Goal: Task Accomplishment & Management: Manage account settings

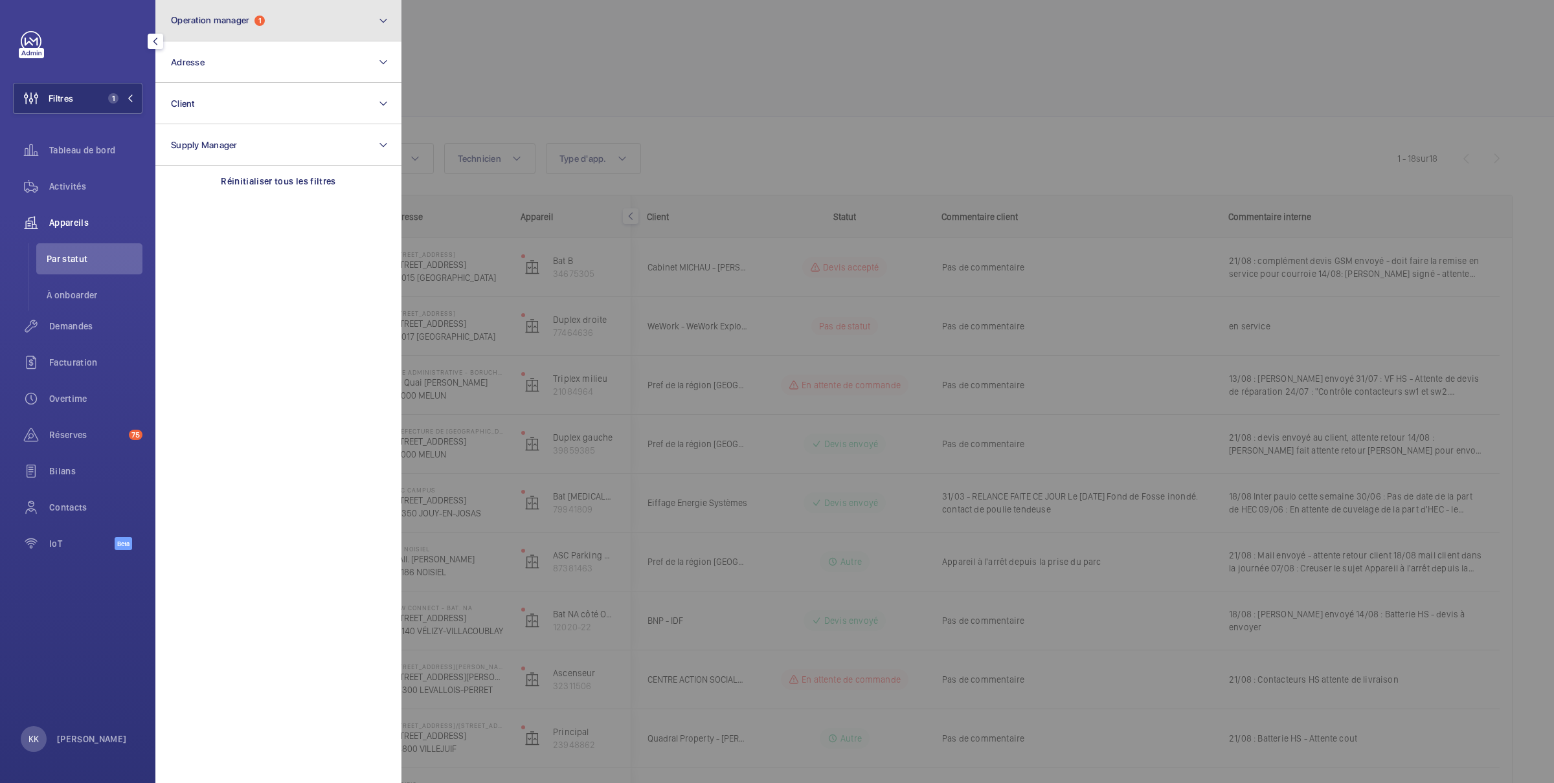
click at [272, 30] on button "Operation manager 1" at bounding box center [278, 20] width 246 height 41
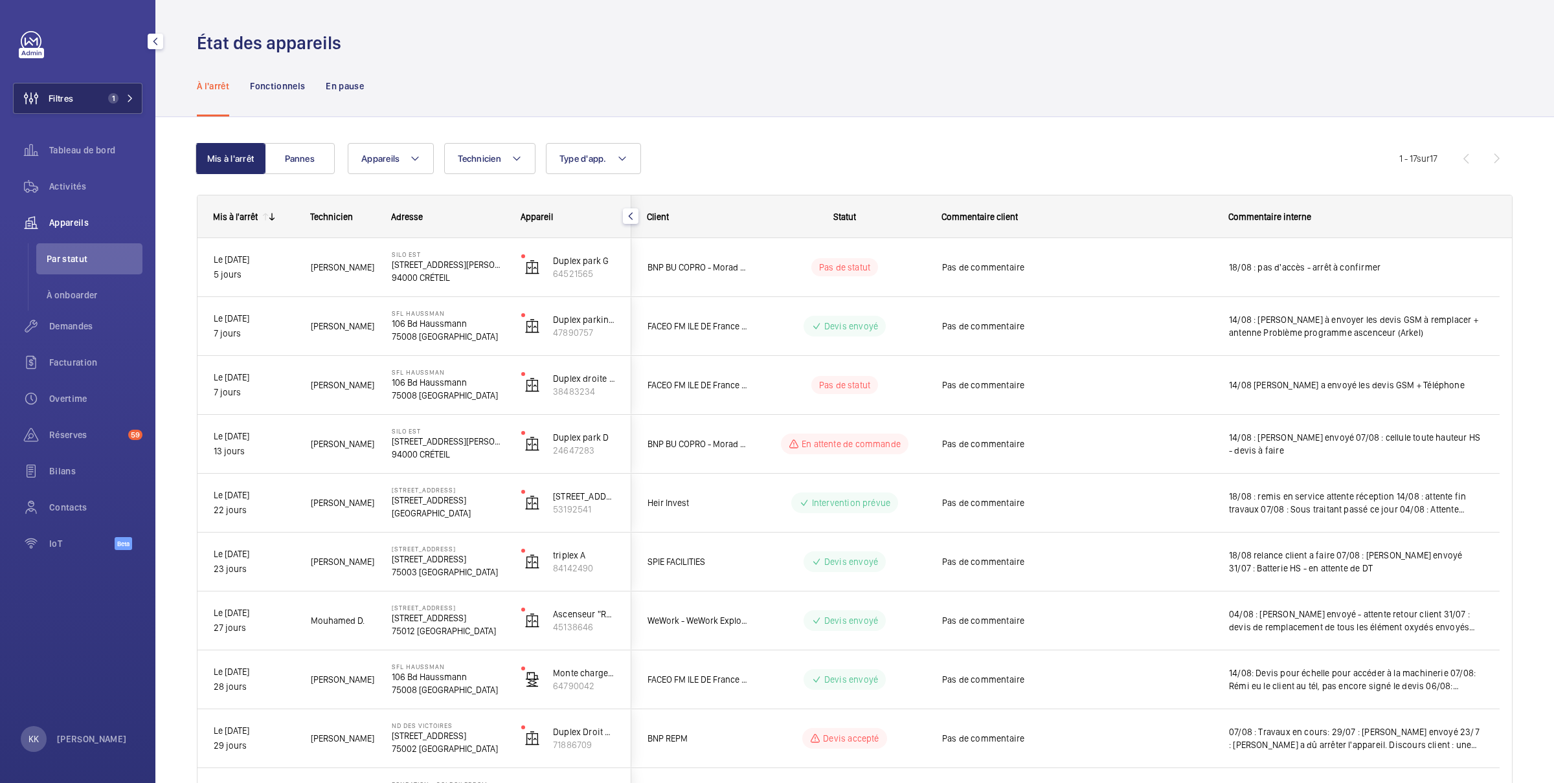
click at [110, 102] on span "1" at bounding box center [113, 98] width 10 height 10
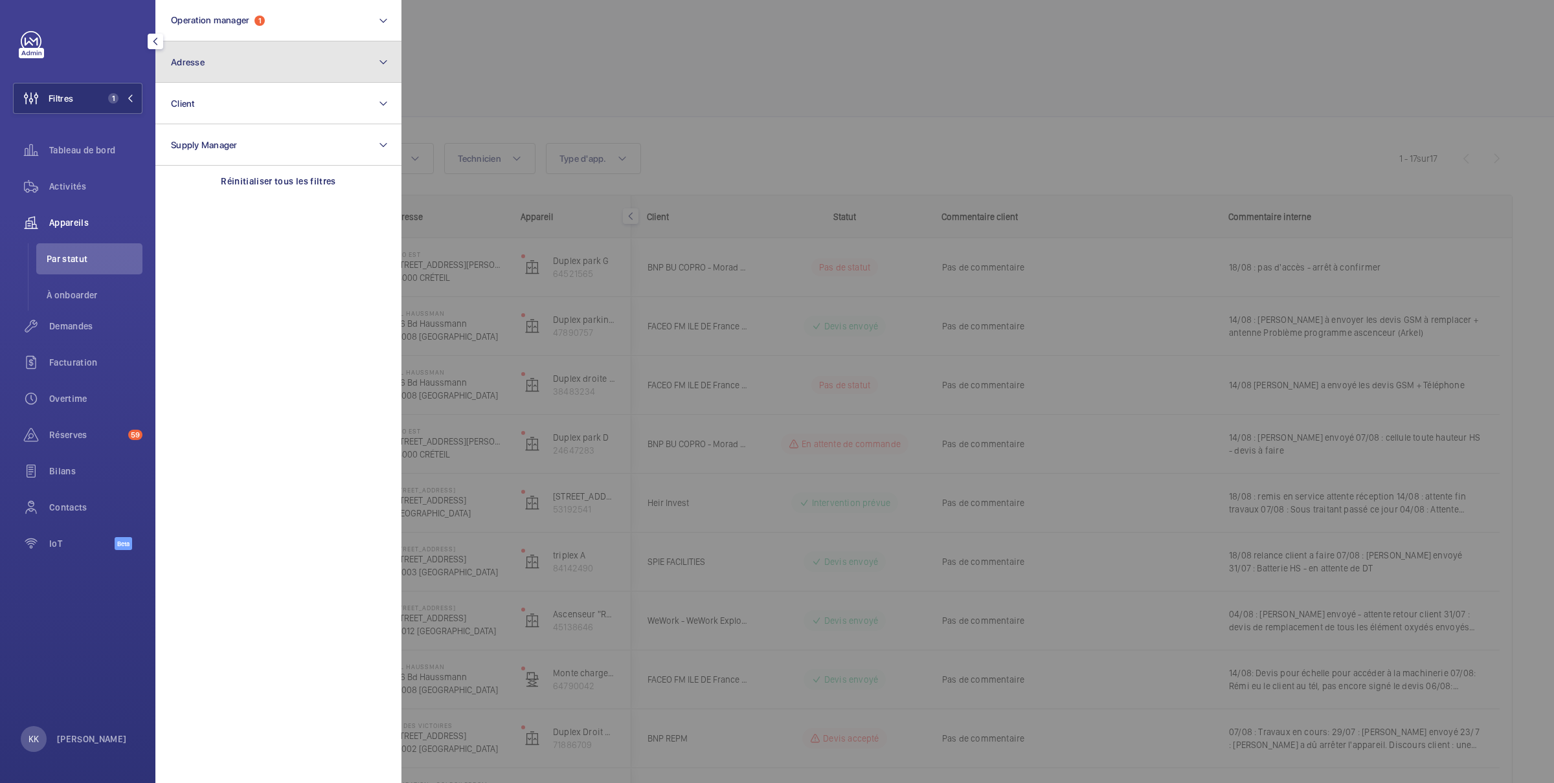
click at [214, 52] on button "Adresse" at bounding box center [278, 61] width 246 height 41
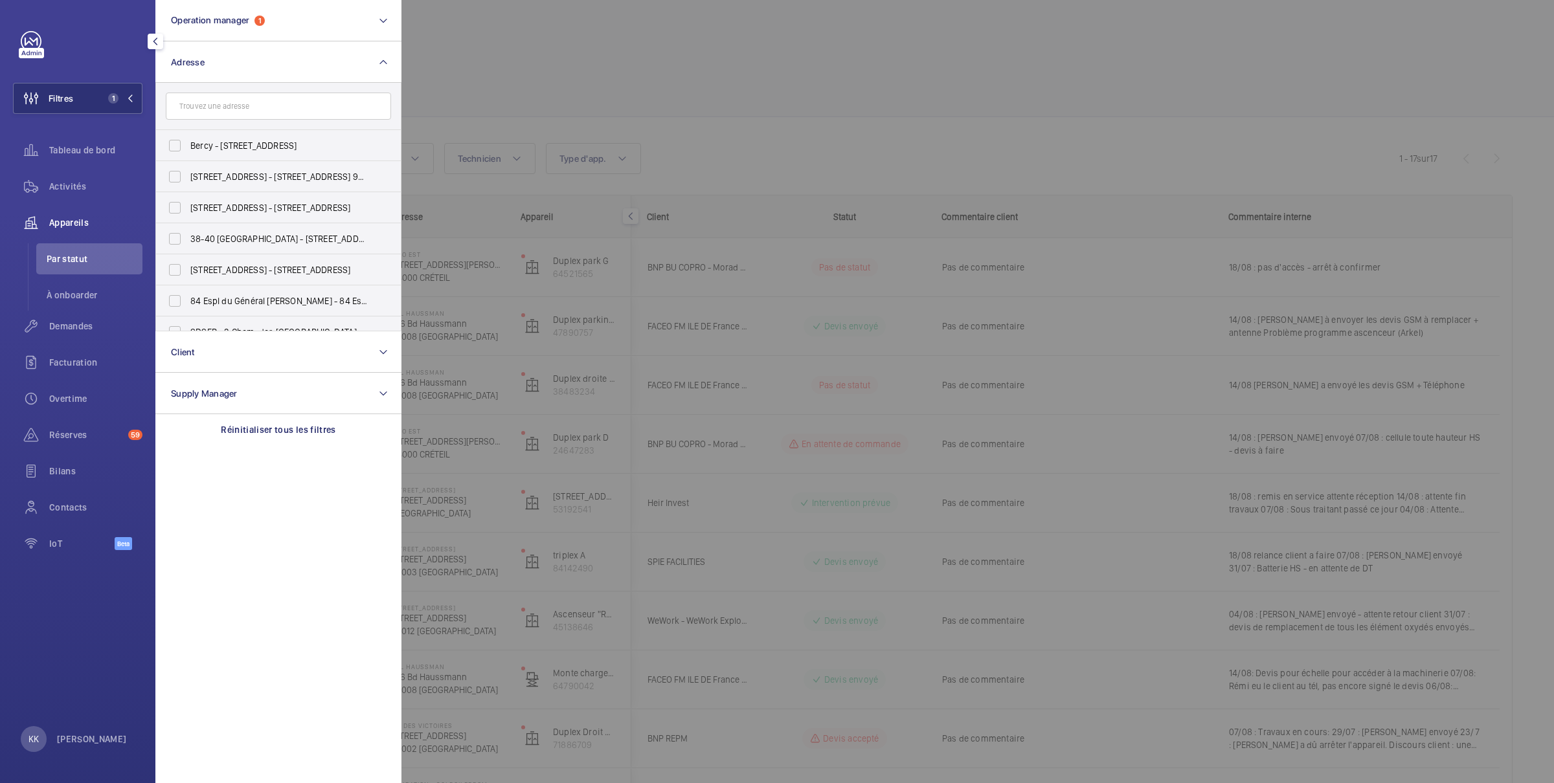
click at [200, 106] on input "text" at bounding box center [278, 106] width 225 height 27
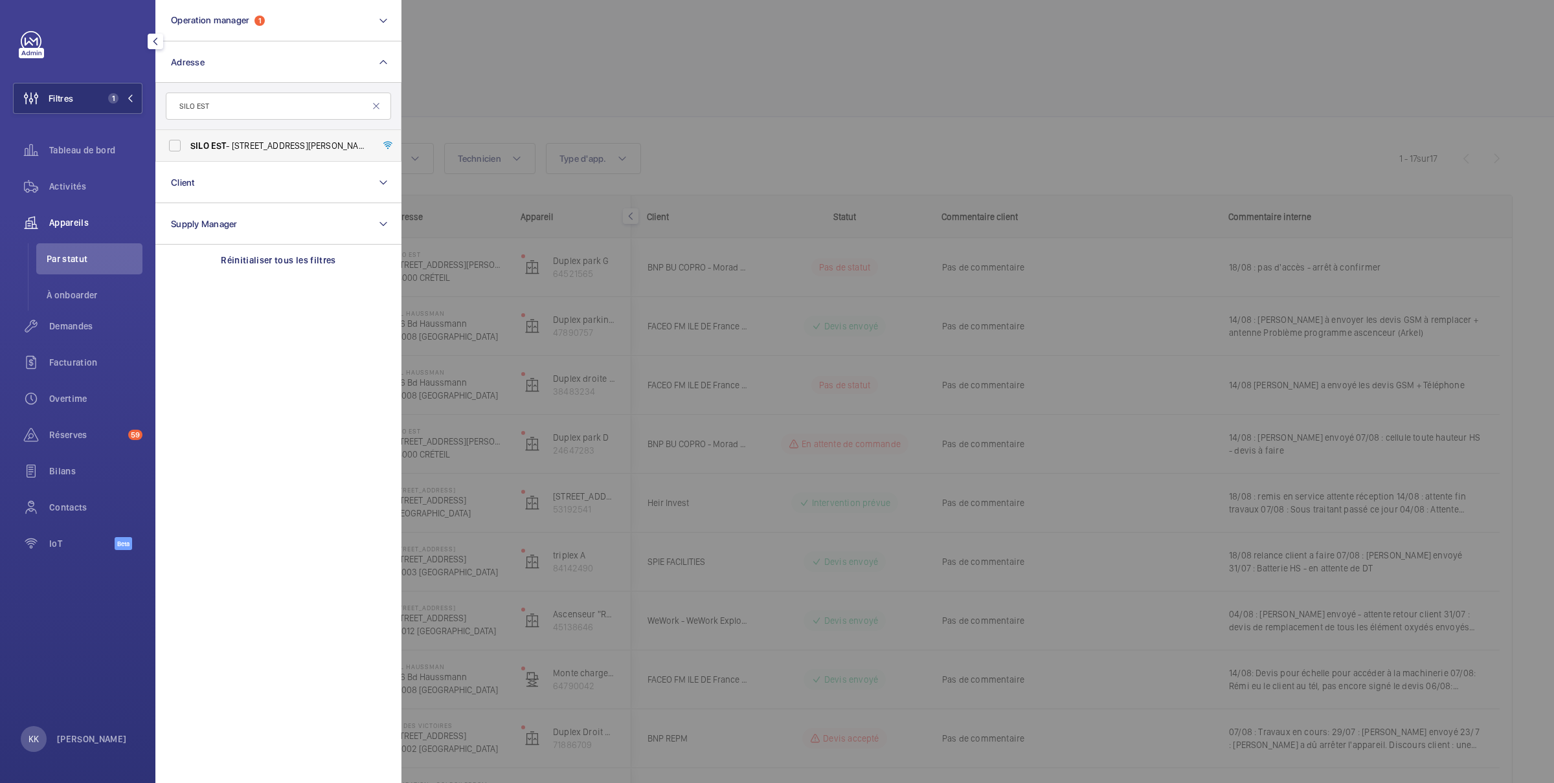
type input "SILO EST"
click at [211, 144] on span "EST" at bounding box center [219, 145] width 16 height 10
click at [188, 144] on input "SILO EST - [STREET_ADDRESS][PERSON_NAME]" at bounding box center [175, 146] width 26 height 26
checkbox input "true"
click at [596, 63] on div at bounding box center [1178, 391] width 1554 height 783
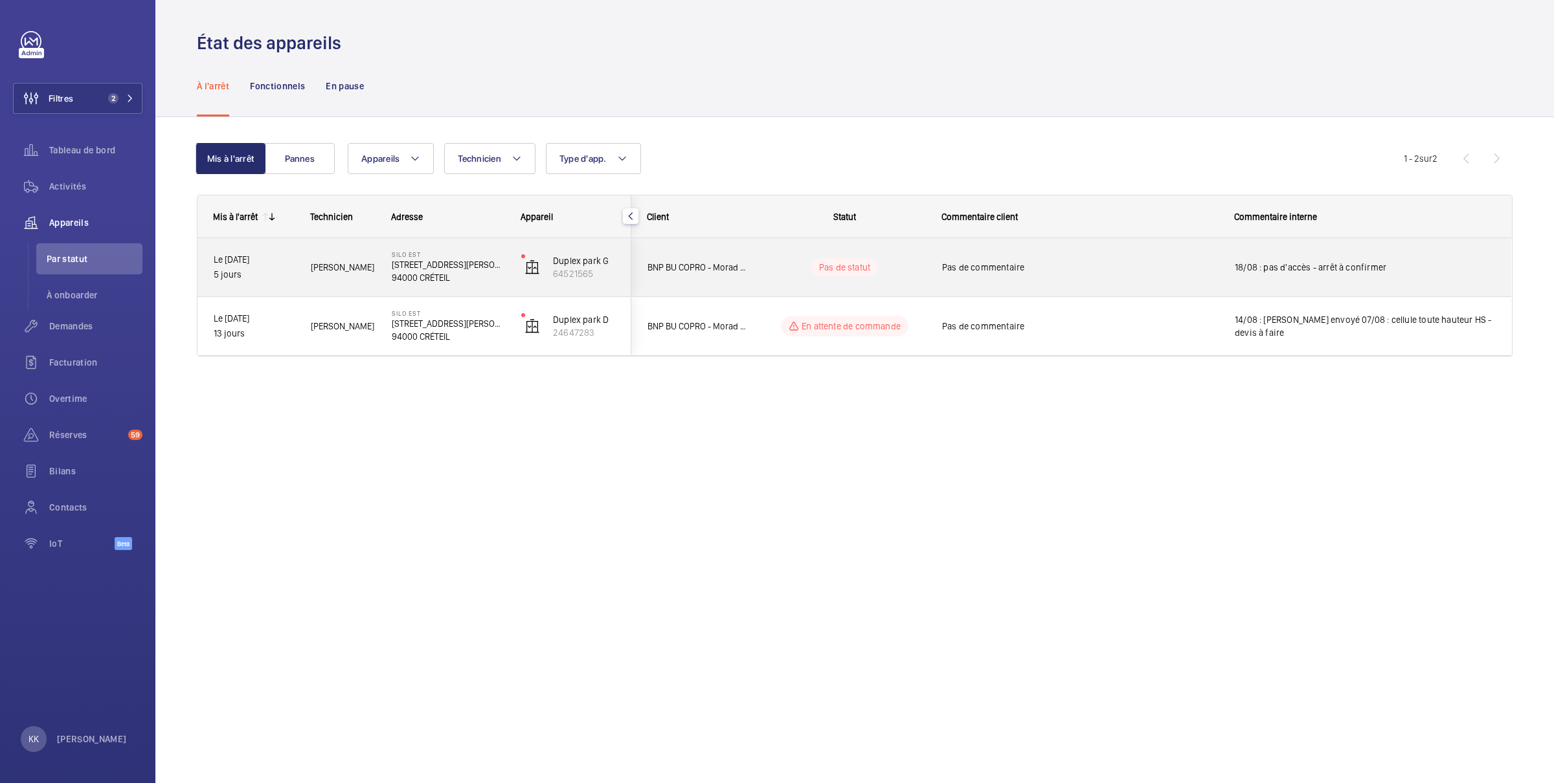
click at [359, 254] on div "[PERSON_NAME]" at bounding box center [335, 267] width 80 height 41
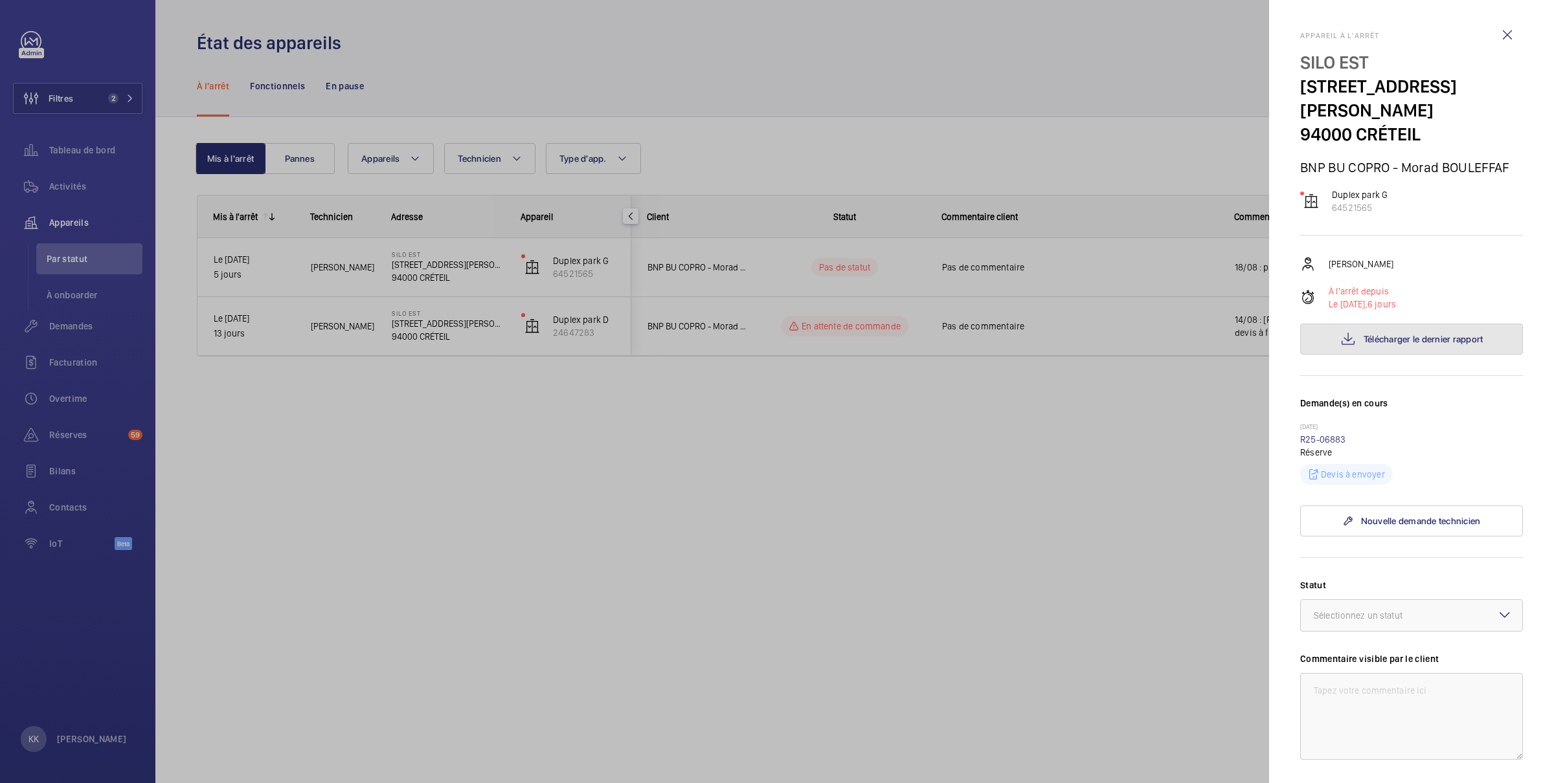
click at [1394, 339] on button "Télécharger le dernier rapport" at bounding box center [1411, 339] width 223 height 31
click at [1090, 138] on div at bounding box center [777, 391] width 1554 height 783
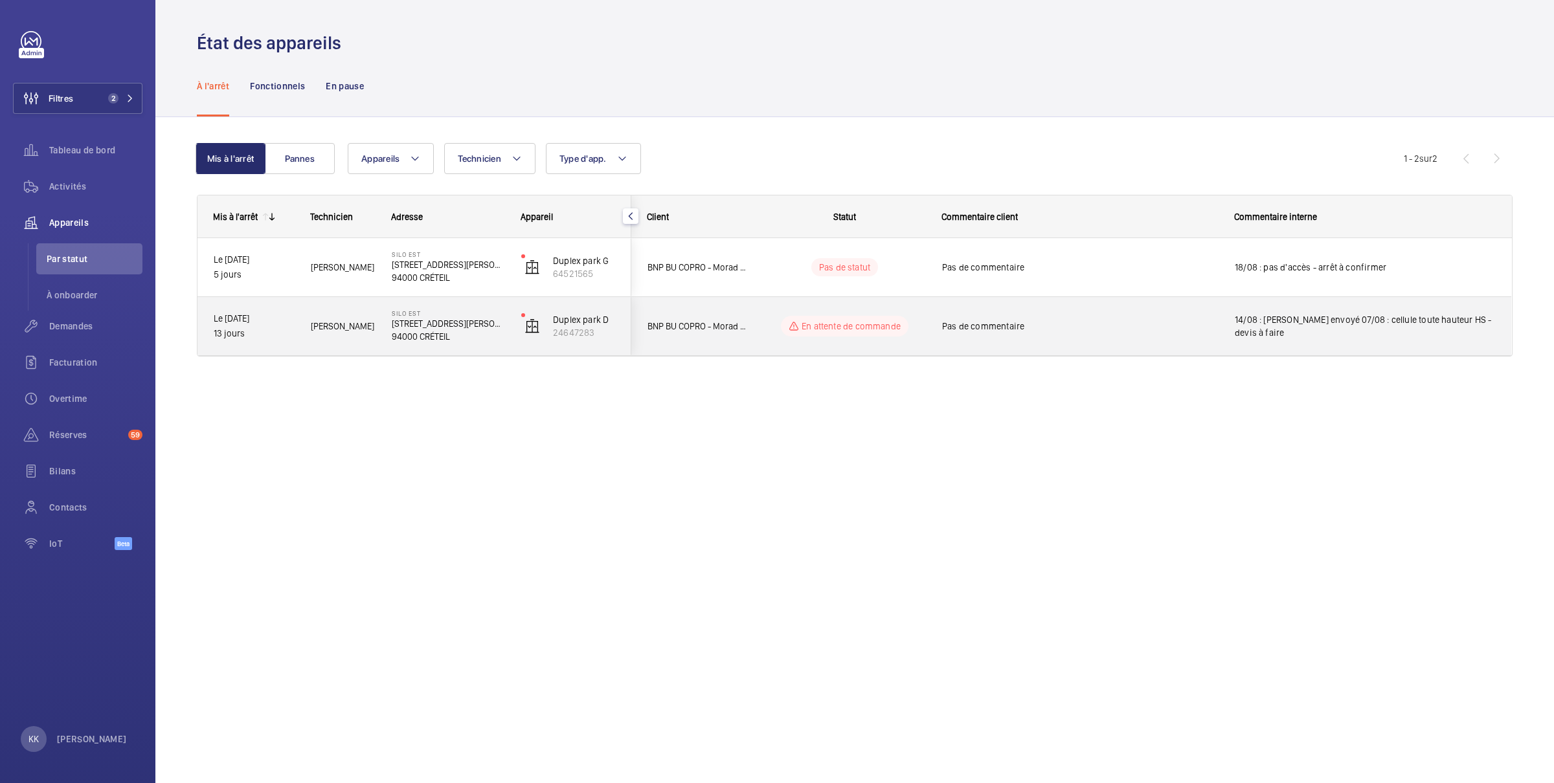
click at [434, 330] on p "94000 CRÉTEIL" at bounding box center [448, 336] width 113 height 13
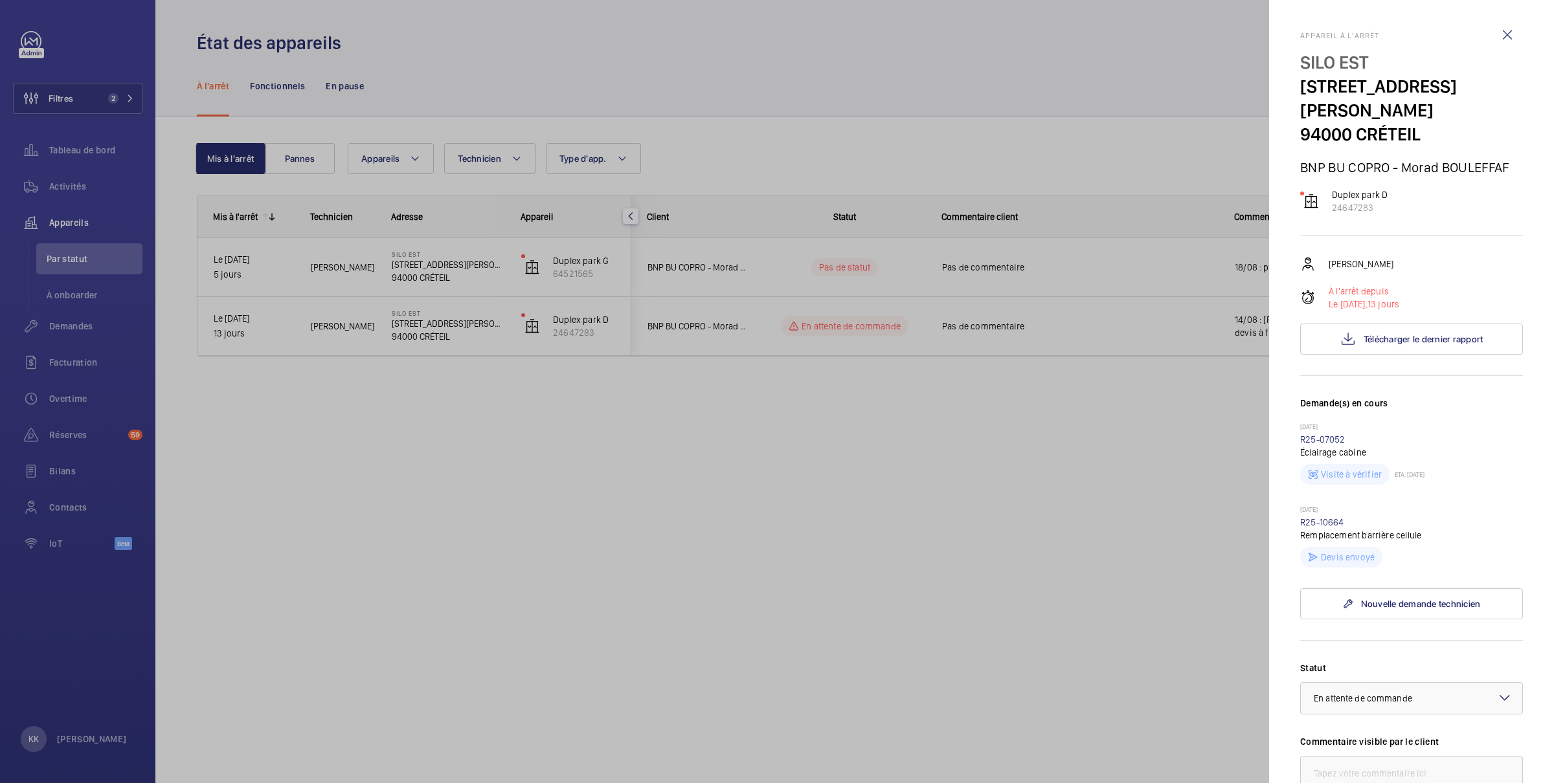
click at [462, 270] on div at bounding box center [777, 391] width 1554 height 783
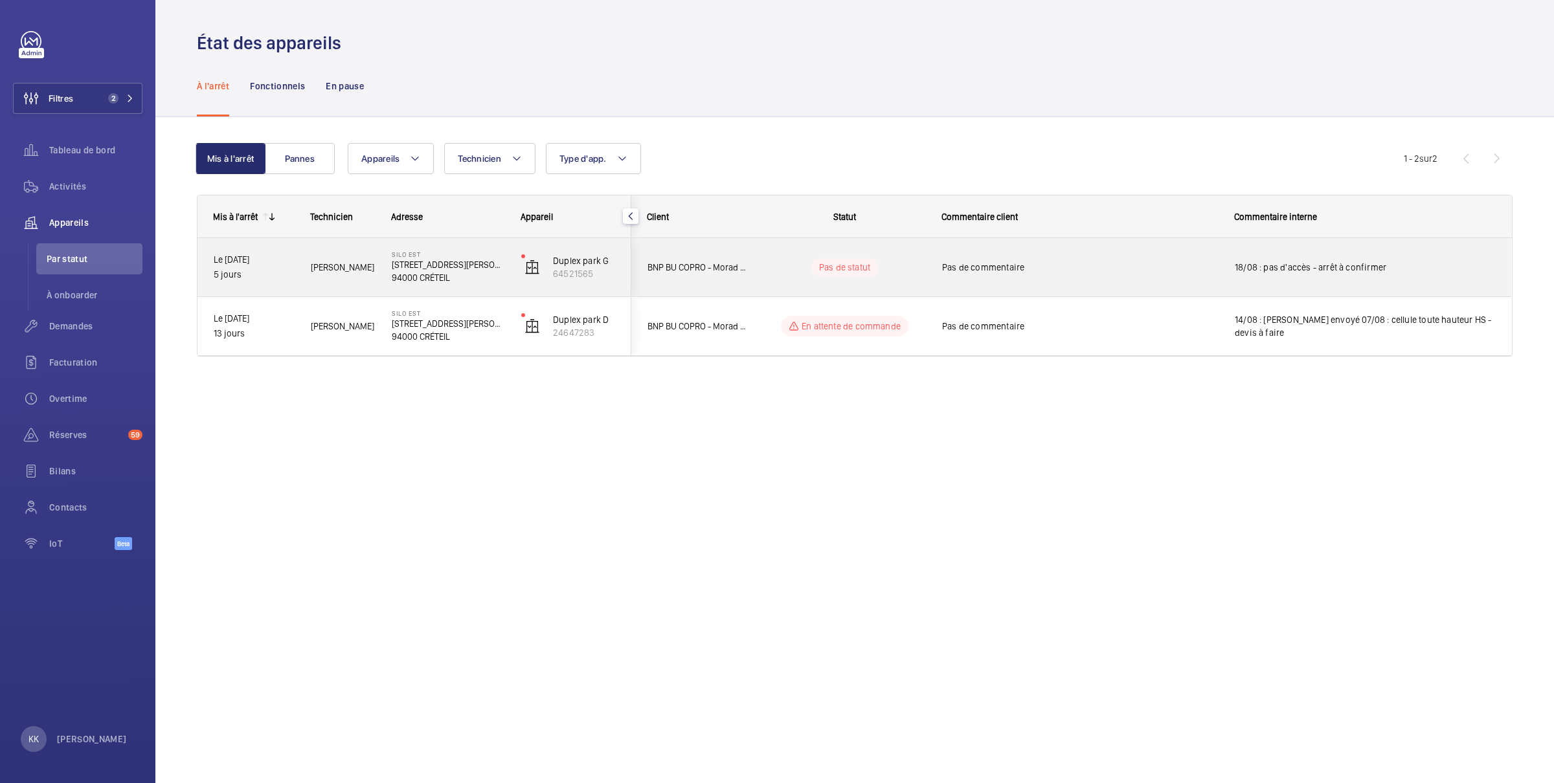
click at [462, 270] on mat-sidenav-container "Filtres 2 Tableau de bord Activités Appareils Par statut À onboarder Demandes F…" at bounding box center [777, 391] width 1554 height 783
click at [462, 270] on p "[STREET_ADDRESS][PERSON_NAME]" at bounding box center [448, 264] width 113 height 13
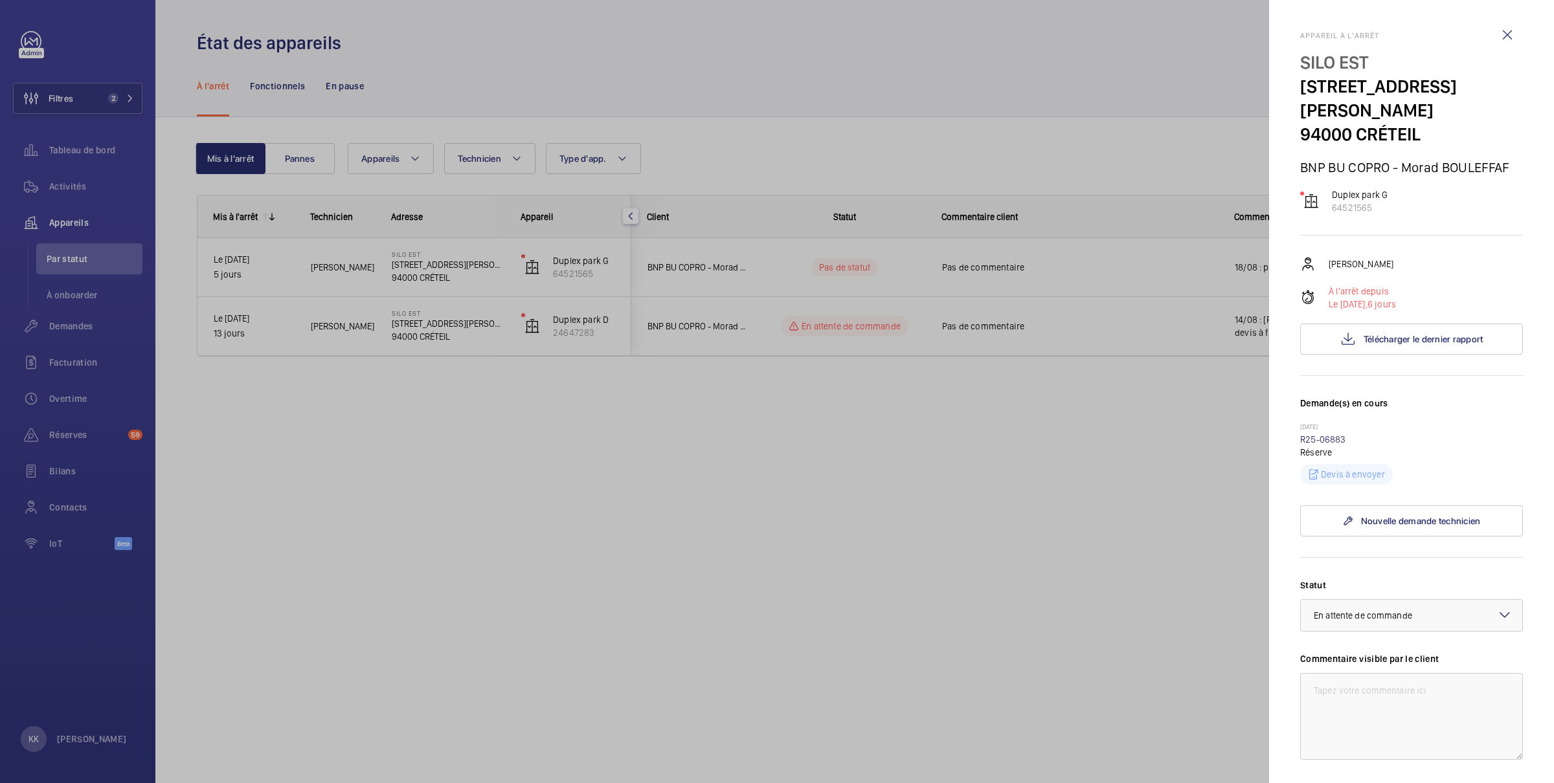
click at [1239, 488] on div at bounding box center [777, 391] width 1554 height 783
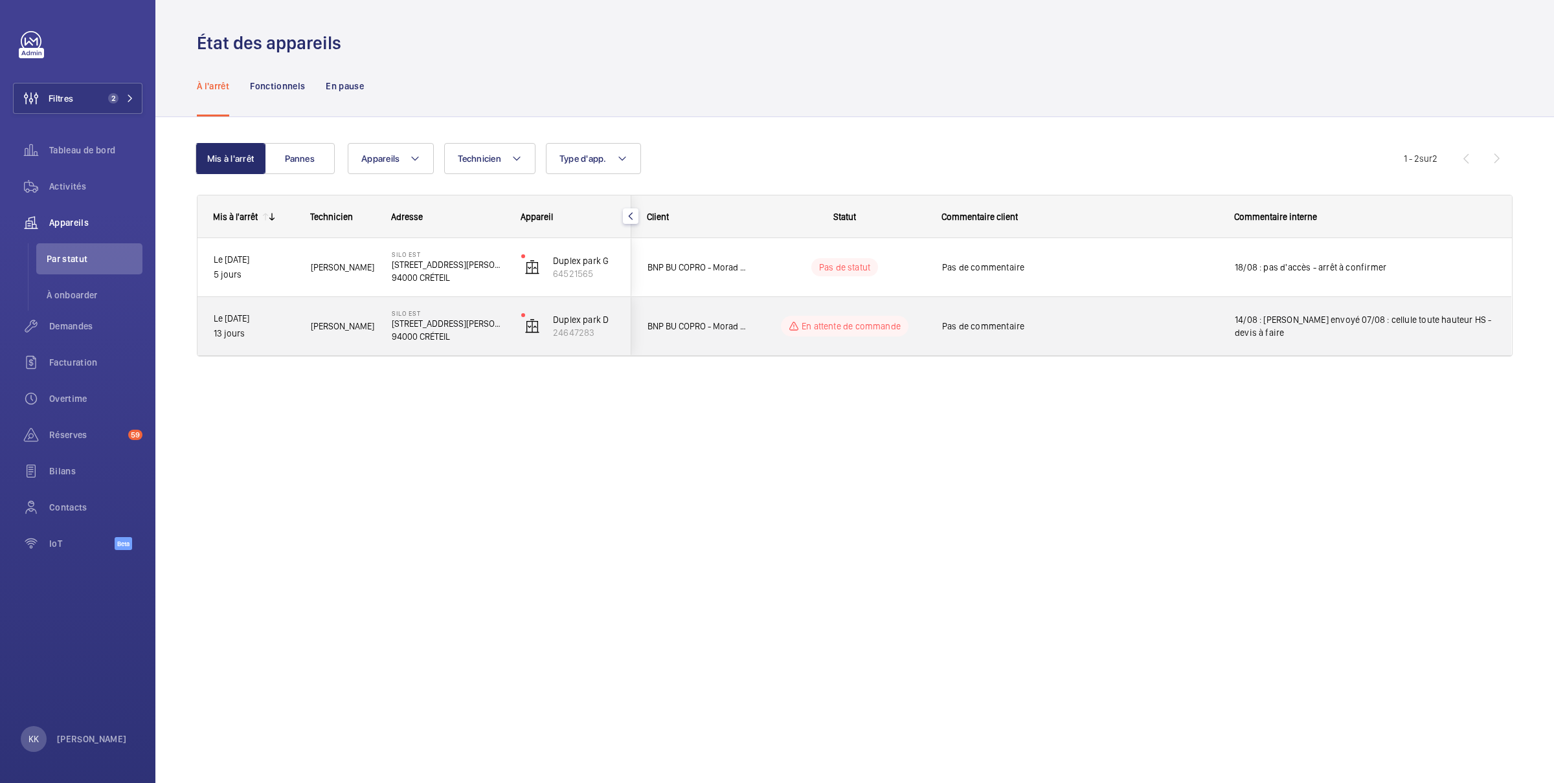
click at [408, 332] on p "94000 CRÉTEIL" at bounding box center [448, 336] width 113 height 13
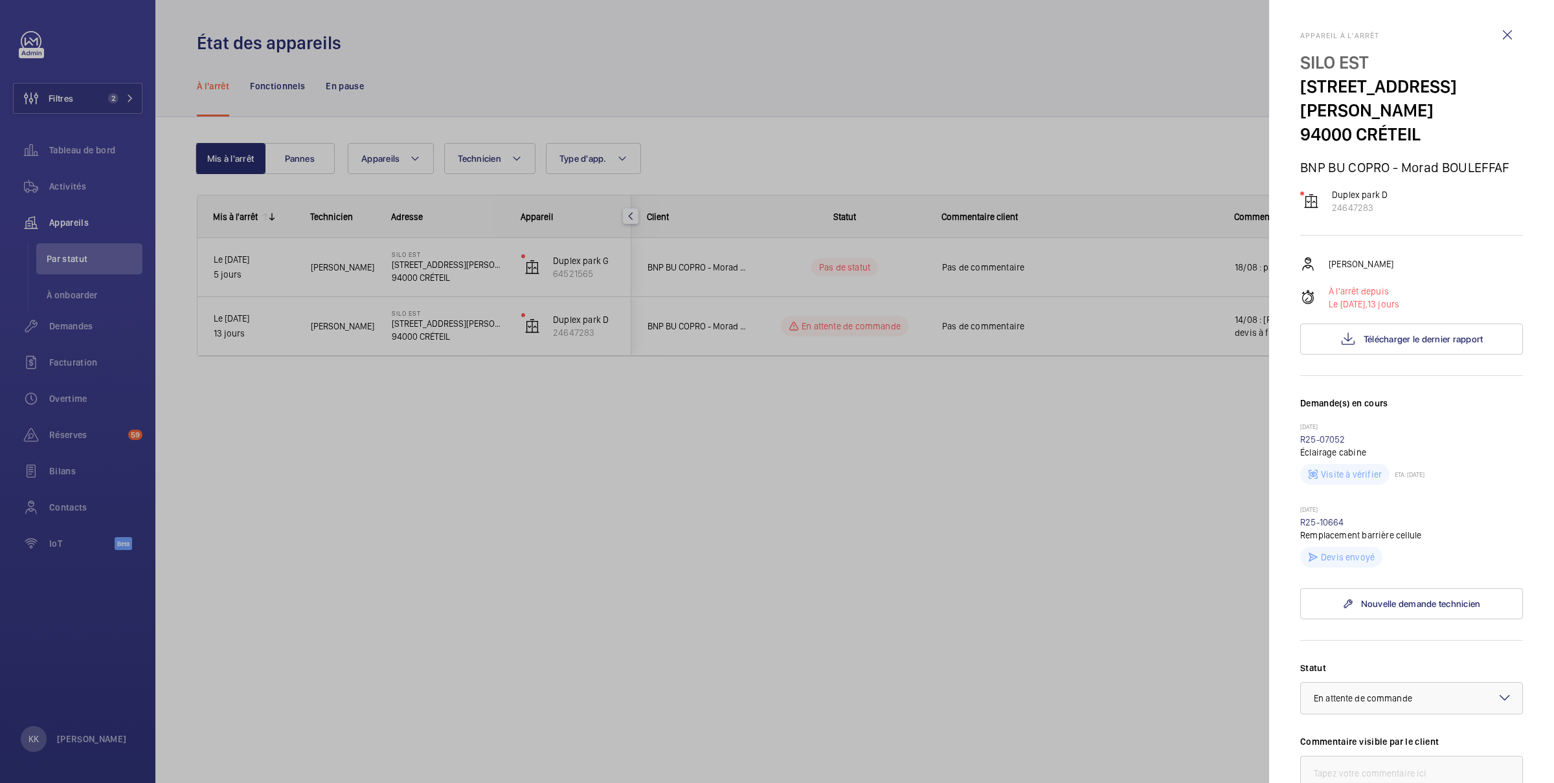
click at [1163, 546] on div at bounding box center [777, 391] width 1554 height 783
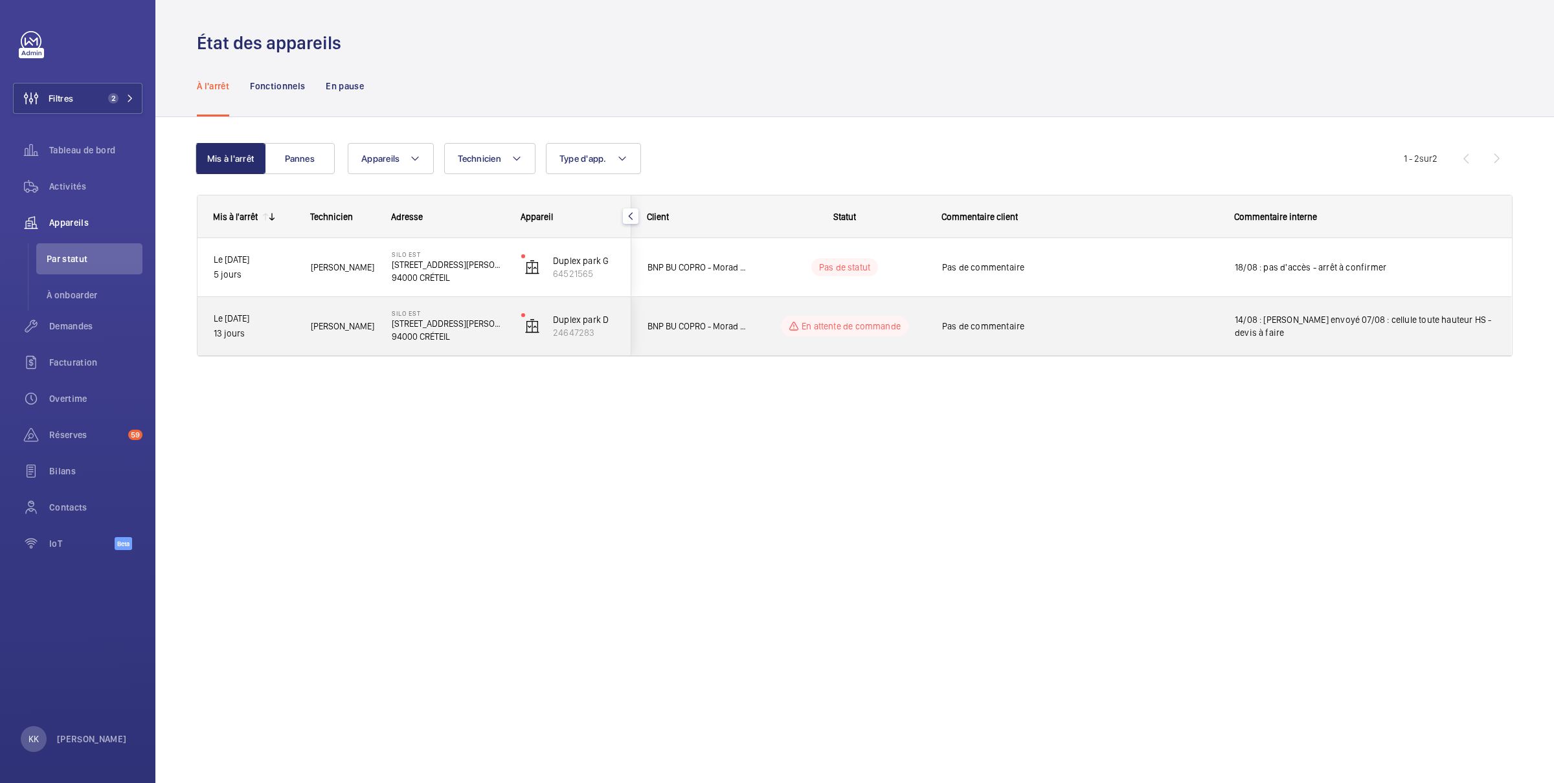
click at [438, 331] on p "94000 CRÉTEIL" at bounding box center [448, 336] width 113 height 13
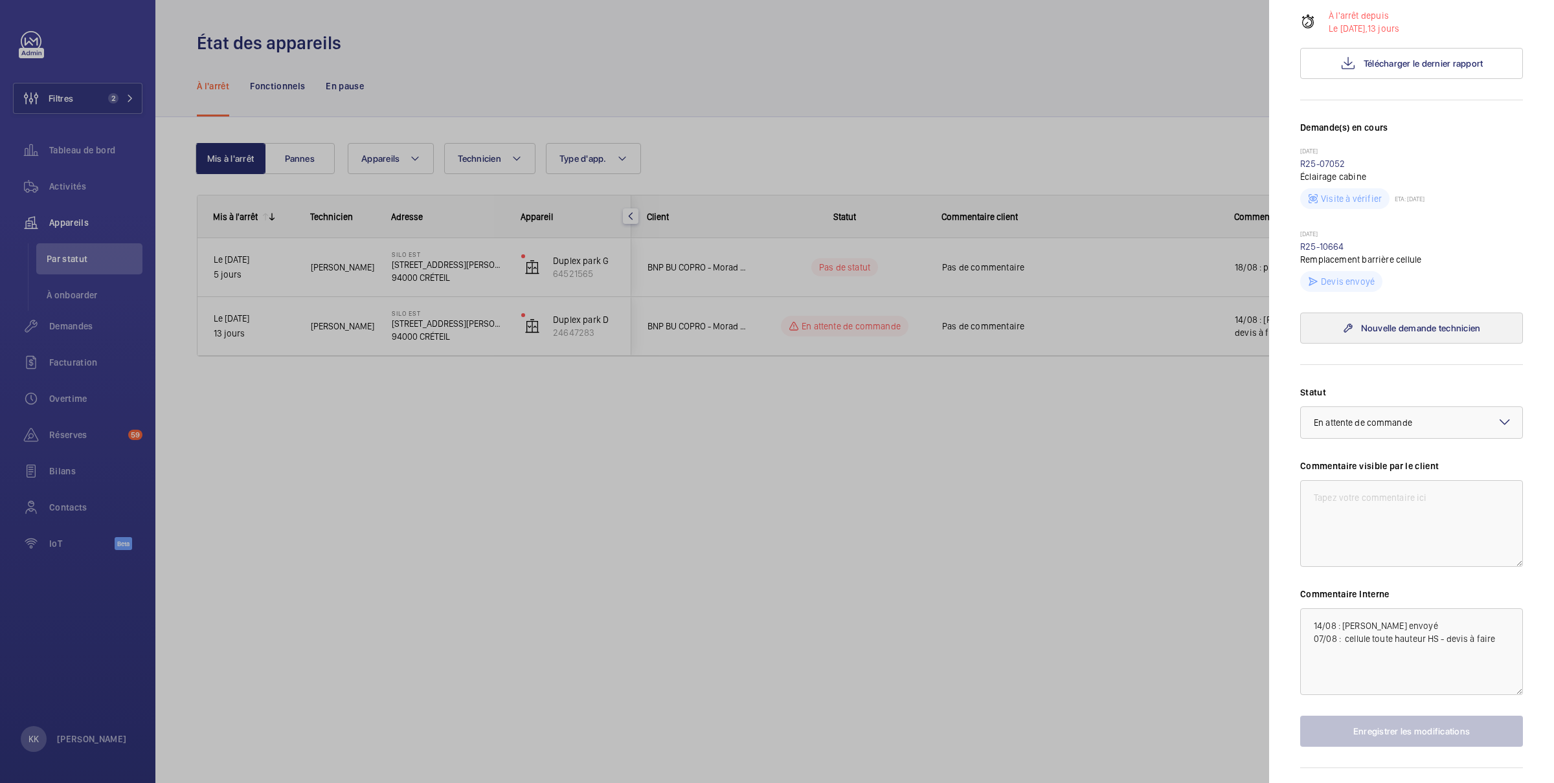
scroll to position [243, 0]
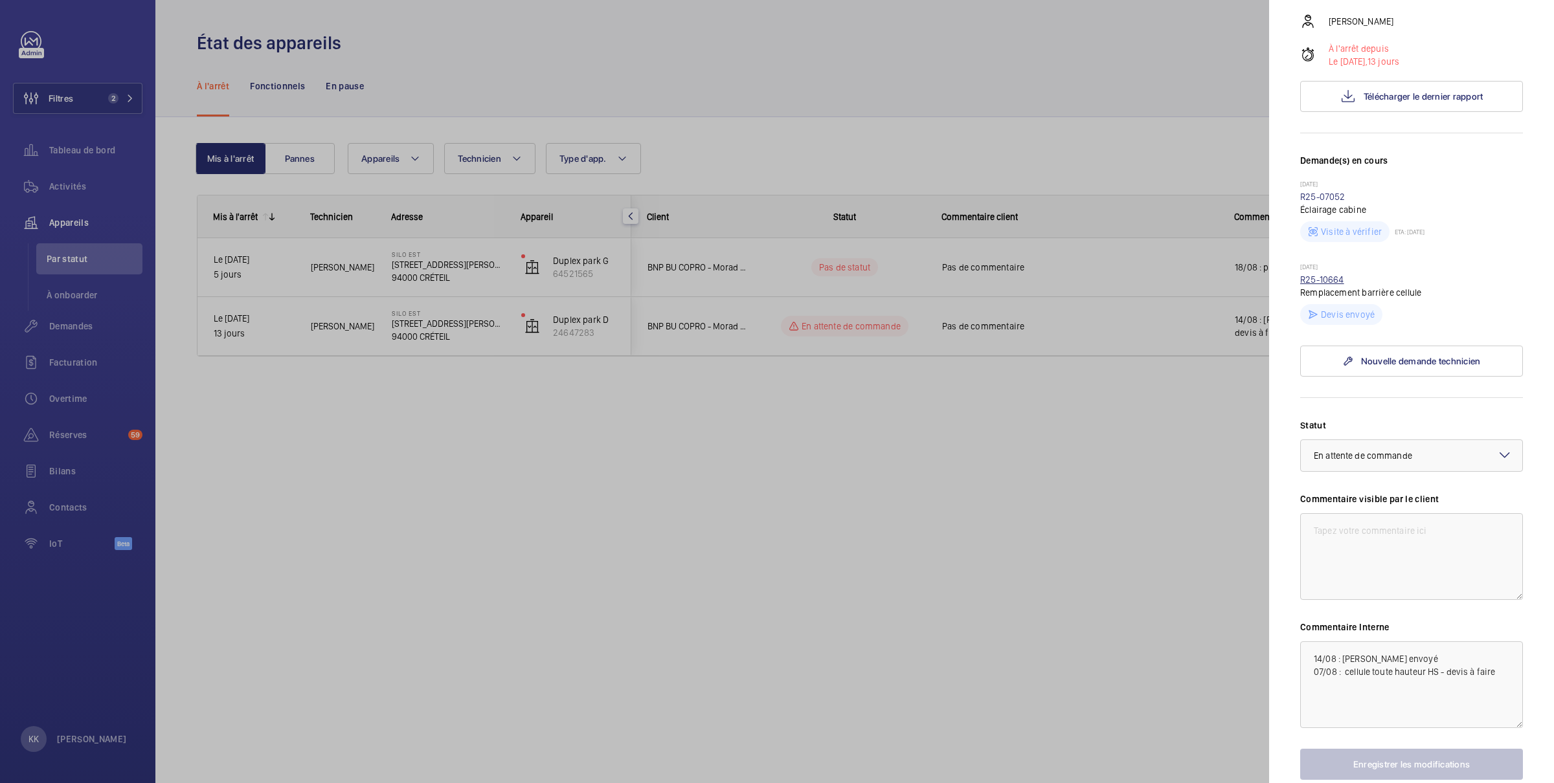
click at [1324, 275] on link "R25-10664" at bounding box center [1322, 280] width 44 height 10
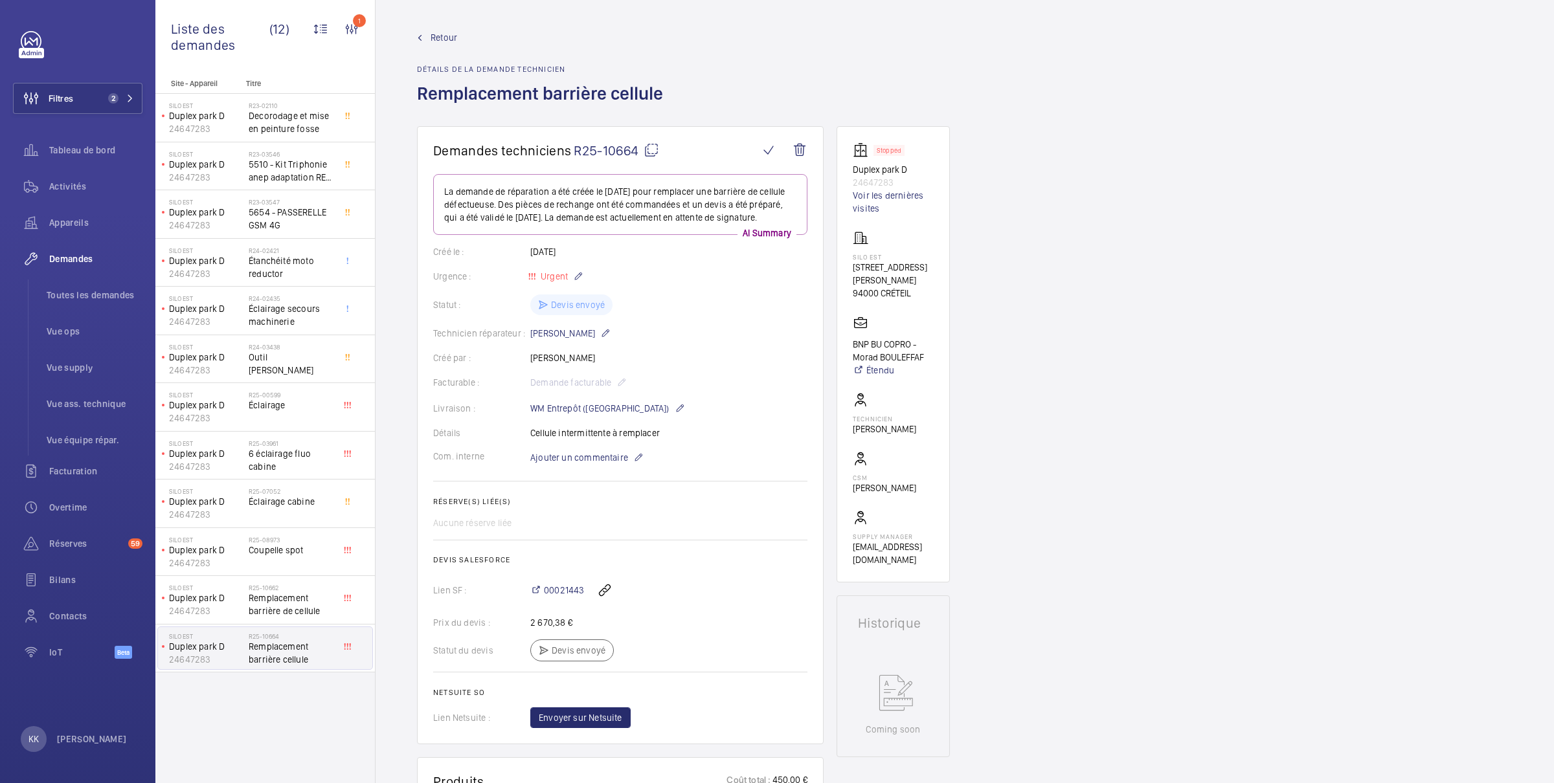
click at [572, 606] on div "00021443" at bounding box center [668, 590] width 277 height 31
click at [572, 597] on span "00021443" at bounding box center [564, 590] width 40 height 13
click at [432, 38] on span "Retour" at bounding box center [444, 37] width 27 height 13
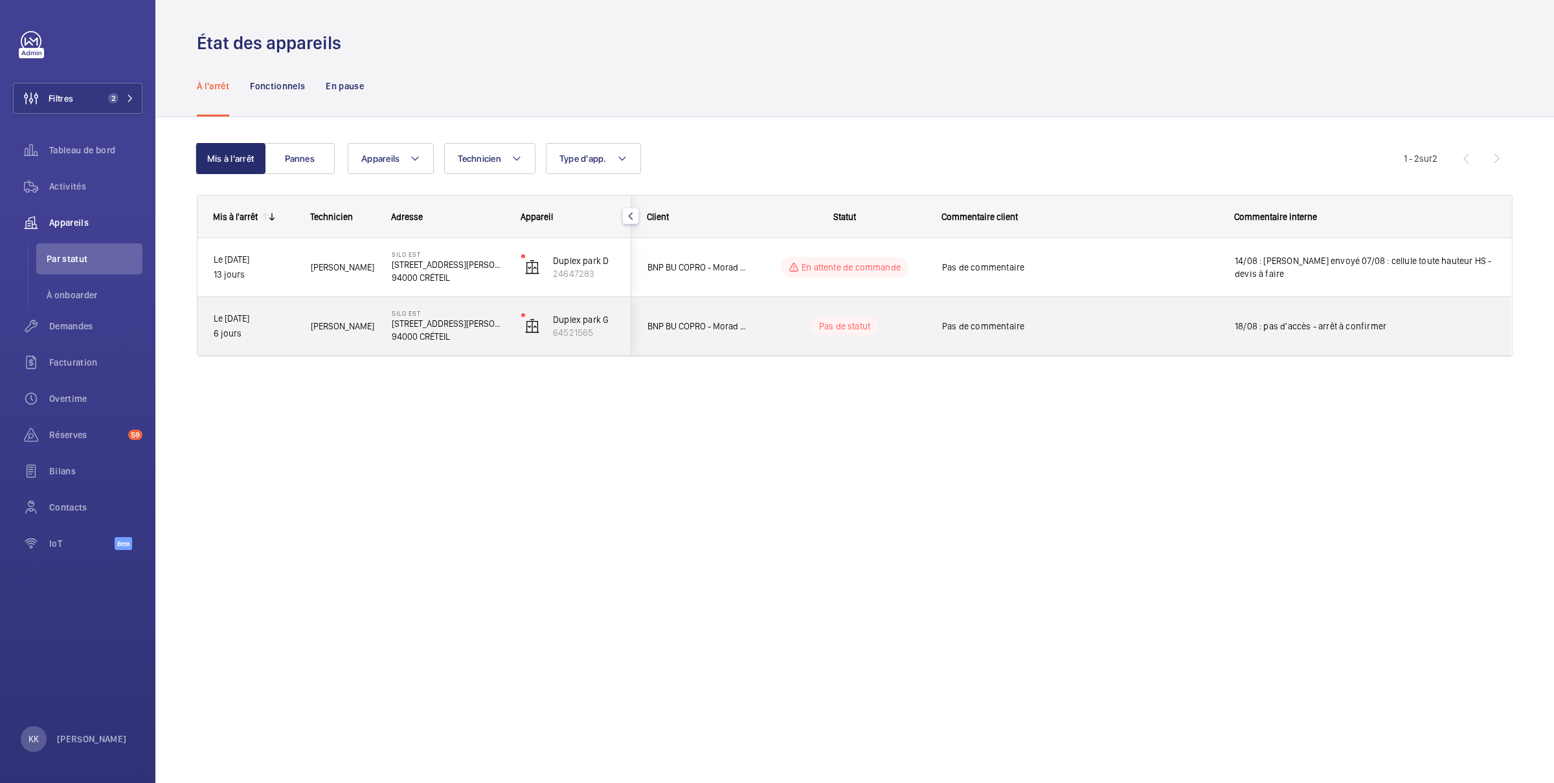
click at [456, 324] on p "[STREET_ADDRESS][PERSON_NAME]" at bounding box center [448, 323] width 113 height 13
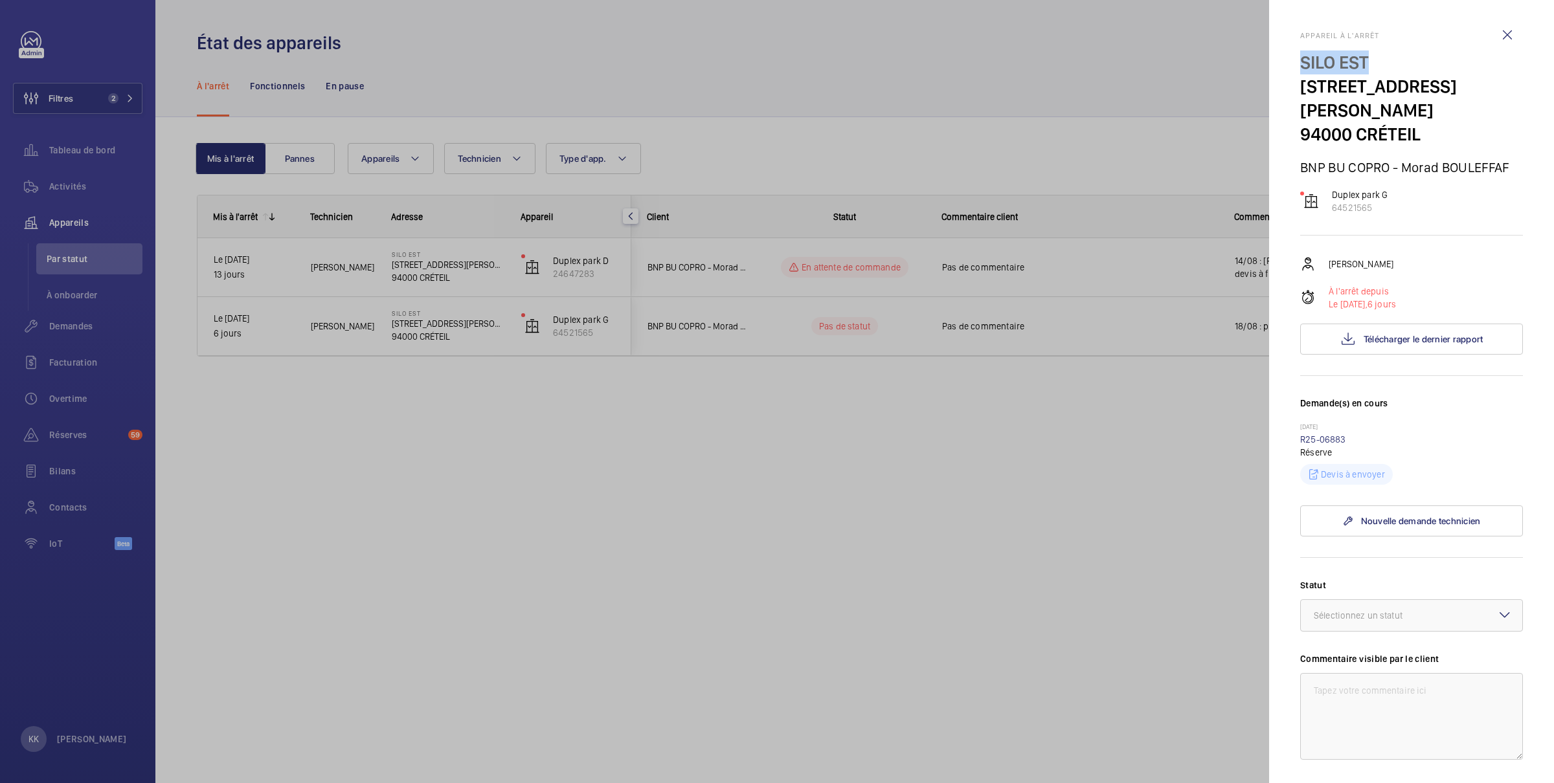
drag, startPoint x: 1296, startPoint y: 57, endPoint x: 1391, endPoint y: 62, distance: 96.0
click at [1391, 62] on mat-sidenav "Appareil à l'arrêt SILO EST [STREET_ADDRESS][PERSON_NAME] BU COPRO - Morad BOUL…" at bounding box center [1411, 391] width 285 height 783
click at [1392, 62] on p "SILO EST" at bounding box center [1411, 62] width 223 height 24
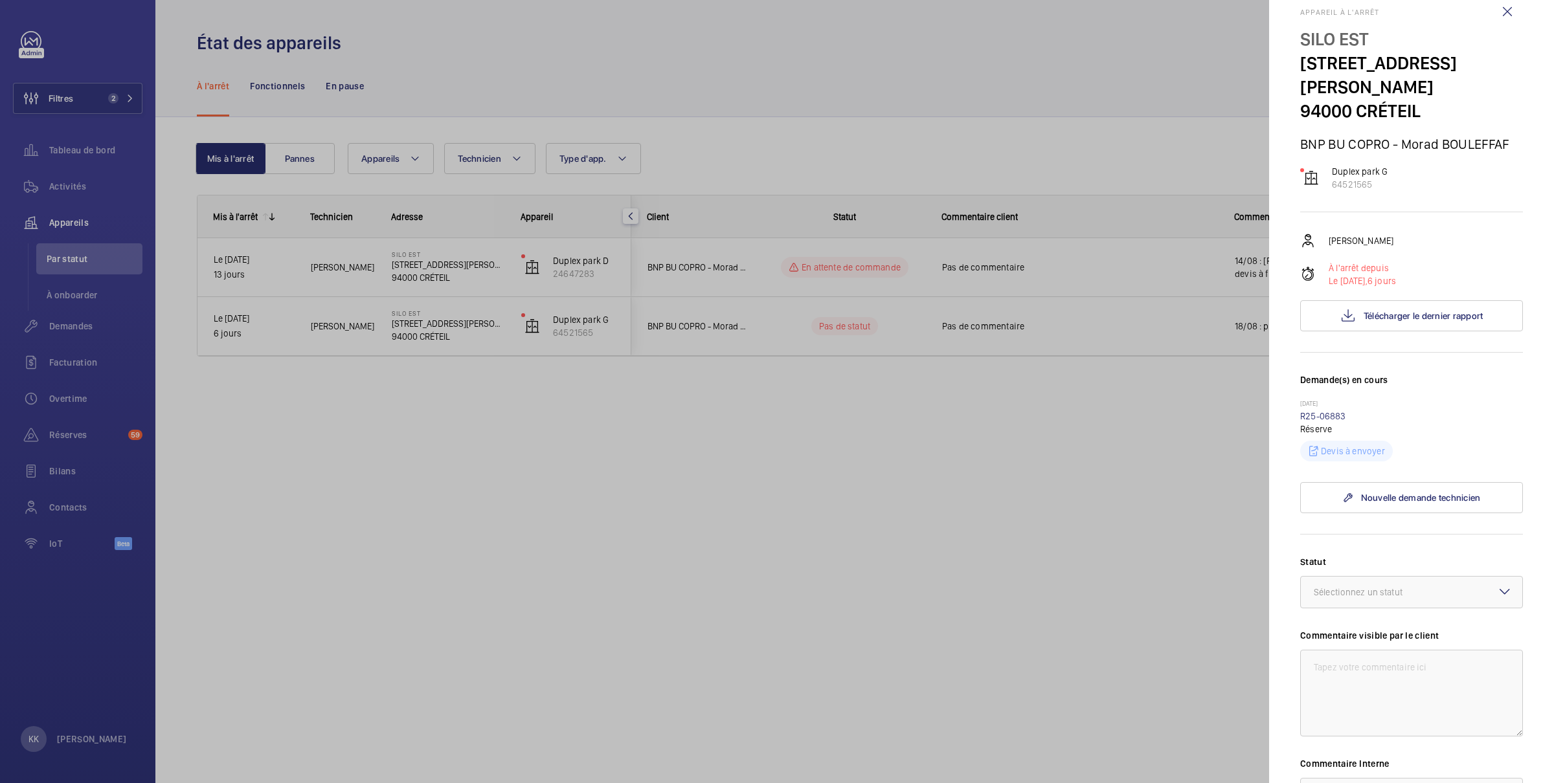
scroll to position [57, 0]
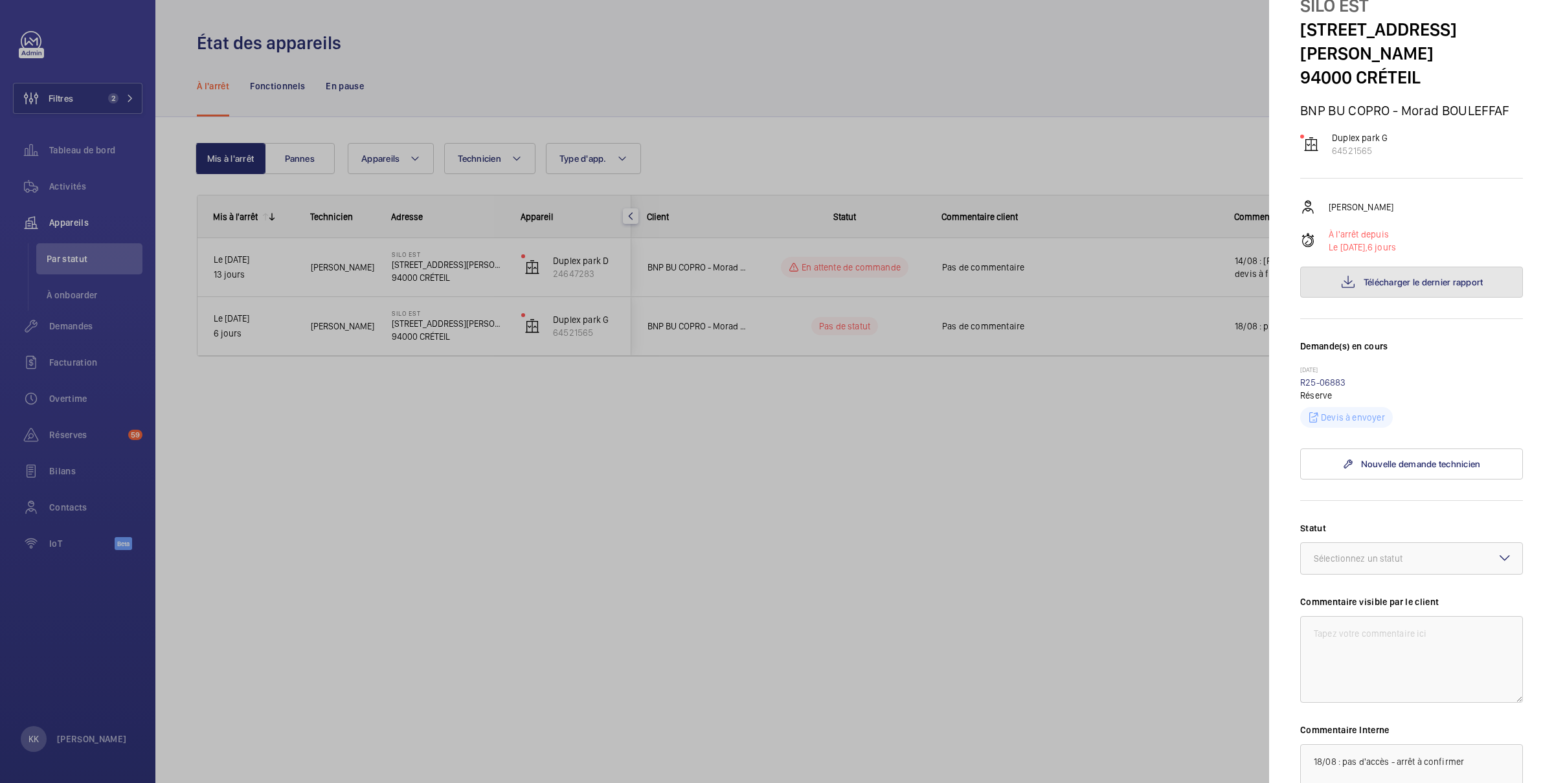
click at [1376, 284] on button "Télécharger le dernier rapport" at bounding box center [1411, 282] width 223 height 31
click at [1081, 453] on div at bounding box center [777, 391] width 1554 height 783
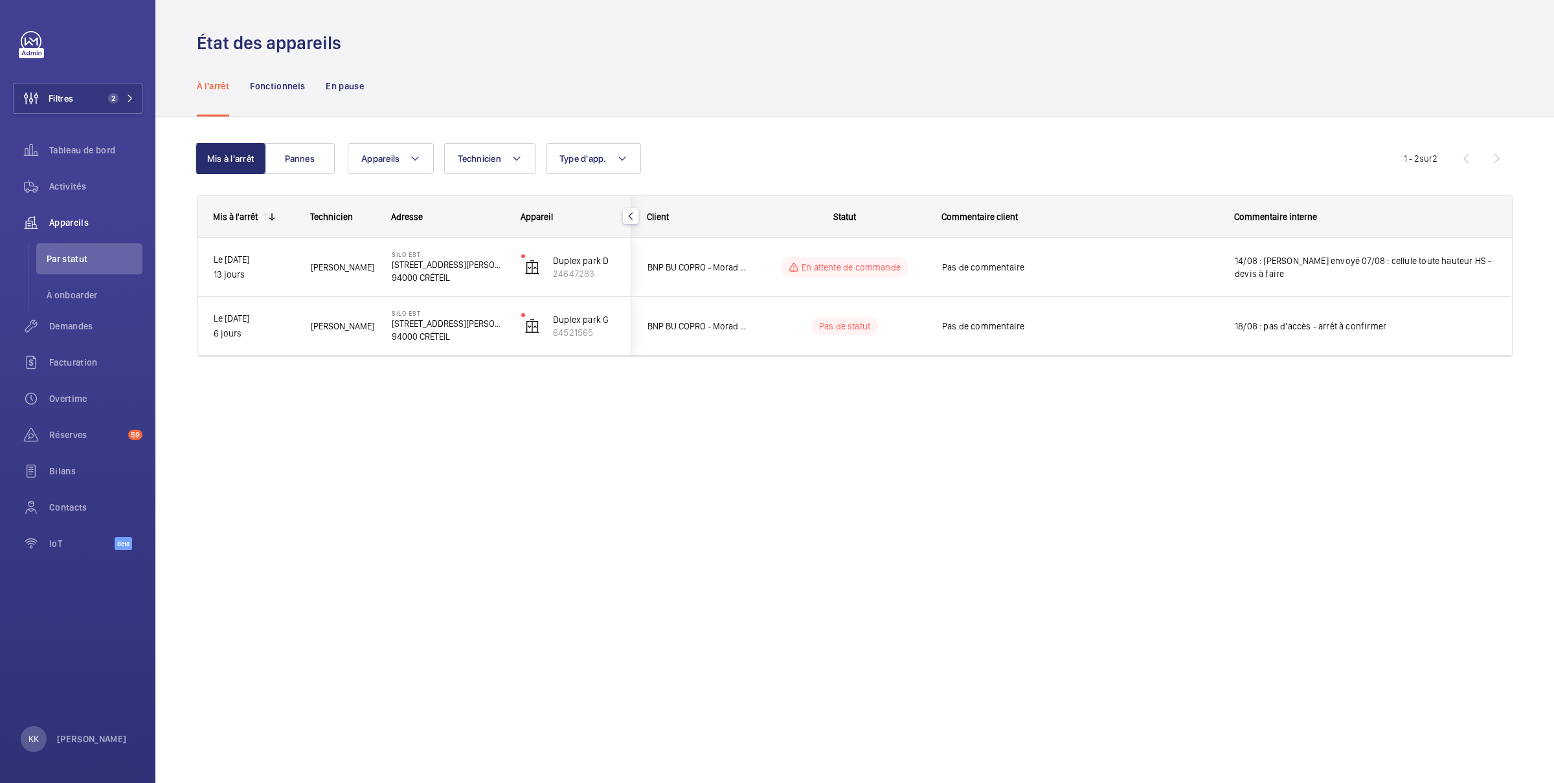
scroll to position [0, 0]
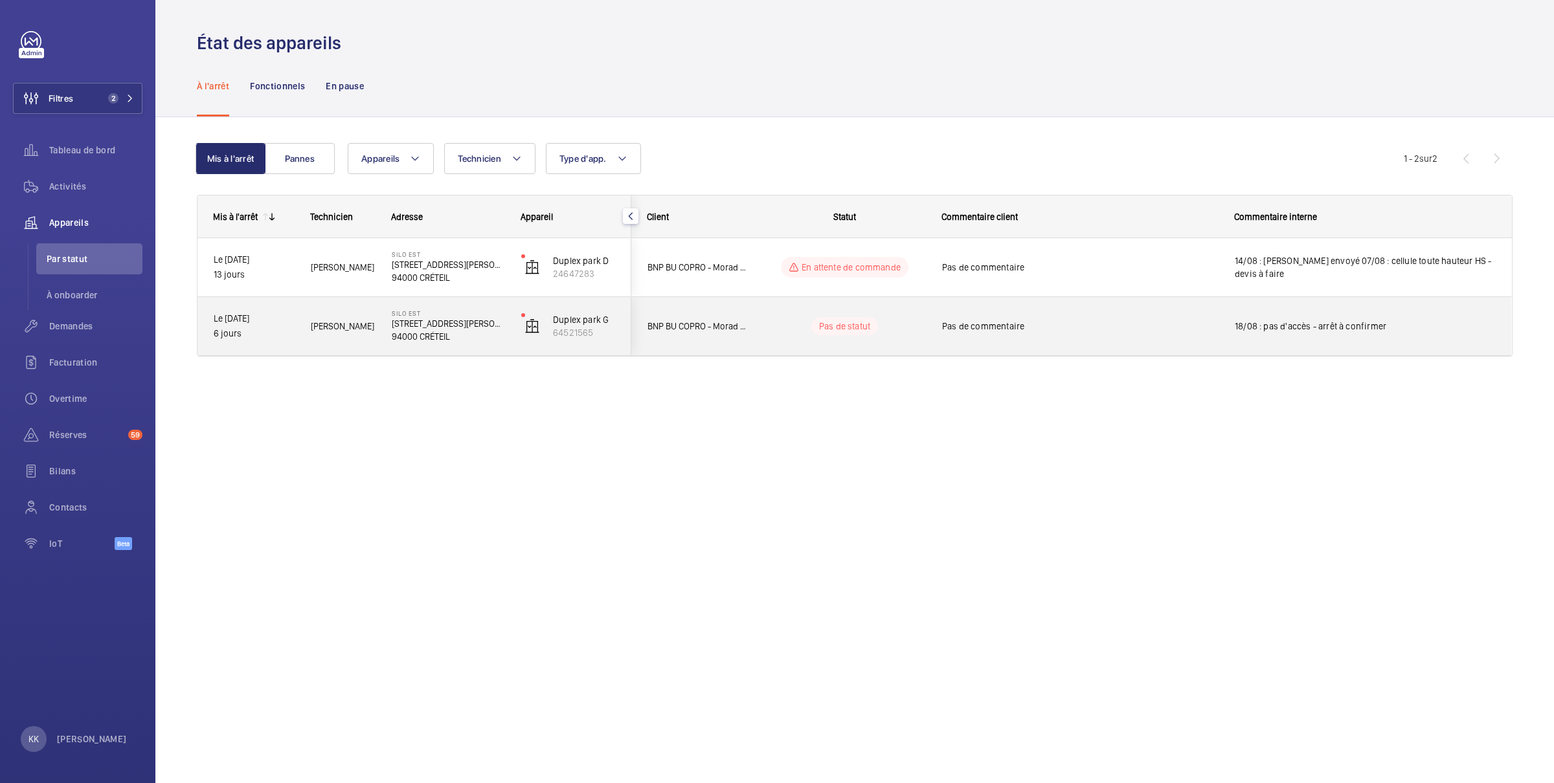
click at [376, 347] on div "SILO EST [STREET_ADDRESS][PERSON_NAME]" at bounding box center [440, 326] width 129 height 58
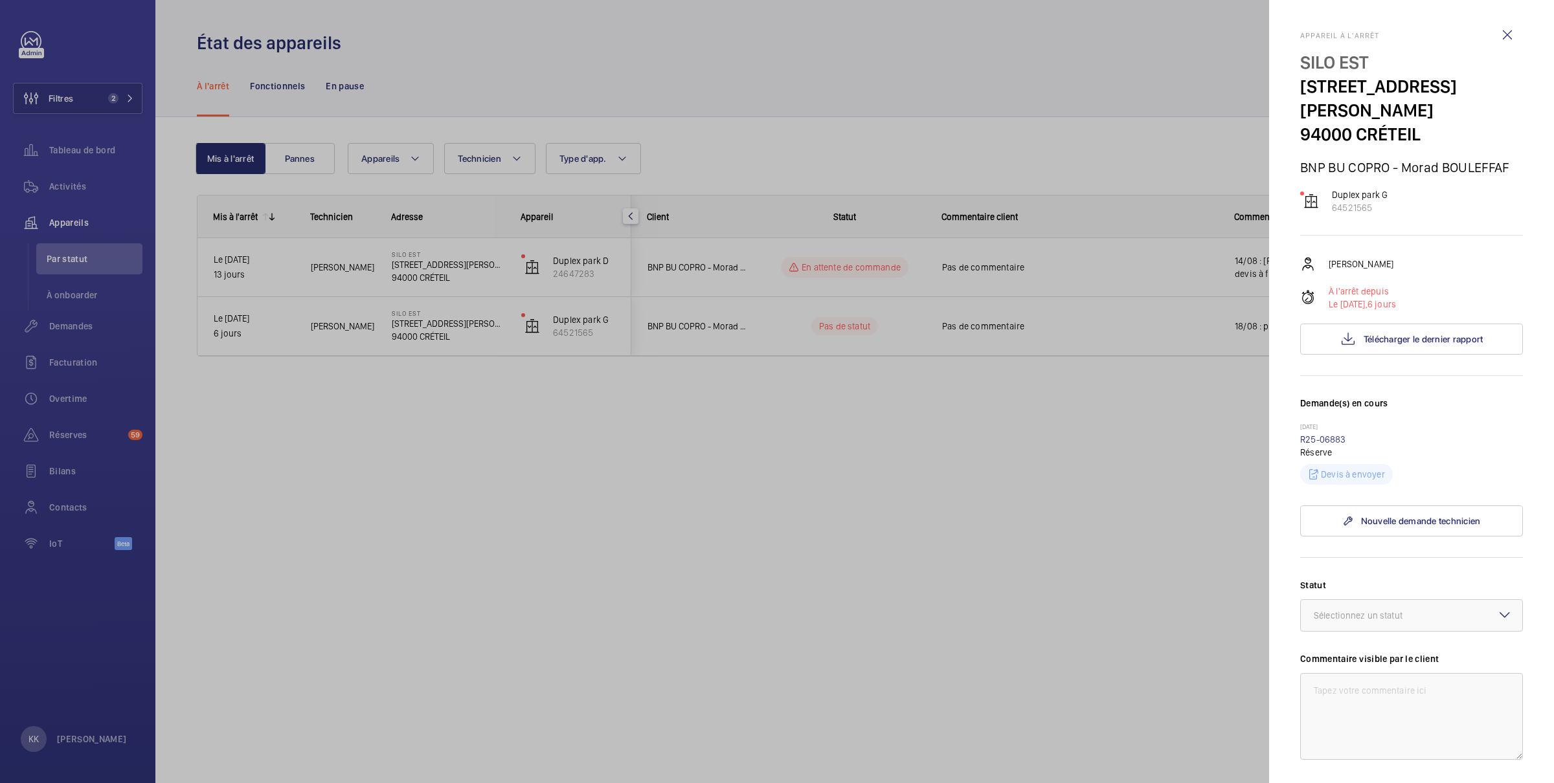
drag, startPoint x: 1411, startPoint y: 165, endPoint x: 1291, endPoint y: 61, distance: 159.3
click at [1291, 61] on mat-sidenav "Appareil à l'arrêt SILO EST [STREET_ADDRESS][PERSON_NAME] BU COPRO - Morad BOUL…" at bounding box center [1411, 391] width 285 height 783
click at [708, 163] on div at bounding box center [777, 391] width 1554 height 783
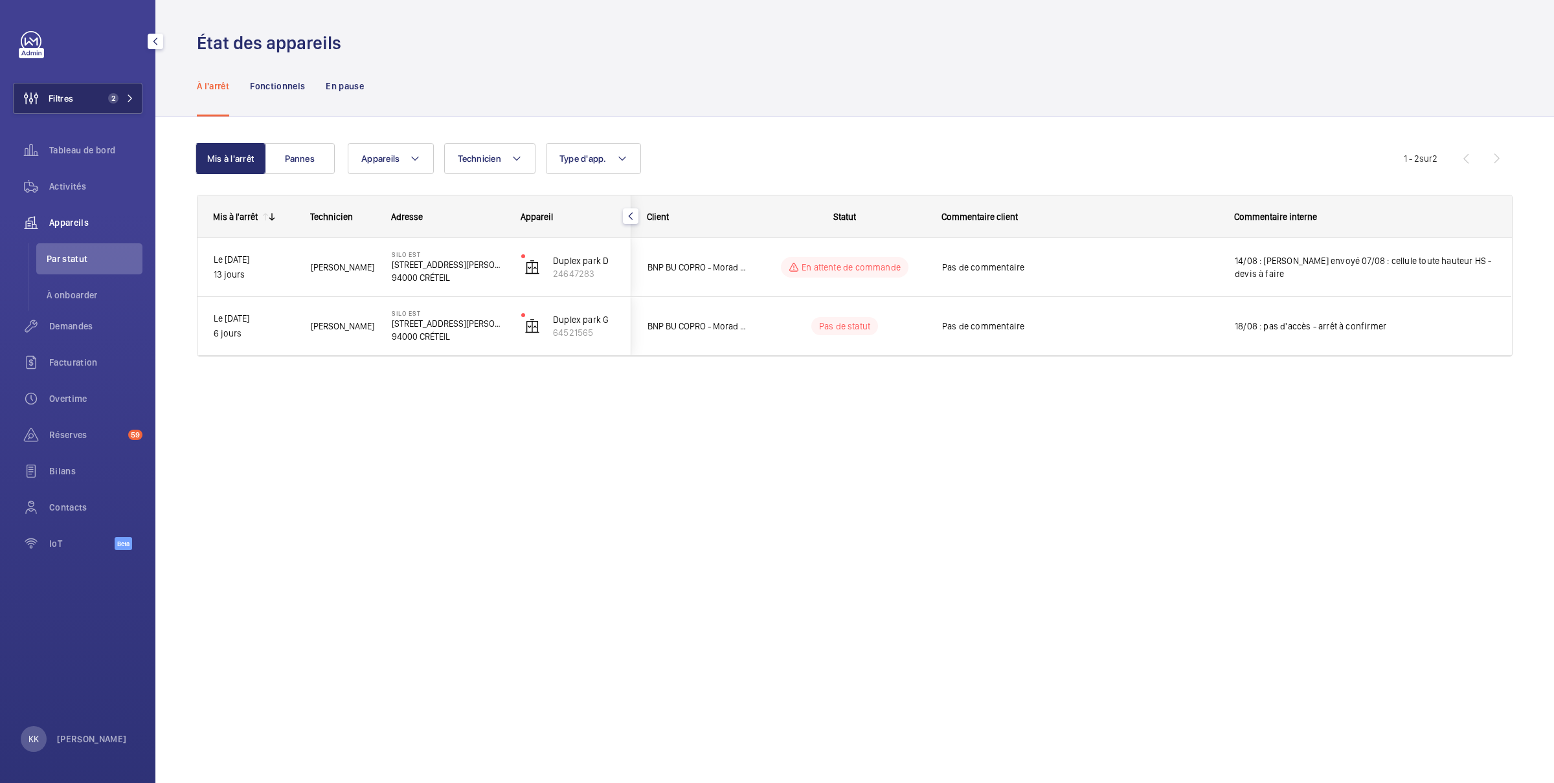
click at [65, 111] on span "Filtres" at bounding box center [44, 98] width 60 height 31
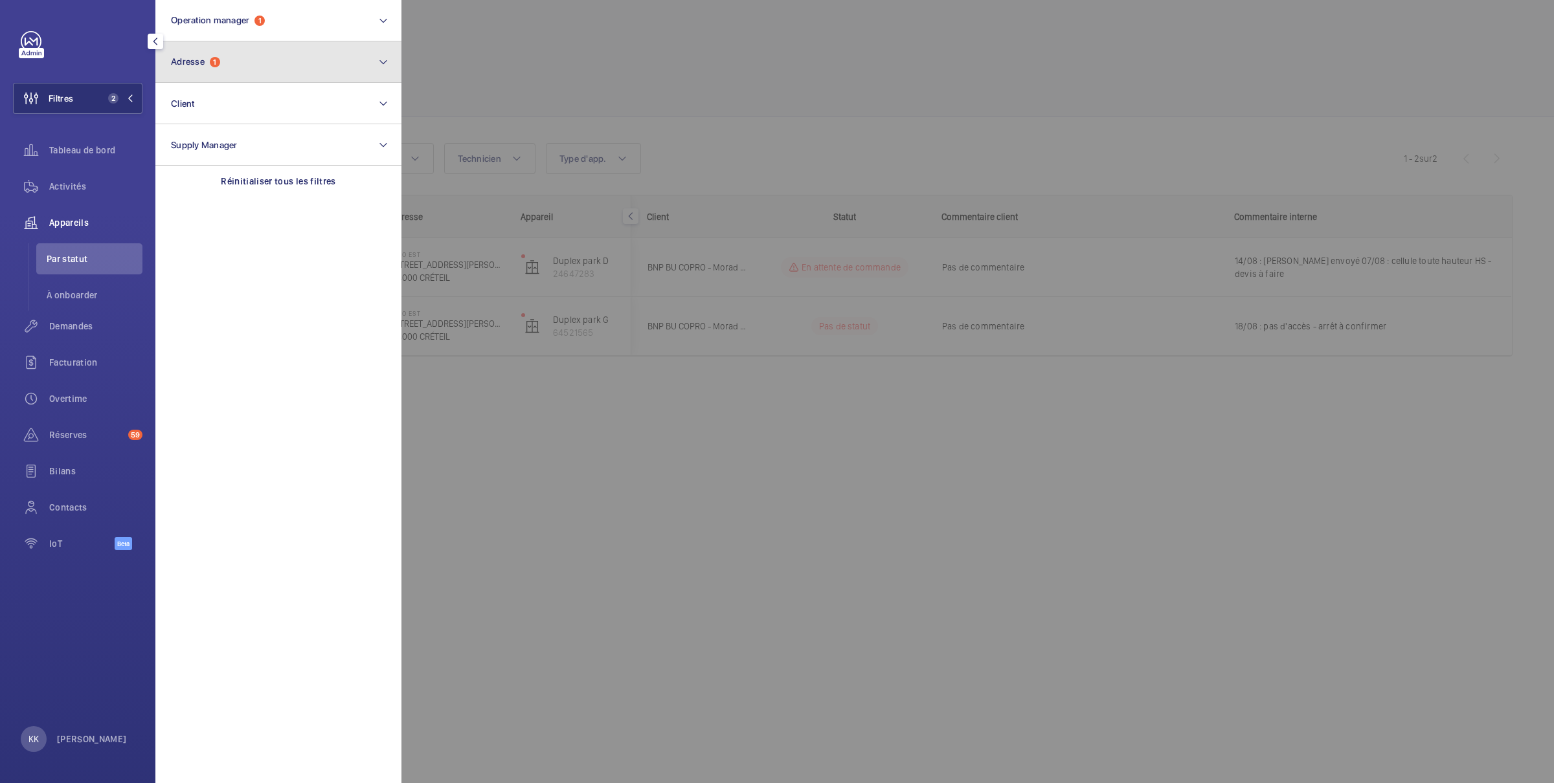
click at [183, 67] on button "Adresse 1" at bounding box center [278, 61] width 246 height 41
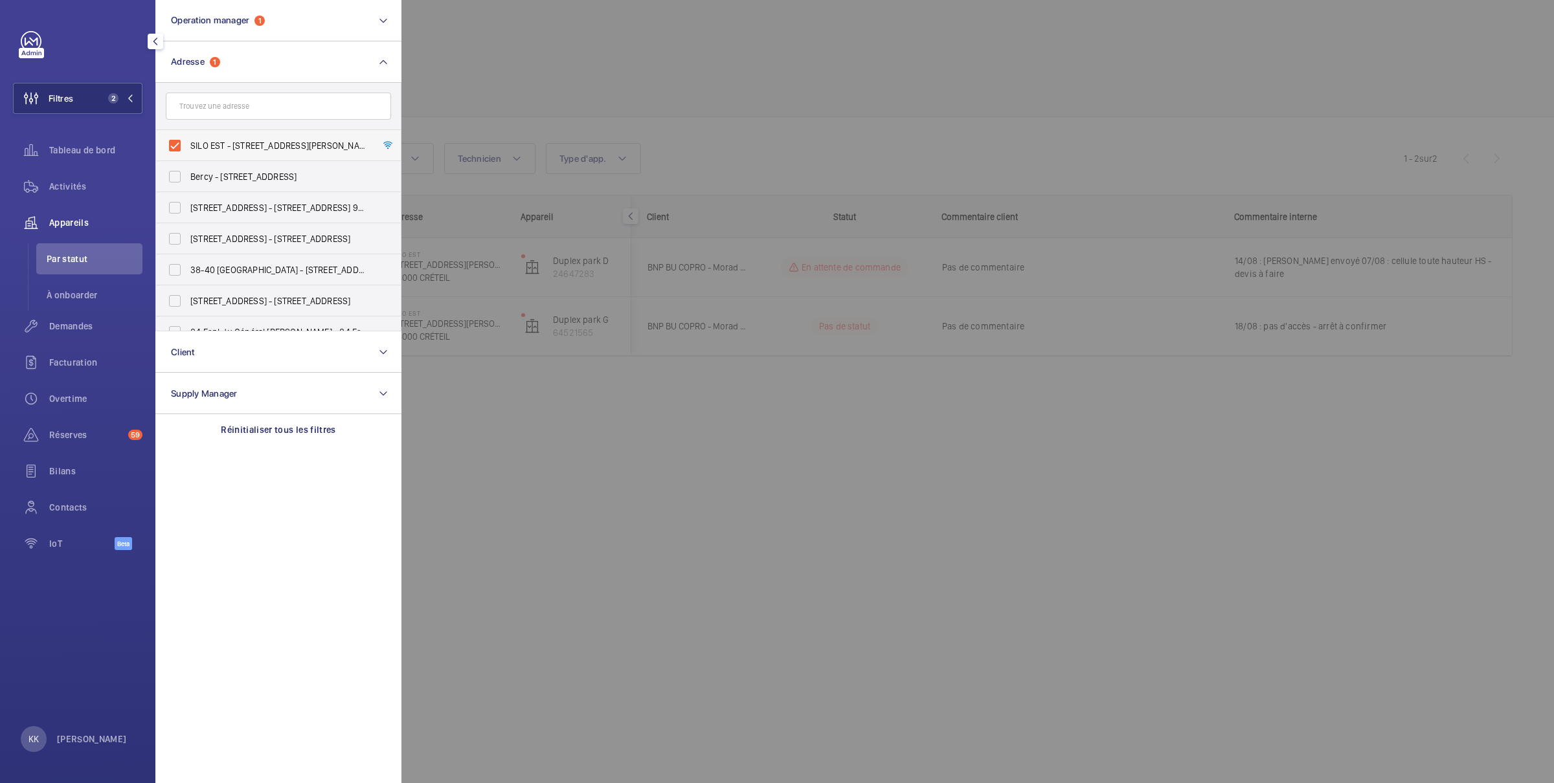
click at [181, 136] on label "SILO EST - [STREET_ADDRESS][PERSON_NAME]" at bounding box center [268, 145] width 225 height 31
click at [181, 136] on input "SILO EST - [STREET_ADDRESS][PERSON_NAME]" at bounding box center [175, 146] width 26 height 26
checkbox input "false"
click at [421, 70] on div at bounding box center [1178, 391] width 1554 height 783
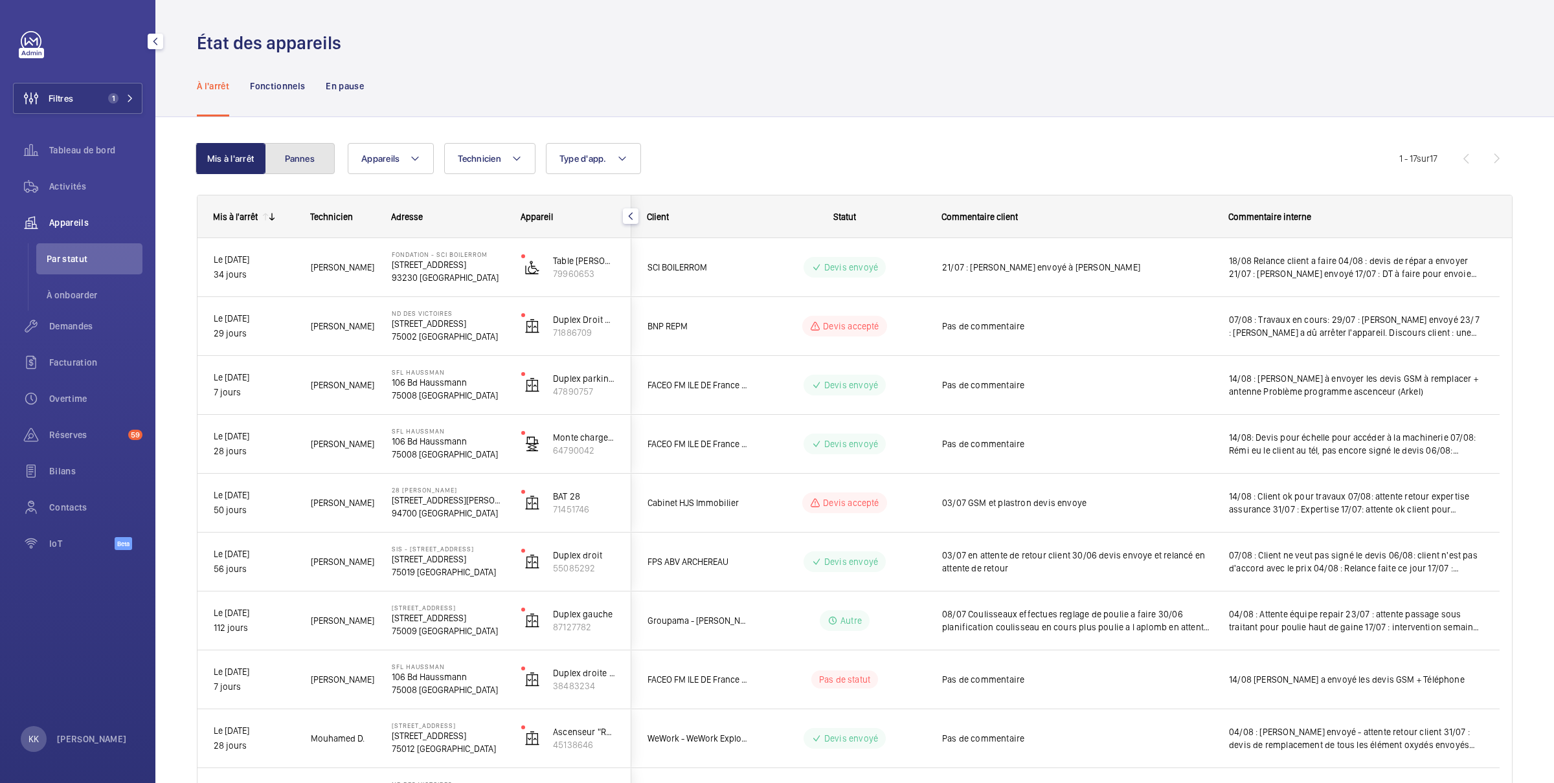
click at [286, 161] on button "Pannes" at bounding box center [300, 158] width 70 height 31
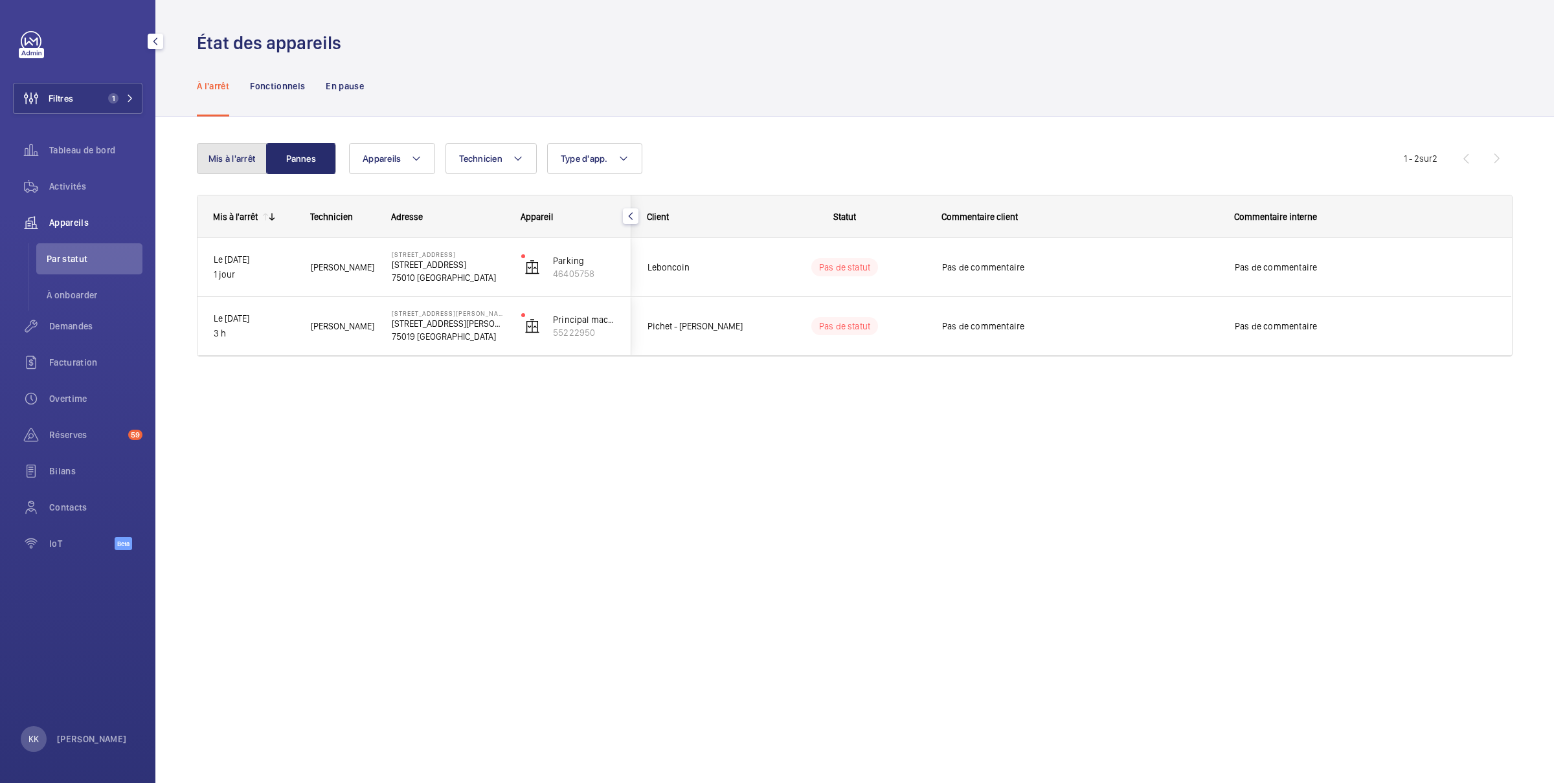
click at [243, 171] on button "Mis à l'arrêt" at bounding box center [232, 158] width 70 height 31
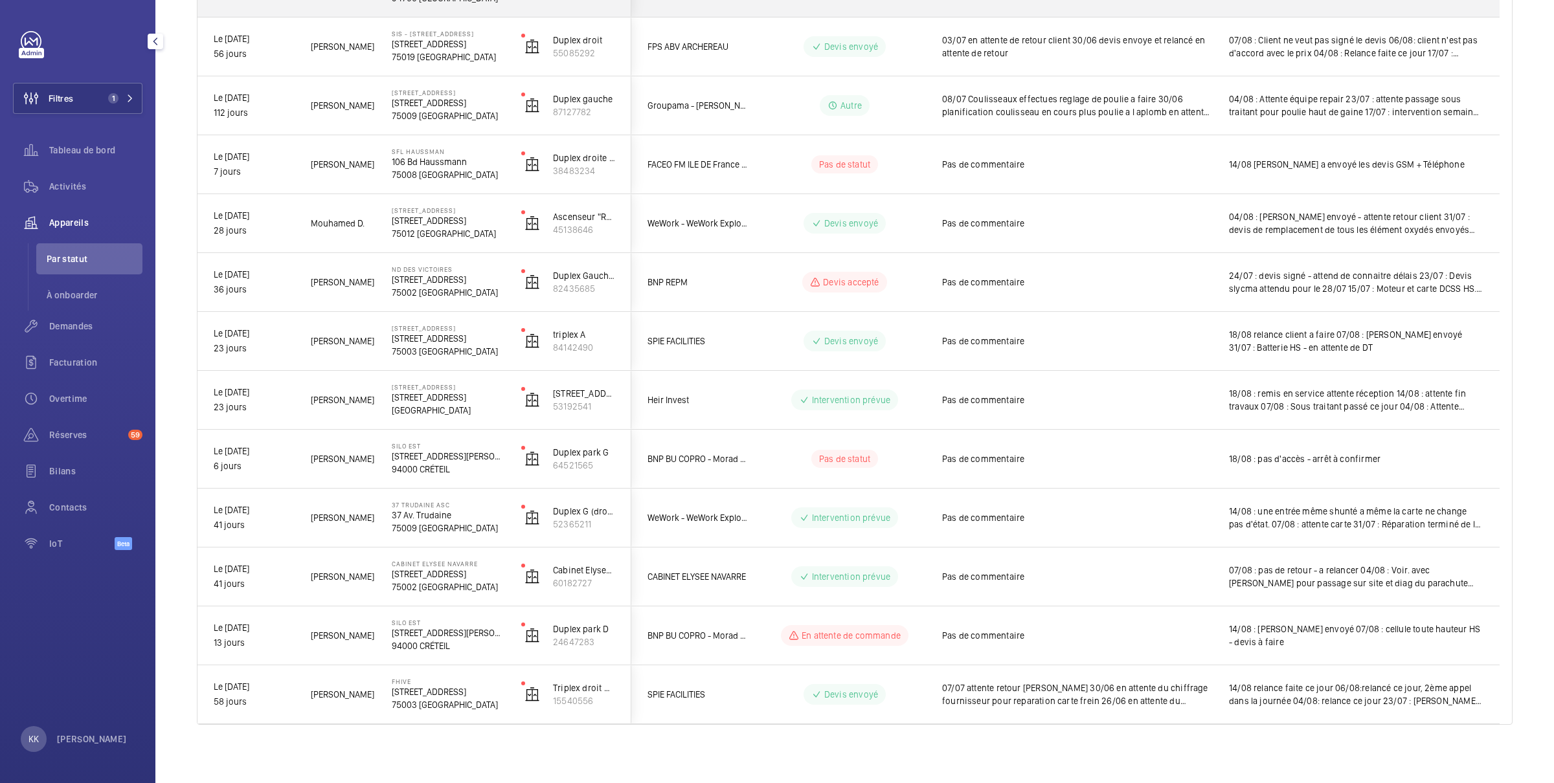
scroll to position [519, 0]
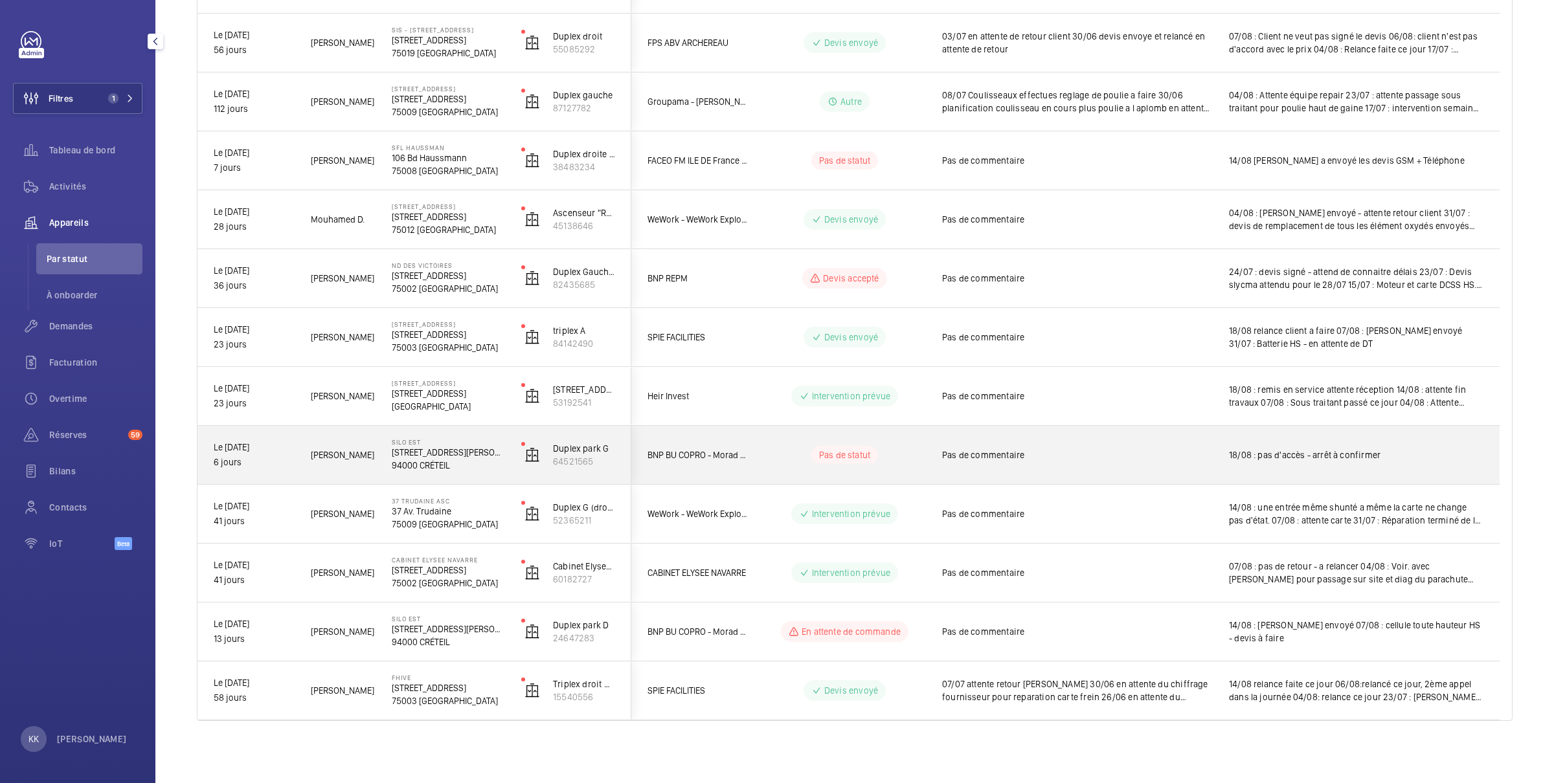
click at [286, 472] on div "Le [DATE] 6 jours" at bounding box center [246, 455] width 96 height 56
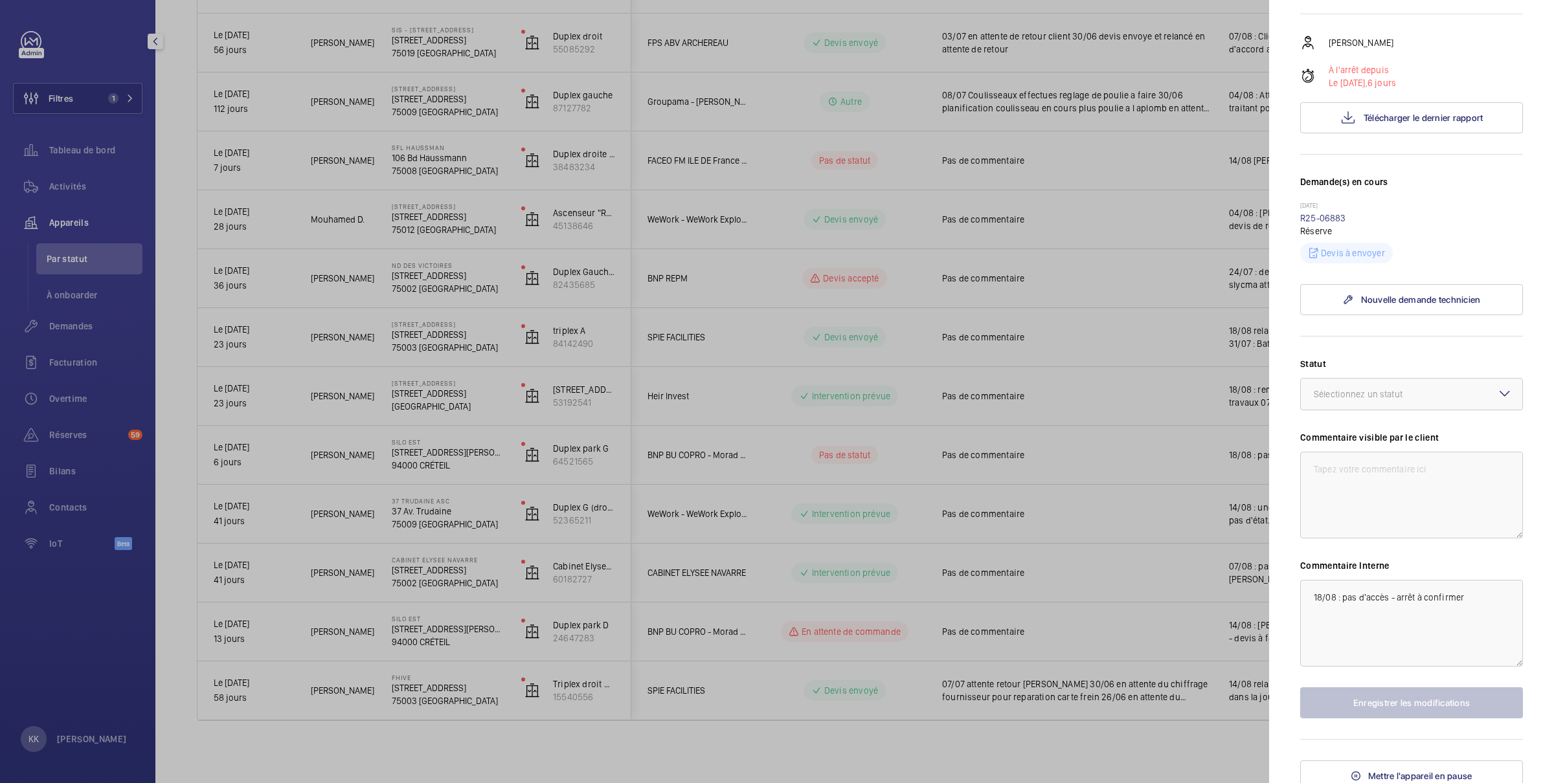
scroll to position [223, 0]
click at [1337, 396] on div at bounding box center [1411, 392] width 221 height 31
click at [1292, 360] on mat-sidenav "Appareil à l'arrêt SILO EST [STREET_ADDRESS][PERSON_NAME] BU COPRO - Morad BOUL…" at bounding box center [1411, 391] width 285 height 783
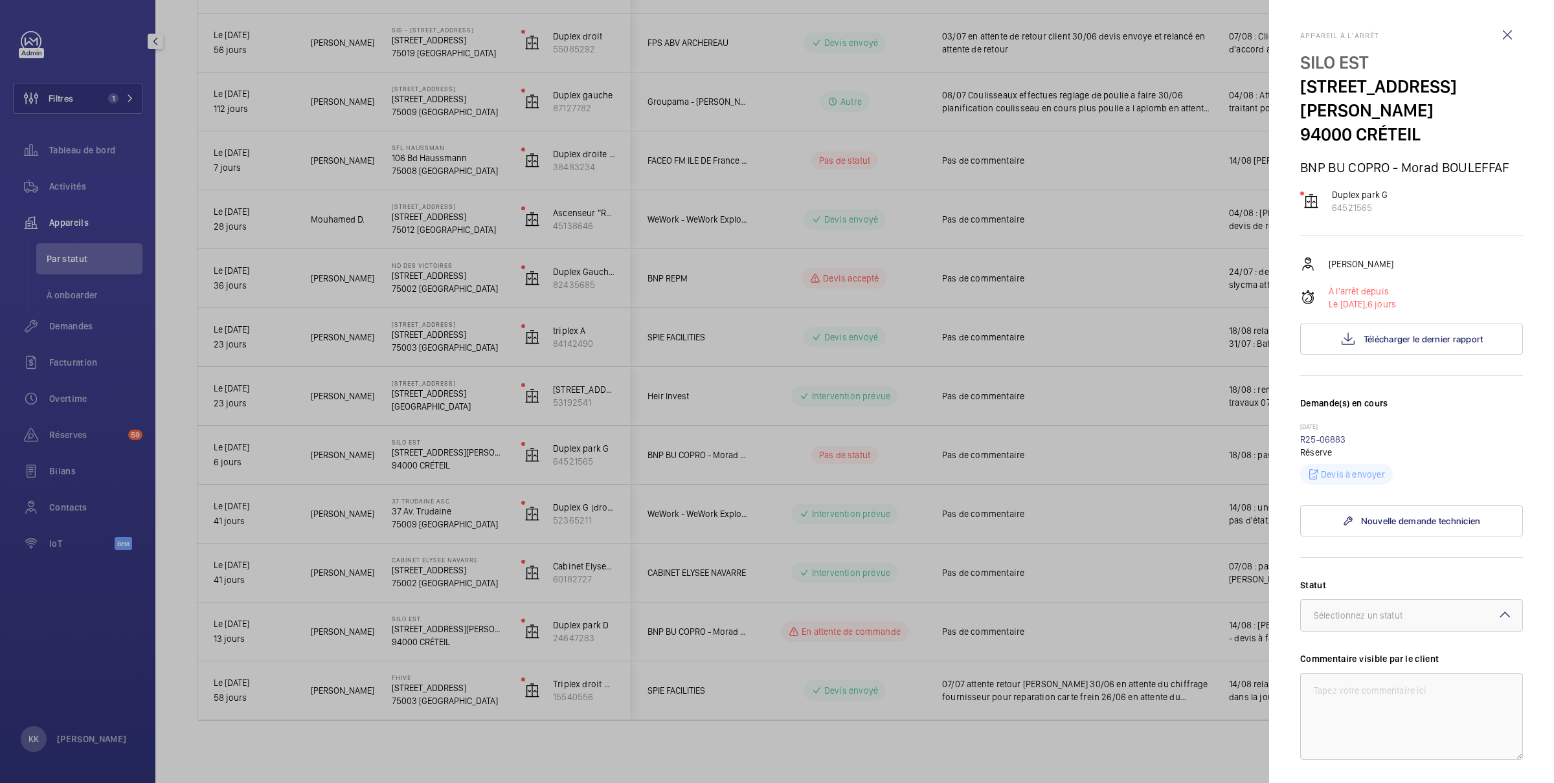
click at [752, 153] on div at bounding box center [777, 391] width 1554 height 783
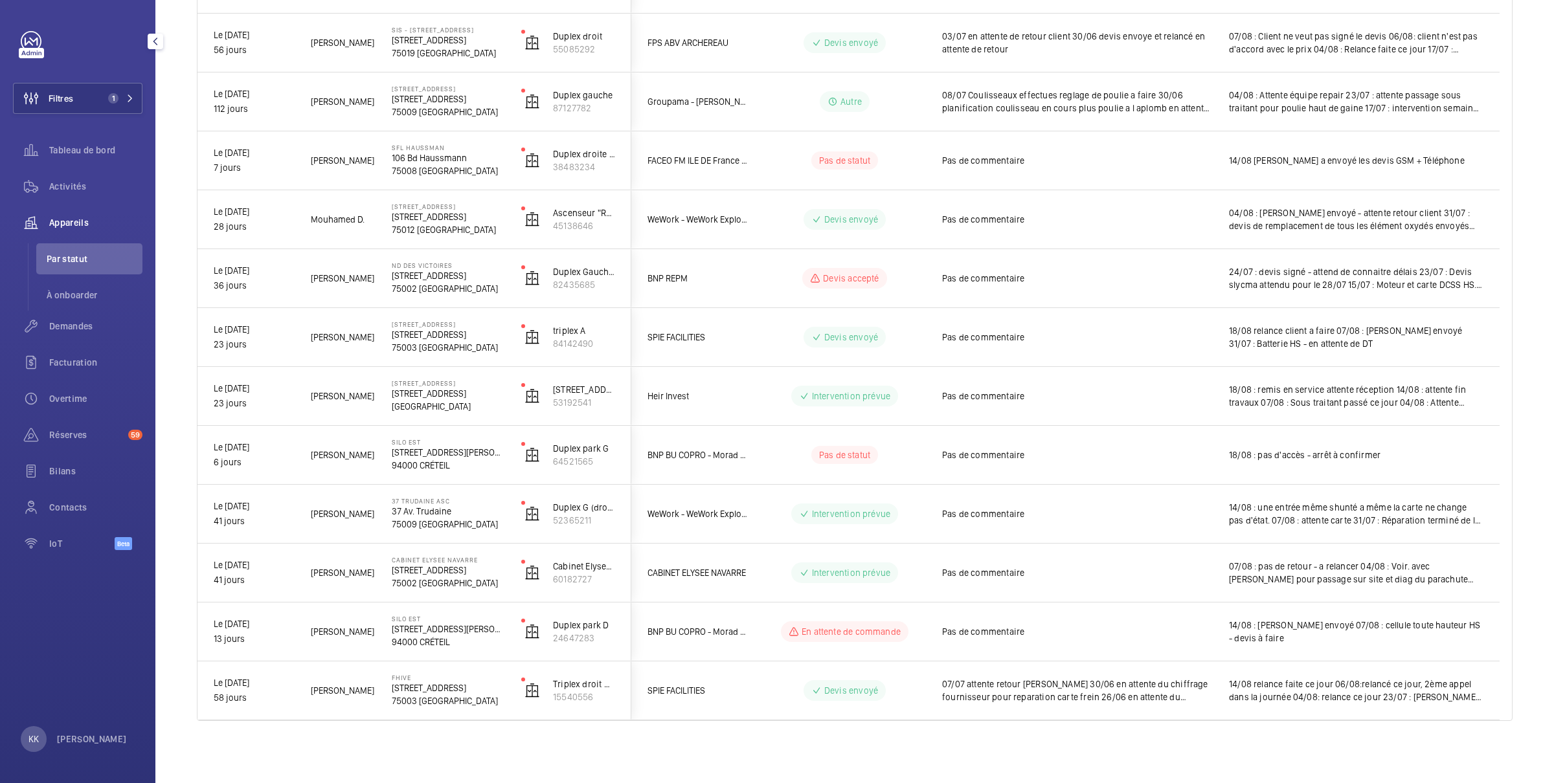
click at [1516, 220] on div "Mis à l'arrêt Pannes Appareils Technicien Type d'app. Plus de filtres Réinitial…" at bounding box center [854, 190] width 1398 height 1185
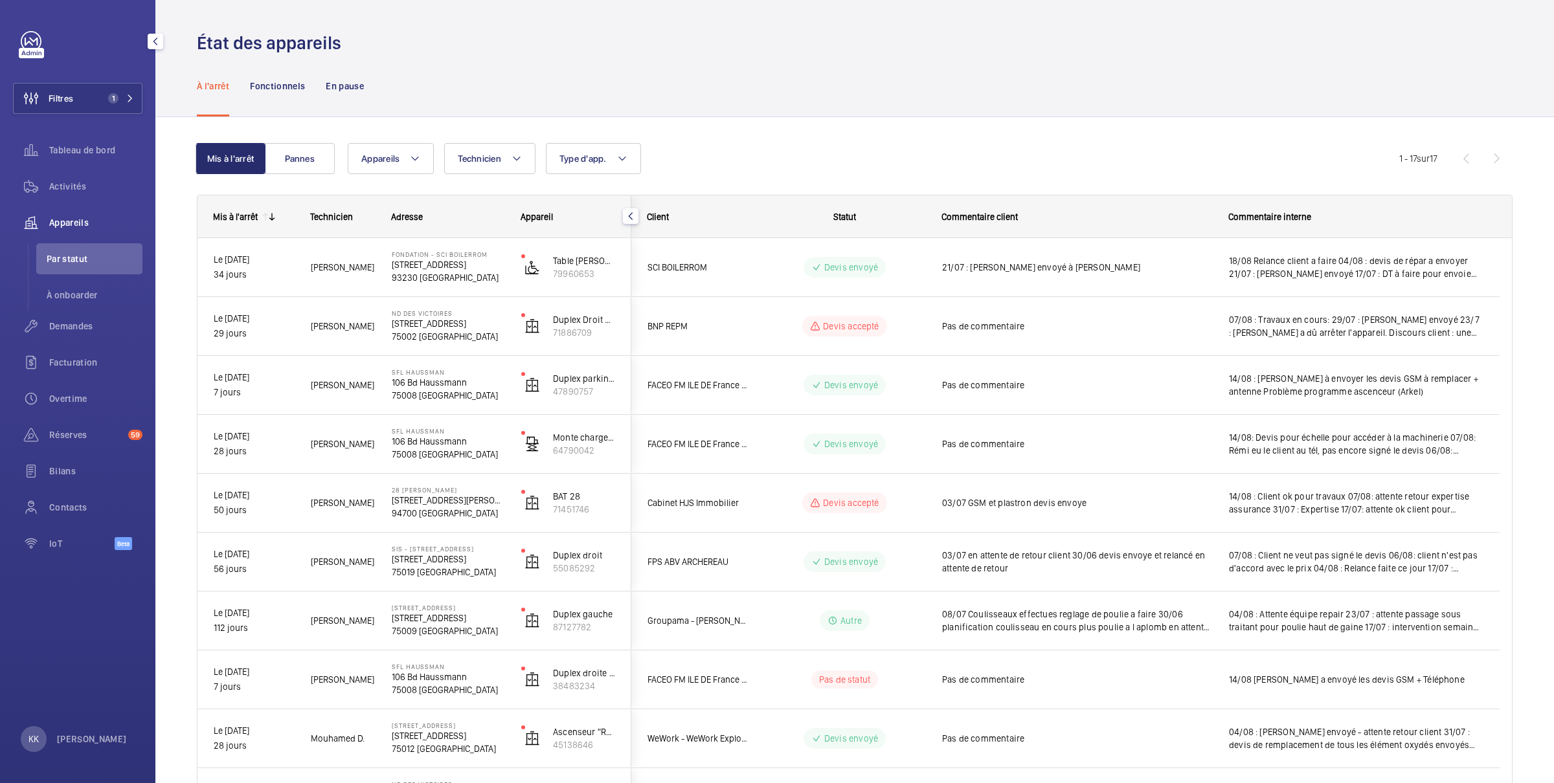
click at [1139, 147] on div "Appareils Technicien Type d'app. Plus de filtres Réinitialiser tous les filtres" at bounding box center [873, 158] width 1051 height 31
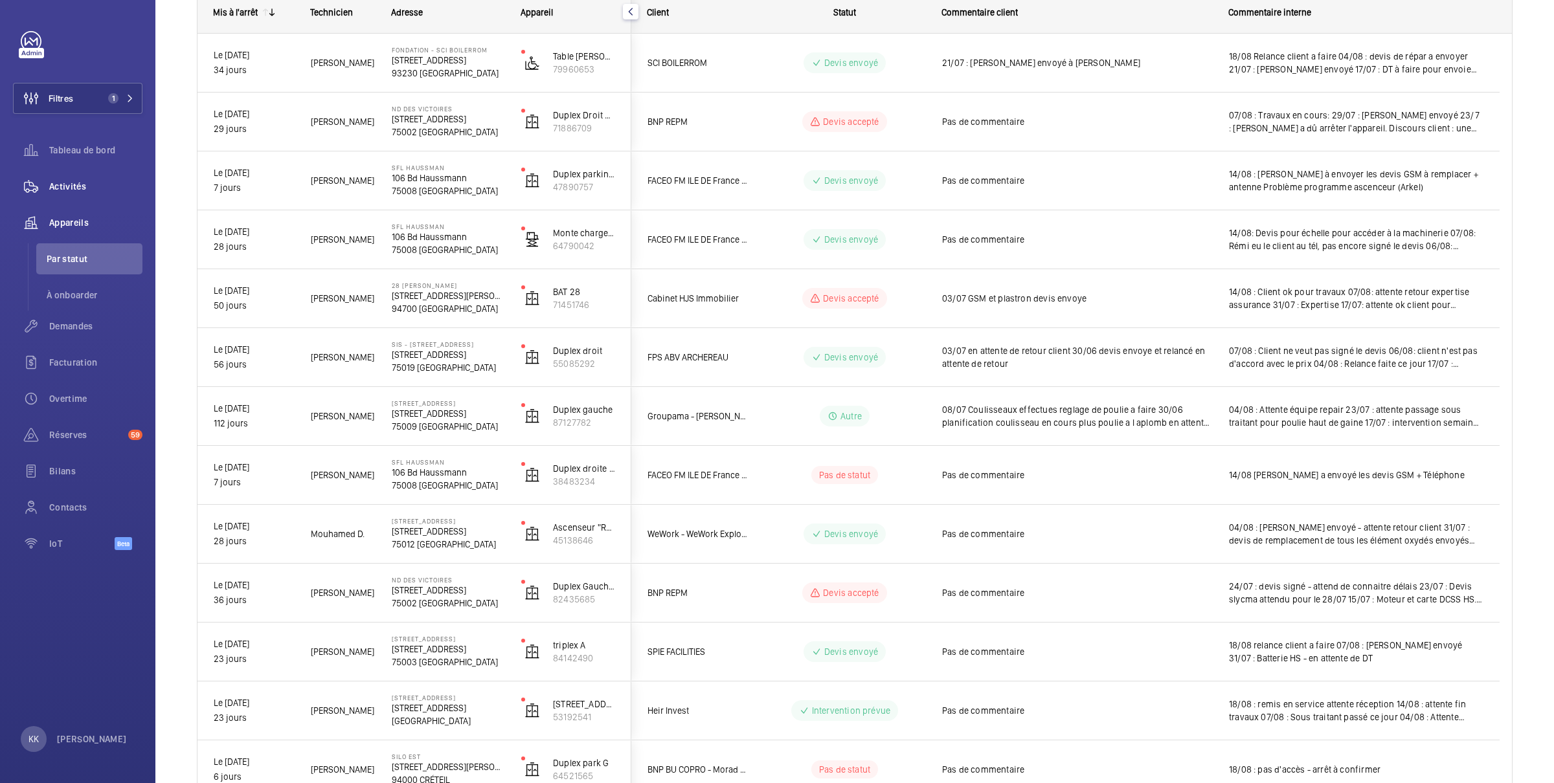
scroll to position [414, 0]
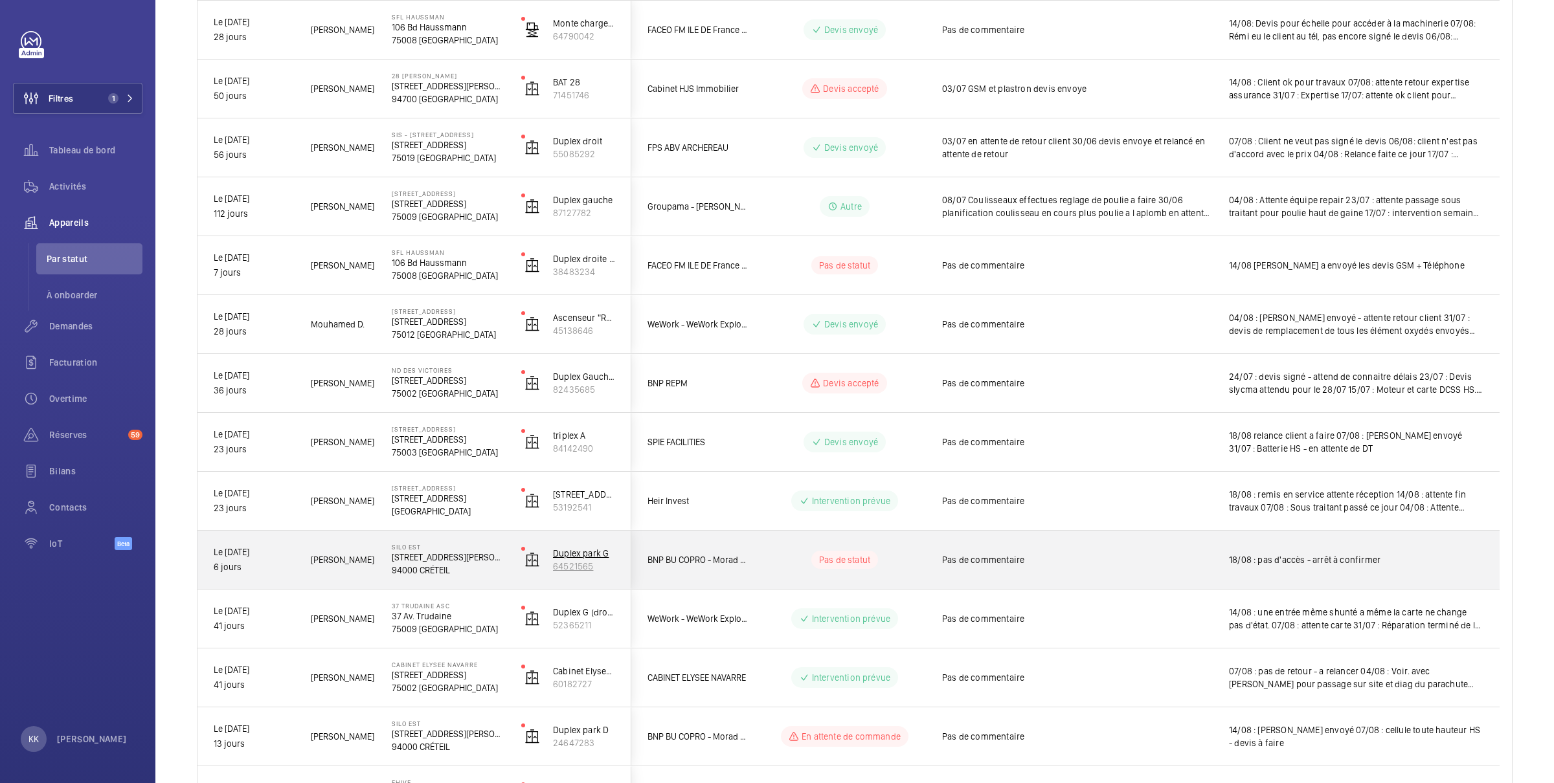
drag, startPoint x: 552, startPoint y: 552, endPoint x: 604, endPoint y: 566, distance: 54.3
click at [604, 566] on wm-front-device-cell "Duplex park G 64521565" at bounding box center [568, 560] width 94 height 32
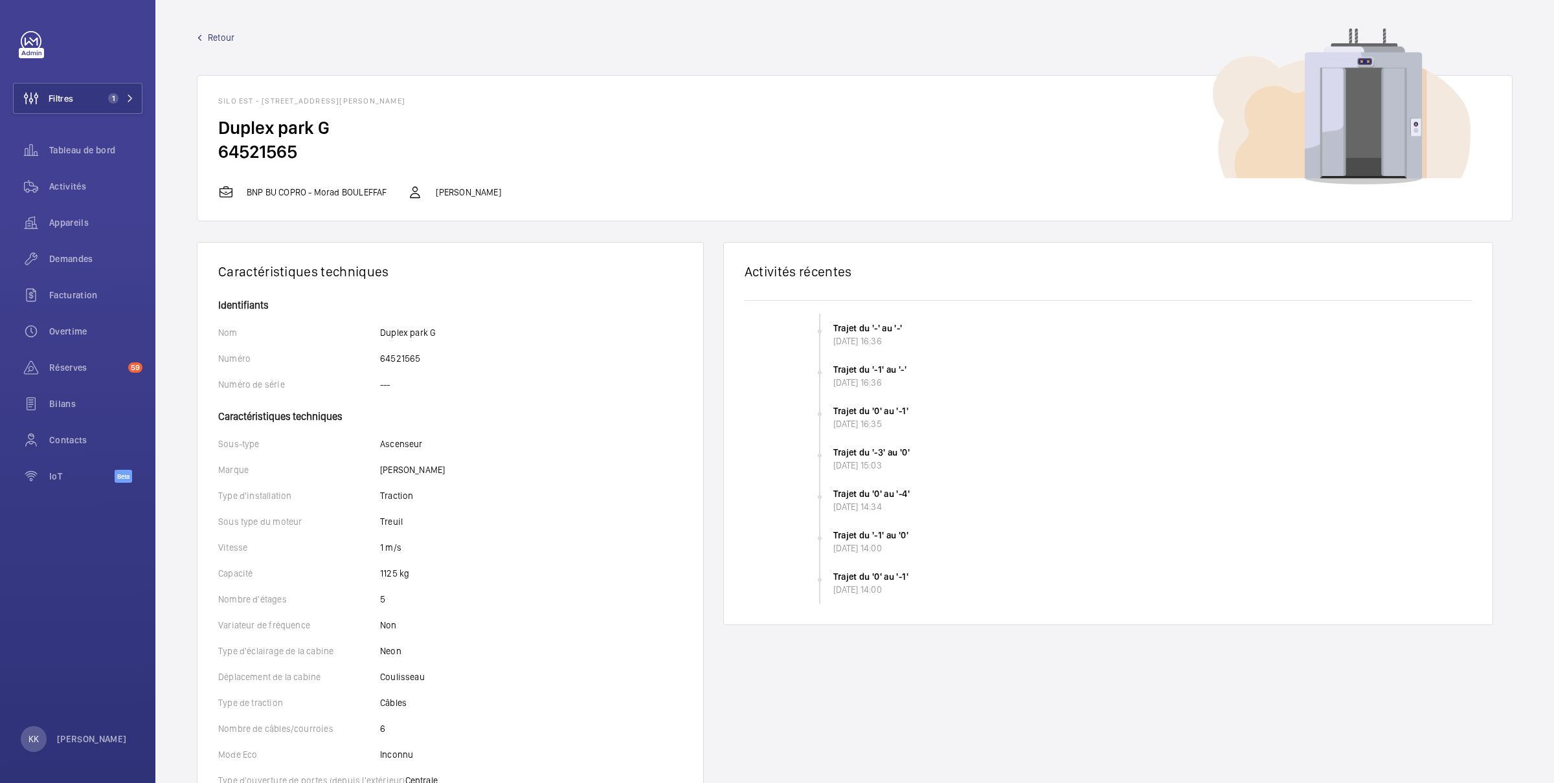
drag, startPoint x: 313, startPoint y: 161, endPoint x: 208, endPoint y: 150, distance: 105.4
click at [208, 150] on wm-front-card-body "Duplex park G 64521565" at bounding box center [854, 150] width 1314 height 69
copy h2 "64521565"
click at [219, 36] on span "Retour" at bounding box center [221, 37] width 27 height 13
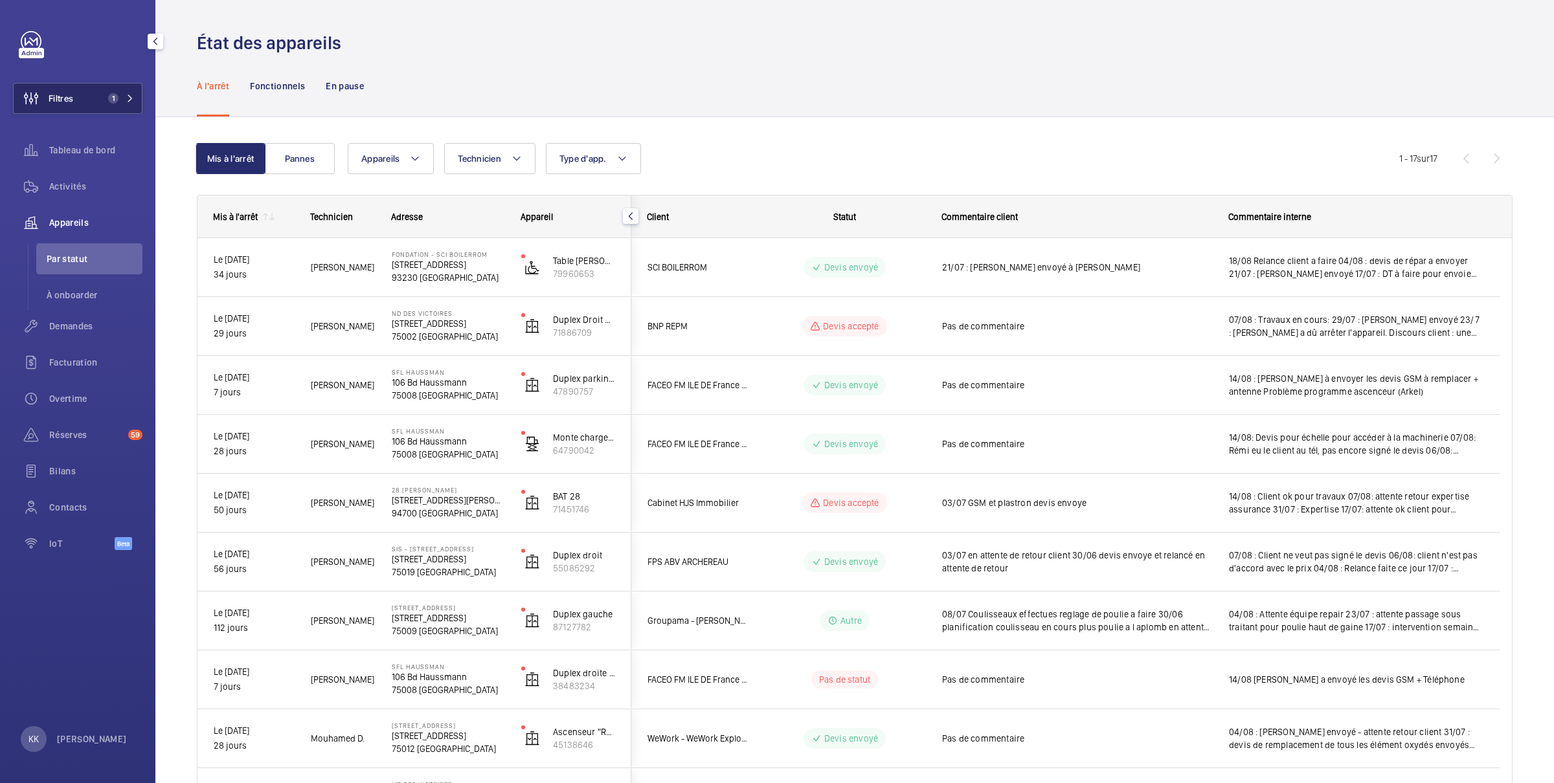
click at [103, 106] on button "Filtres 1" at bounding box center [77, 98] width 129 height 31
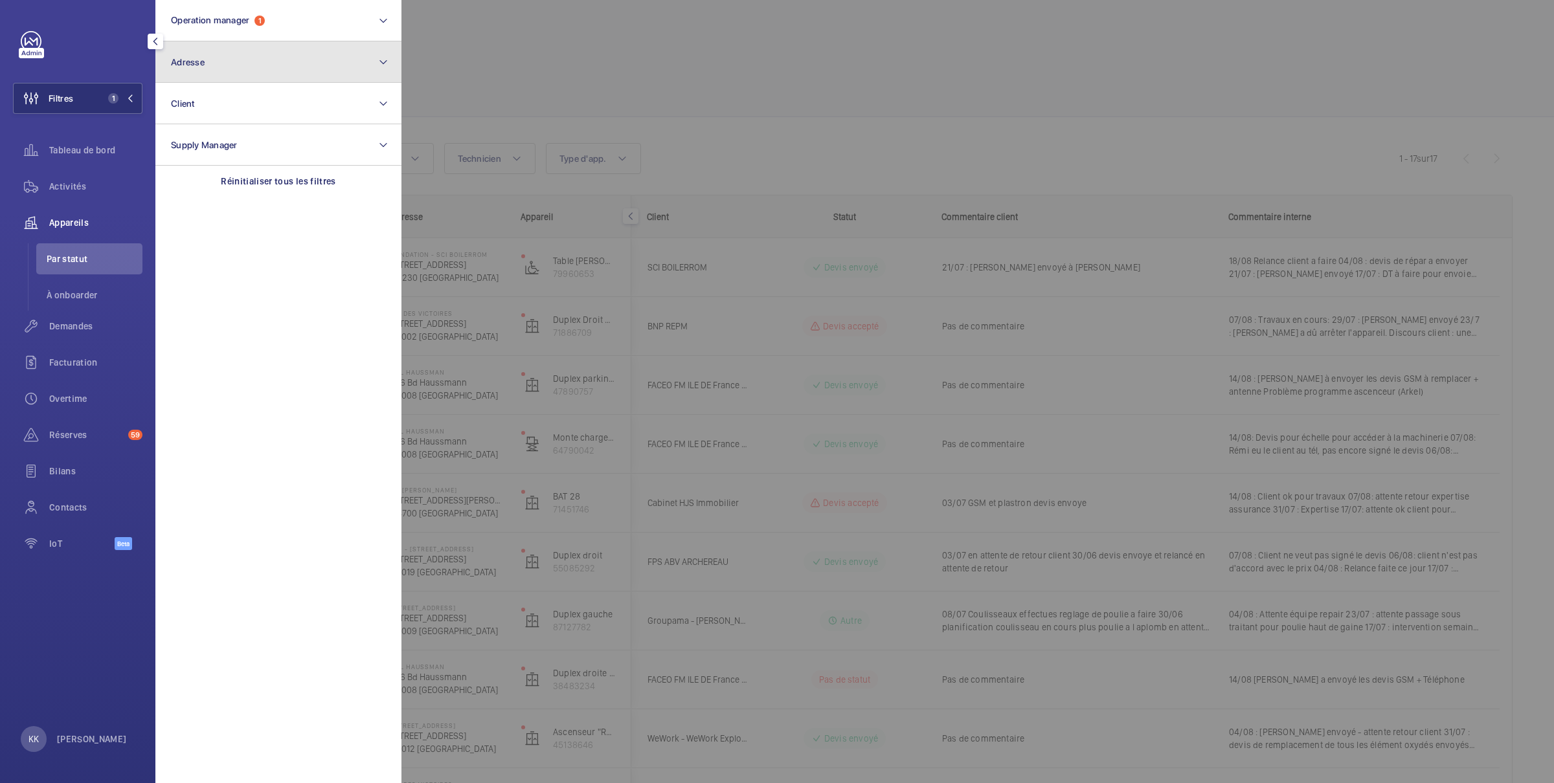
click at [241, 78] on button "Adresse" at bounding box center [278, 61] width 246 height 41
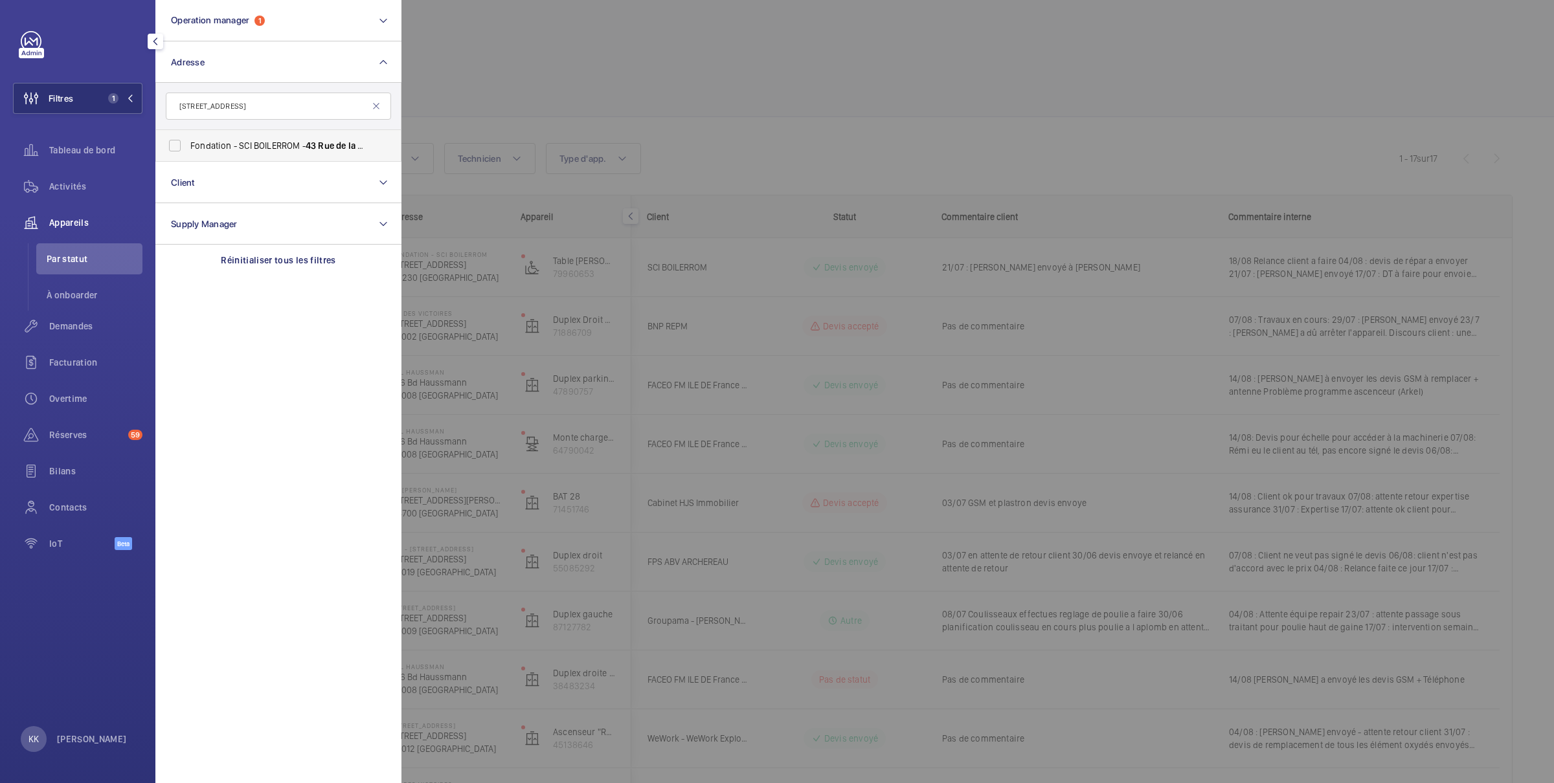
type input "[STREET_ADDRESS]"
click at [237, 141] on span "Fondation - SCI BOILERROM - [STREET_ADDRESS]" at bounding box center [279, 145] width 178 height 13
click at [188, 141] on input "Fondation - SCI BOILERROM - [STREET_ADDRESS]" at bounding box center [175, 146] width 26 height 26
checkbox input "true"
click at [727, 76] on div at bounding box center [1178, 391] width 1554 height 783
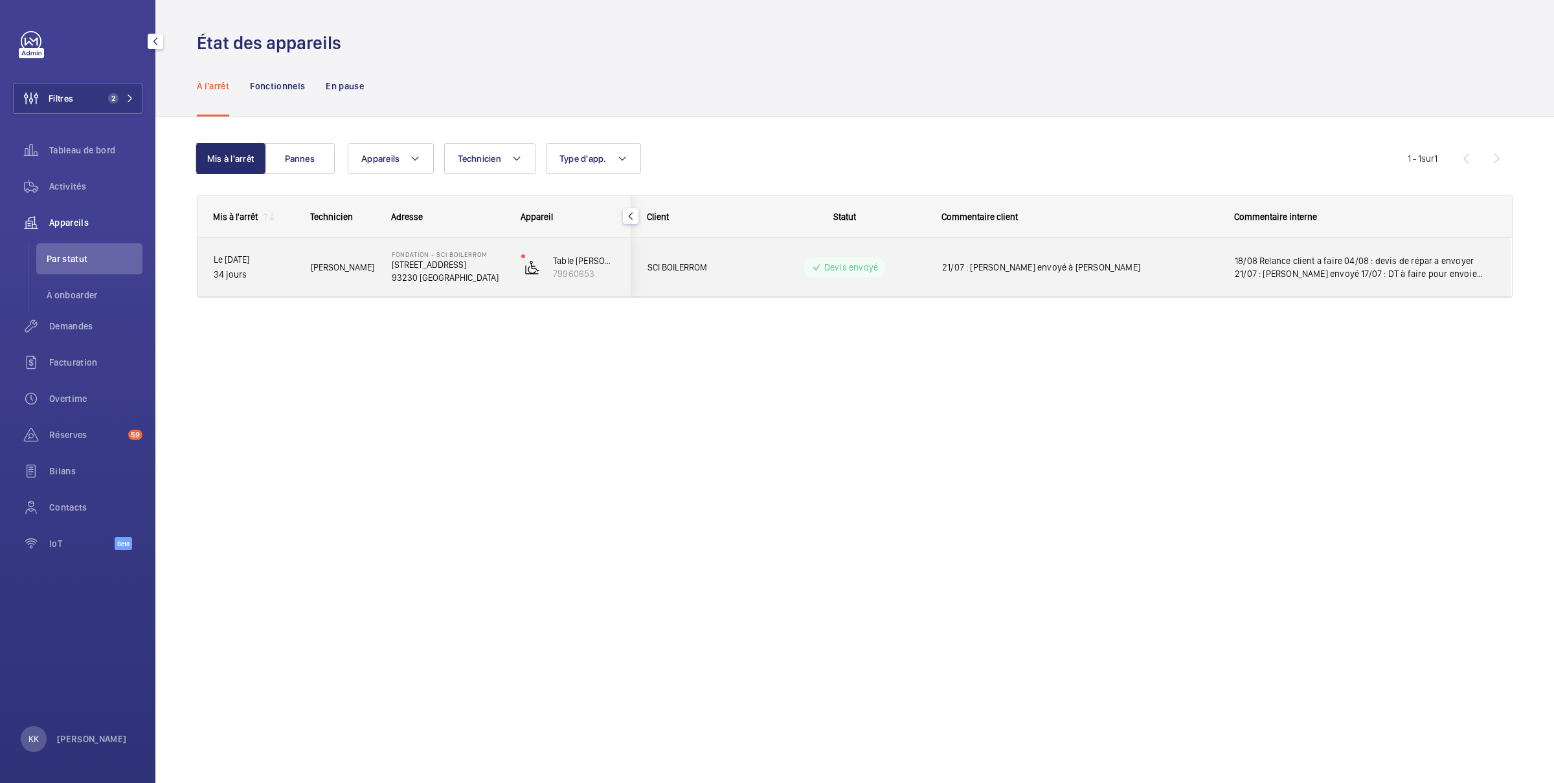
click at [352, 276] on div "[PERSON_NAME]" at bounding box center [335, 267] width 80 height 41
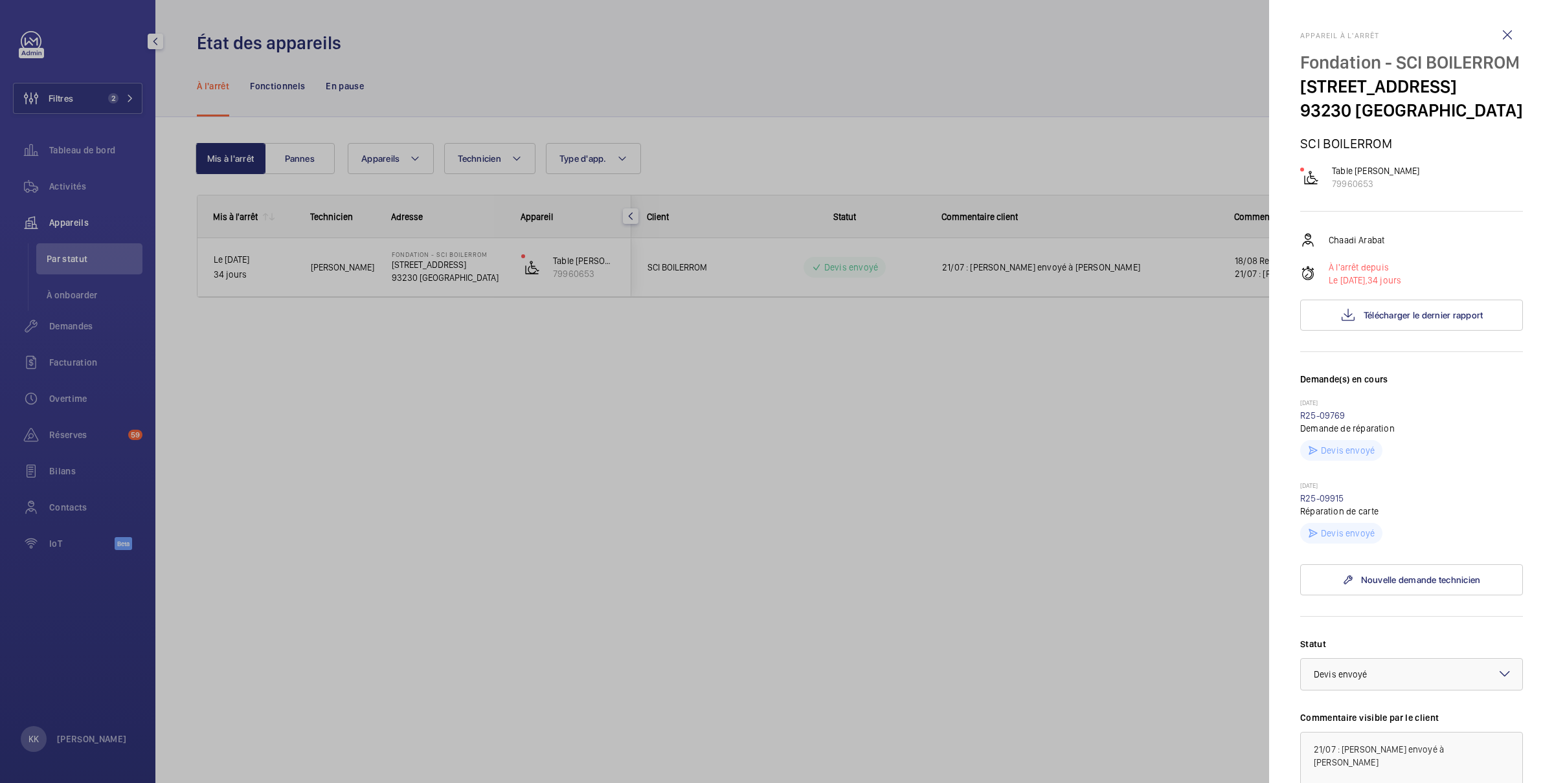
click at [1112, 388] on div at bounding box center [777, 391] width 1554 height 783
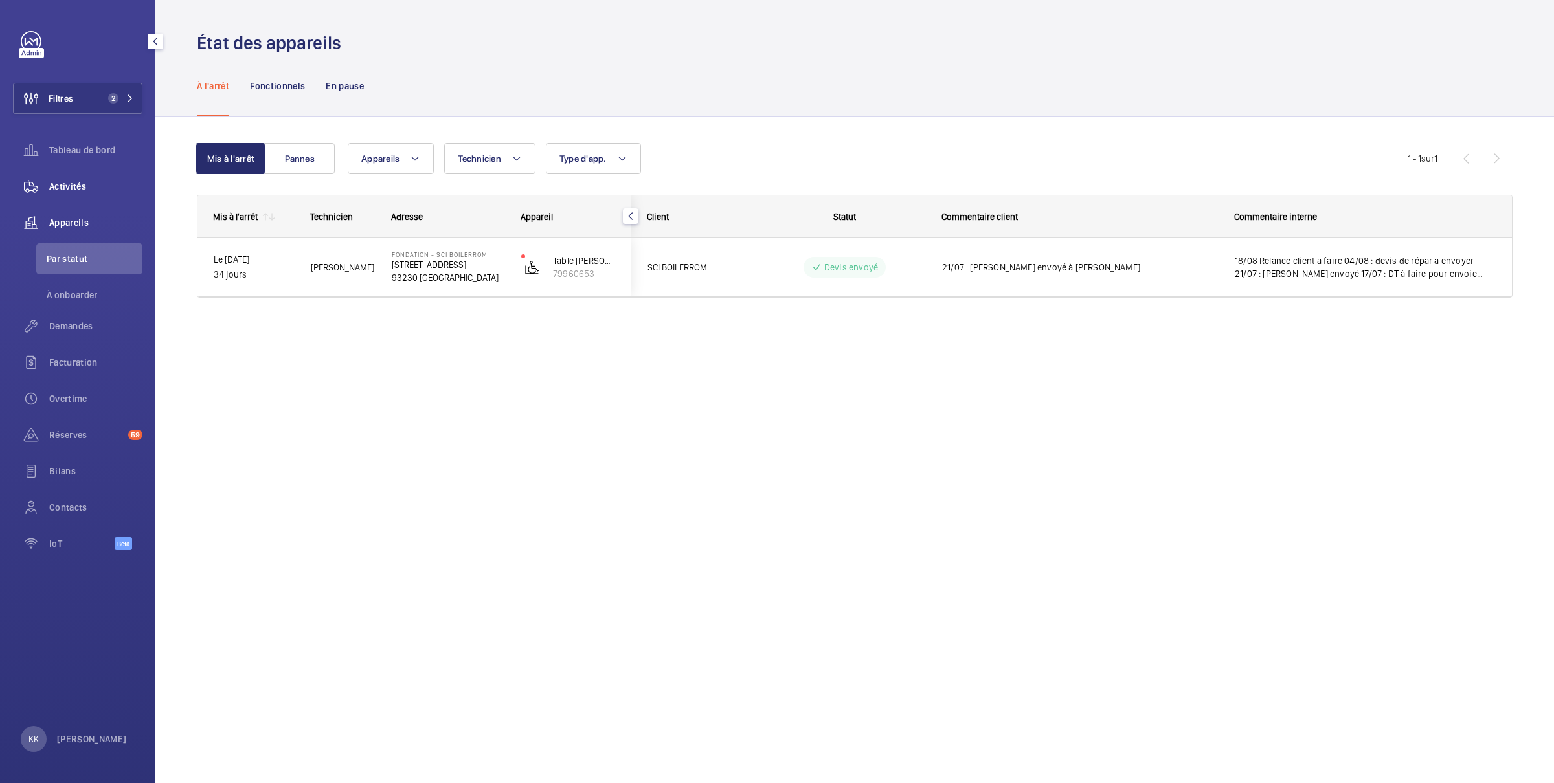
click at [44, 197] on wm-front-icon-button at bounding box center [31, 186] width 36 height 31
click at [73, 96] on span "Filtres" at bounding box center [61, 98] width 25 height 13
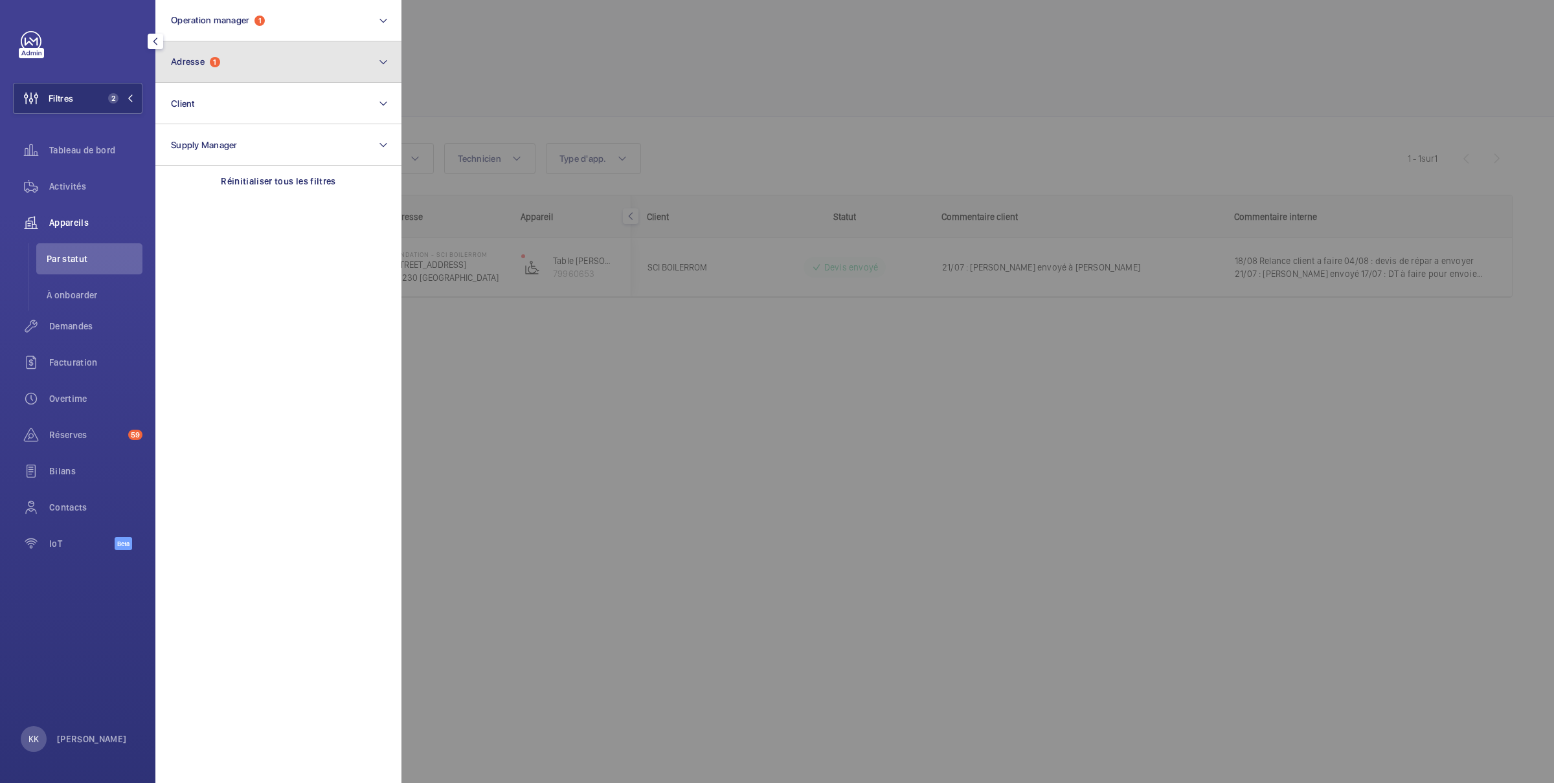
click at [203, 57] on span "Adresse" at bounding box center [188, 61] width 34 height 10
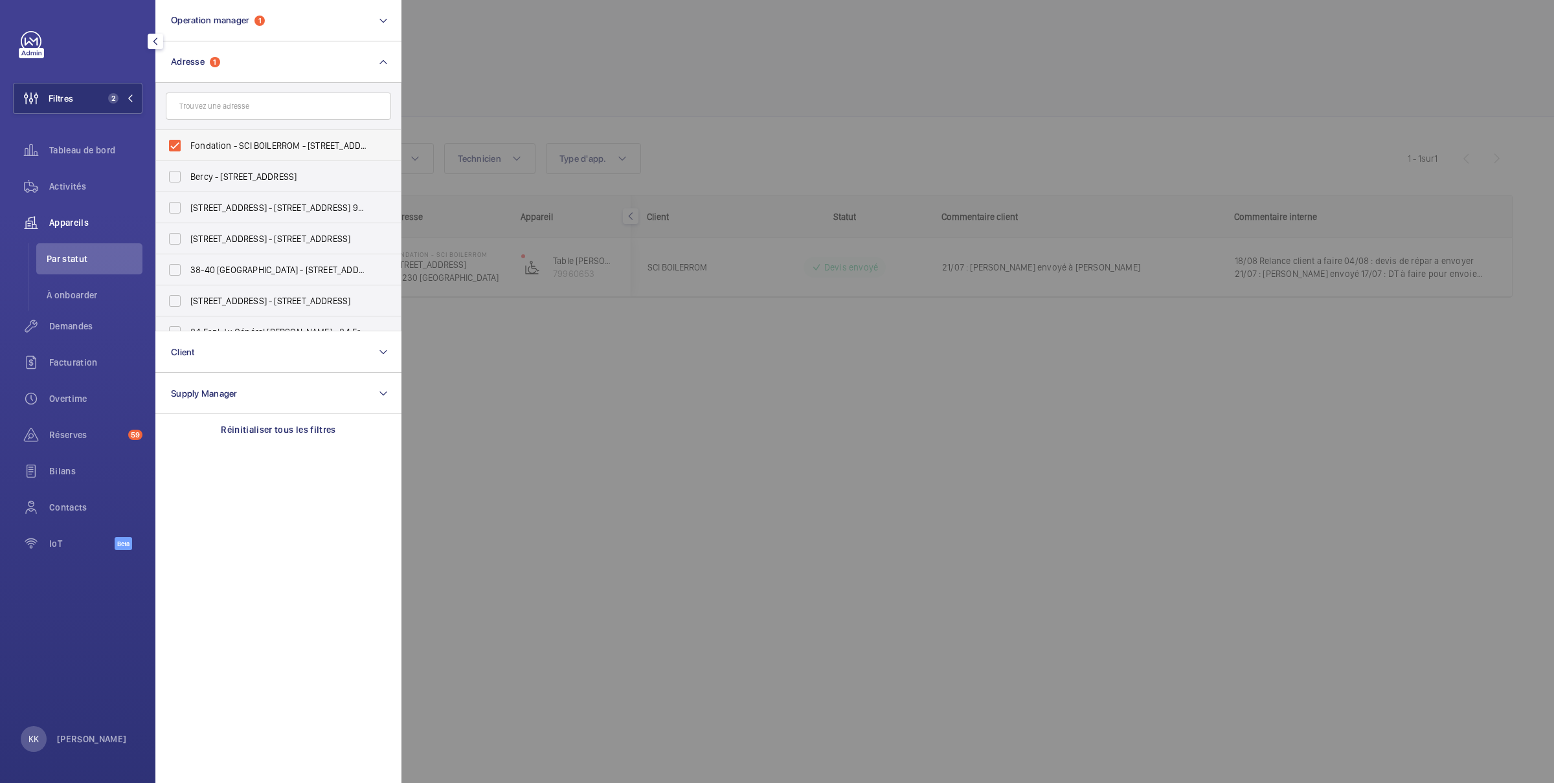
click at [217, 153] on label "Fondation - SCI BOILERROM - [STREET_ADDRESS]" at bounding box center [268, 145] width 225 height 31
click at [188, 153] on input "Fondation - SCI BOILERROM - [STREET_ADDRESS]" at bounding box center [175, 146] width 26 height 26
checkbox input "false"
click at [442, 60] on div at bounding box center [1178, 391] width 1554 height 783
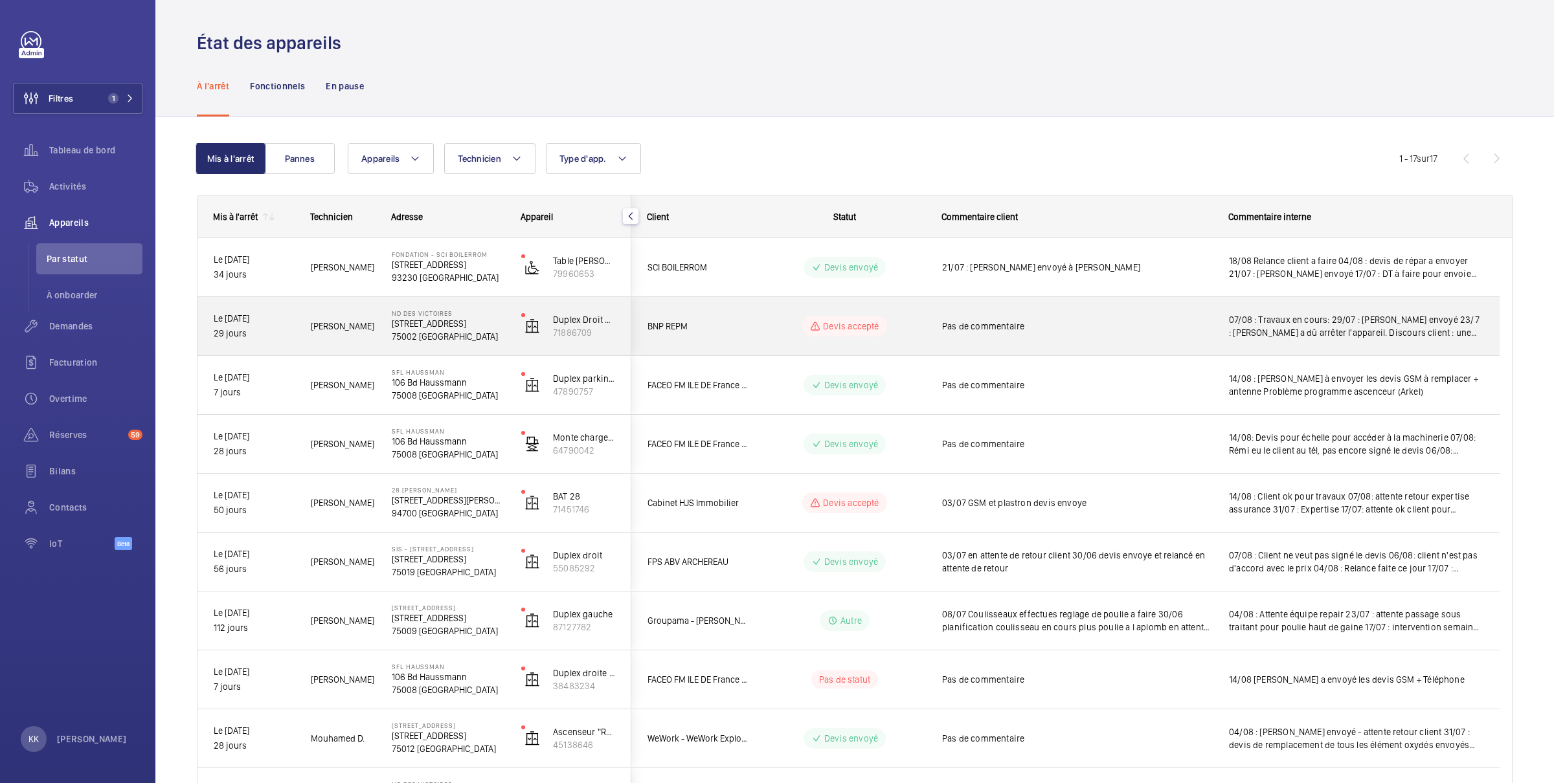
scroll to position [519, 0]
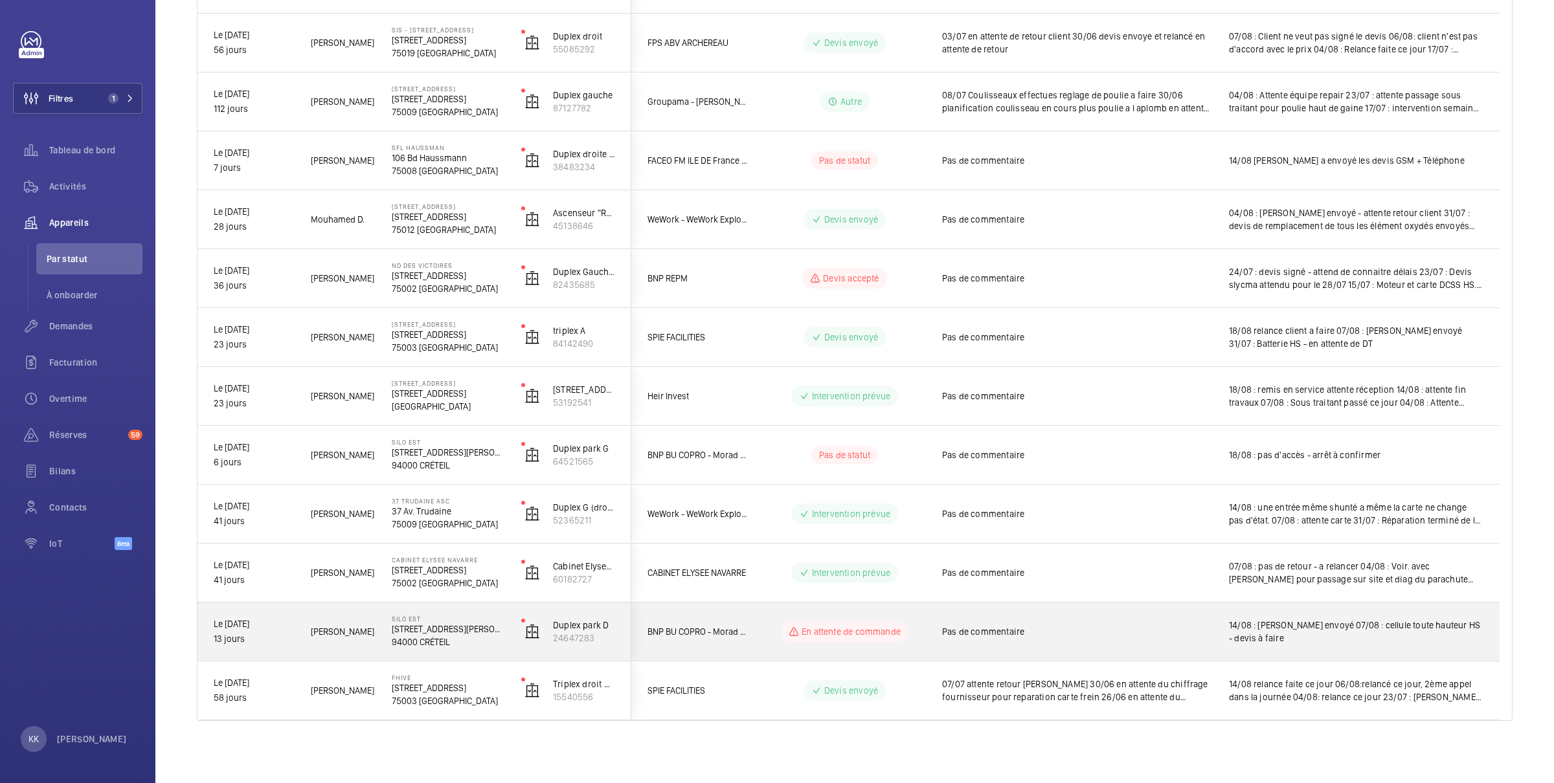
click at [448, 630] on p "[STREET_ADDRESS][PERSON_NAME]" at bounding box center [448, 629] width 113 height 13
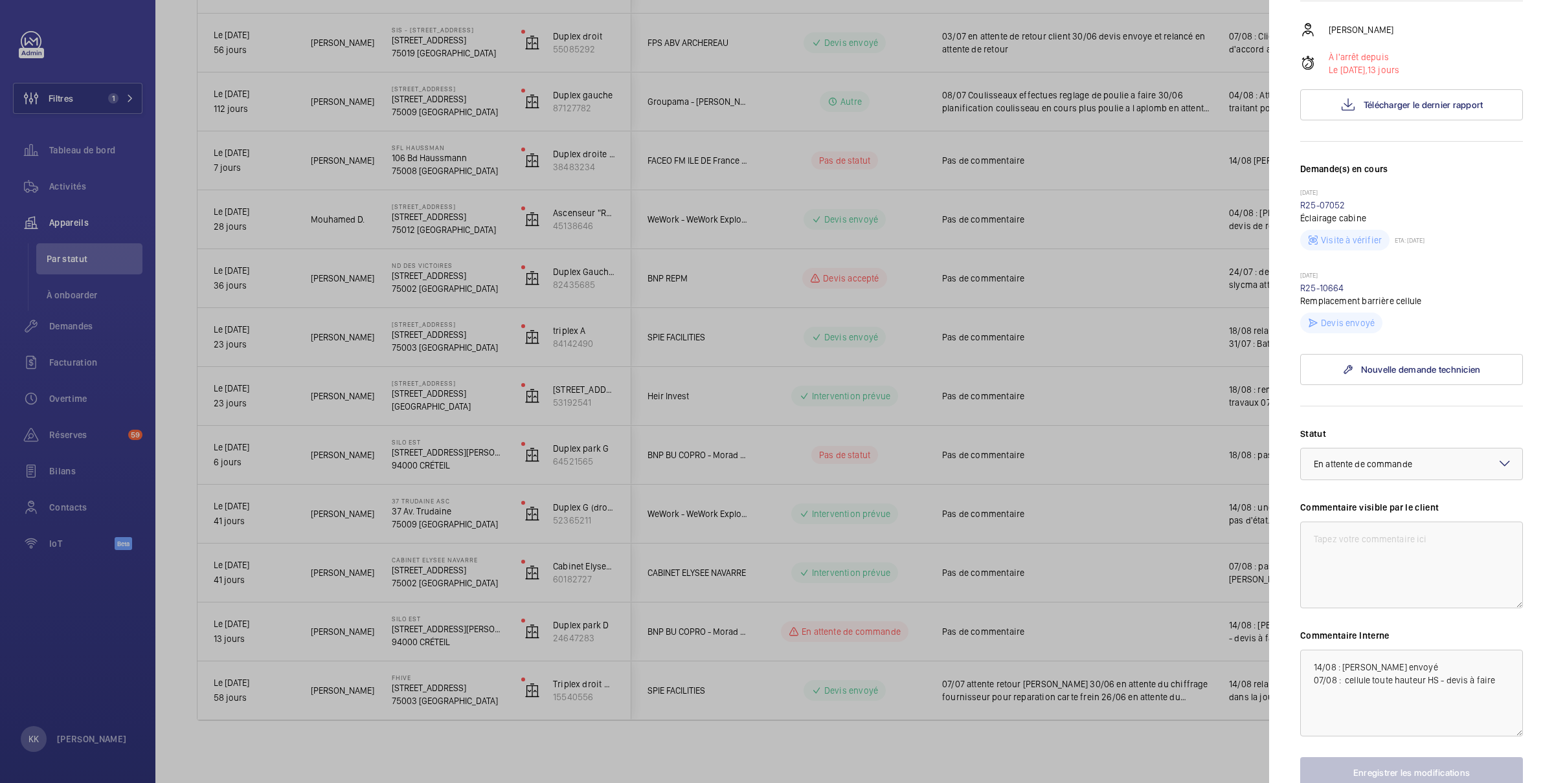
scroll to position [306, 0]
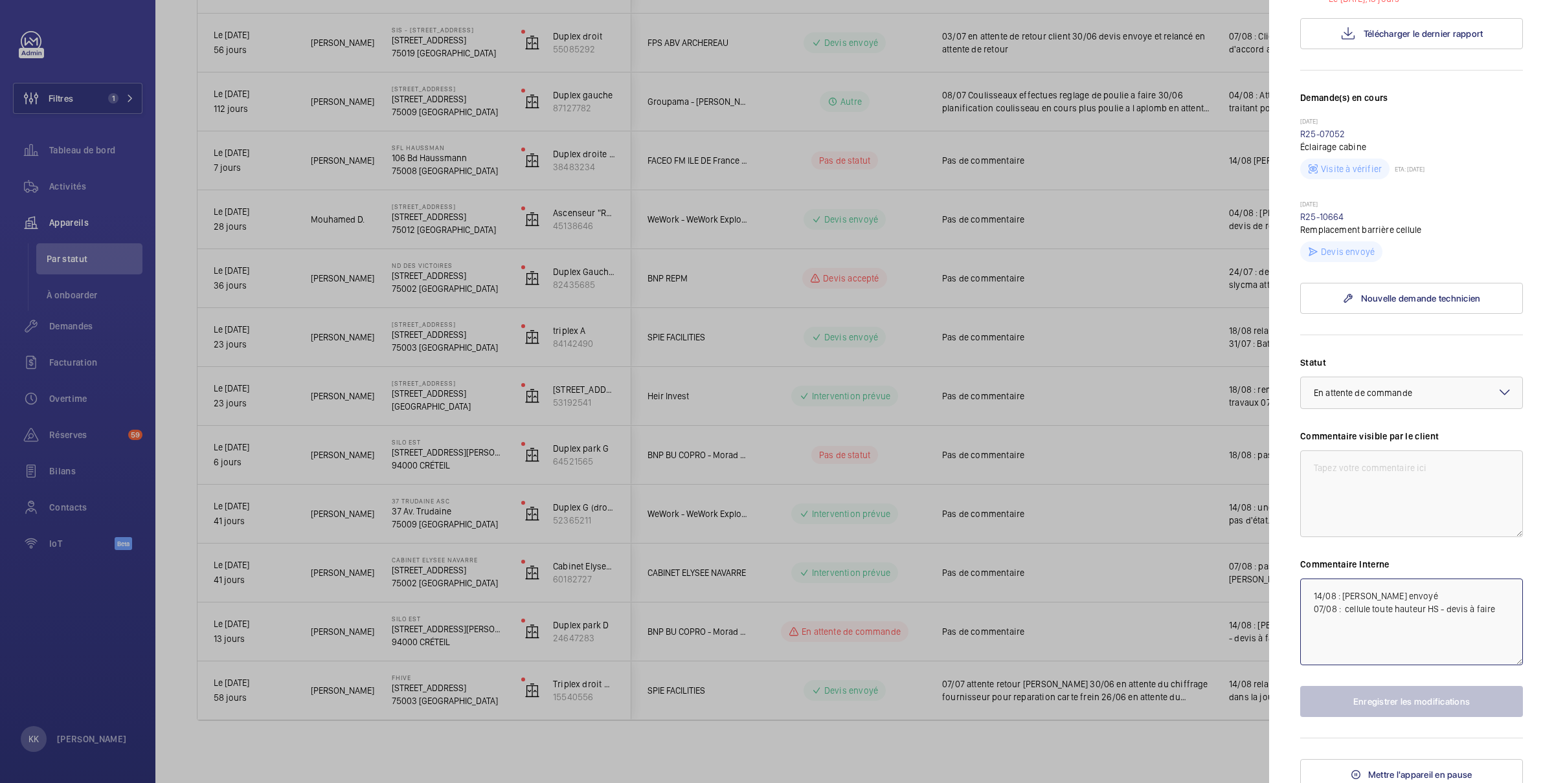
click at [1311, 589] on textarea "14/08 : [PERSON_NAME] envoyé 07/08 : cellule toute hauteur HS - devis à faire" at bounding box center [1411, 622] width 223 height 87
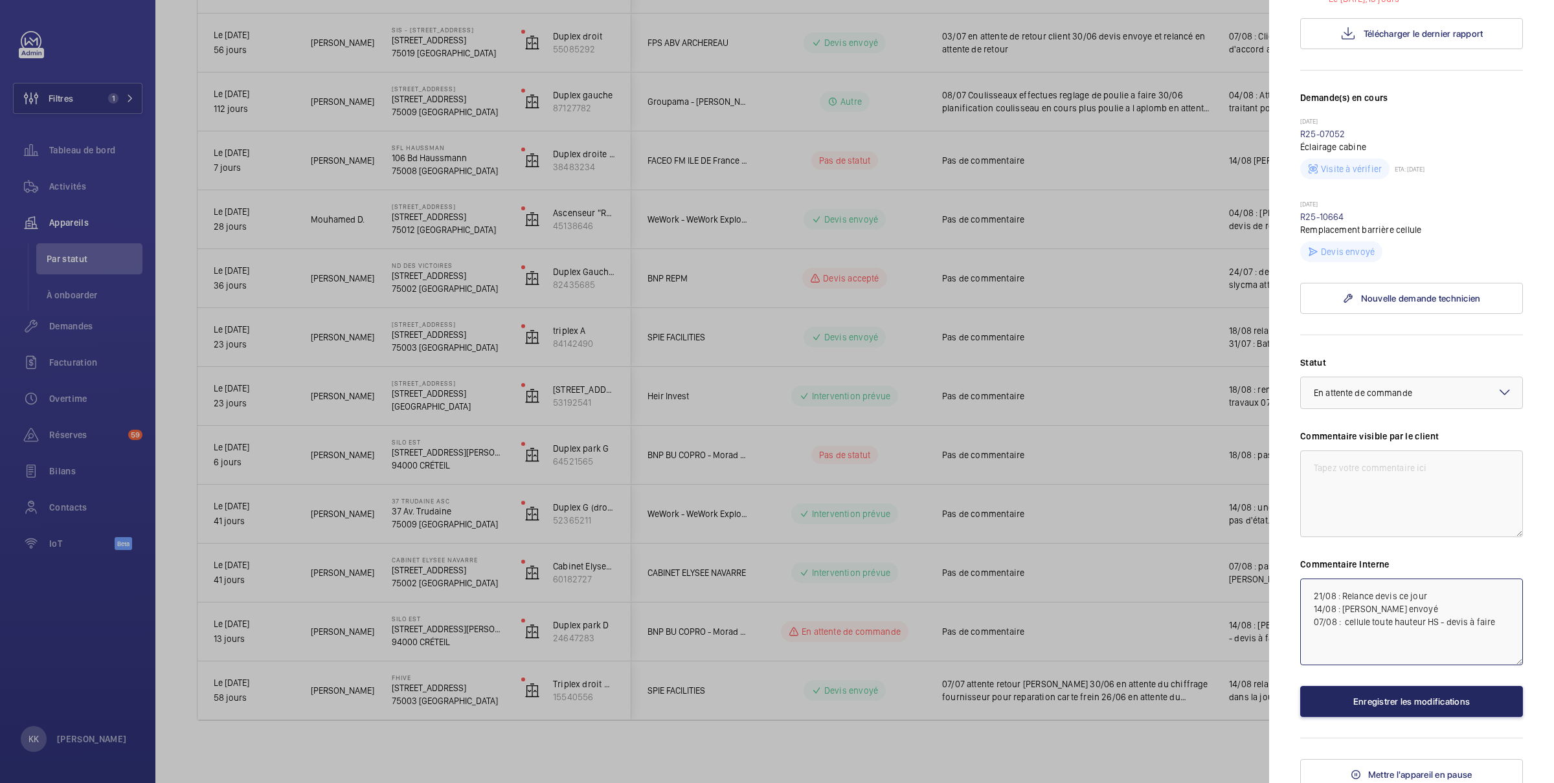
type textarea "21/08 : Relance devis ce jour 14/08 : [PERSON_NAME] envoyé 07/08 : cellule tout…"
click at [1368, 686] on button "Enregistrer les modifications" at bounding box center [1411, 701] width 223 height 31
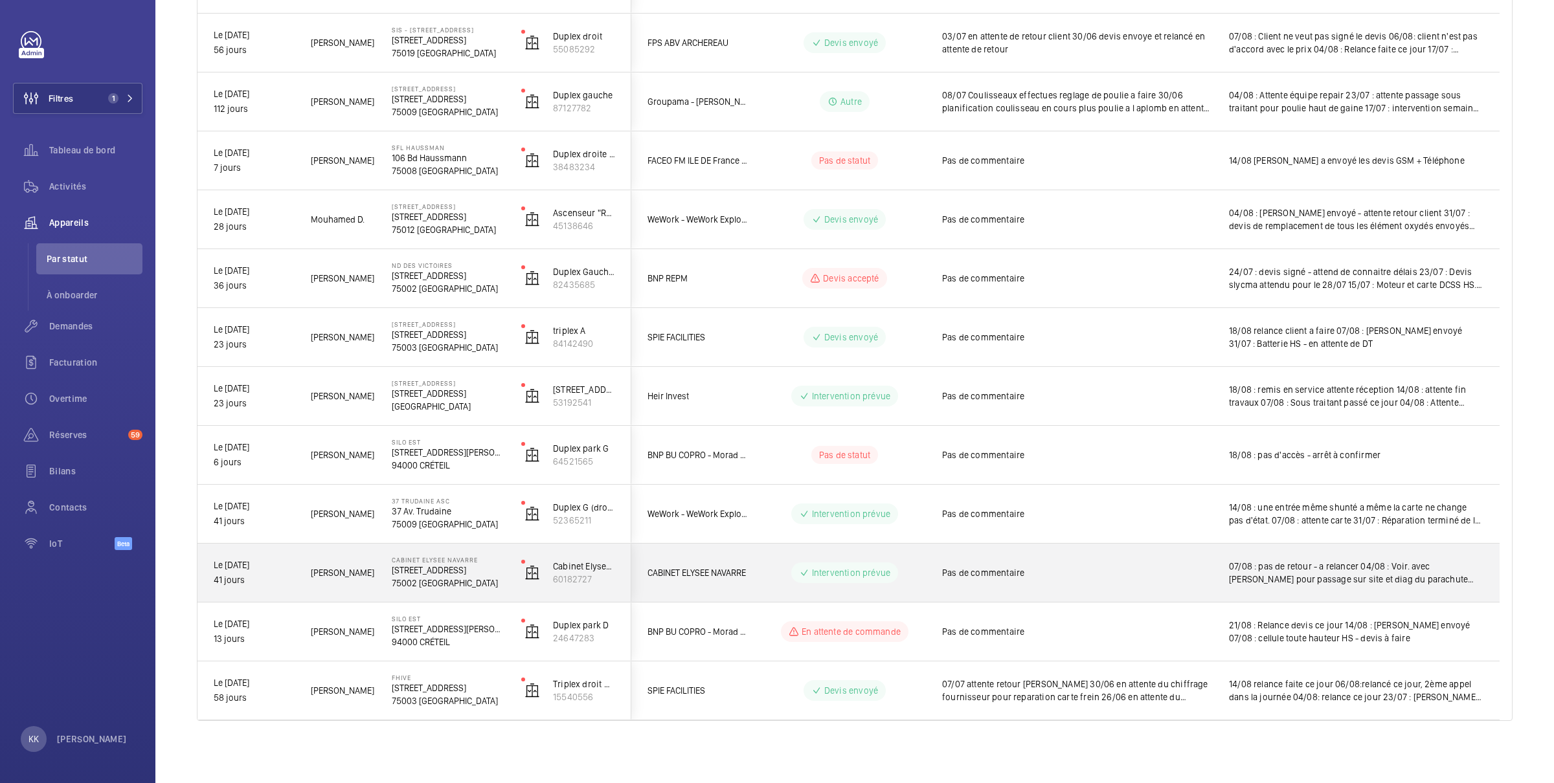
click at [458, 591] on div "CABINET [PERSON_NAME] [STREET_ADDRESS]" at bounding box center [440, 573] width 128 height 58
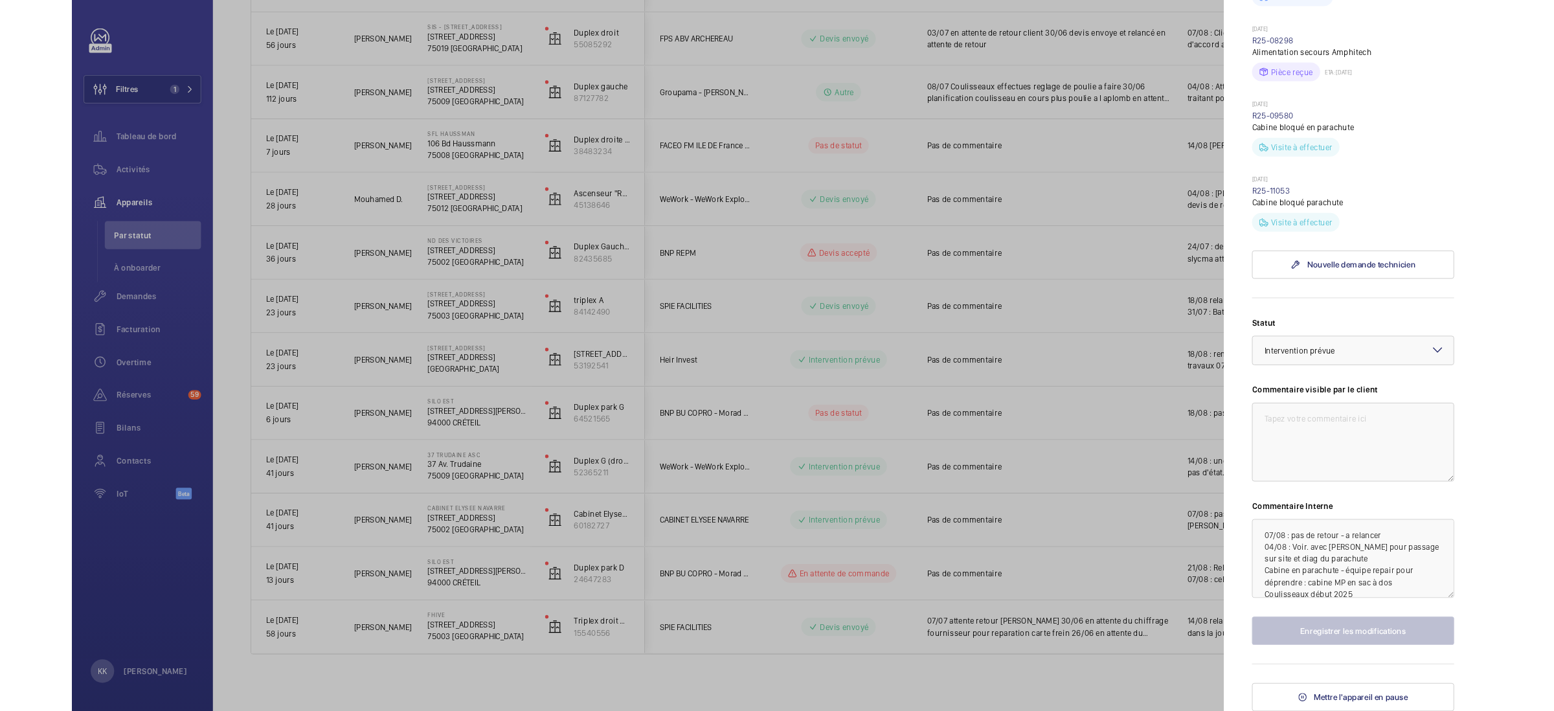
scroll to position [3, 0]
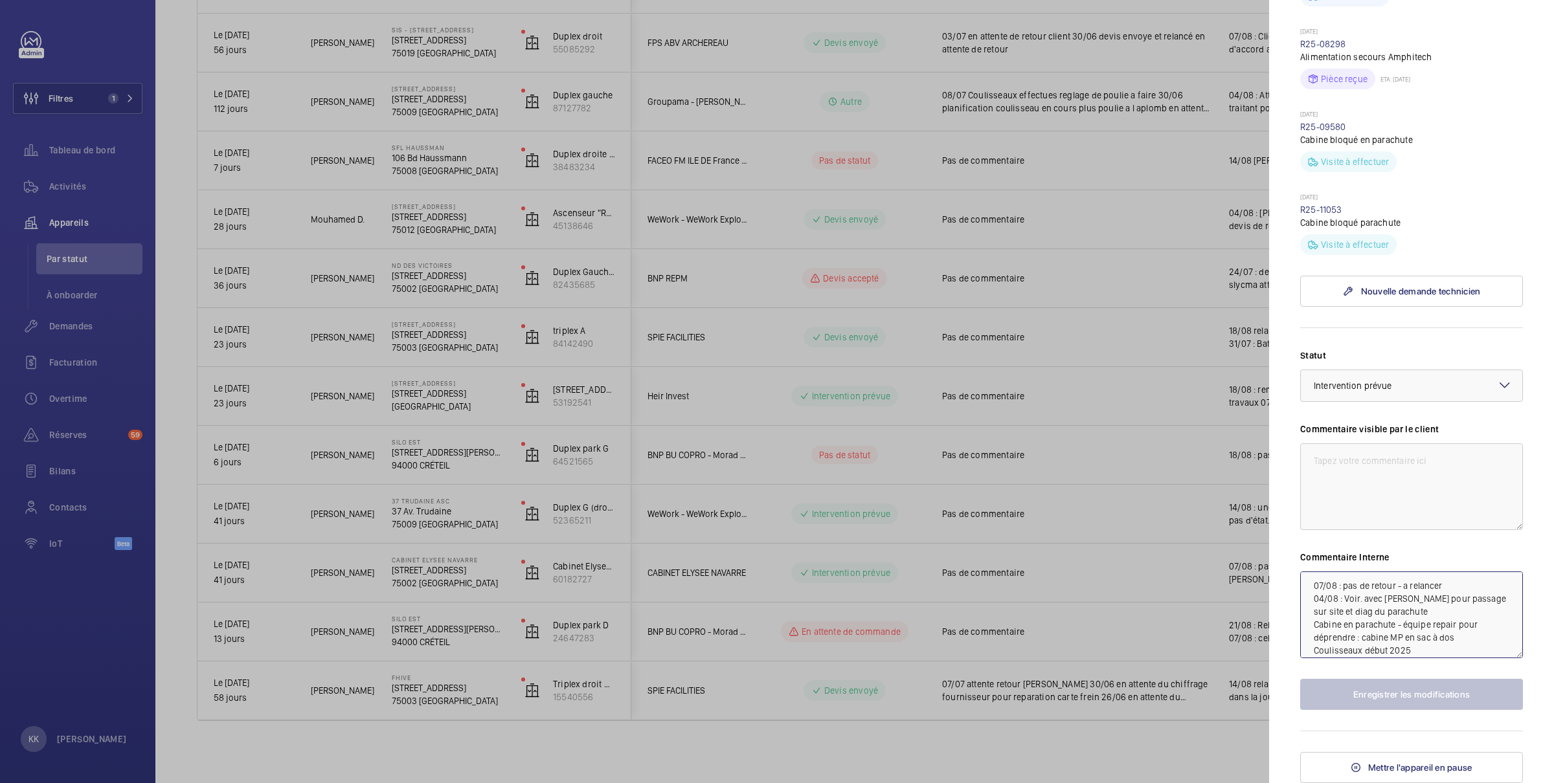
click at [1310, 587] on textarea "07/08 : pas de retour - a relancer 04/08 : Voir. avec [PERSON_NAME] pour passag…" at bounding box center [1411, 615] width 223 height 87
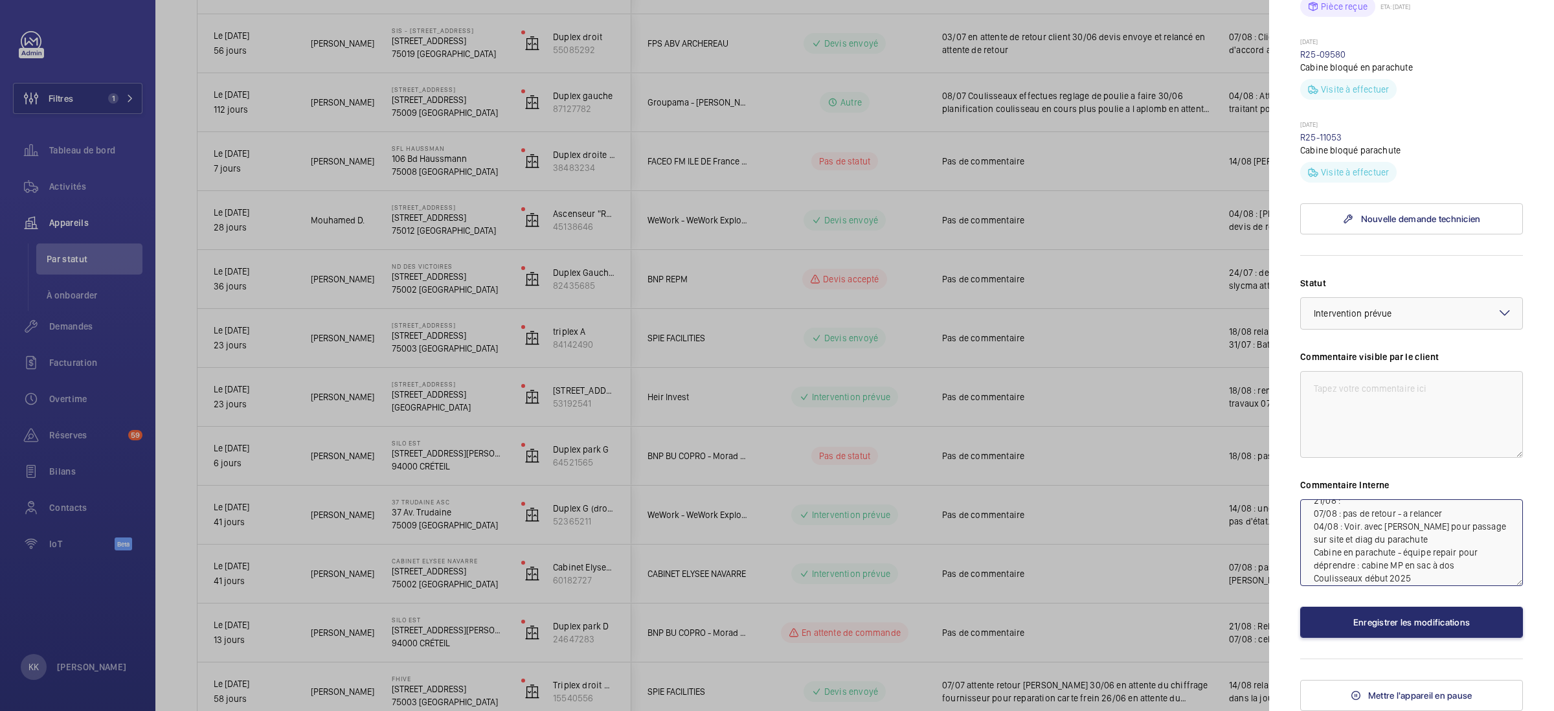
scroll to position [10, 0]
type textarea "21/08 : sous traitant repasse 07/08 : pas de retour - a relancer 04/08 : Voir. …"
click at [1363, 617] on button "Enregistrer les modifications" at bounding box center [1411, 622] width 223 height 31
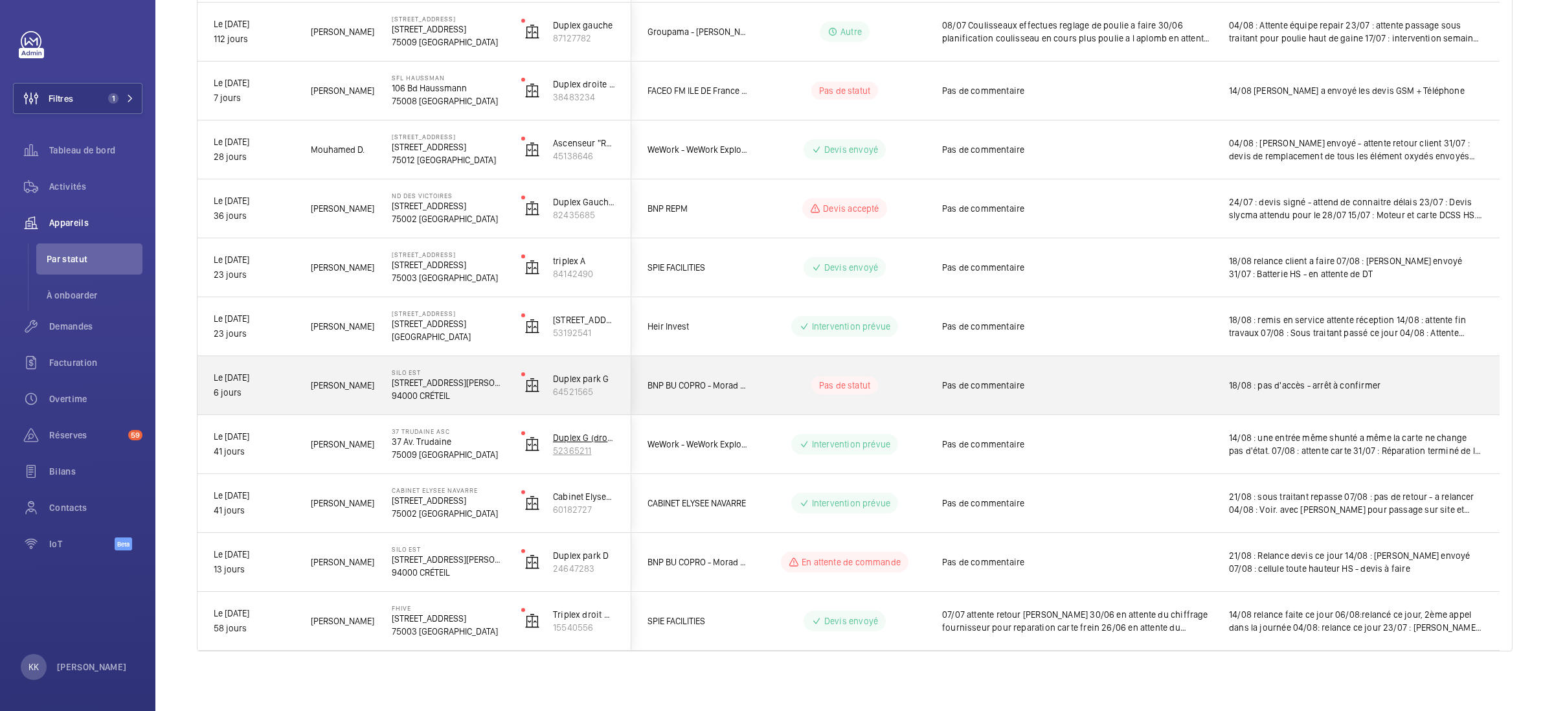
scroll to position [588, 0]
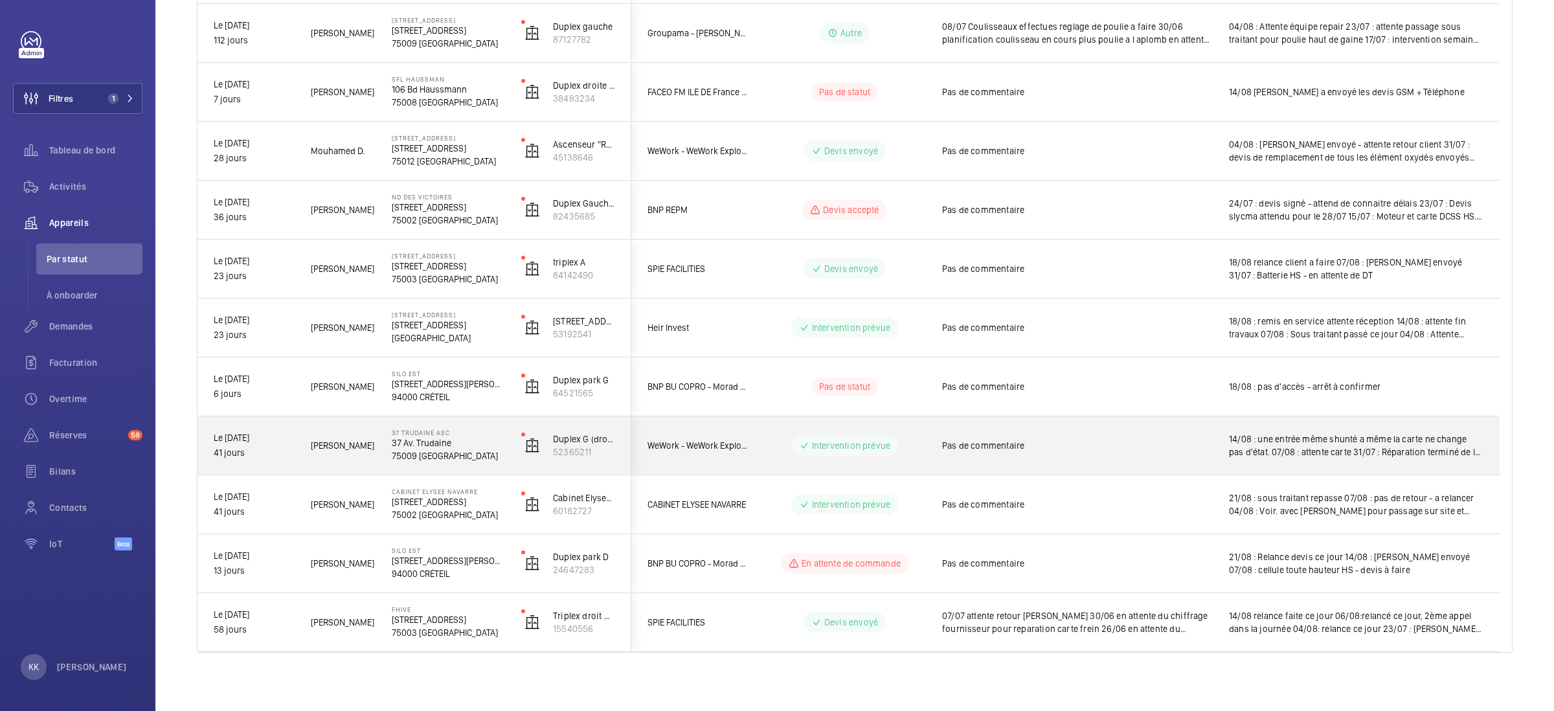
click at [415, 447] on p "37 Av. Trudaine" at bounding box center [448, 442] width 113 height 13
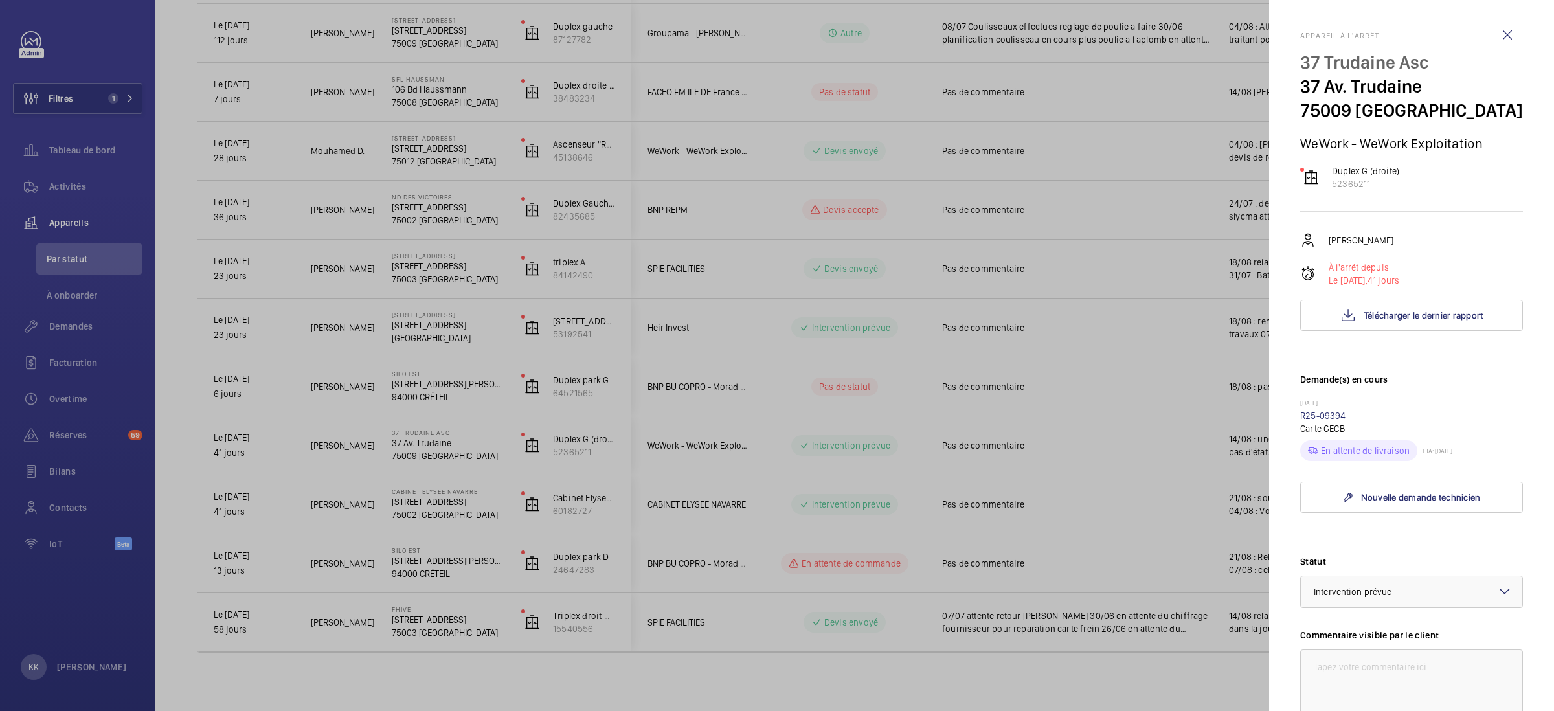
scroll to position [279, 0]
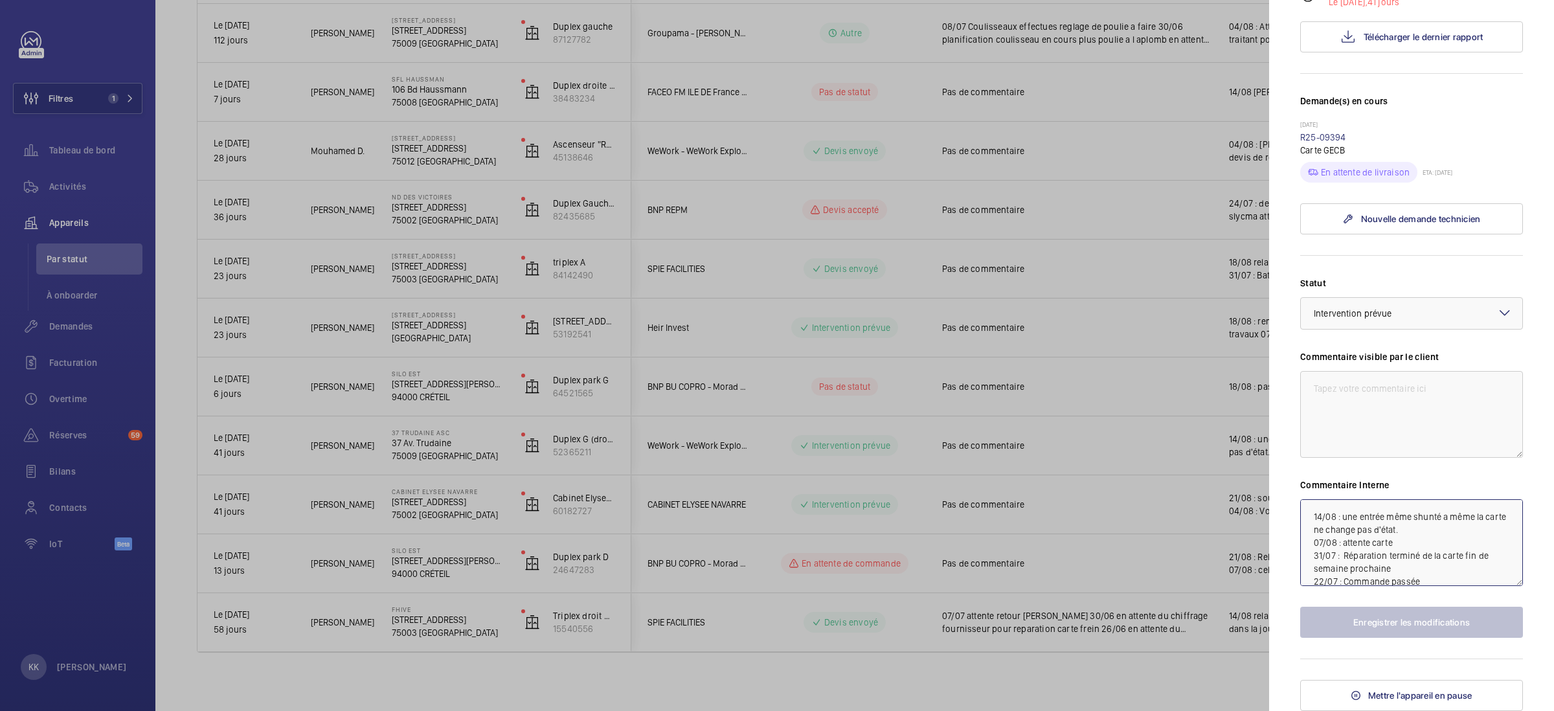
click at [1308, 509] on textarea "14/08 : une entrée même shunté a même la carte ne change pas d'état. 07/08 : at…" at bounding box center [1411, 542] width 223 height 87
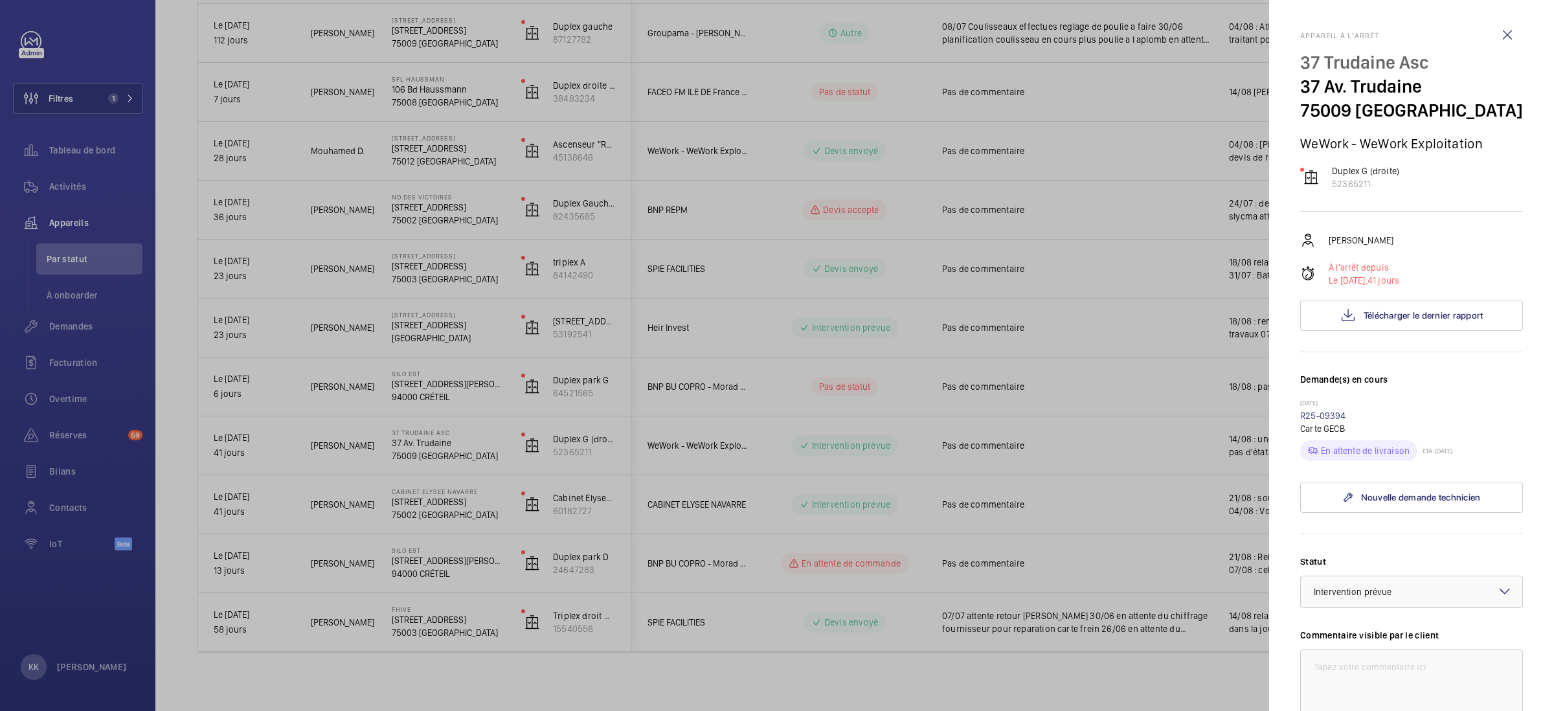
click at [854, 358] on div at bounding box center [777, 355] width 1554 height 711
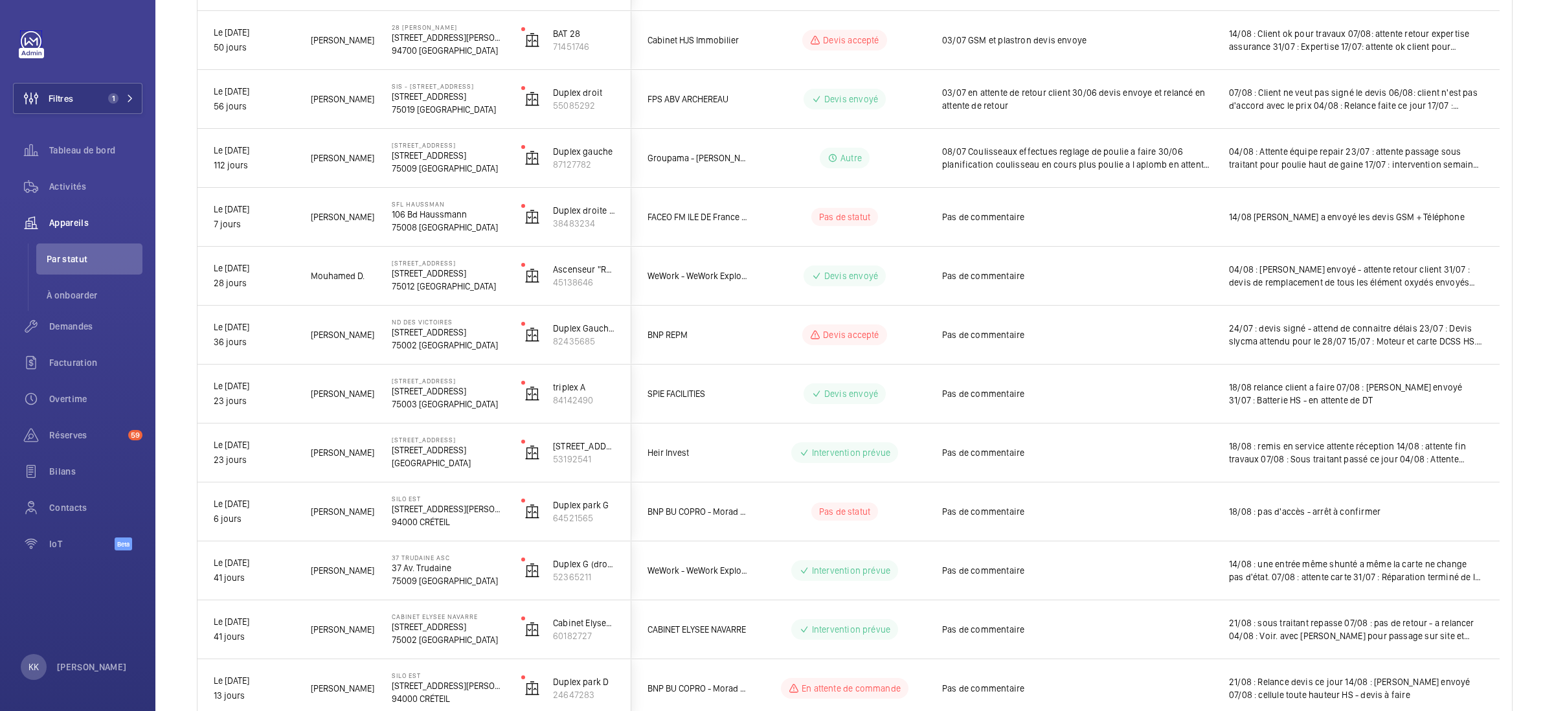
scroll to position [591, 0]
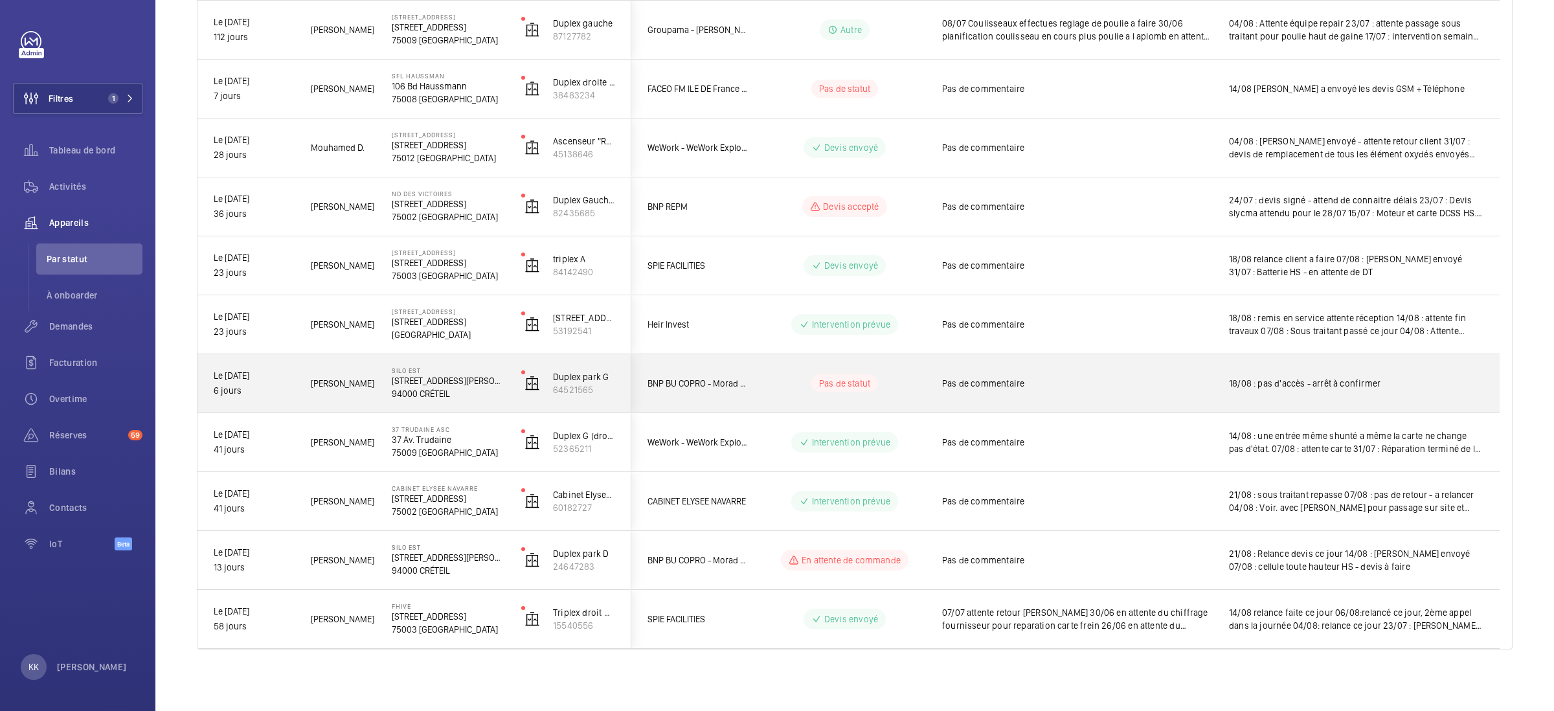
click at [423, 389] on p "94000 CRÉTEIL" at bounding box center [448, 393] width 113 height 13
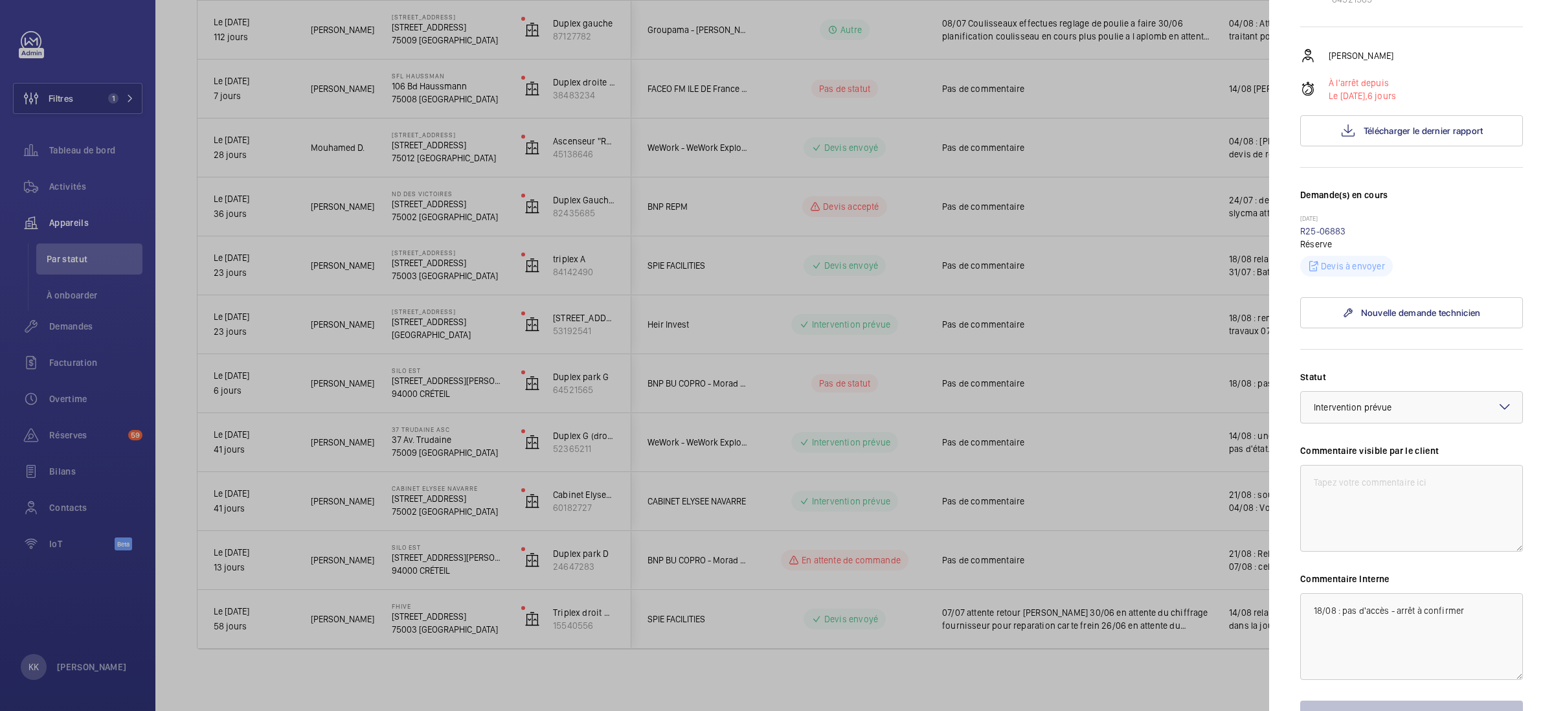
scroll to position [295, 0]
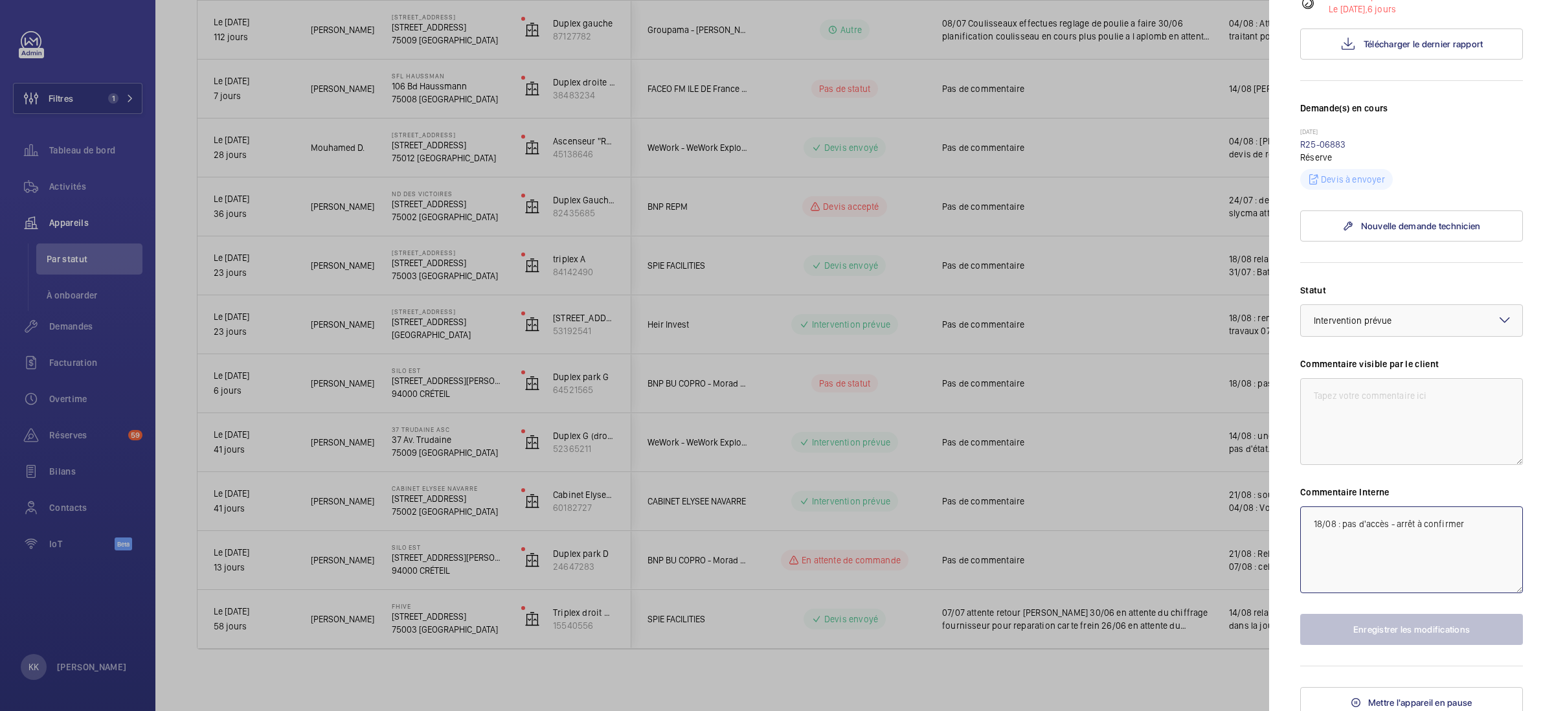
click at [1315, 508] on textarea "18/08 : pas d'accès - arrêt à confirmer" at bounding box center [1411, 549] width 223 height 87
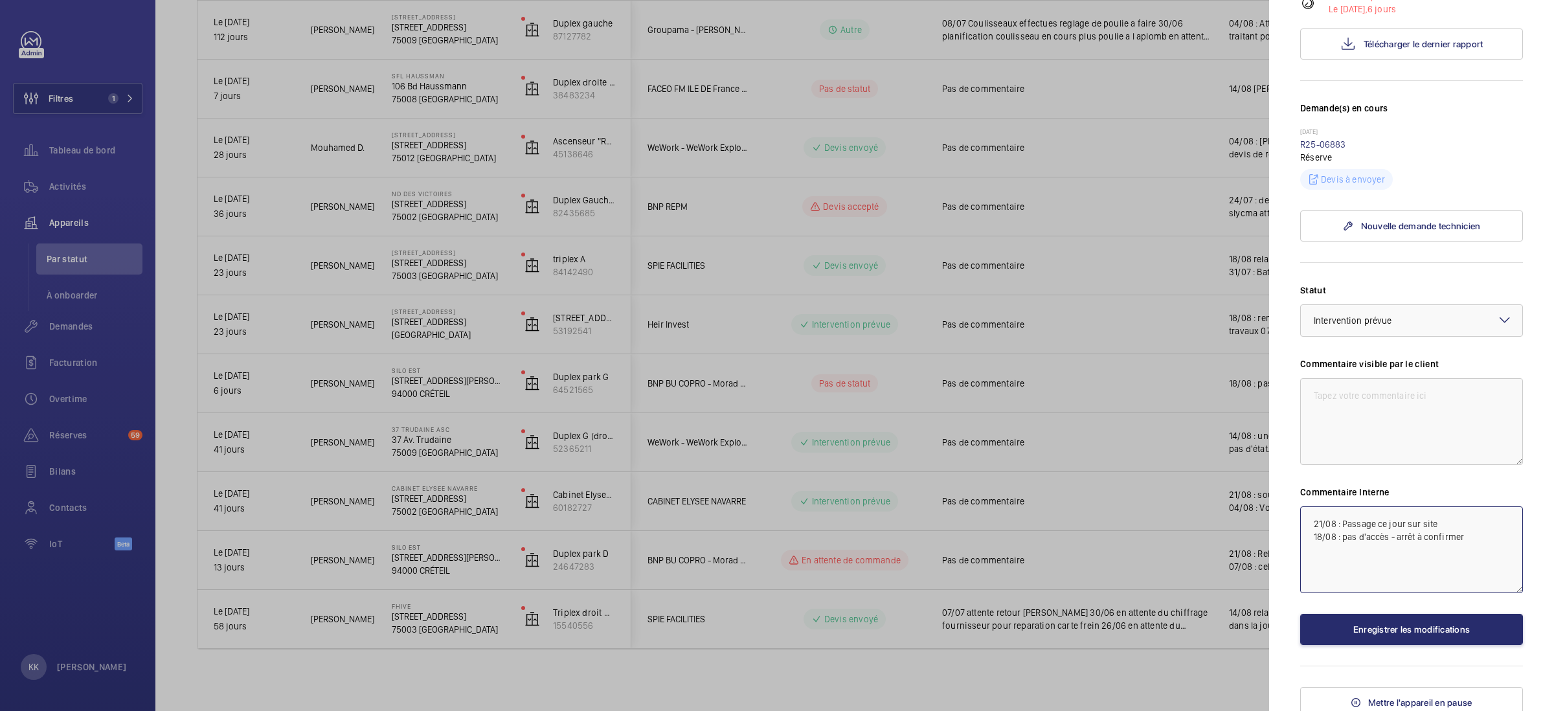
click at [1443, 518] on textarea "21/08 : Passage ce jour sur site 18/08 : pas d'accès - arrêt à confirmer" at bounding box center [1411, 549] width 223 height 87
type textarea "21/08 : Passage ce jour sur sitepar chaadi pour dépannage 18/08 : pas d'accès -…"
click at [1459, 631] on button "Enregistrer les modifications" at bounding box center [1411, 629] width 223 height 31
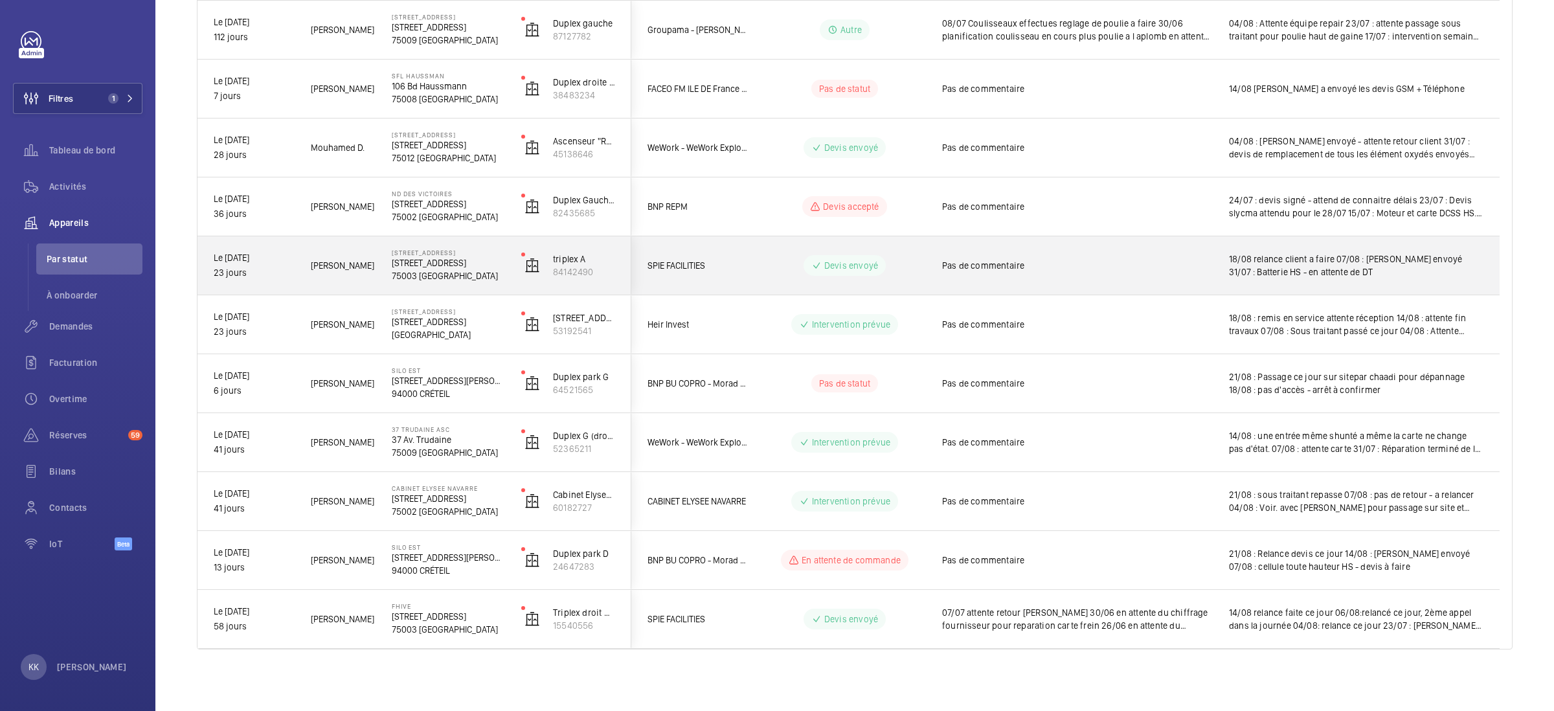
click at [389, 264] on div "[STREET_ADDRESS] [STREET_ADDRESS]" at bounding box center [440, 265] width 128 height 58
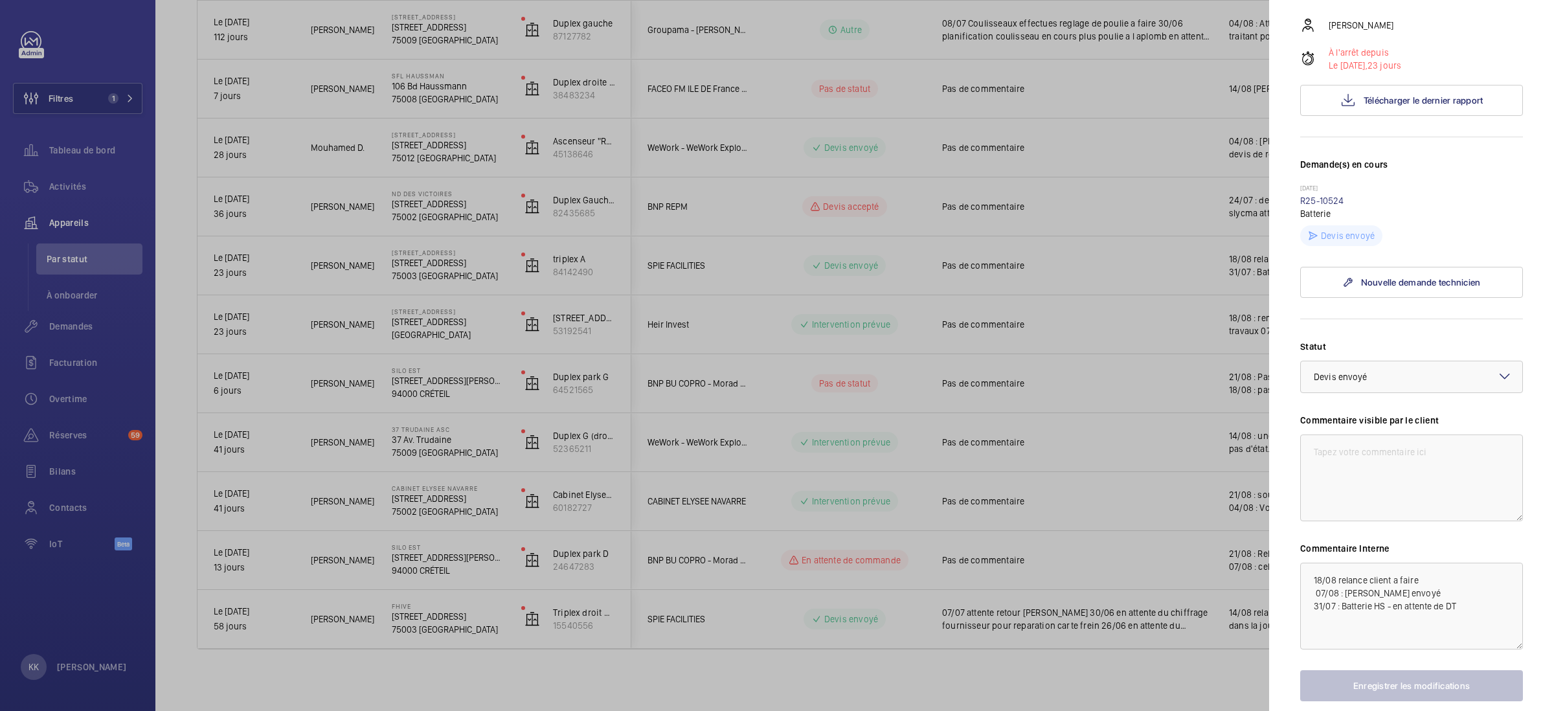
scroll to position [302, 0]
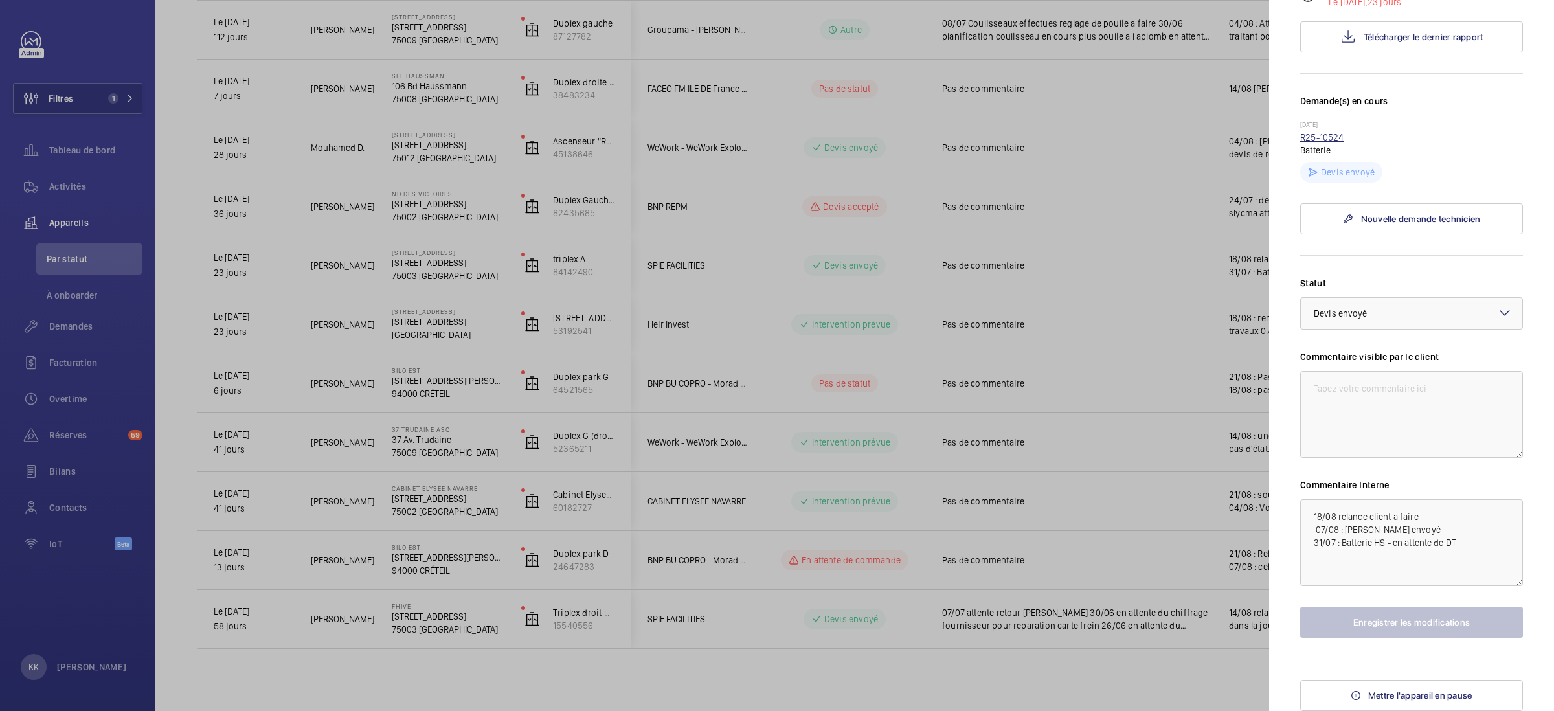
click at [1310, 141] on link "R25-10524" at bounding box center [1322, 137] width 44 height 10
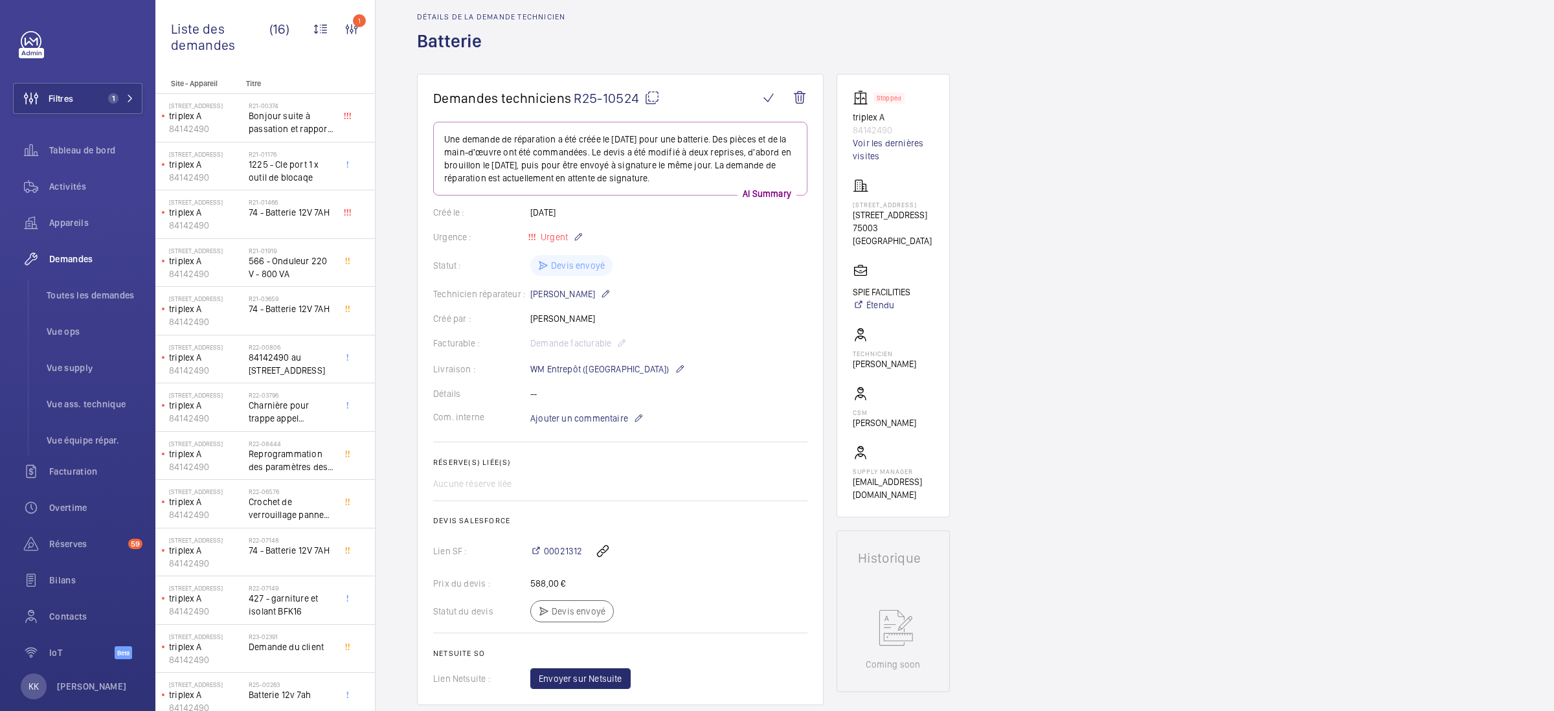
scroll to position [54, 0]
drag, startPoint x: 583, startPoint y: 550, endPoint x: 543, endPoint y: 548, distance: 40.2
click at [543, 548] on div "00021312" at bounding box center [668, 549] width 277 height 31
copy span "00021312"
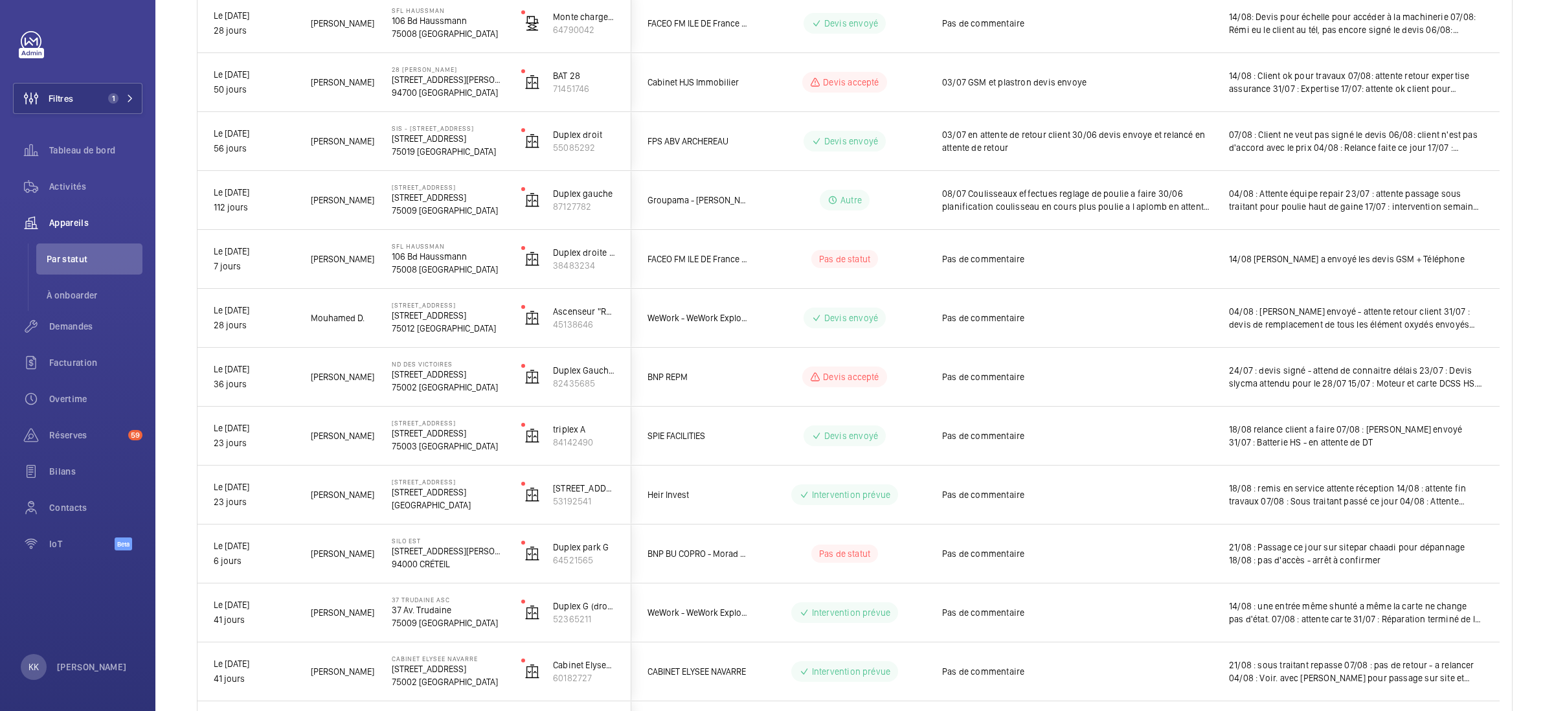
scroll to position [591, 0]
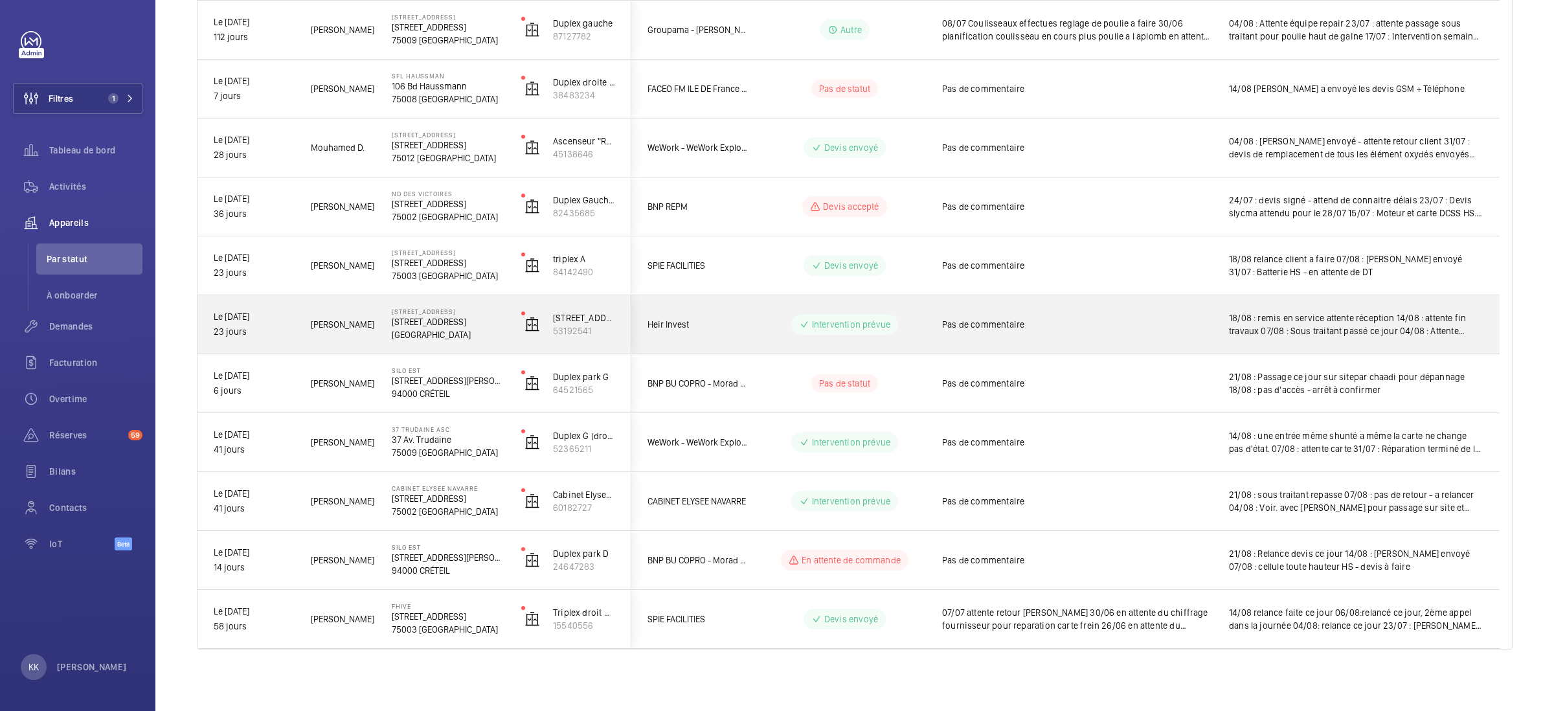
click at [478, 322] on p "[STREET_ADDRESS]" at bounding box center [448, 321] width 113 height 13
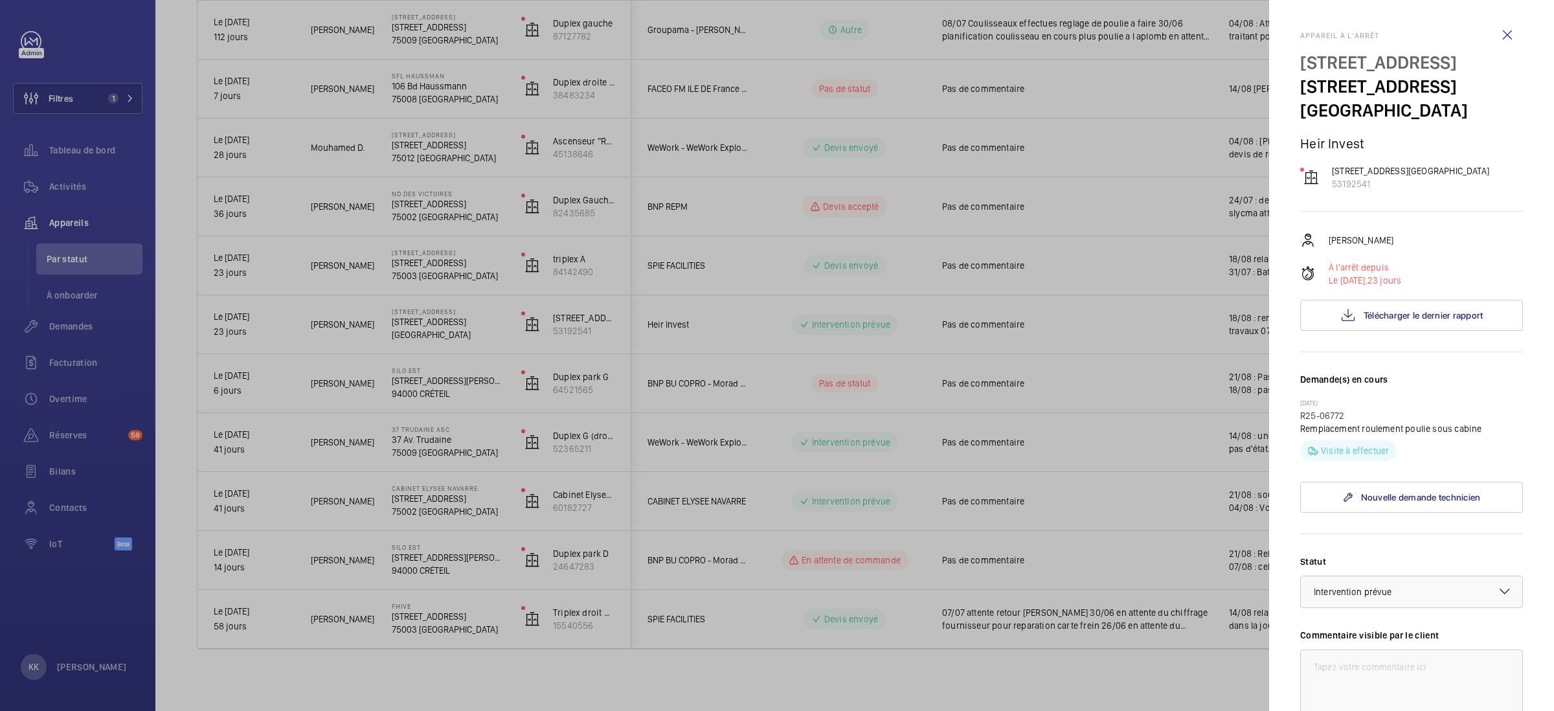
scroll to position [350, 0]
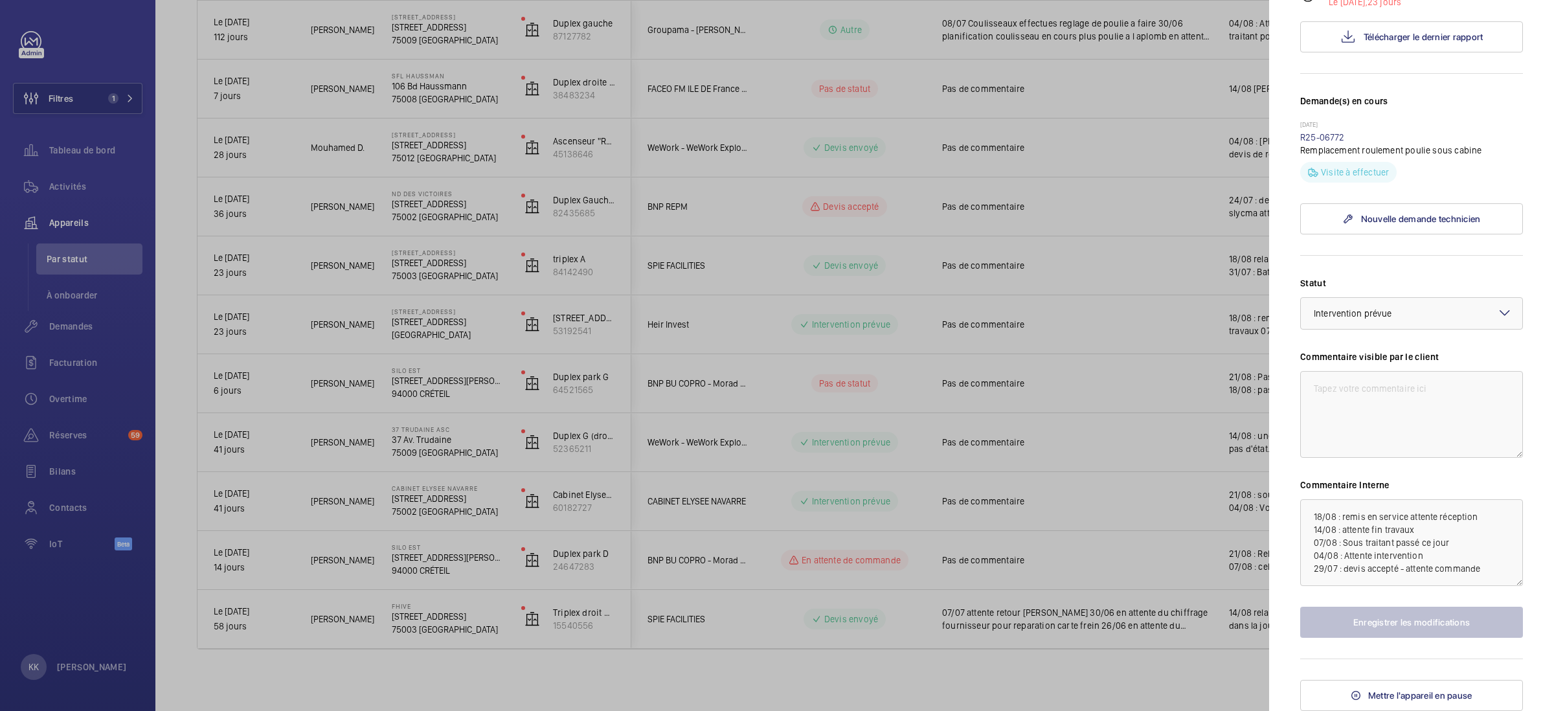
click at [938, 383] on div at bounding box center [777, 355] width 1554 height 711
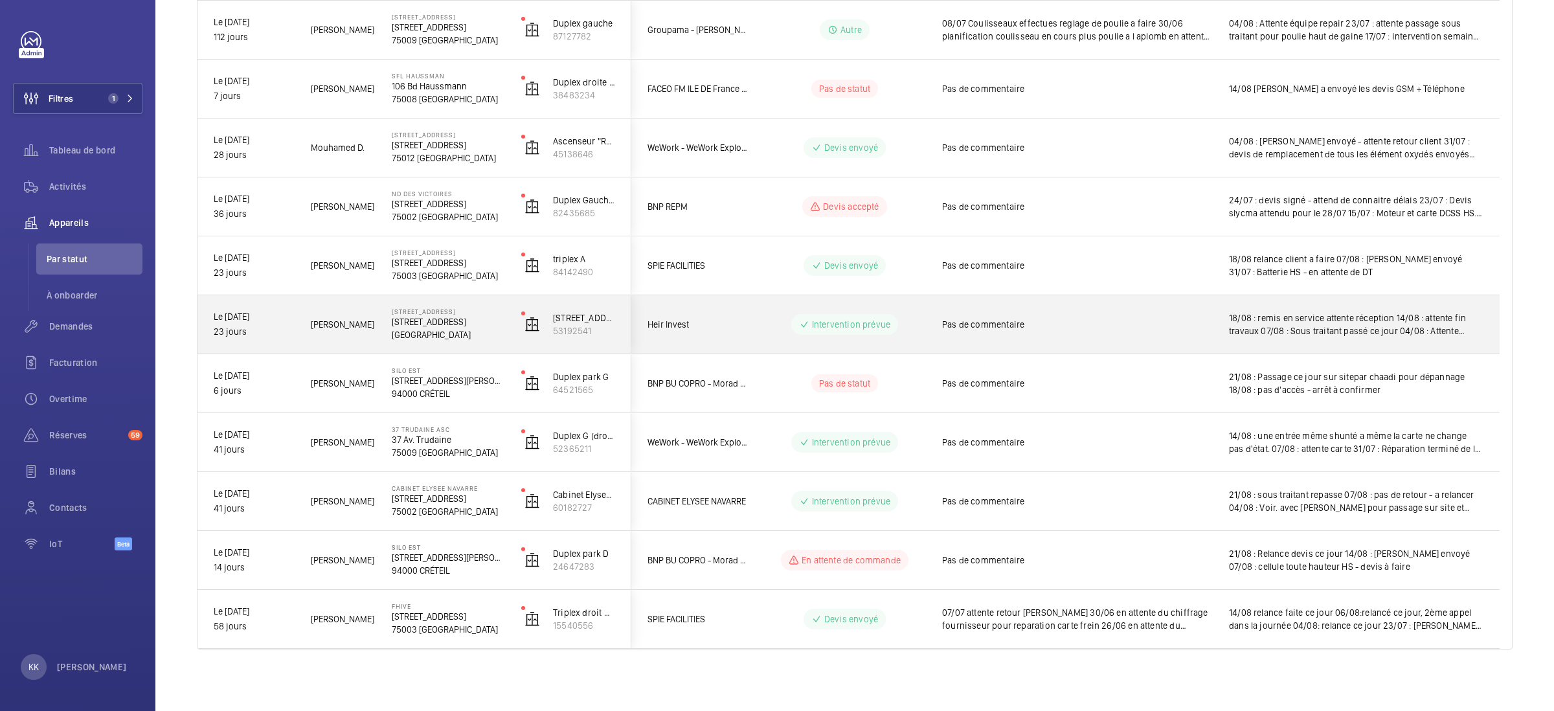
click at [357, 330] on span "[PERSON_NAME]" at bounding box center [343, 324] width 64 height 15
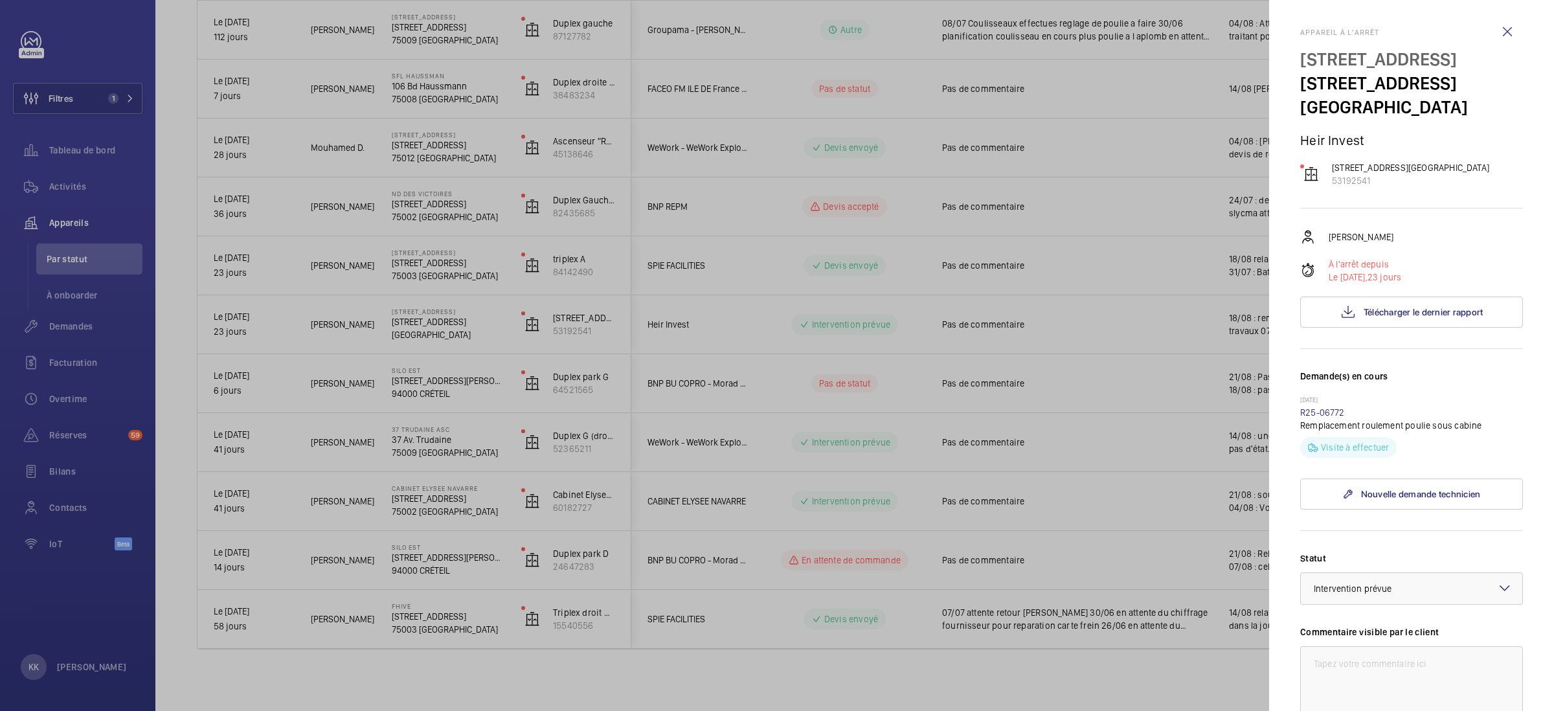
scroll to position [350, 0]
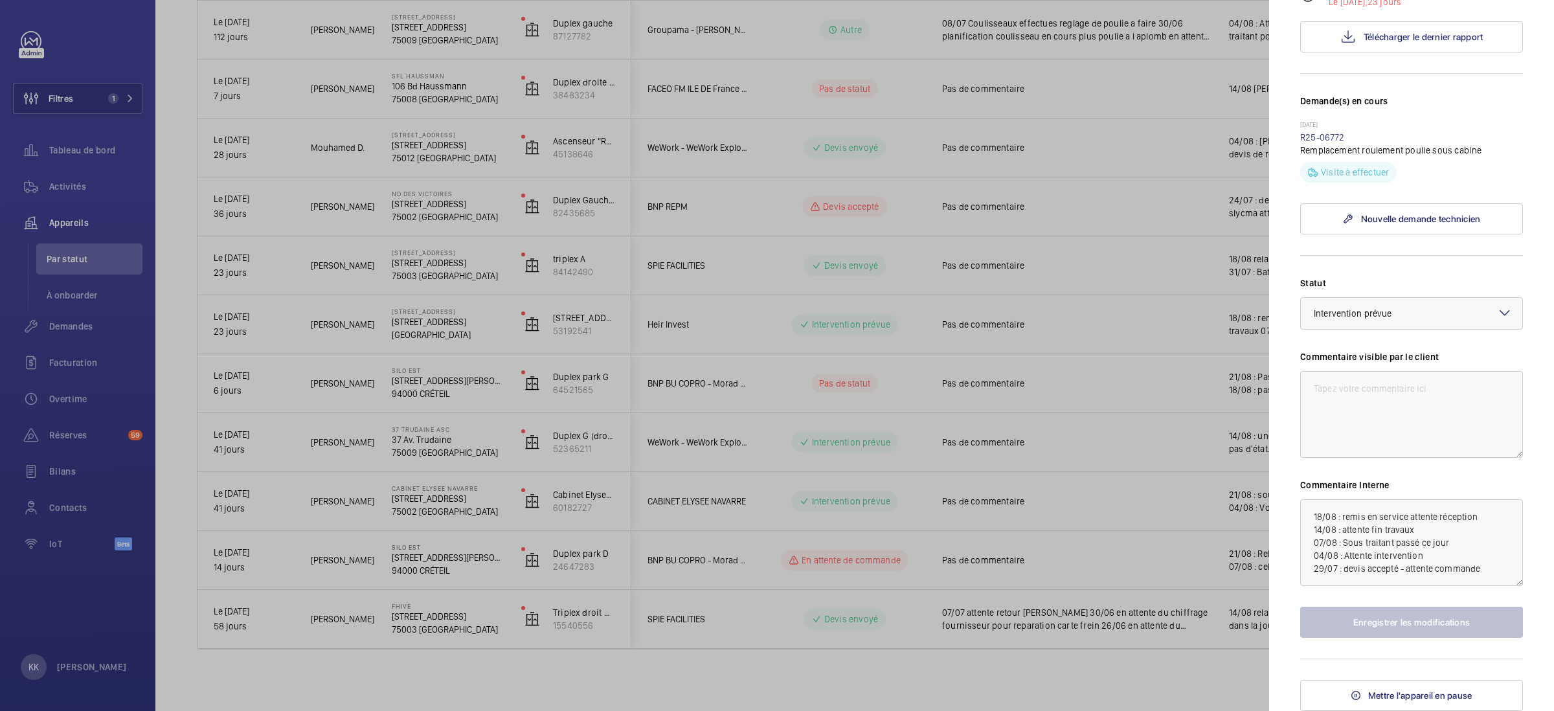
click at [408, 322] on div at bounding box center [777, 355] width 1554 height 711
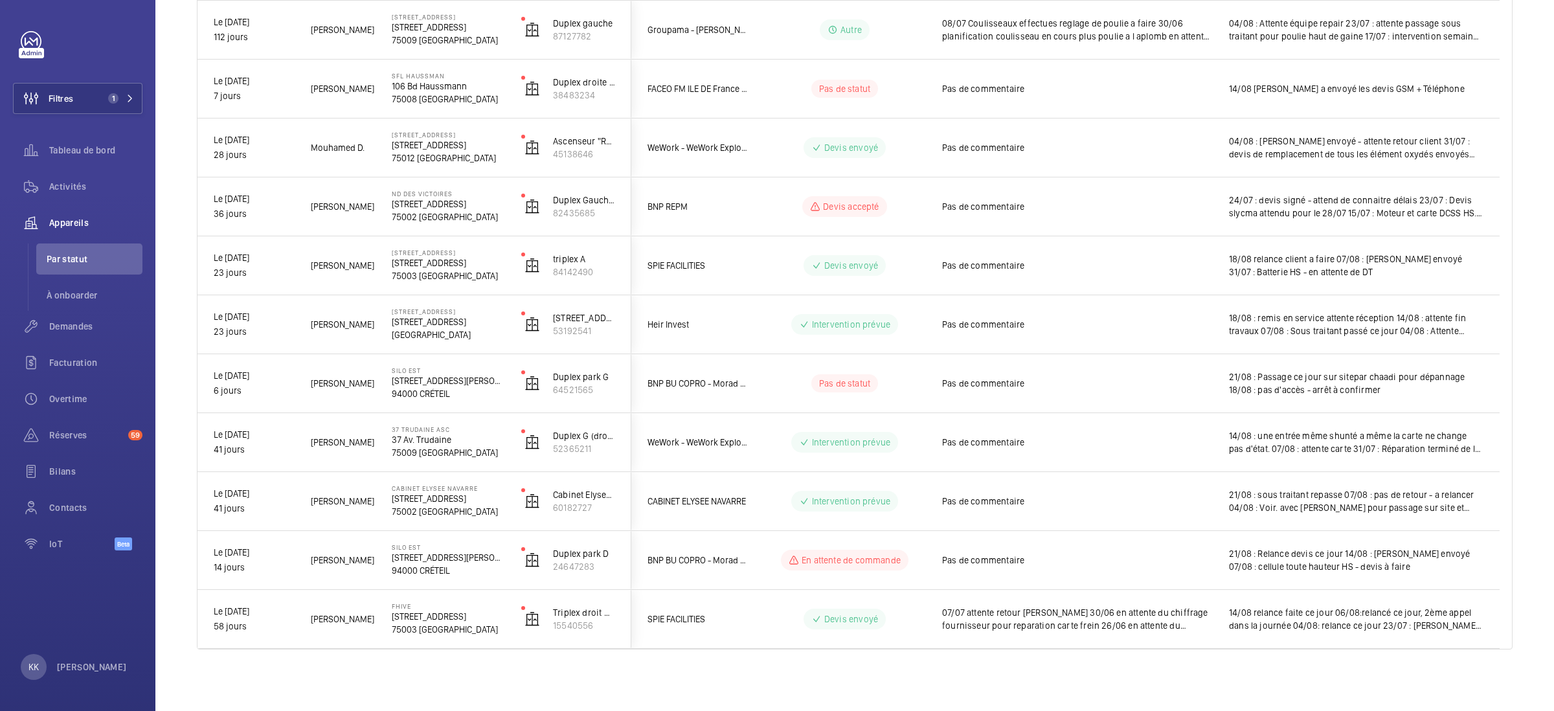
scroll to position [0, 0]
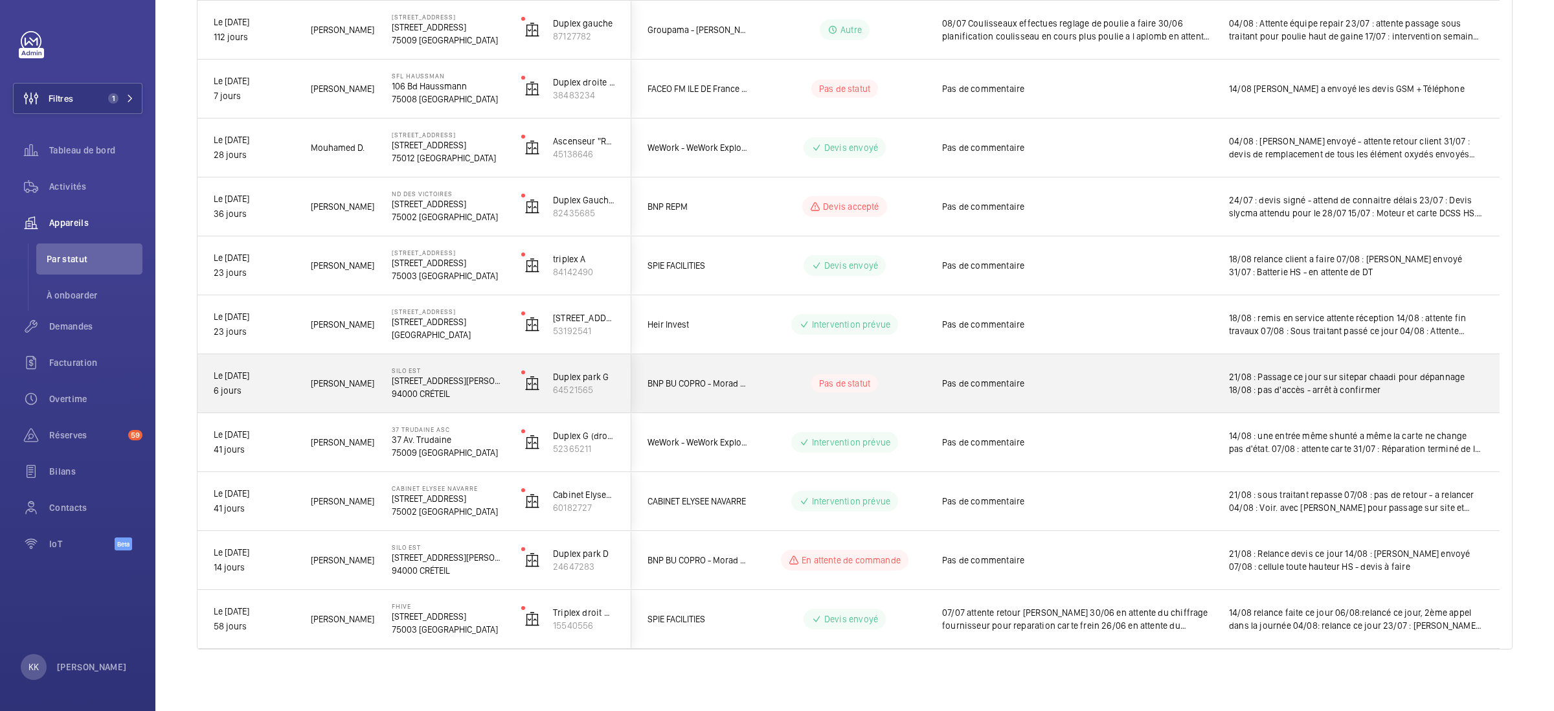
click at [409, 388] on p "94000 CRÉTEIL" at bounding box center [448, 393] width 113 height 13
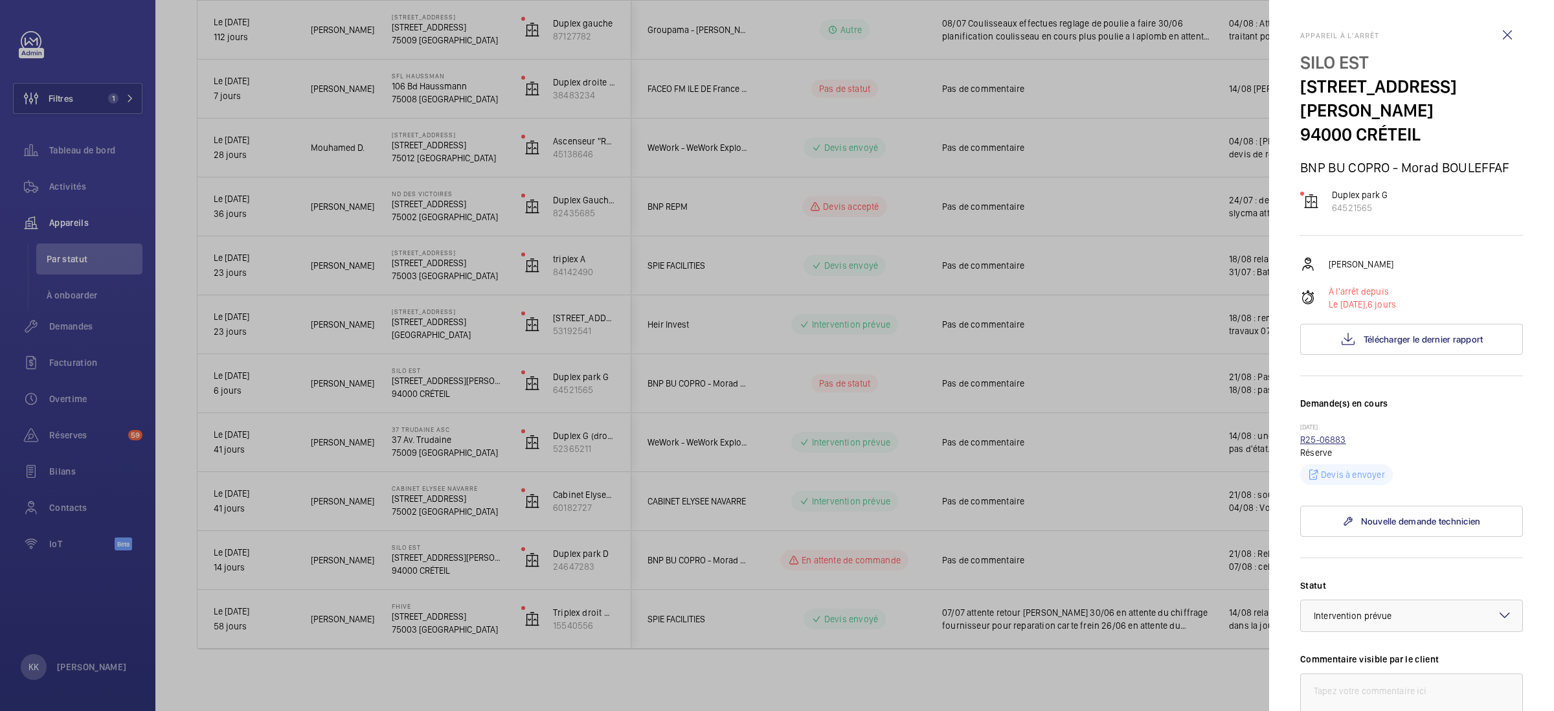
scroll to position [295, 0]
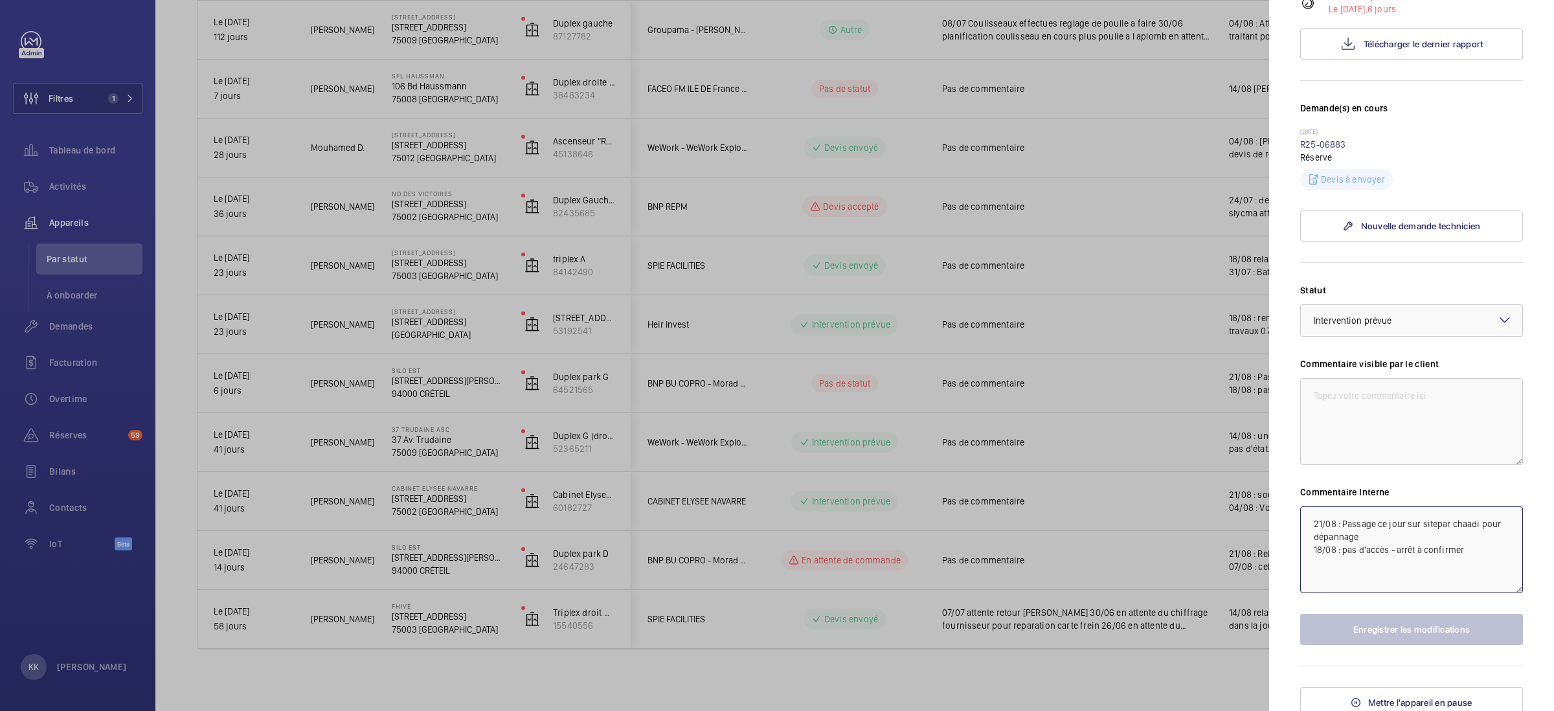
click at [1434, 516] on textarea "21/08 : Passage ce jour sur sitepar chaadi pour dépannage 18/08 : pas d'accès -…" at bounding box center [1411, 549] width 223 height 87
drag, startPoint x: 1472, startPoint y: 521, endPoint x: 1441, endPoint y: 536, distance: 35.0
click at [1453, 521] on textarea "21/08 : Passage ce jour sur sitepar chaadi pour dépannage 18/08 : pas d'accès -…" at bounding box center [1411, 549] width 223 height 87
click at [1435, 510] on textarea "21/08 : Passage ce jour sur sitepar chaadi pour dépannage 18/08 : pas d'accès -…" at bounding box center [1411, 549] width 223 height 87
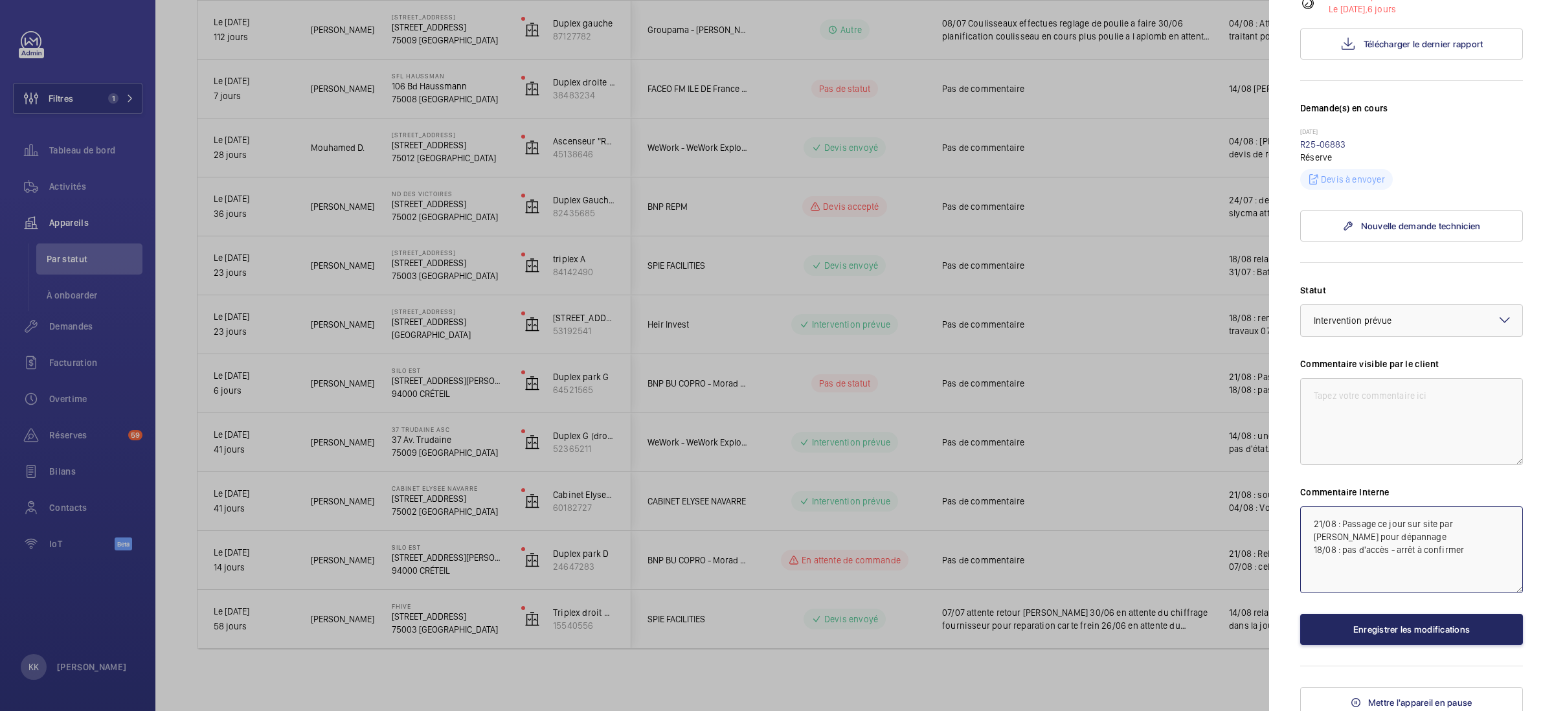
type textarea "21/08 : Passage ce jour sur site par [PERSON_NAME] pour dépannage 18/08 : pas d…"
click at [1405, 629] on button "Enregistrer les modifications" at bounding box center [1411, 629] width 223 height 31
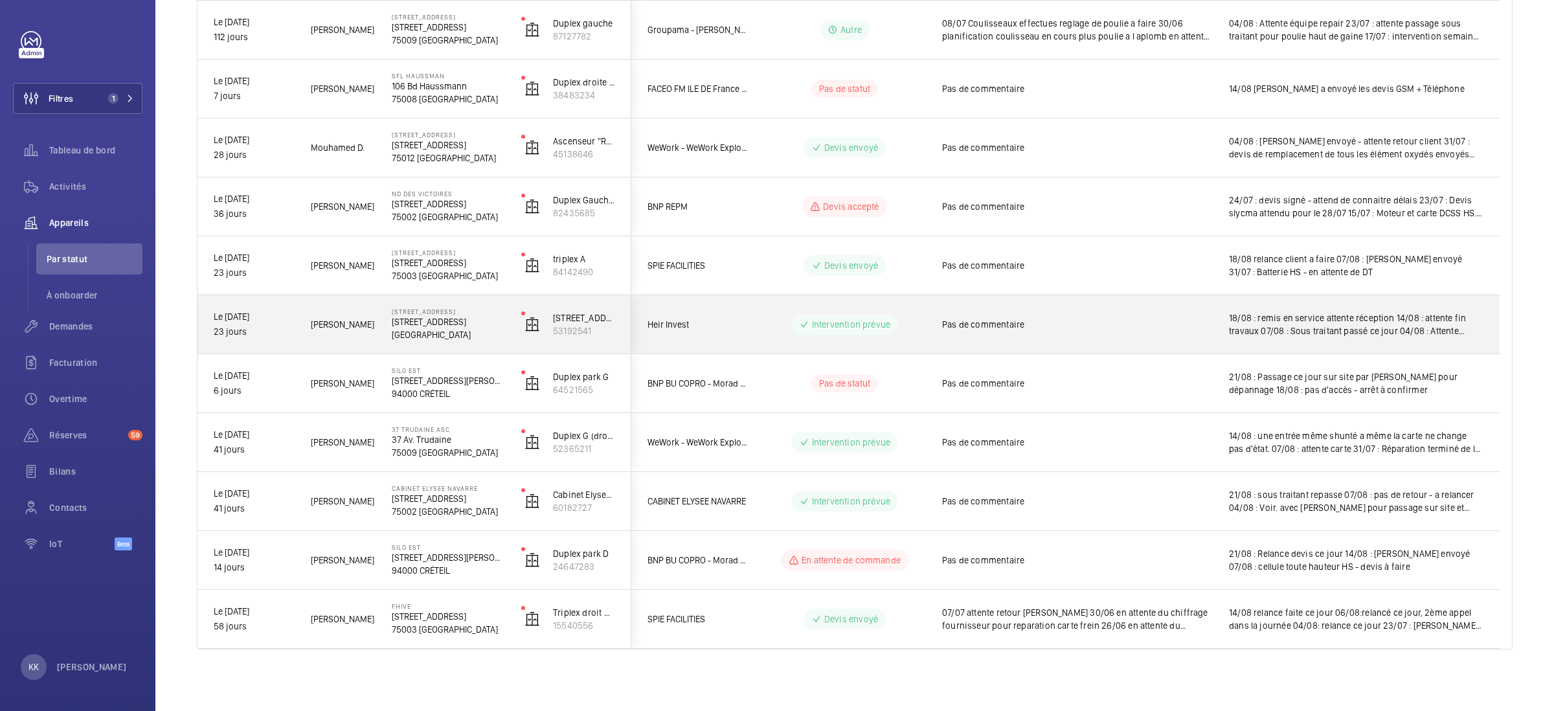
scroll to position [588, 0]
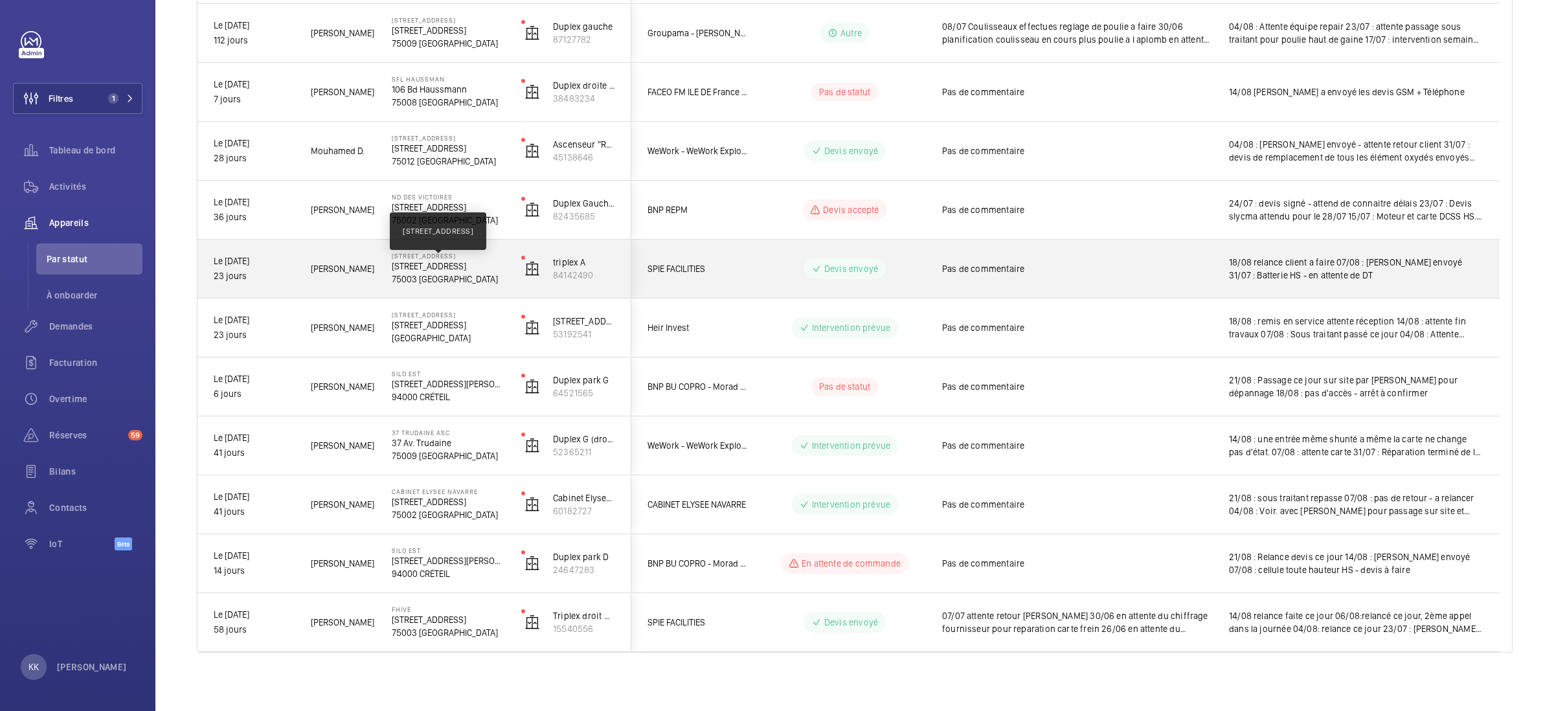
click at [395, 267] on p "[STREET_ADDRESS]" at bounding box center [448, 266] width 113 height 13
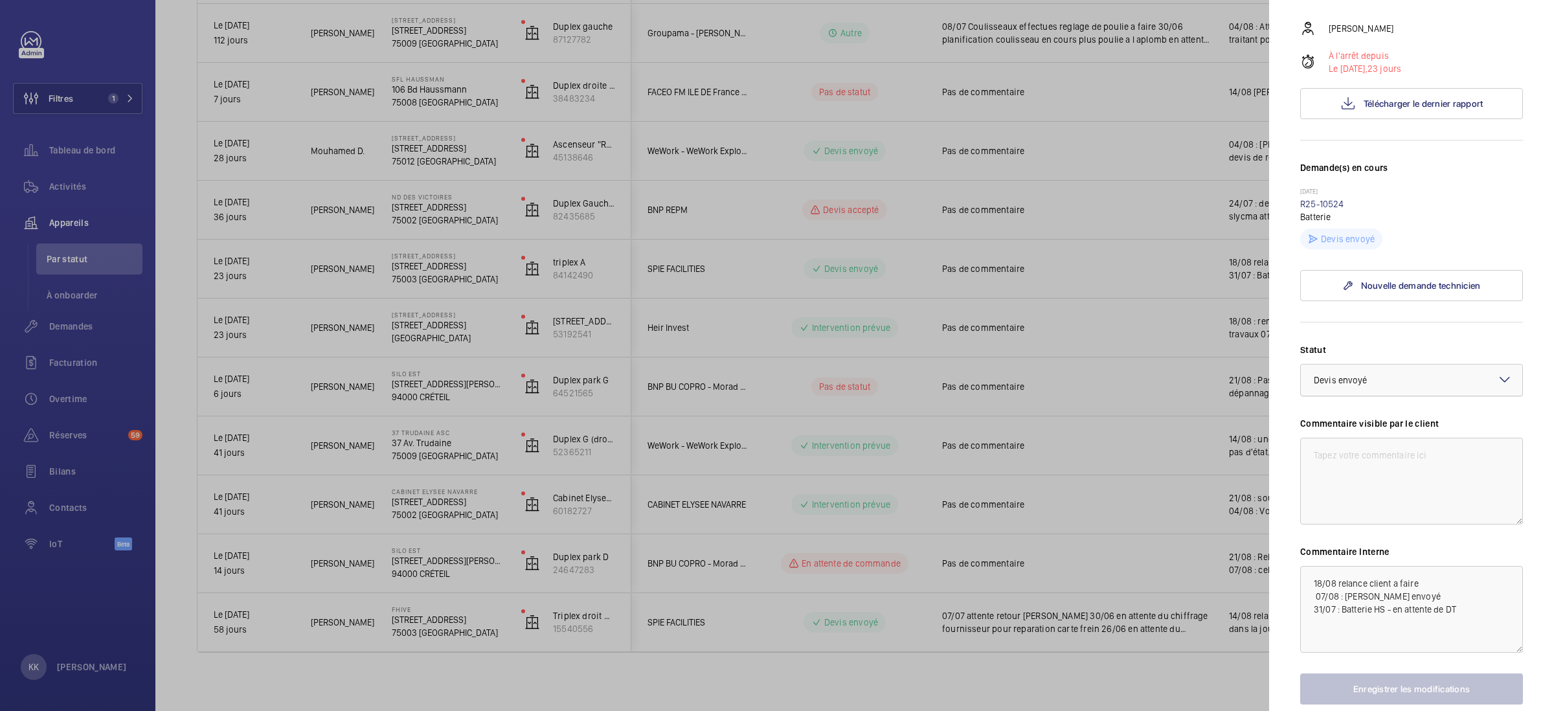
scroll to position [302, 0]
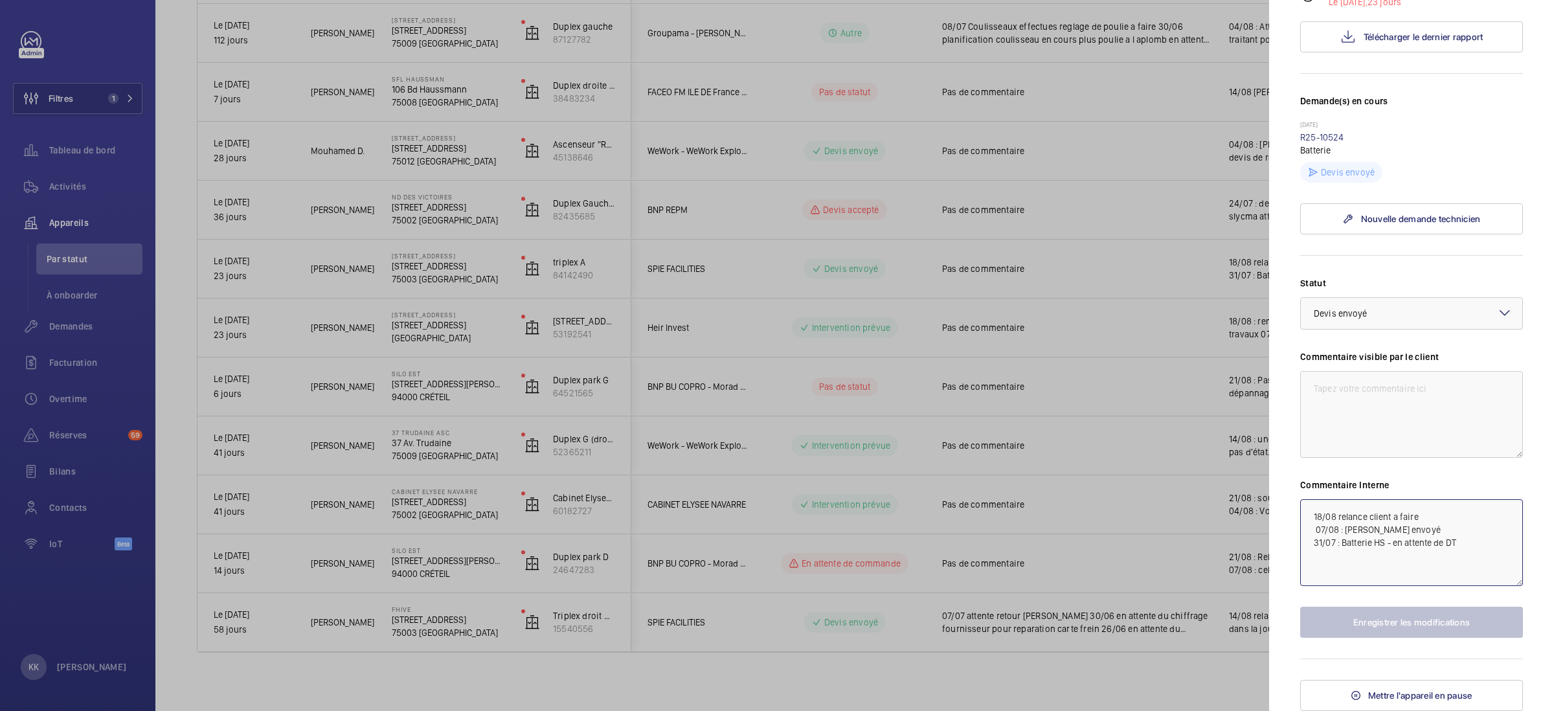
click at [1316, 516] on textarea "18/08 relance client a faire 07/08 : [PERSON_NAME] envoyé 31/07 : Batterie HS -…" at bounding box center [1411, 542] width 223 height 87
click at [1306, 517] on textarea "18/08 relance client a faire 07/08 : [PERSON_NAME] envoyé 31/07 : Batterie HS -…" at bounding box center [1411, 542] width 223 height 87
type textarea "21/08 : relance client 18/08 relance client a faire 07/08 : [PERSON_NAME] envoy…"
click at [1446, 621] on button "Enregistrer les modifications" at bounding box center [1411, 622] width 223 height 31
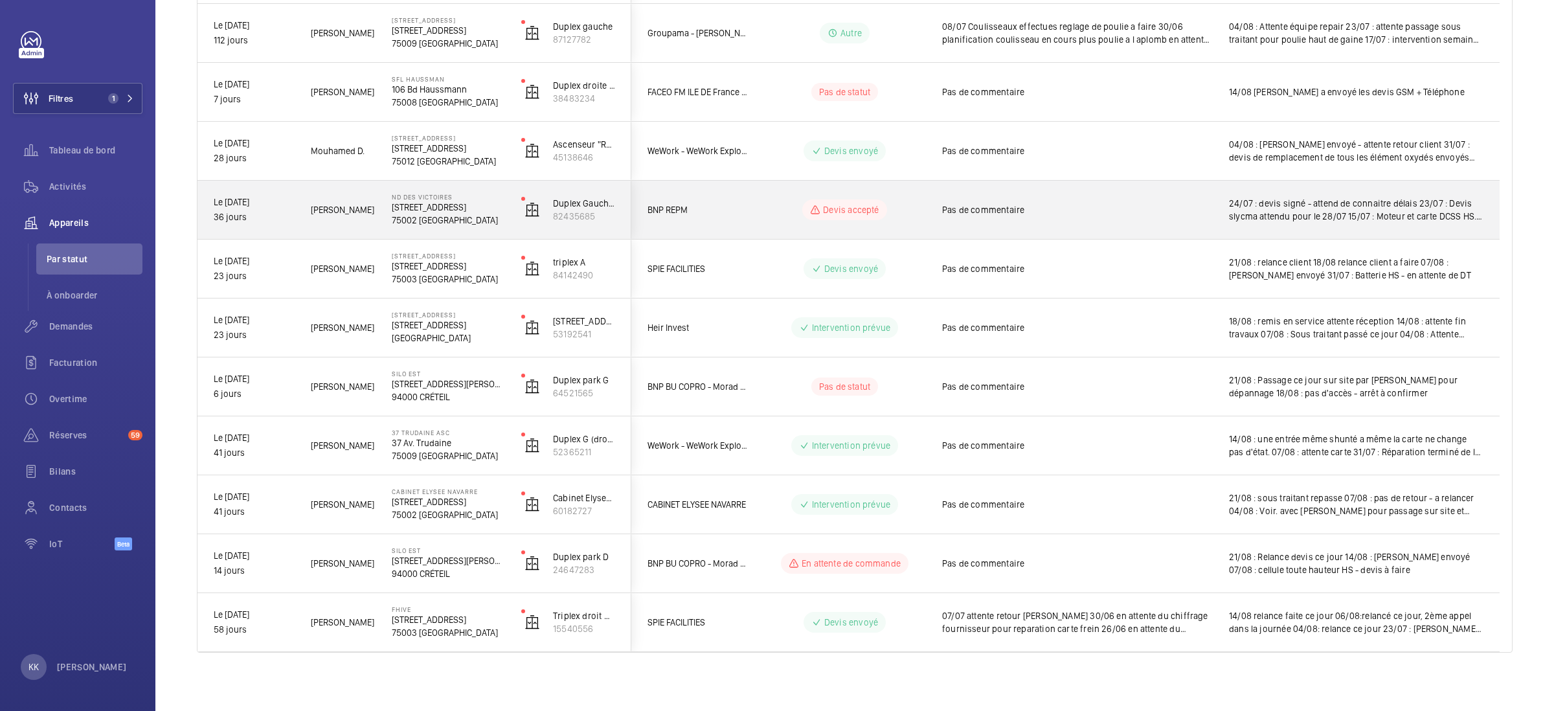
click at [407, 217] on p "75002 [GEOGRAPHIC_DATA]" at bounding box center [448, 220] width 113 height 13
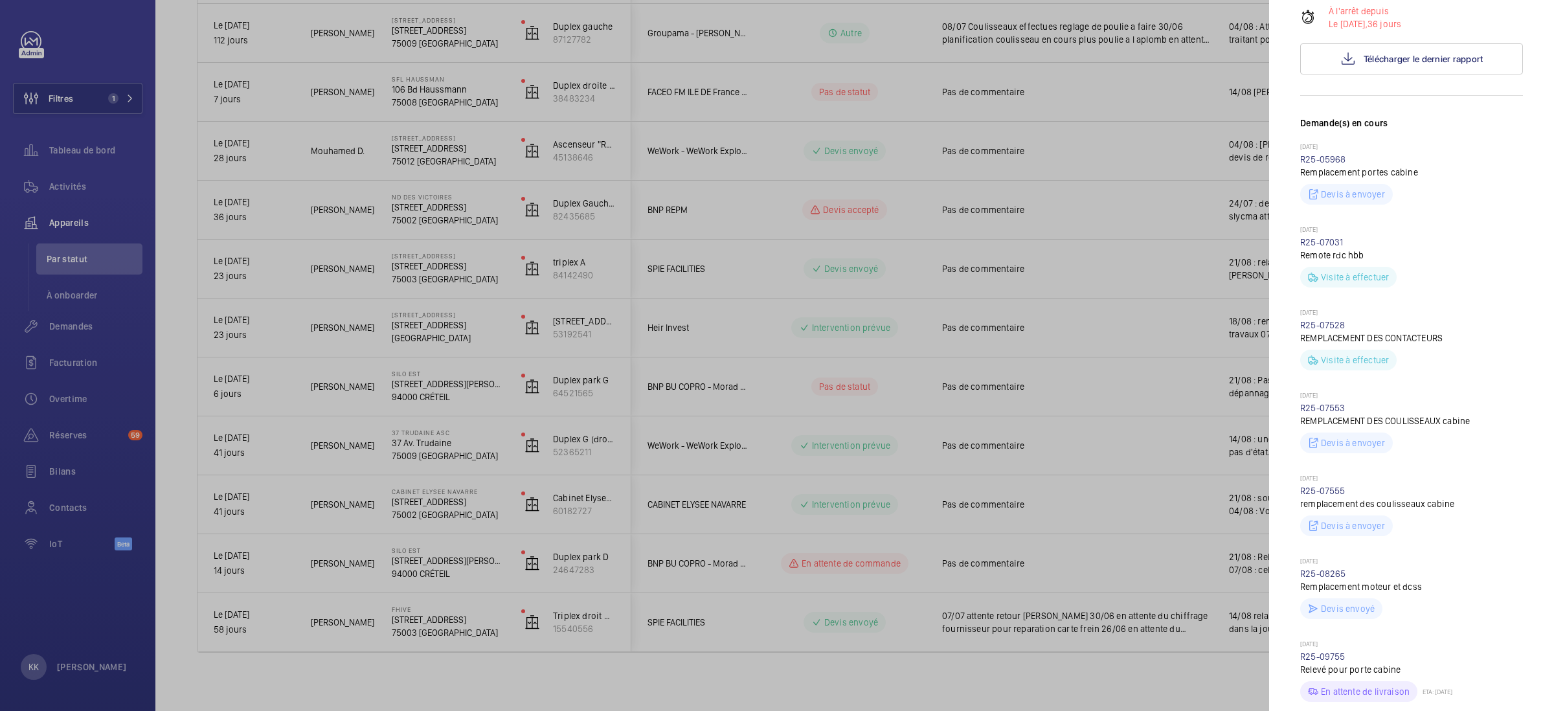
scroll to position [739, 0]
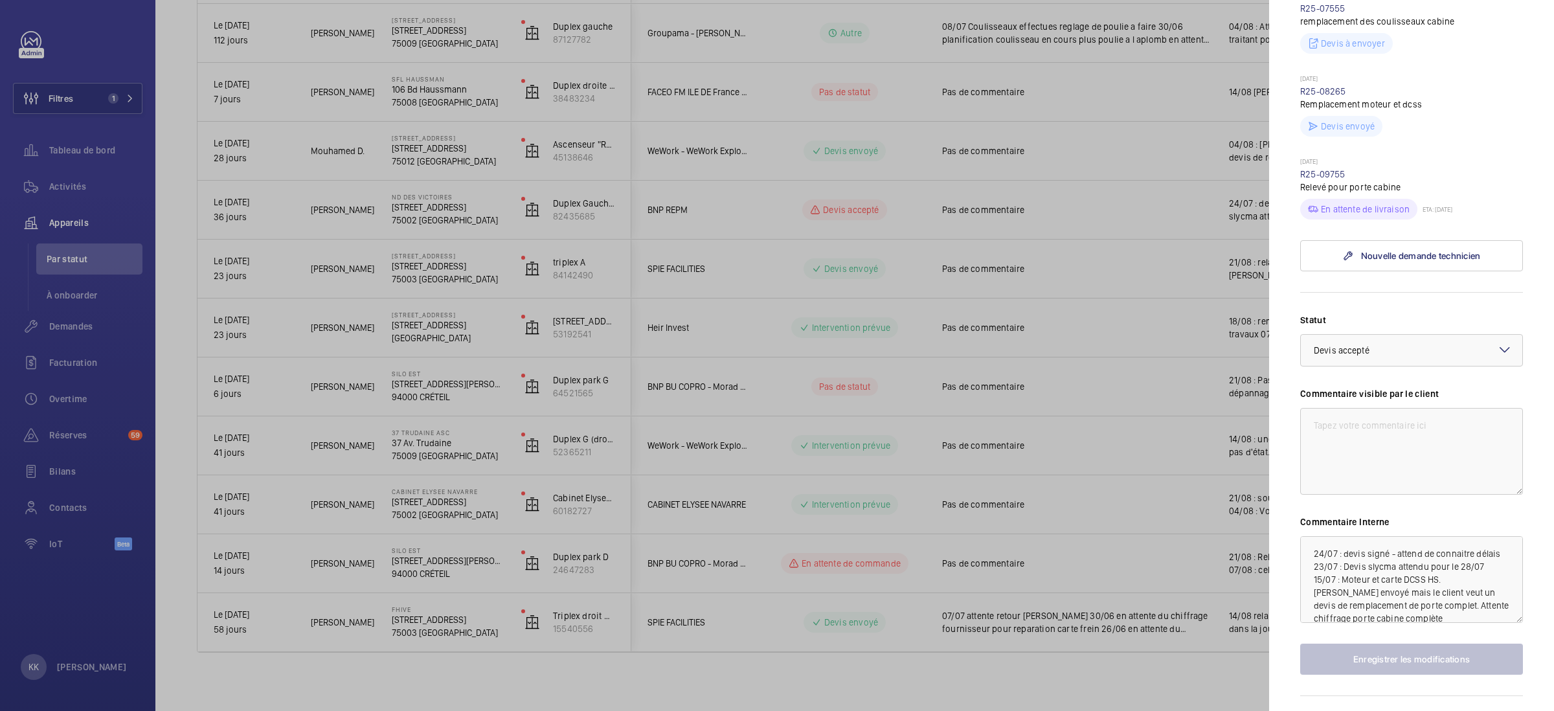
click at [331, 287] on div at bounding box center [777, 355] width 1554 height 711
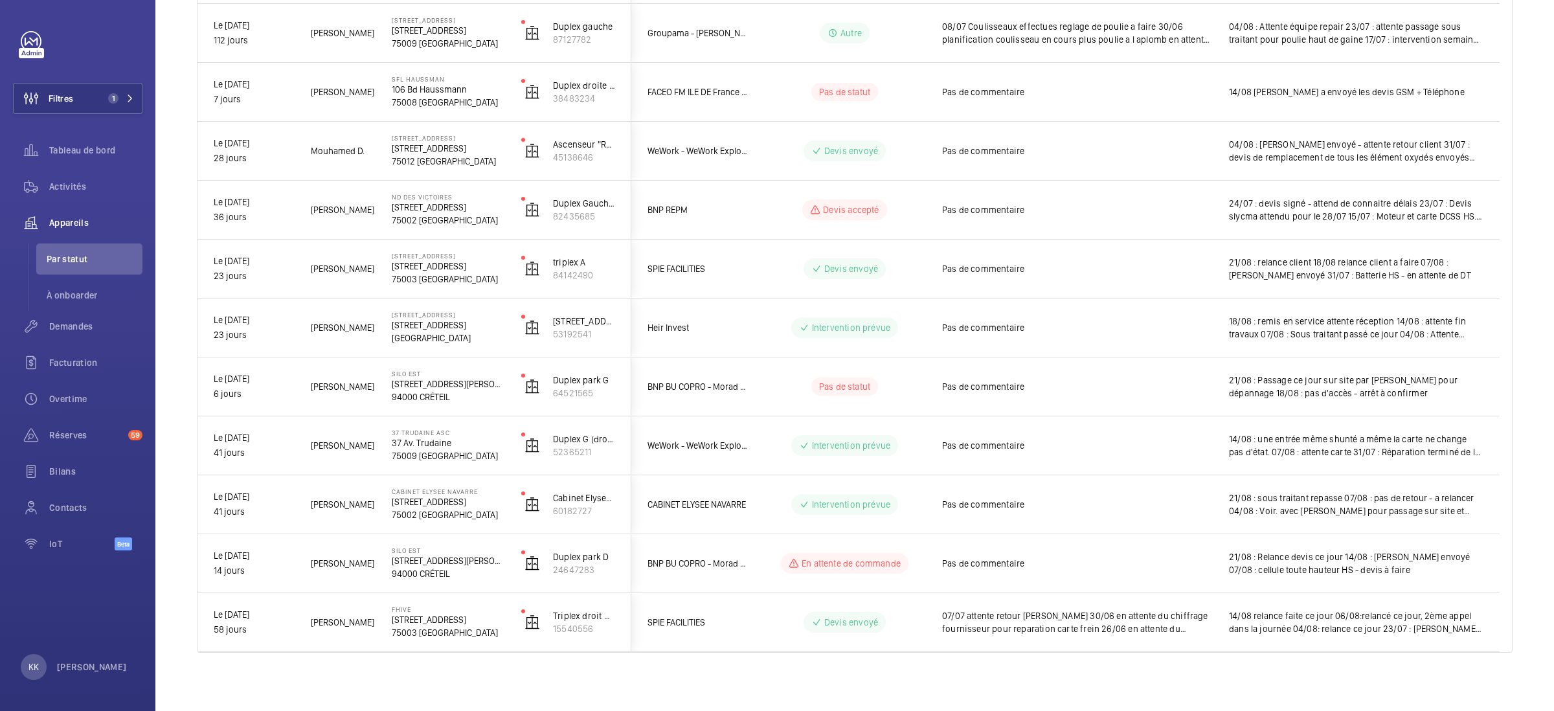
scroll to position [0, 0]
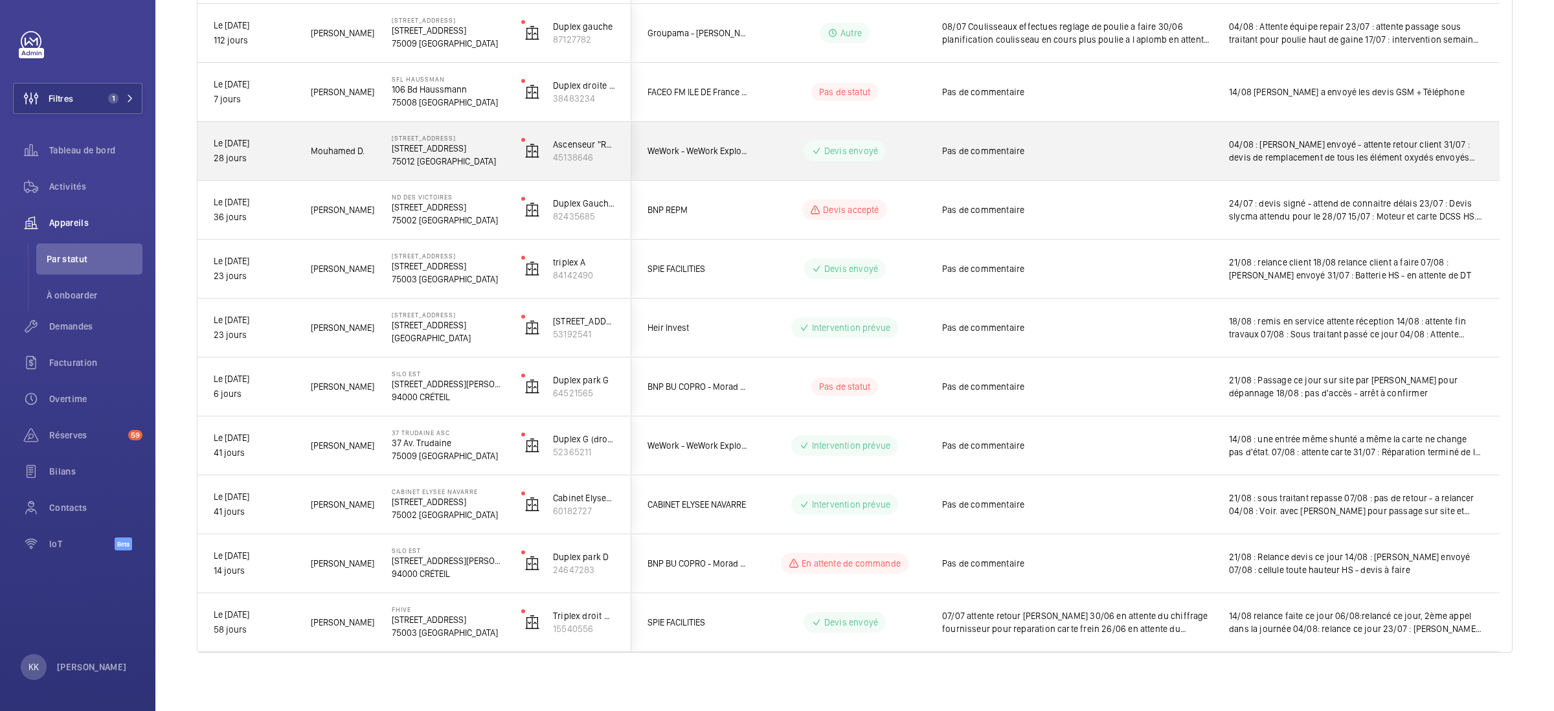
click at [387, 160] on div "[STREET_ADDRESS] de Bercy [STREET_ADDRESS]" at bounding box center [440, 151] width 128 height 58
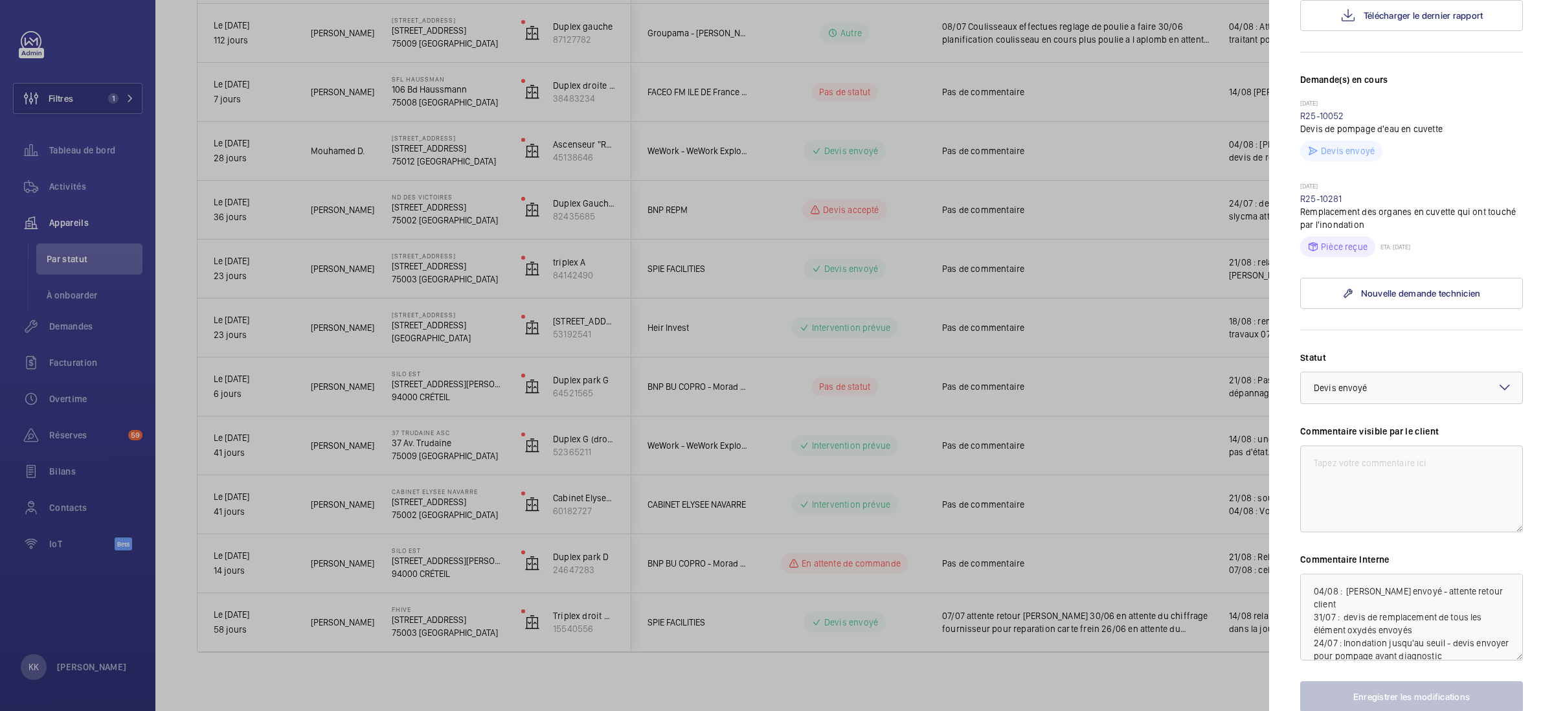
scroll to position [422, 0]
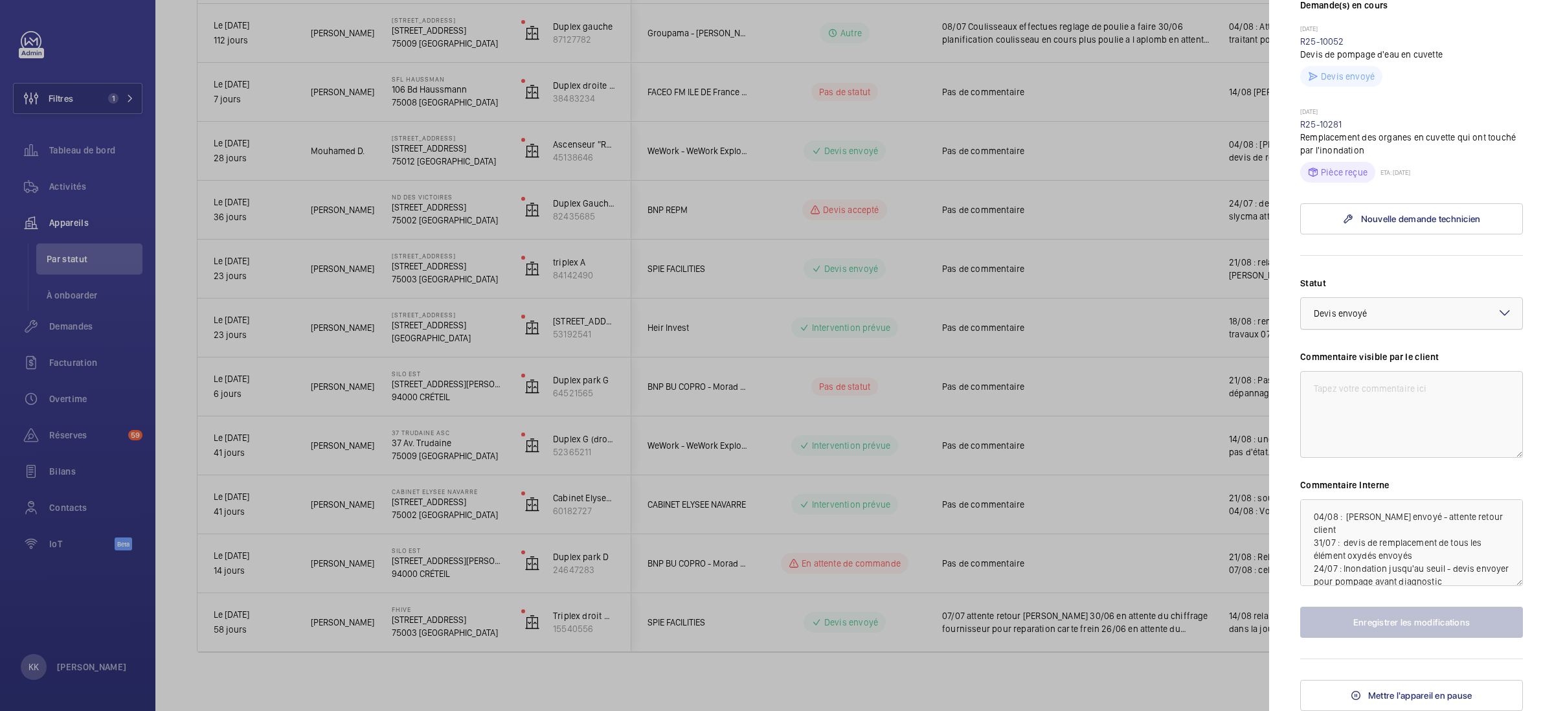
click at [1356, 301] on div at bounding box center [1411, 313] width 221 height 31
click at [1338, 411] on span "Devis accepté" at bounding box center [1412, 416] width 196 height 13
click at [1312, 520] on textarea "04/08 : [PERSON_NAME] envoyé - attente retour client 31/07 : devis de remplacem…" at bounding box center [1411, 542] width 223 height 87
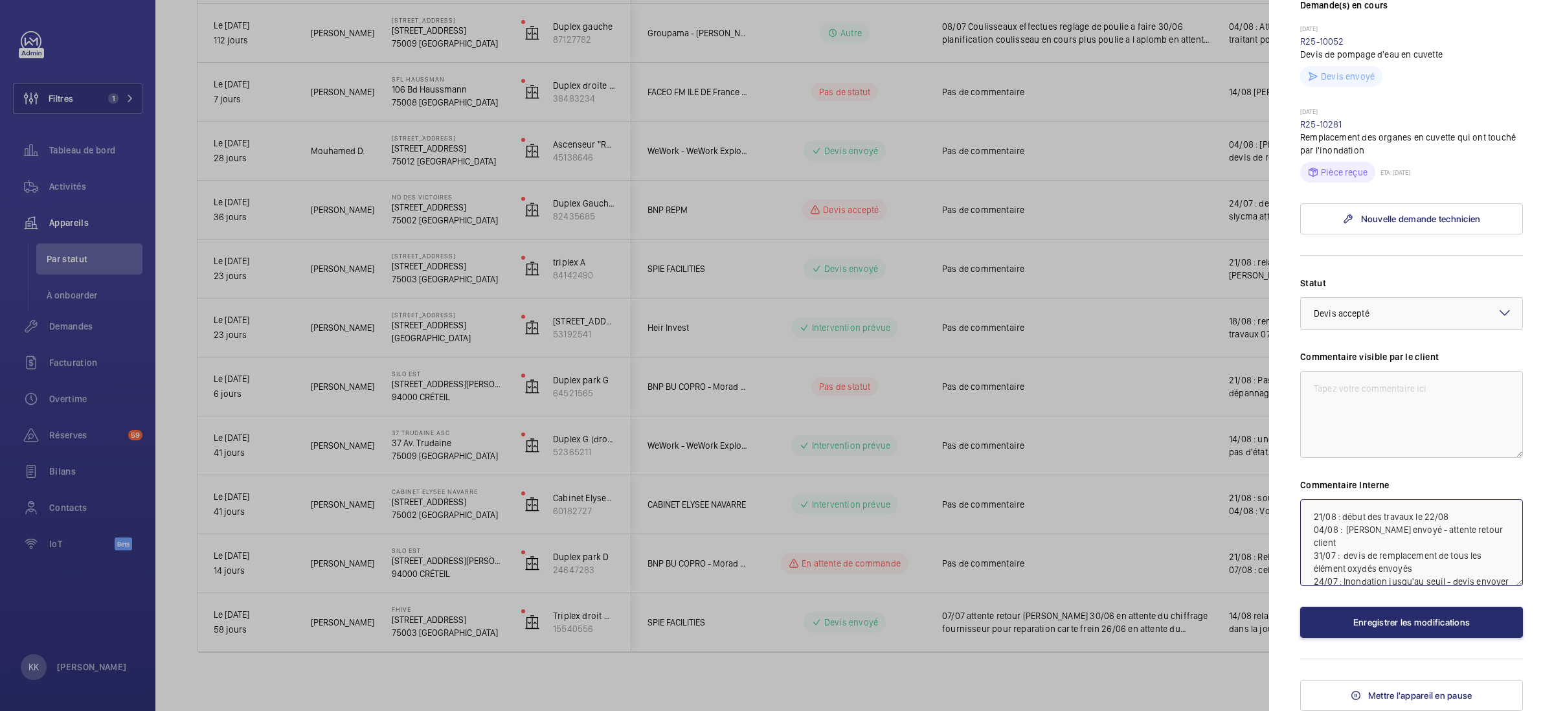
type textarea "21/08 : début des travaux le 22/08 04/08 : [PERSON_NAME] envoyé - attente retou…"
click at [1459, 660] on div "Appareil à l'arrêt [STREET_ADDRESS][GEOGRAPHIC_DATA] [STREET_ADDRESS] WeWork - …" at bounding box center [1411, 184] width 223 height 1054
click at [1443, 610] on button "Enregistrer les modifications" at bounding box center [1411, 622] width 223 height 31
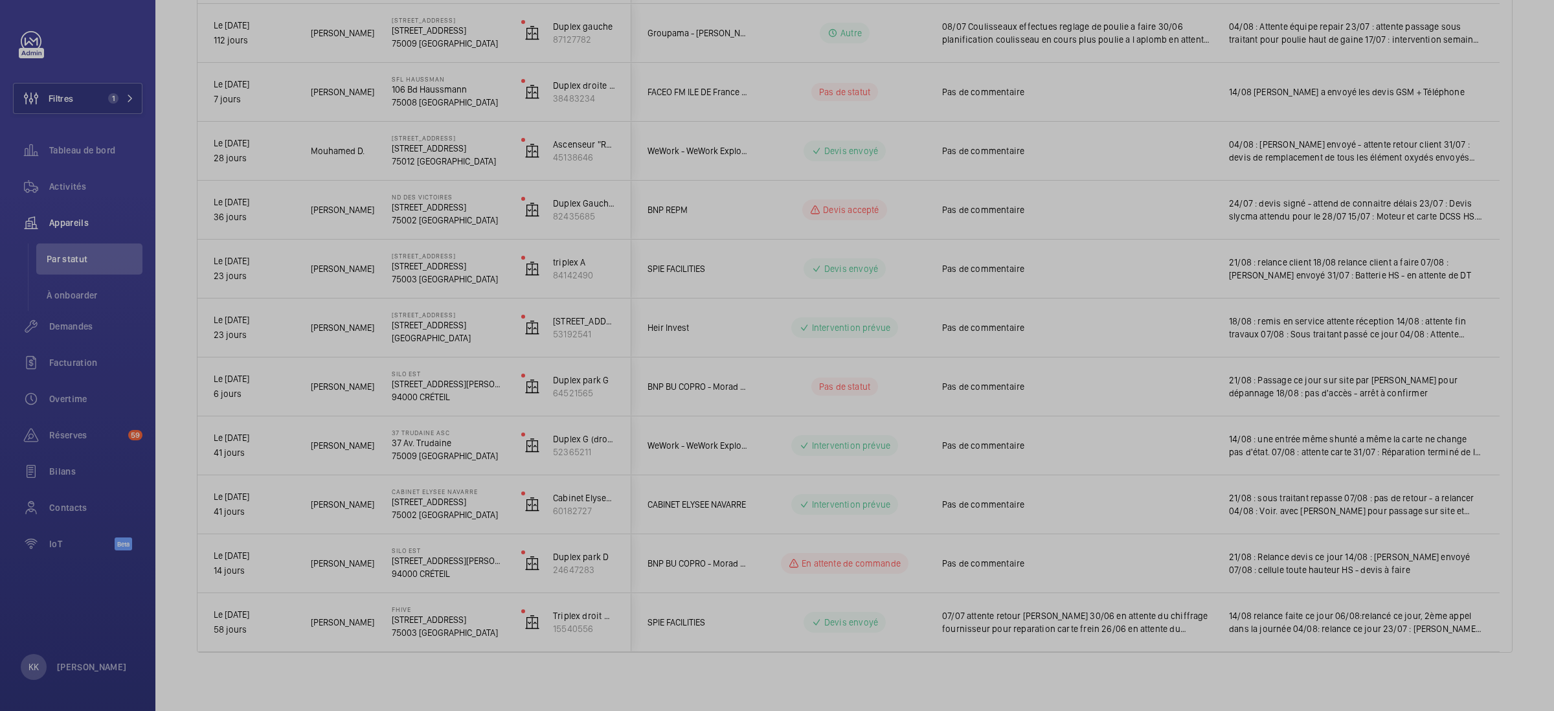
scroll to position [0, 0]
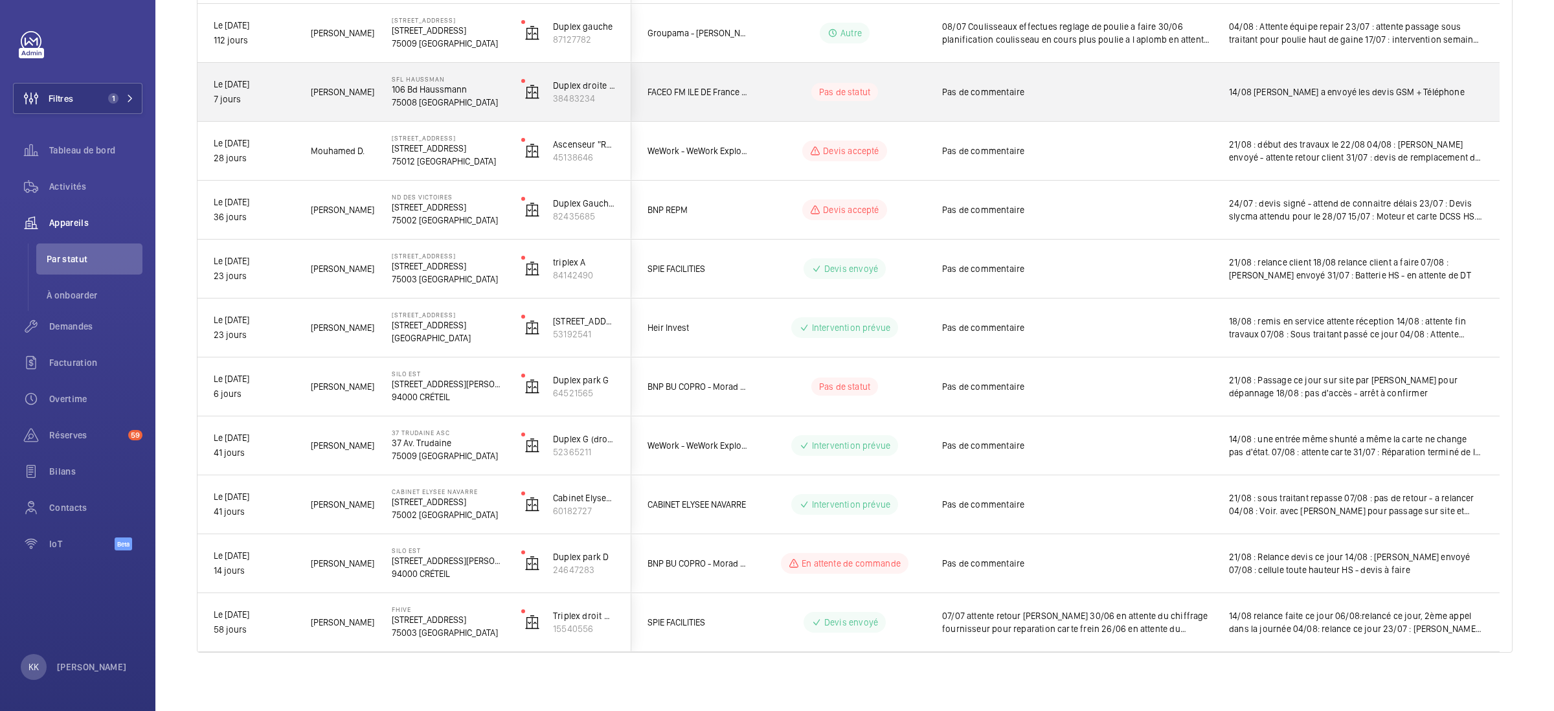
click at [432, 113] on div "SFL Haussman [STREET_ADDRESS]" at bounding box center [440, 92] width 128 height 58
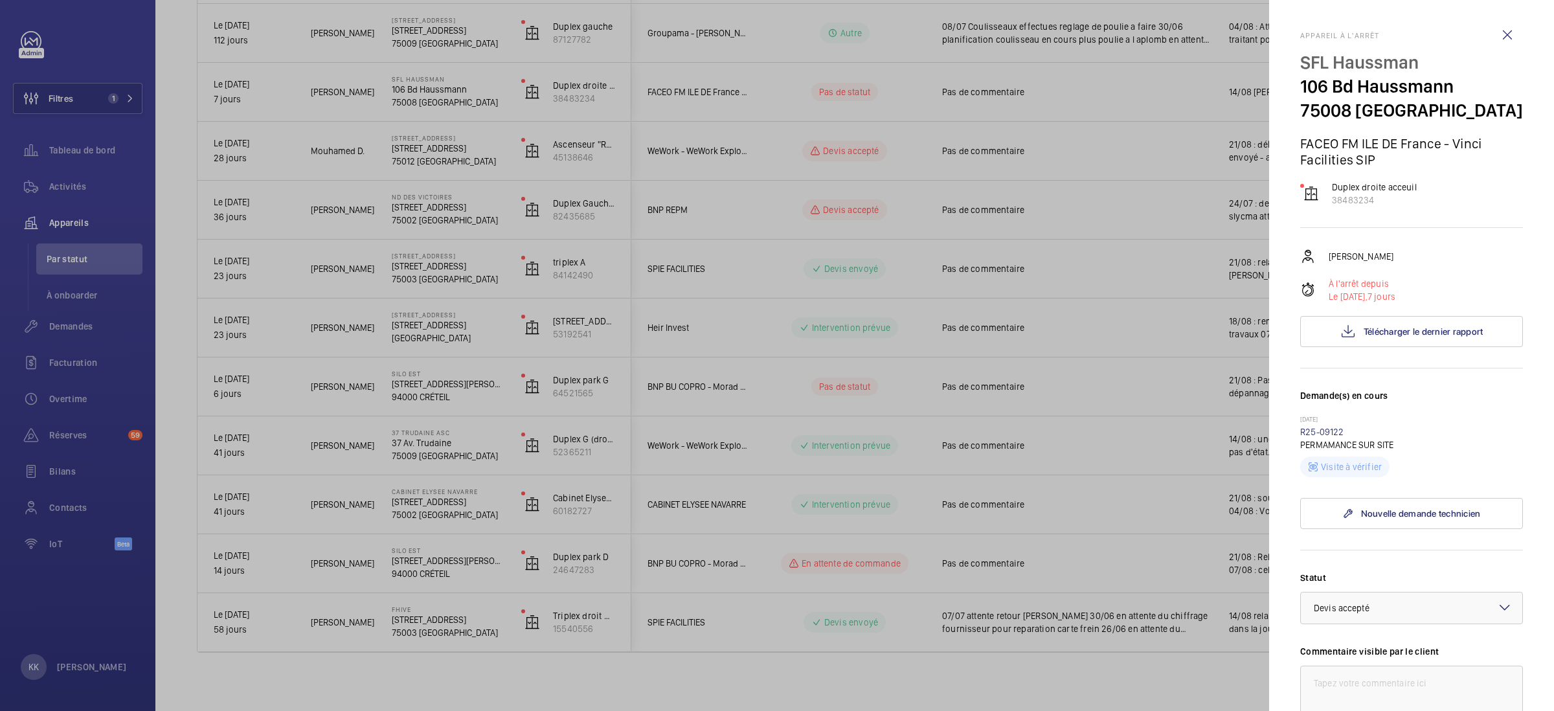
click at [933, 308] on div at bounding box center [777, 355] width 1554 height 711
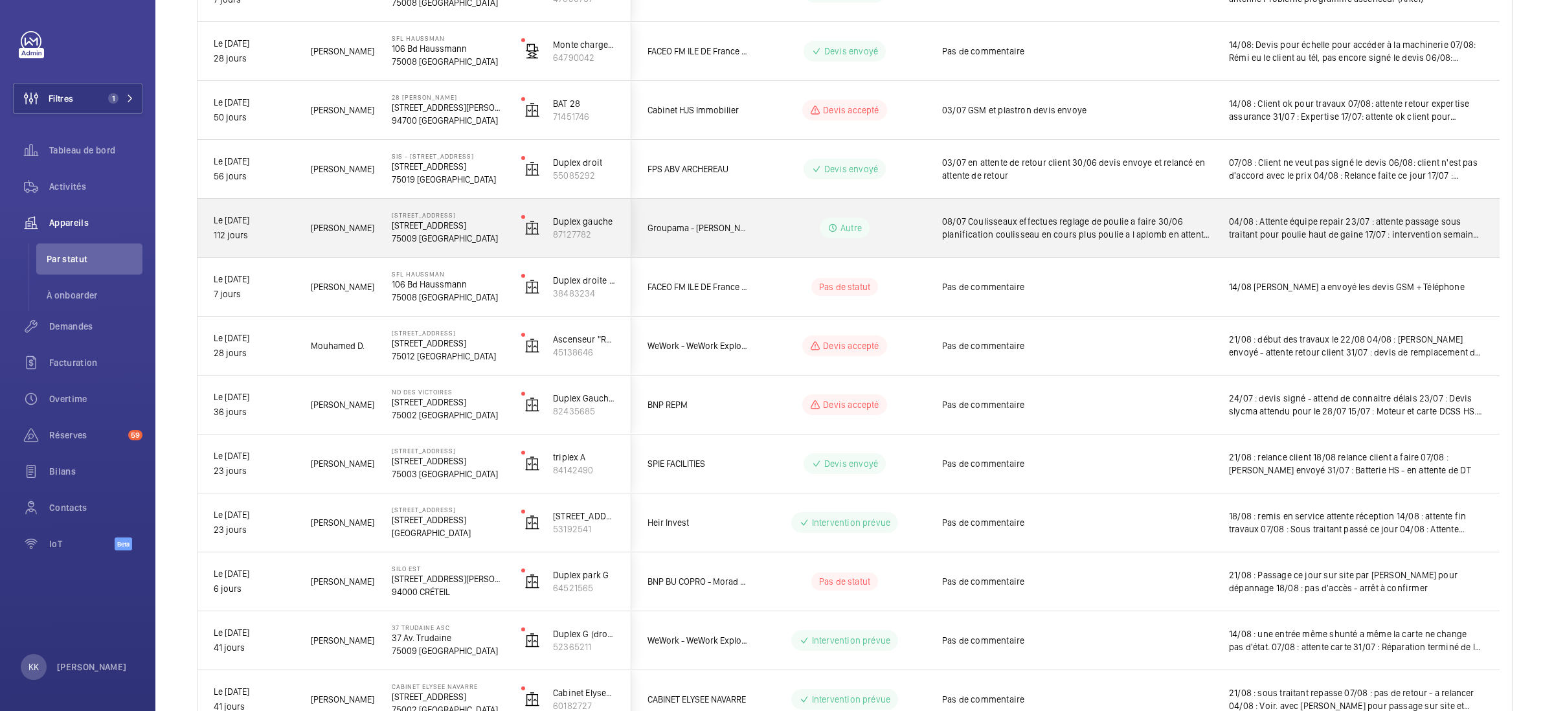
scroll to position [183, 0]
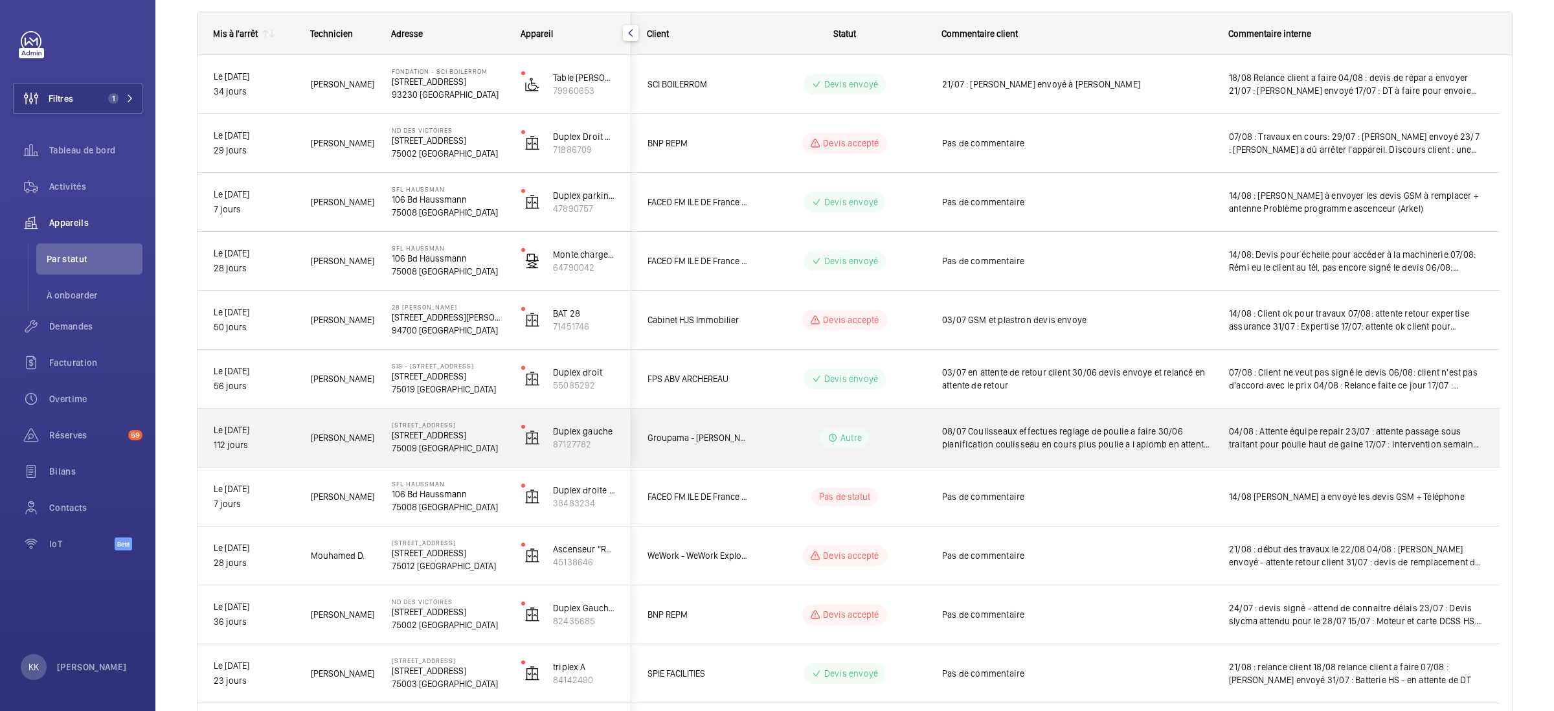
click at [443, 451] on p "75009 [GEOGRAPHIC_DATA]" at bounding box center [448, 448] width 113 height 13
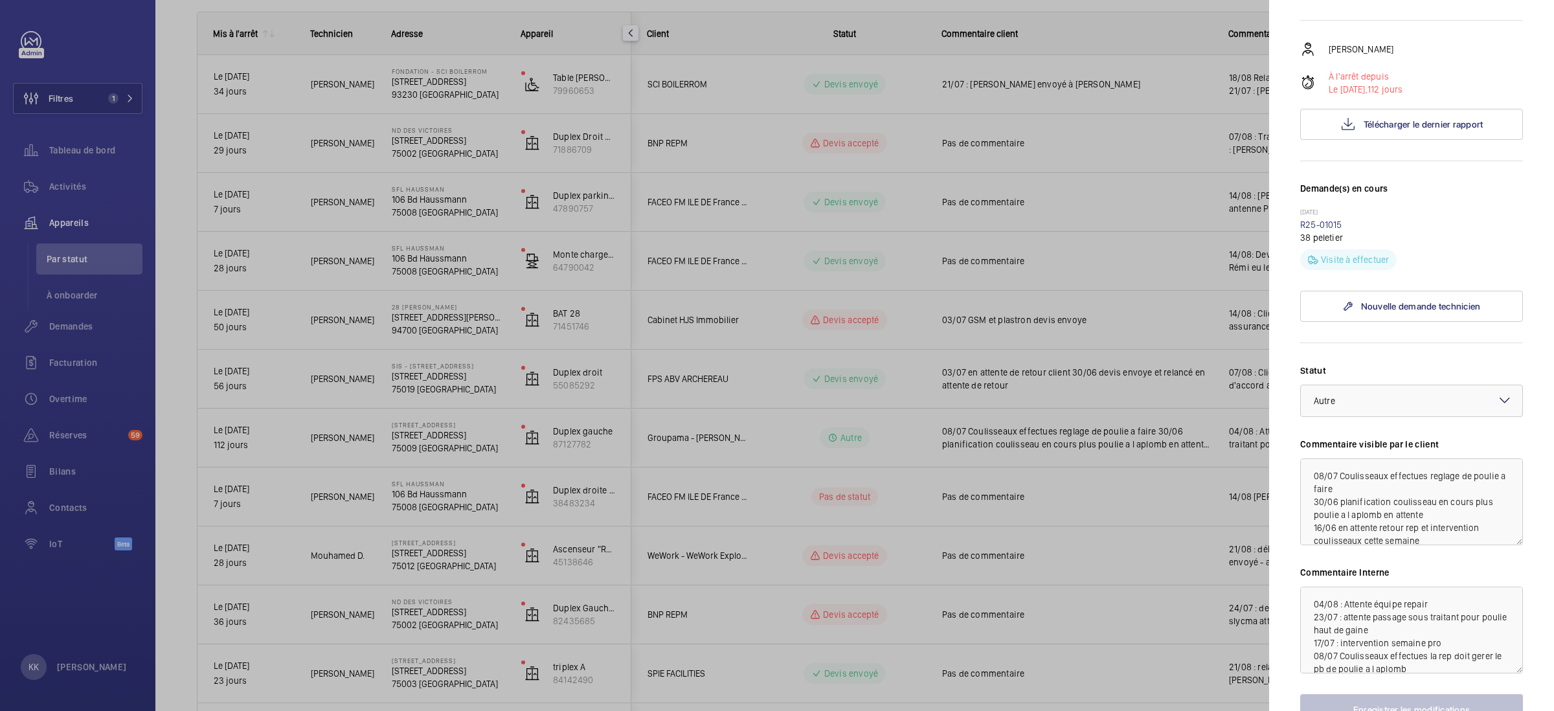
scroll to position [3, 0]
click at [1314, 632] on textarea "04/08 : Attente équipe repair 23/07 : attente passage sous traitant pour poulie…" at bounding box center [1411, 630] width 223 height 87
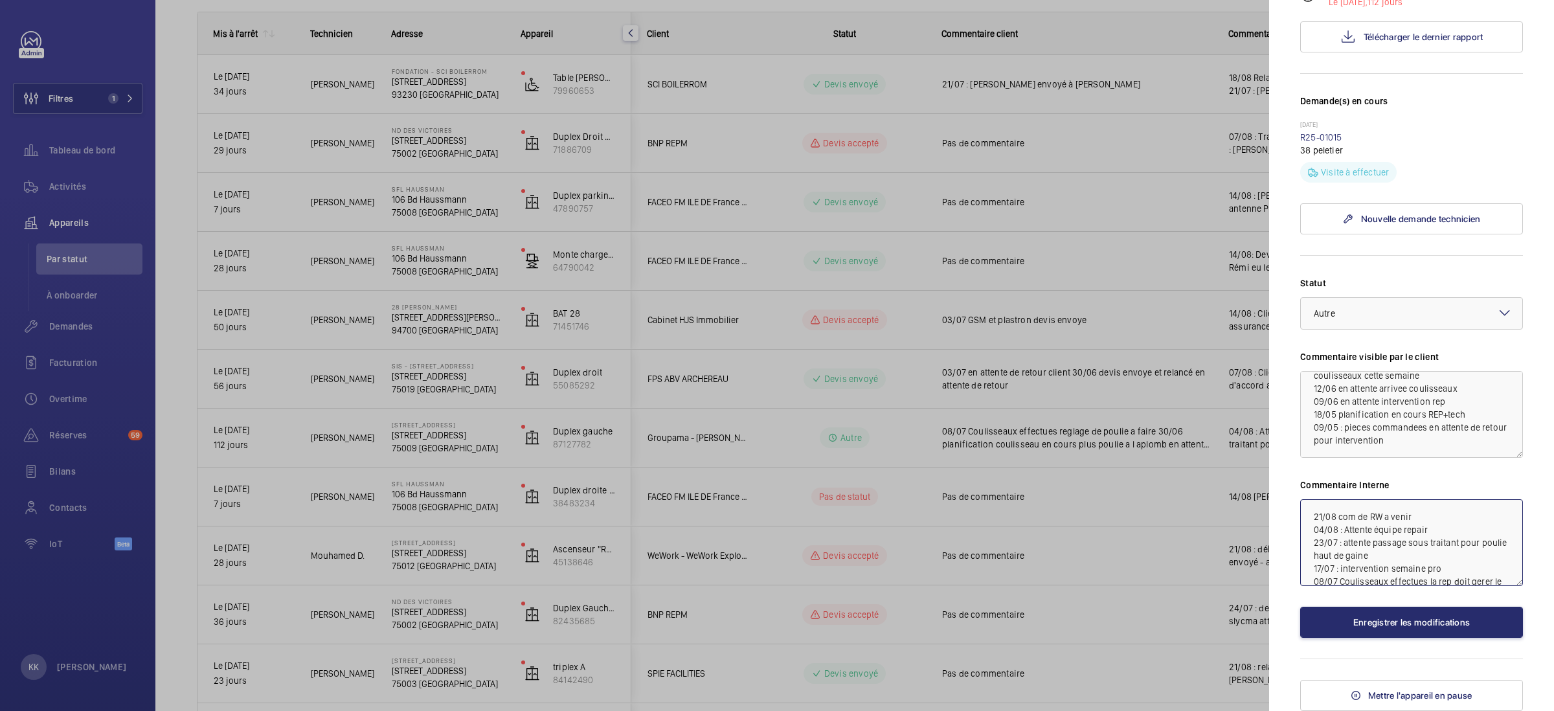
scroll to position [302, 0]
type textarea "21/08 com de RW a venir 04/08 : Attente équipe repair 23/07 : attente passage s…"
click at [1388, 620] on button "Enregistrer les modifications" at bounding box center [1411, 622] width 223 height 31
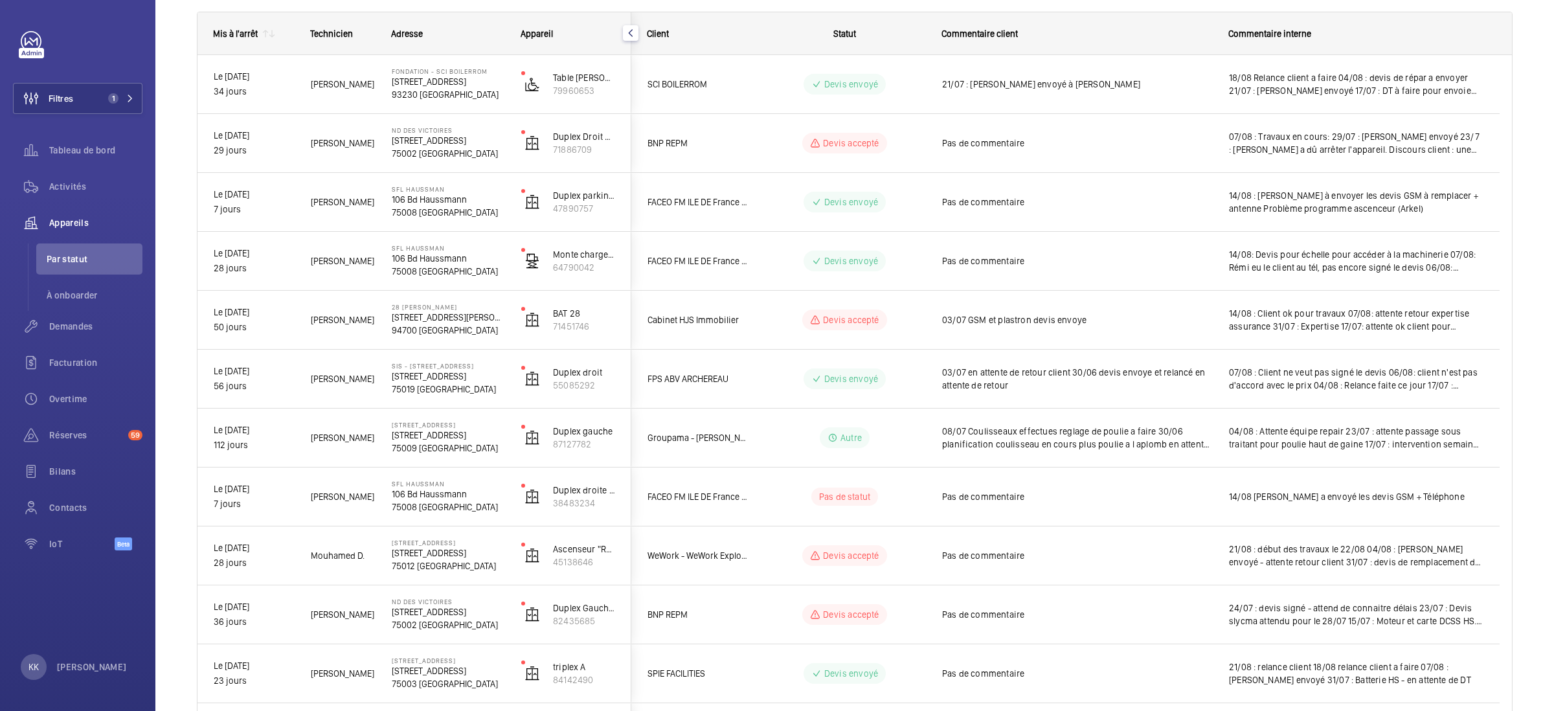
scroll to position [0, 0]
click at [250, 31] on div "Mis à l'arrêt" at bounding box center [235, 33] width 45 height 10
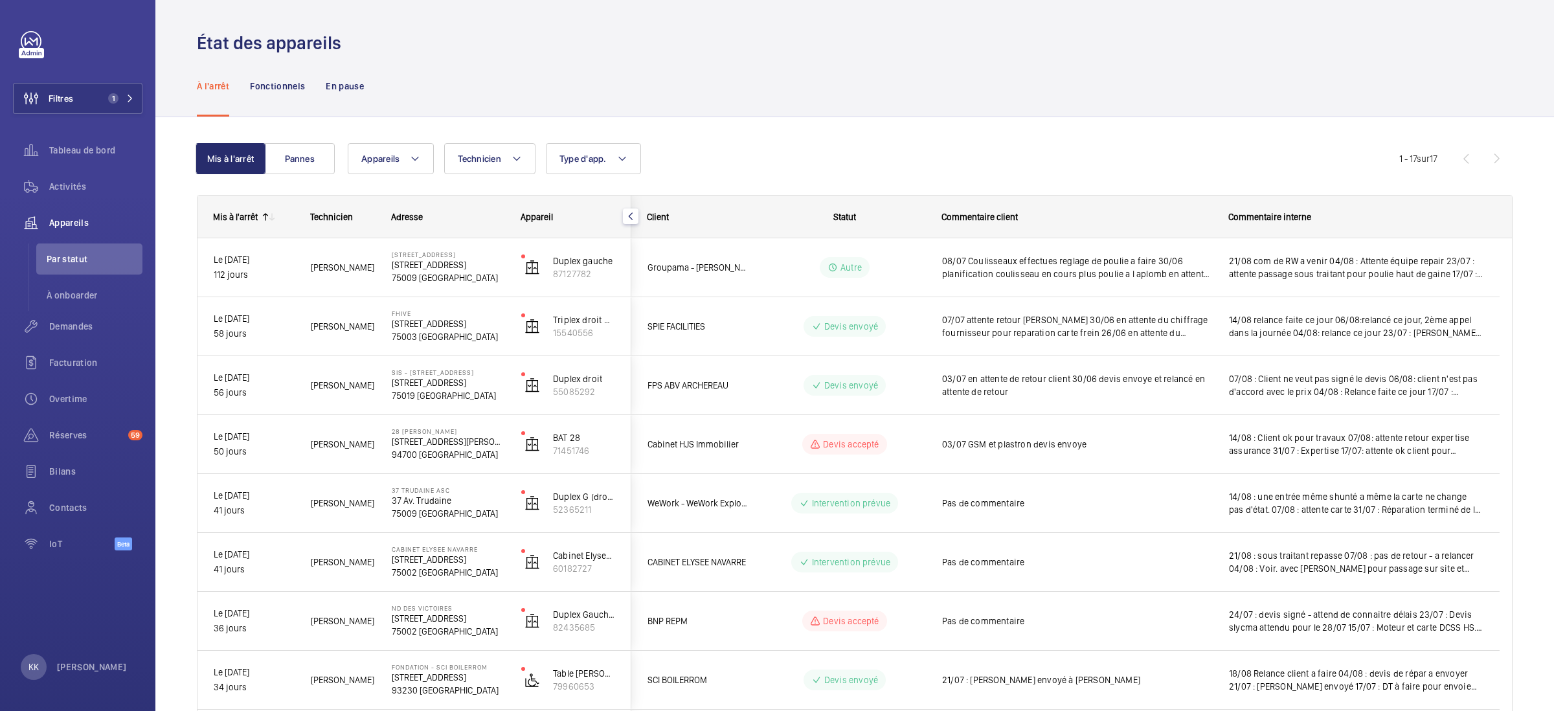
click at [232, 216] on div "Mis à l'arrêt" at bounding box center [235, 217] width 45 height 10
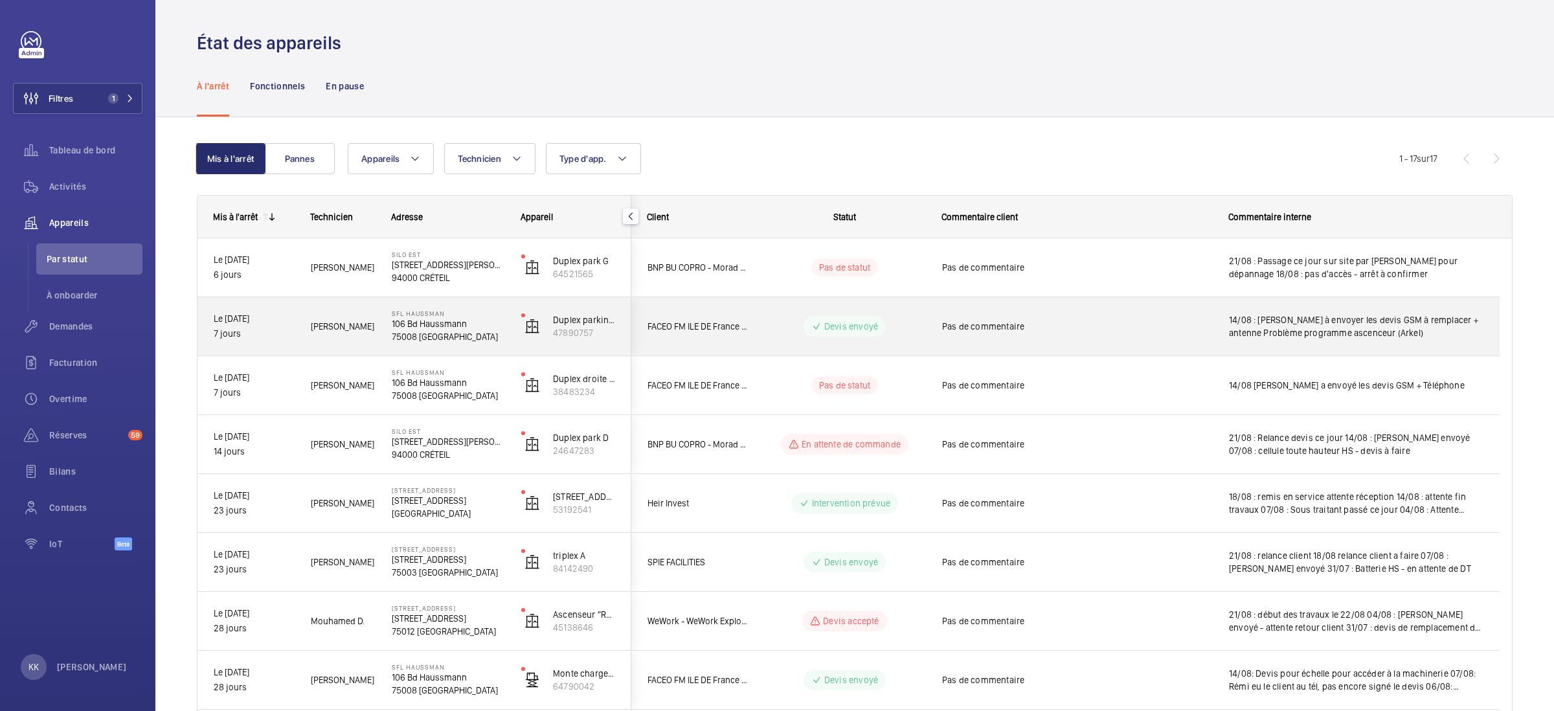
scroll to position [591, 0]
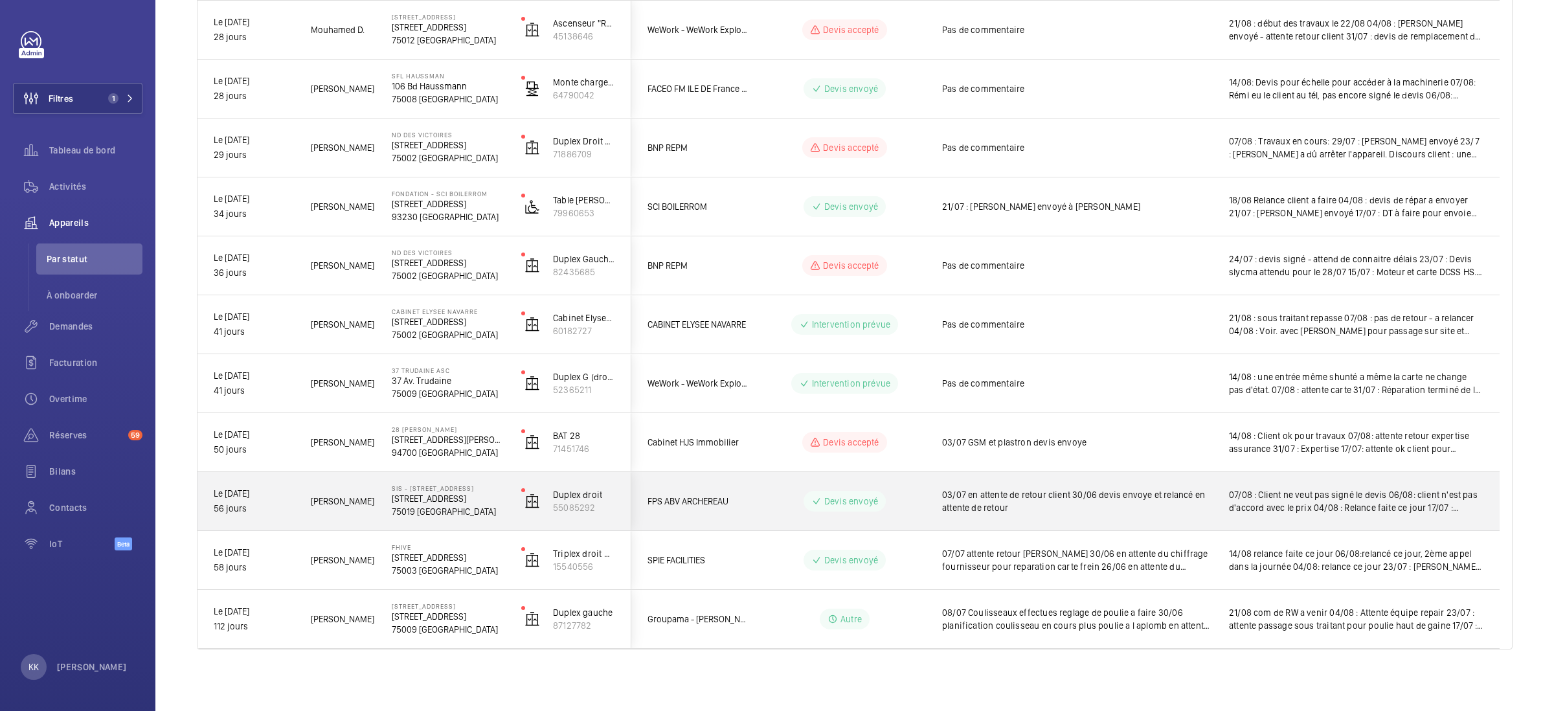
click at [419, 506] on p "75019 [GEOGRAPHIC_DATA]" at bounding box center [448, 511] width 113 height 13
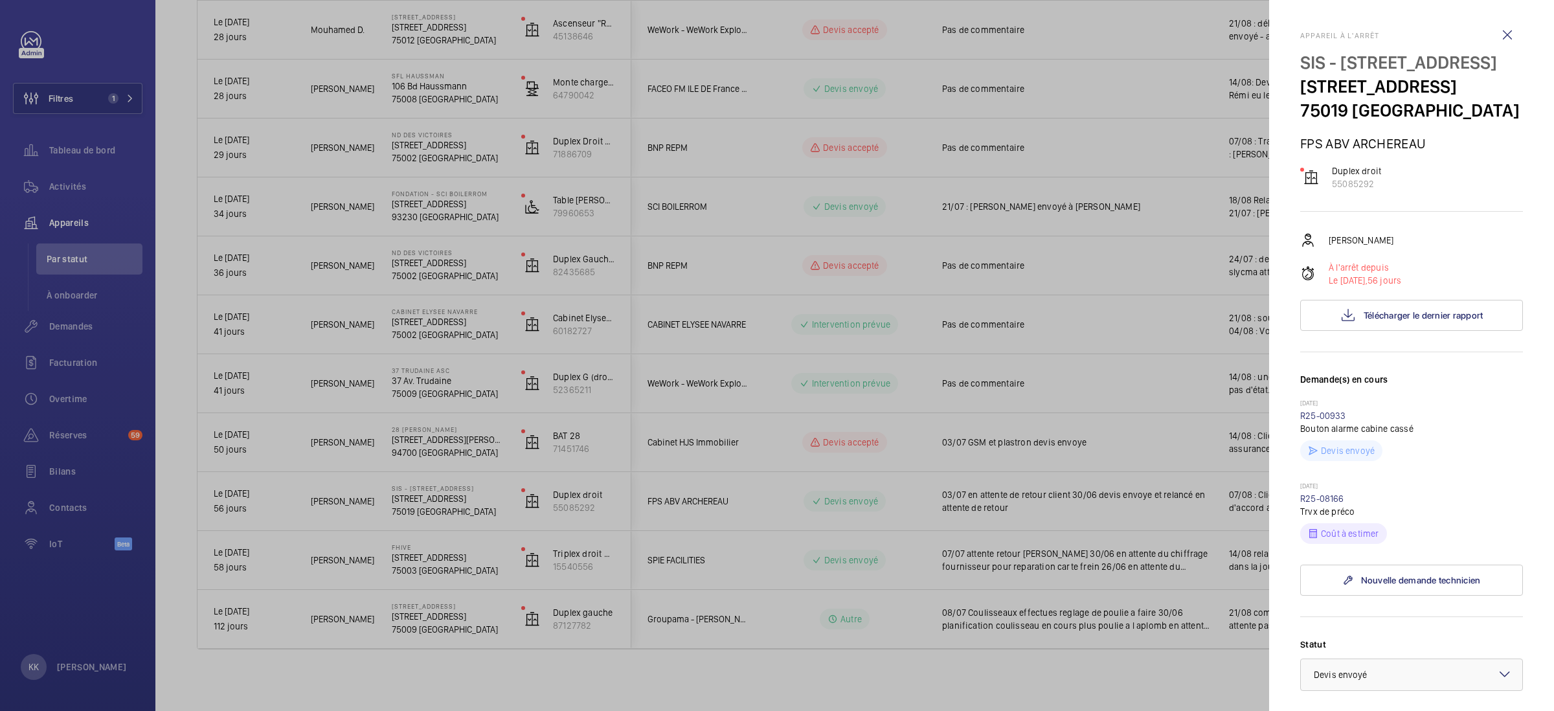
click at [427, 568] on div at bounding box center [777, 355] width 1554 height 711
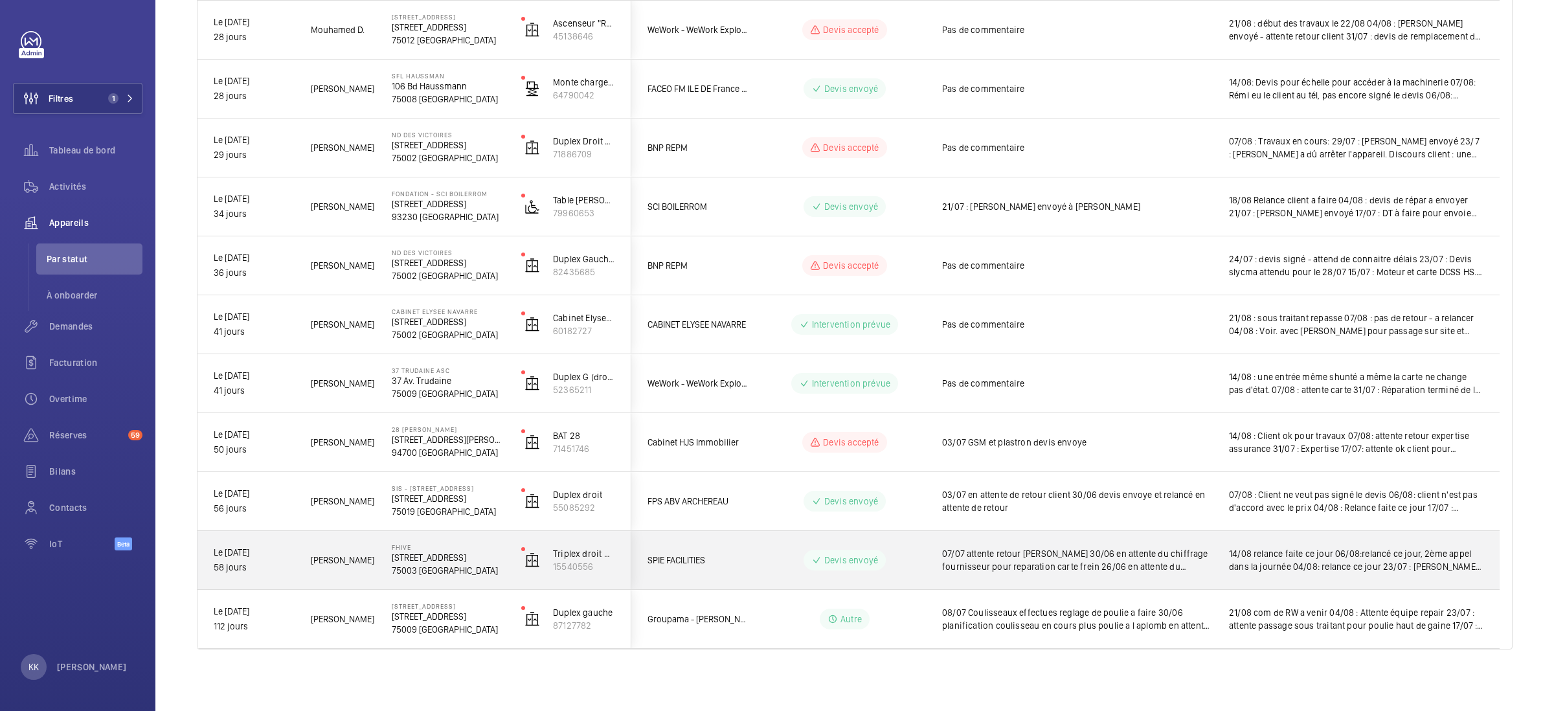
click at [392, 569] on p "75003 [GEOGRAPHIC_DATA]" at bounding box center [448, 570] width 113 height 13
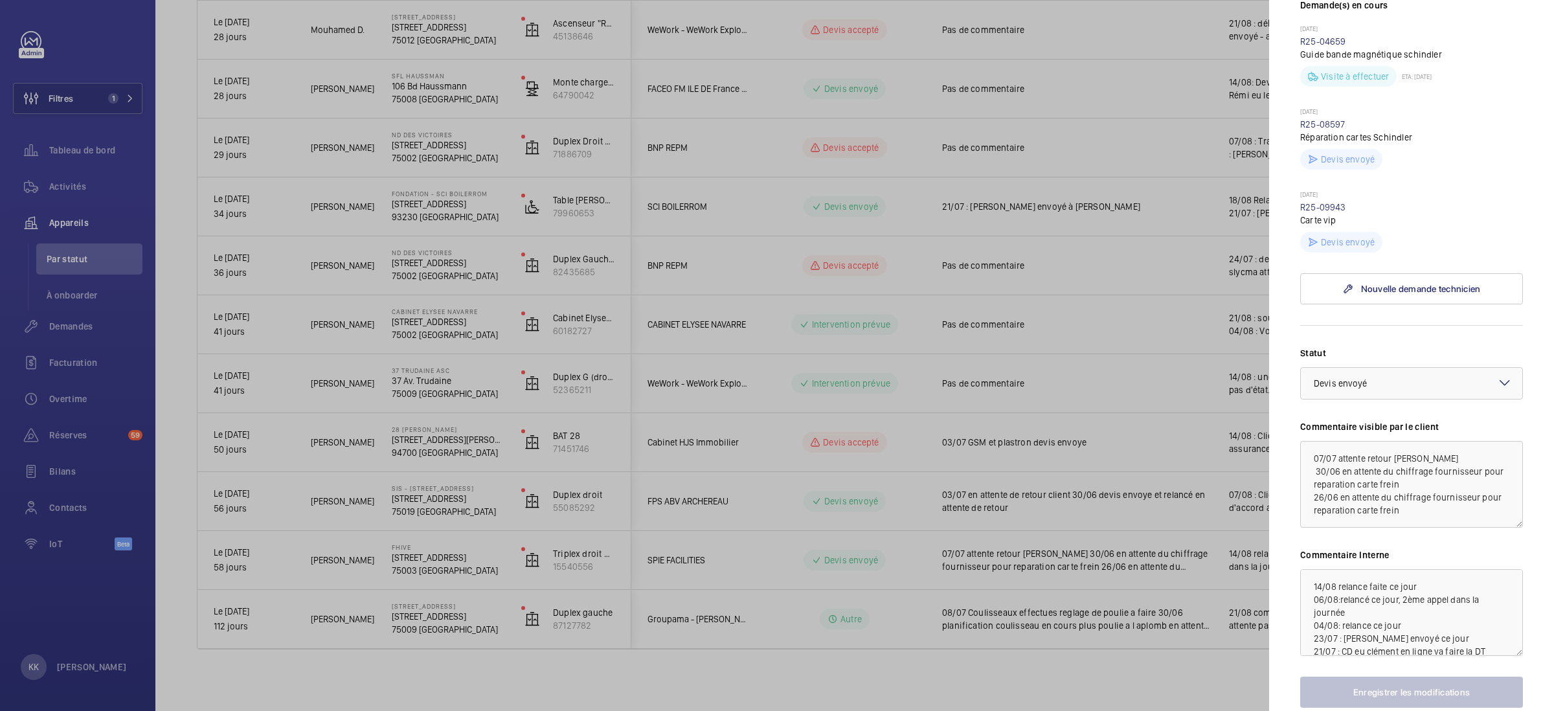
scroll to position [468, 0]
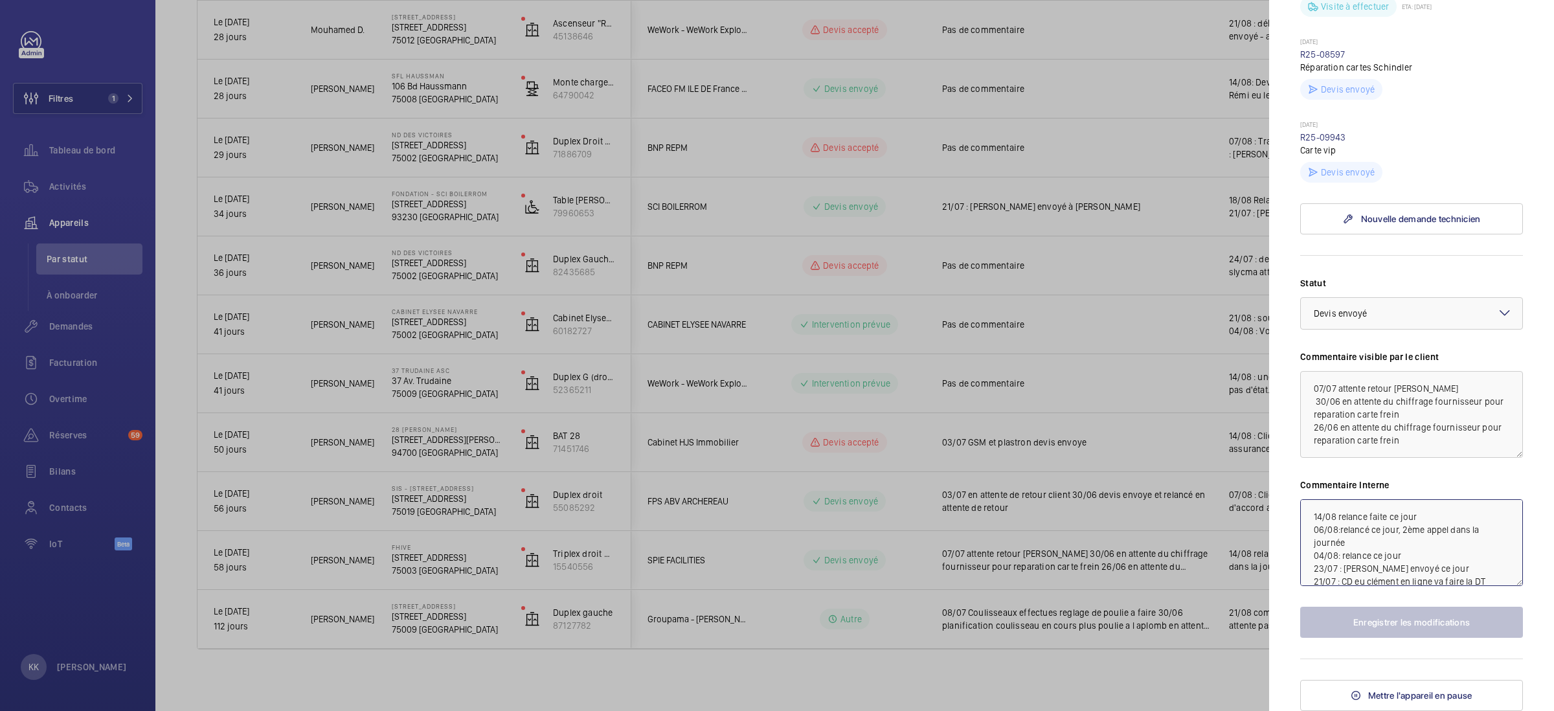
click at [1310, 513] on textarea "14/08 relance faite ce jour 06/08:relancé ce jour, 2ème appel dans la journée 0…" at bounding box center [1411, 542] width 223 height 87
click at [761, 346] on div at bounding box center [777, 355] width 1554 height 711
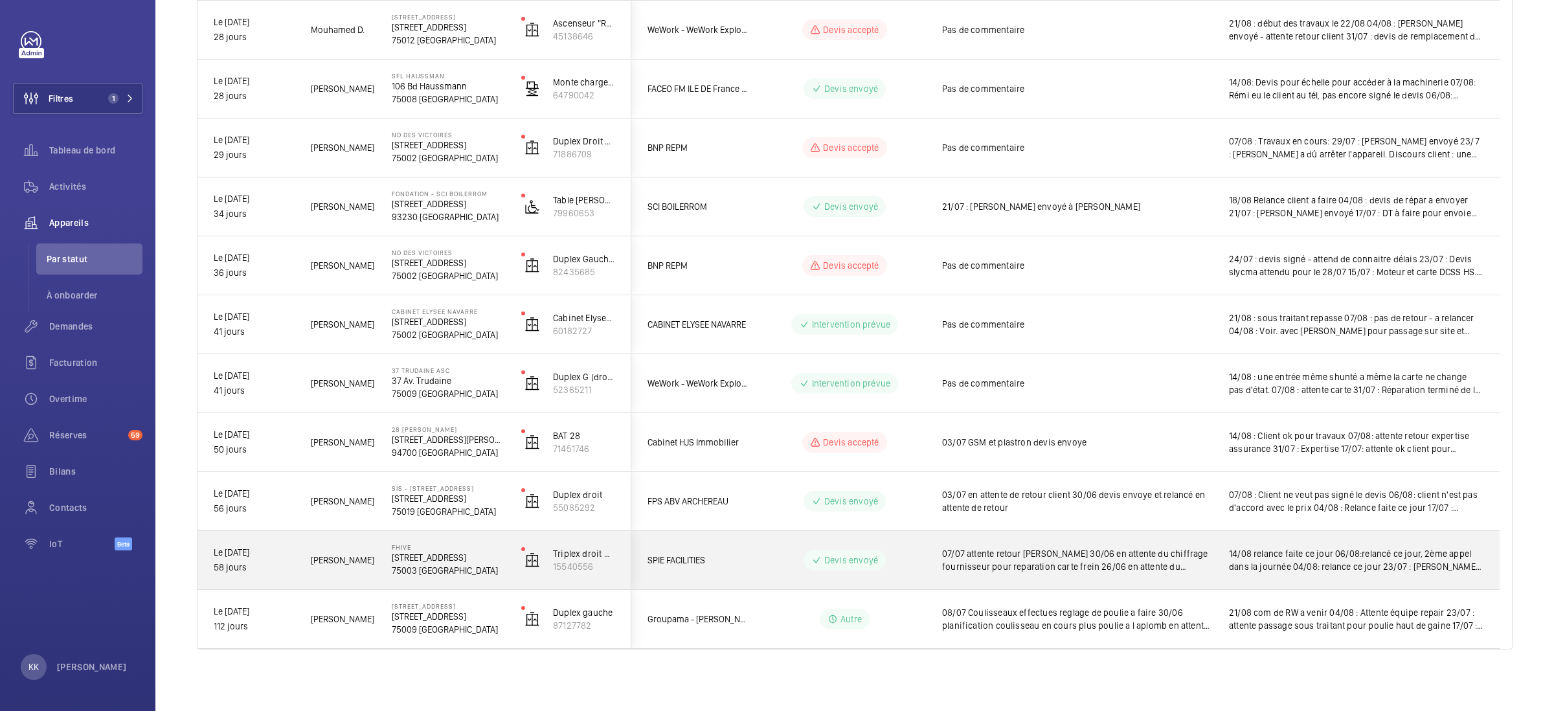
click at [342, 555] on span "[PERSON_NAME]" at bounding box center [343, 560] width 64 height 15
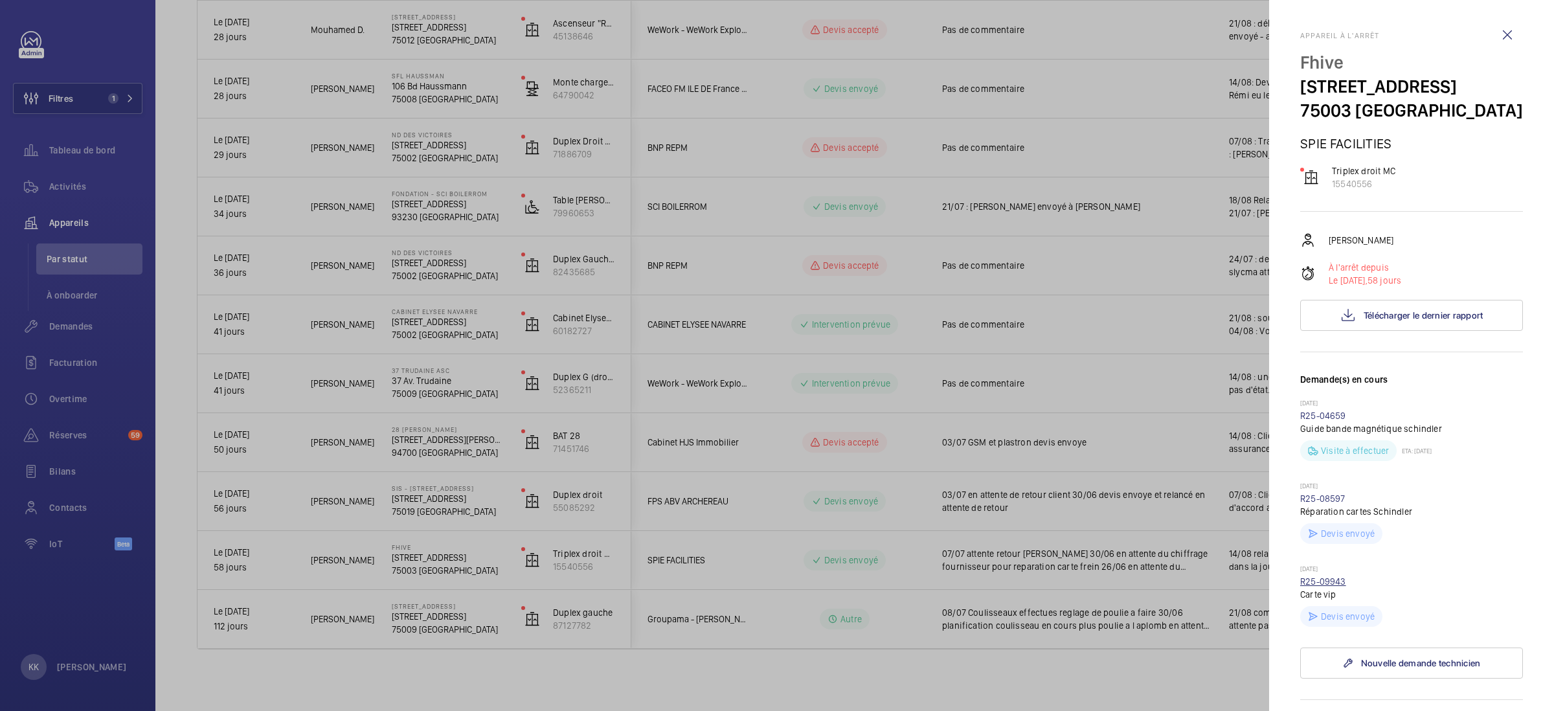
click at [1305, 587] on link "R25-09943" at bounding box center [1323, 581] width 46 height 10
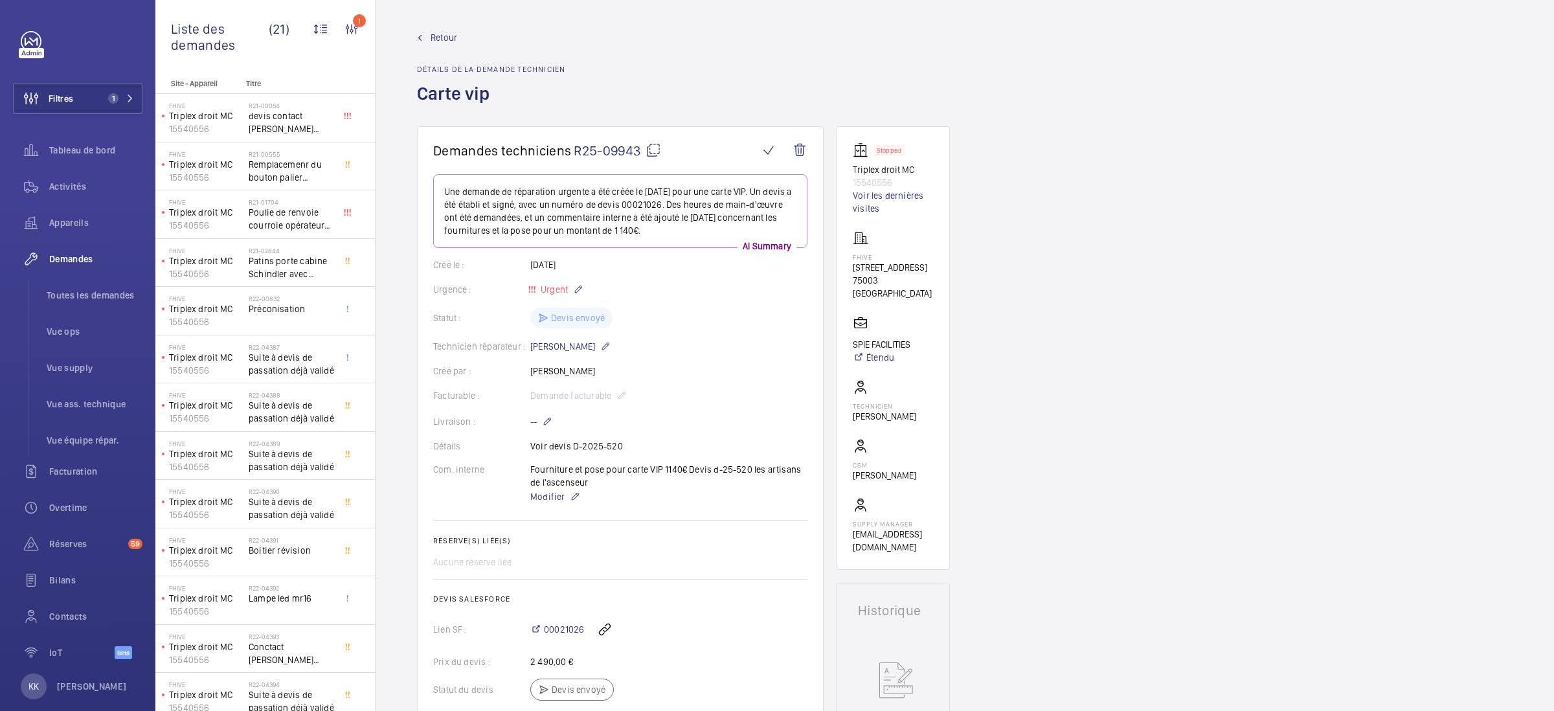
scroll to position [345, 0]
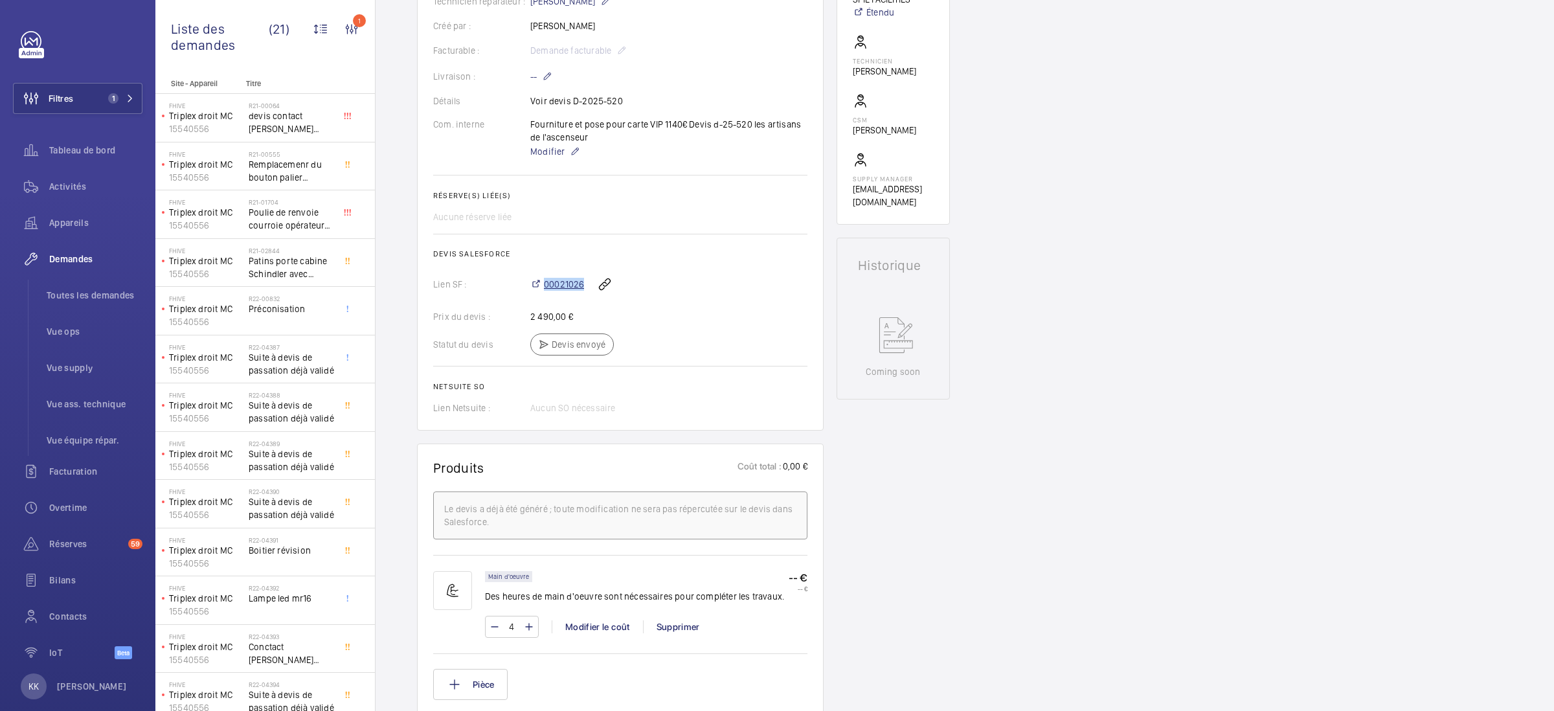
drag, startPoint x: 589, startPoint y: 287, endPoint x: 541, endPoint y: 281, distance: 49.0
click at [541, 281] on div "00021026" at bounding box center [668, 284] width 277 height 31
copy div "00021026"
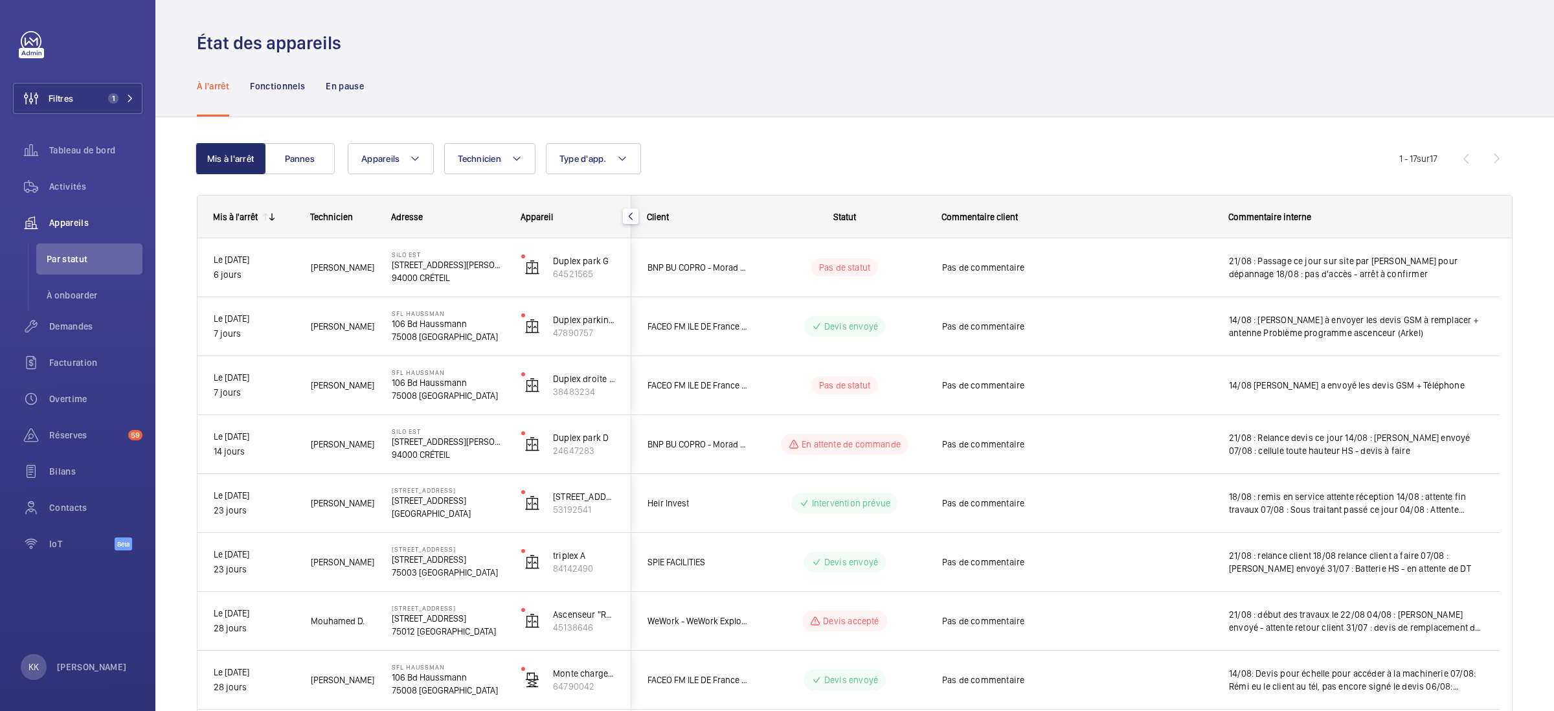
scroll to position [591, 0]
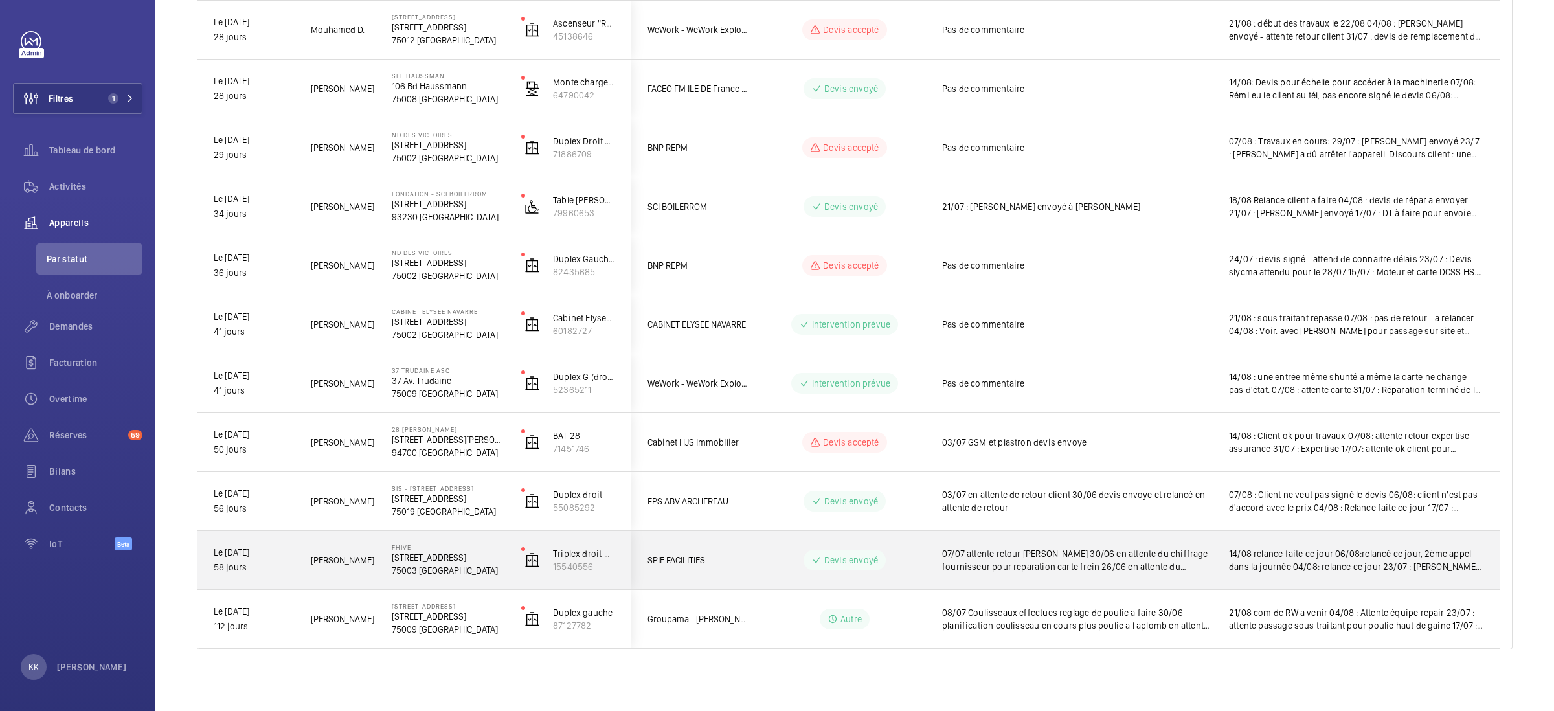
click at [464, 535] on div "Fhive [STREET_ADDRESS]" at bounding box center [440, 560] width 128 height 58
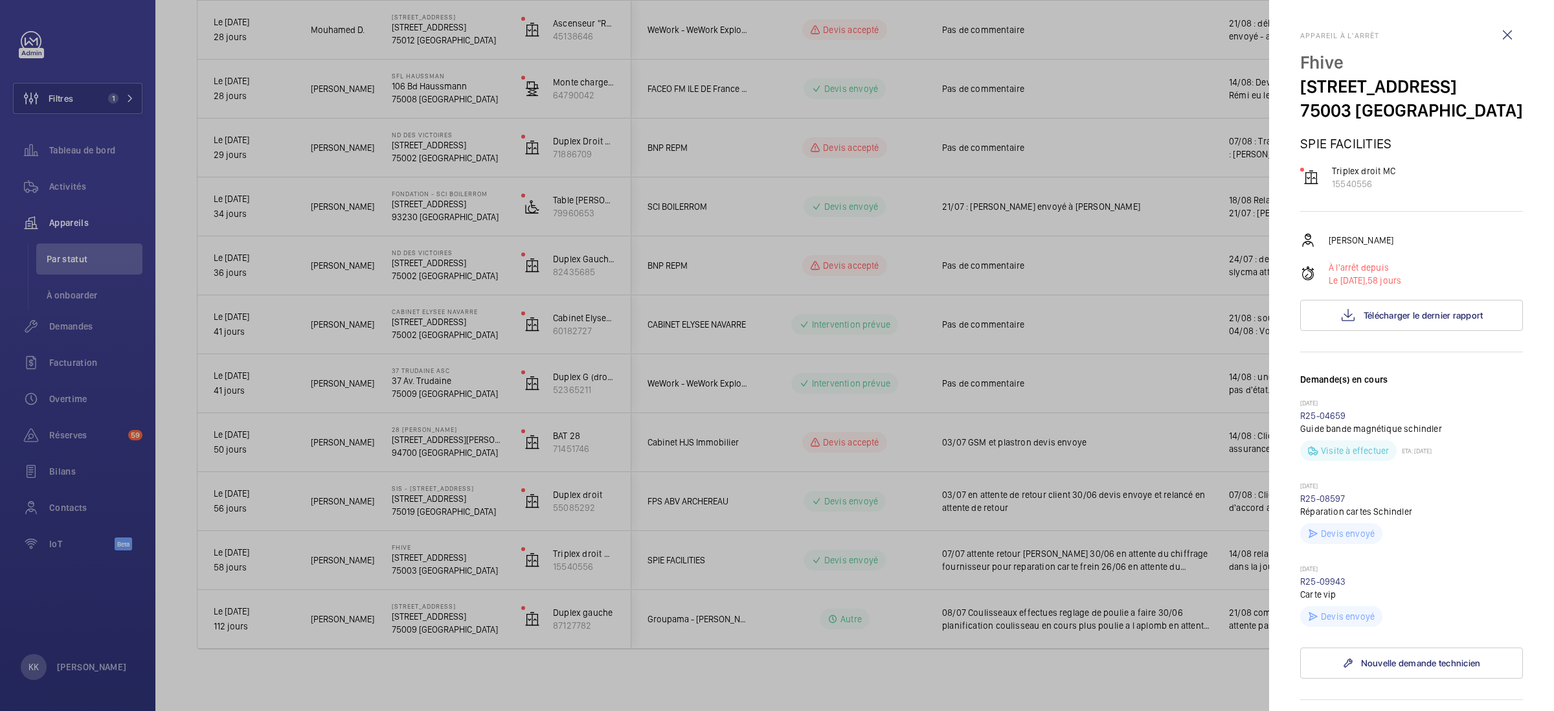
scroll to position [468, 0]
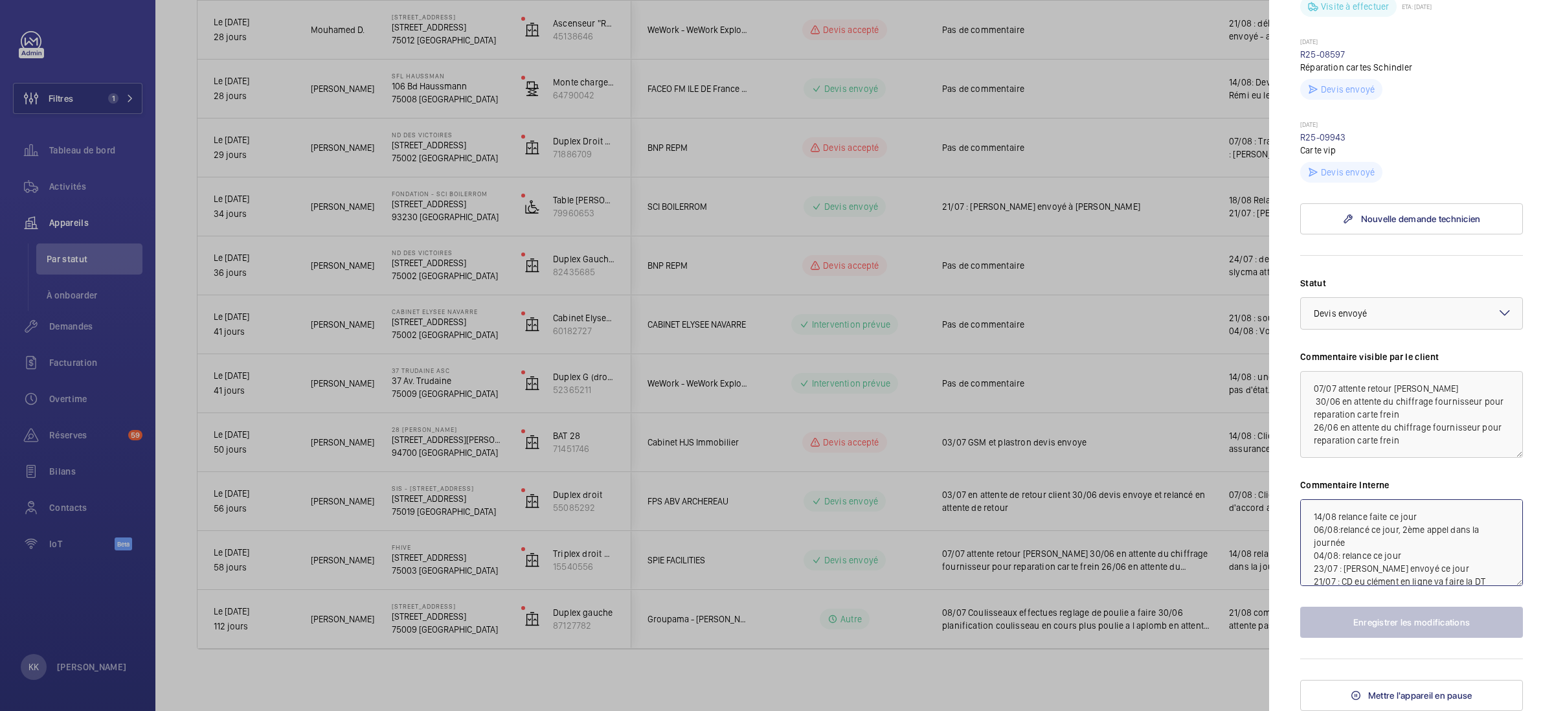
click at [1312, 515] on textarea "14/08 relance faite ce jour 06/08:relancé ce jour, 2ème appel dans la journée 0…" at bounding box center [1411, 542] width 223 height 87
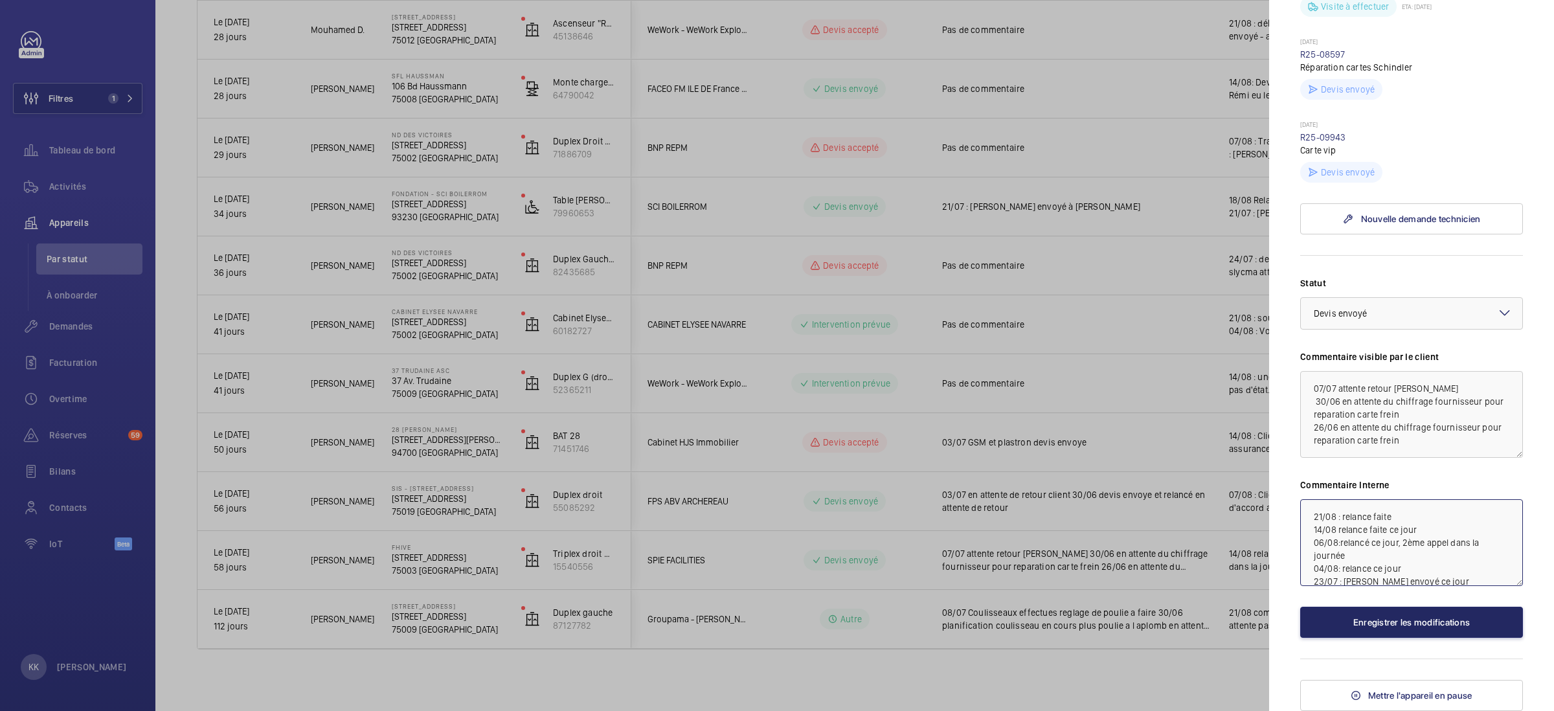
type textarea "21/08 : relance faite 14/08 relance faite ce jour 06/08:relancé ce jour, 2ème a…"
click at [1361, 625] on button "Enregistrer les modifications" at bounding box center [1411, 622] width 223 height 31
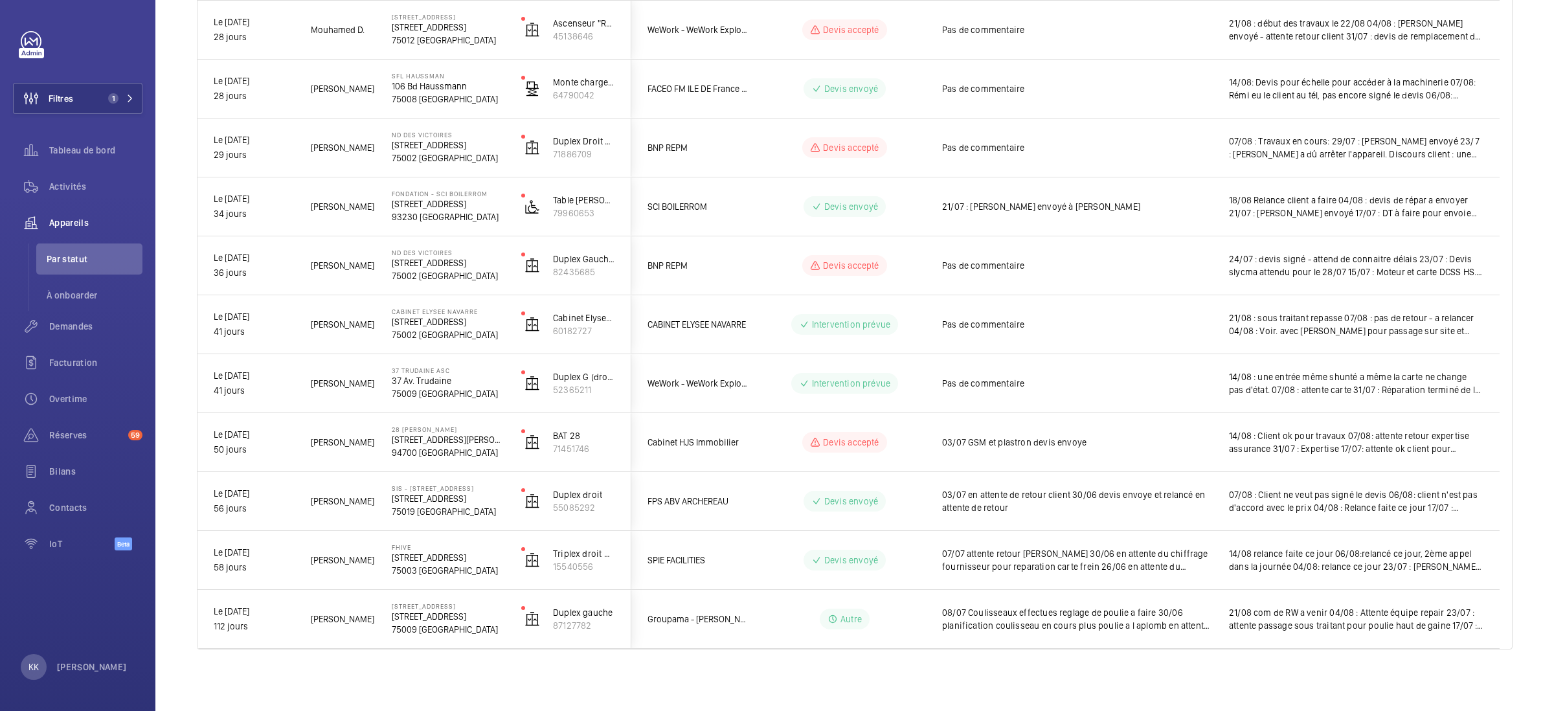
scroll to position [0, 0]
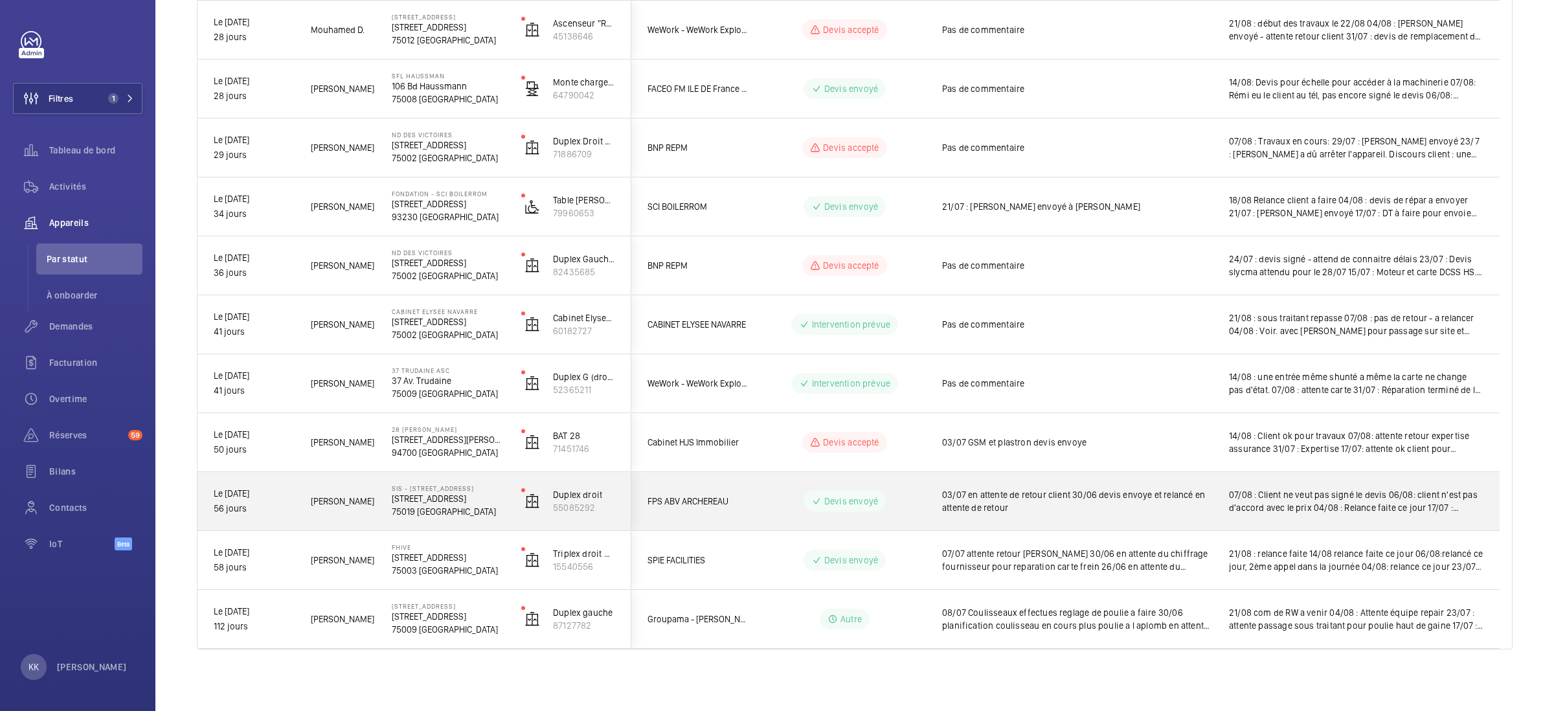
click at [433, 505] on p "75019 [GEOGRAPHIC_DATA]" at bounding box center [448, 511] width 113 height 13
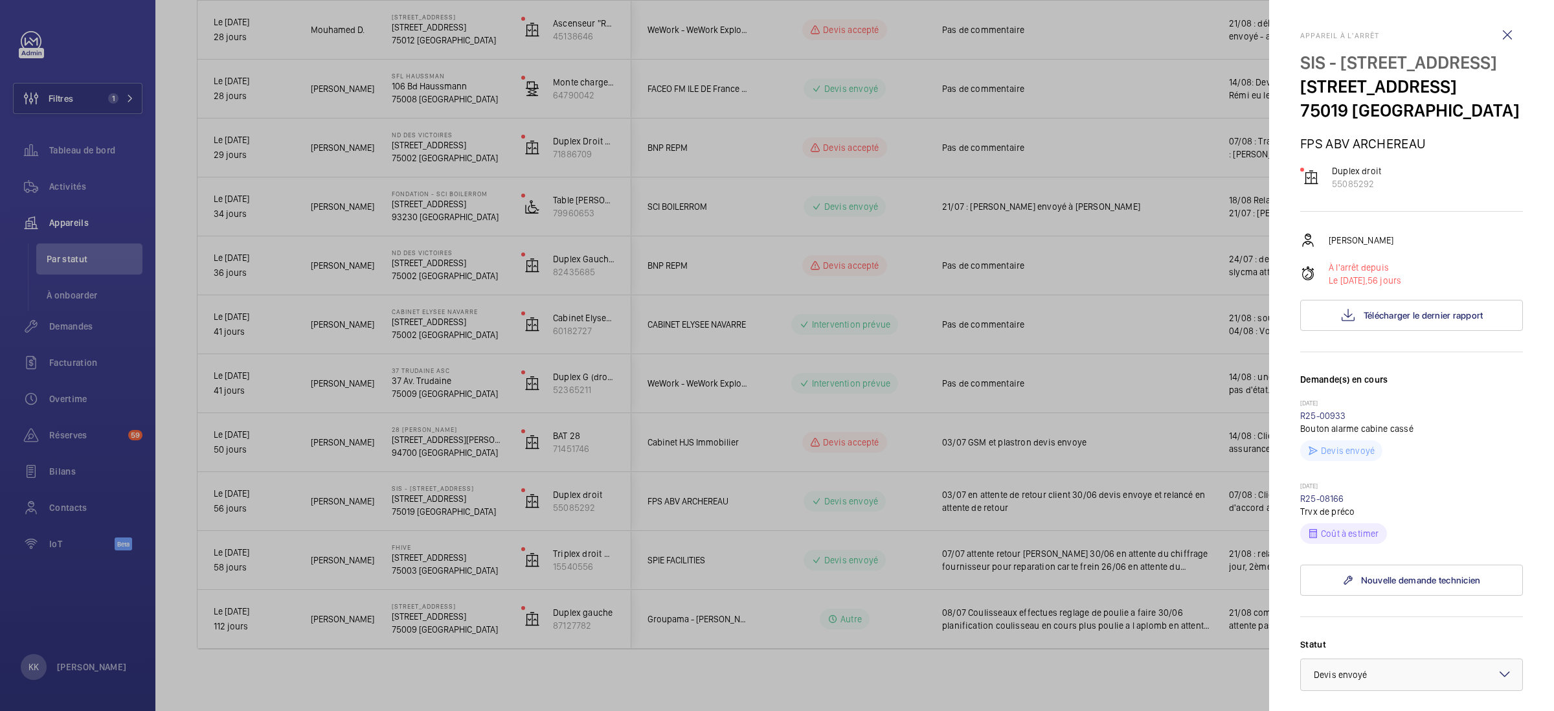
scroll to position [344, 0]
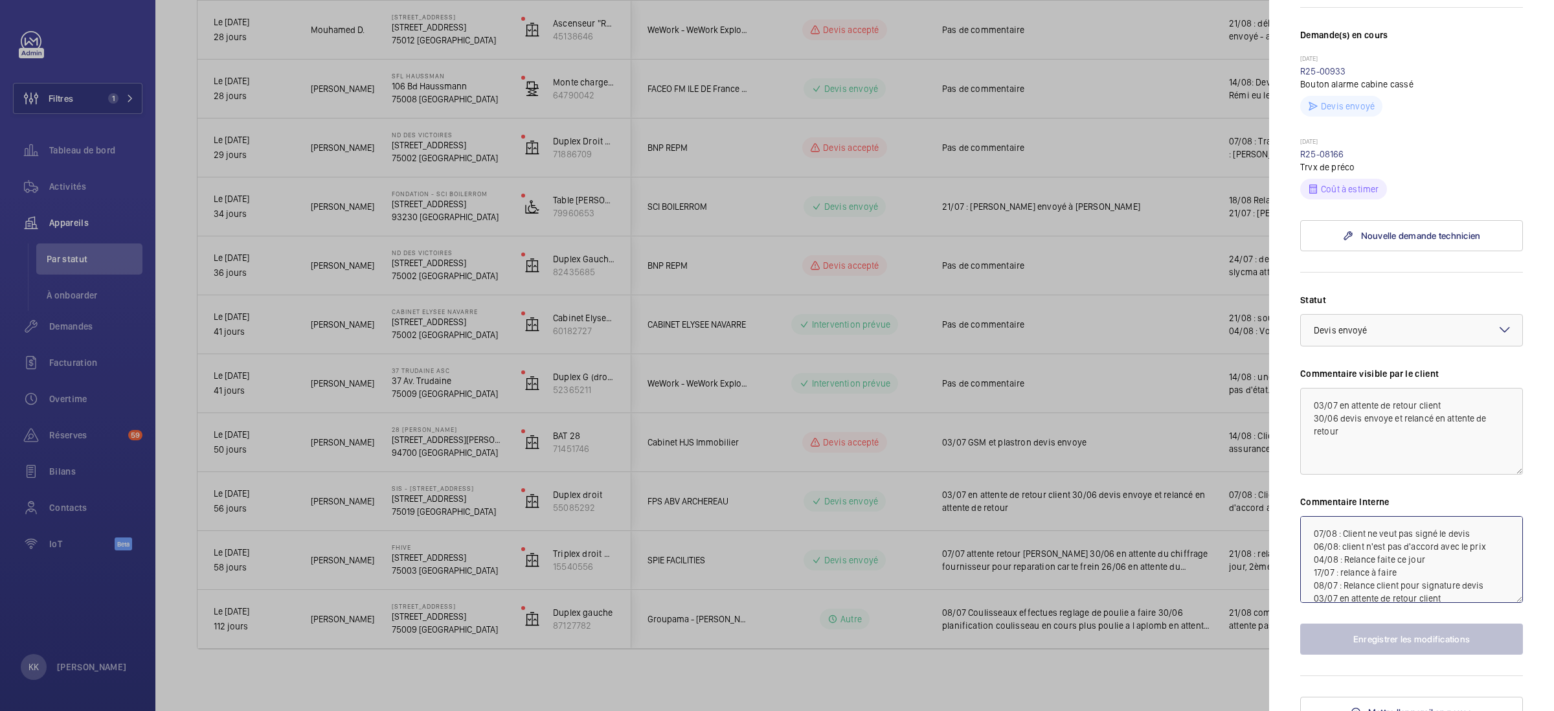
click at [1300, 557] on textarea "07/08 : Client ne veut pas signé le devis 06/08: client n'est pas d'accord avec…" at bounding box center [1411, 559] width 223 height 87
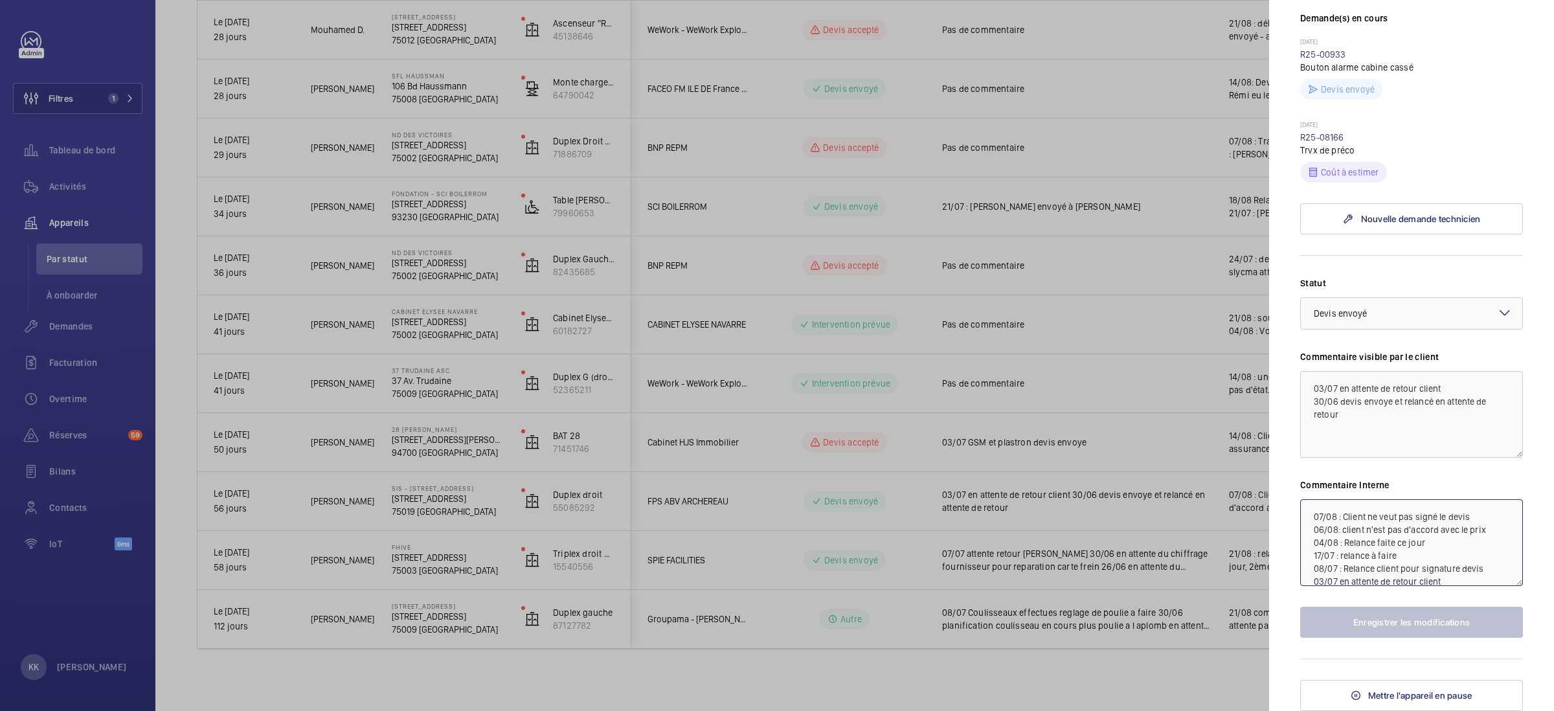
scroll to position [385, 0]
click at [500, 401] on div at bounding box center [777, 355] width 1554 height 711
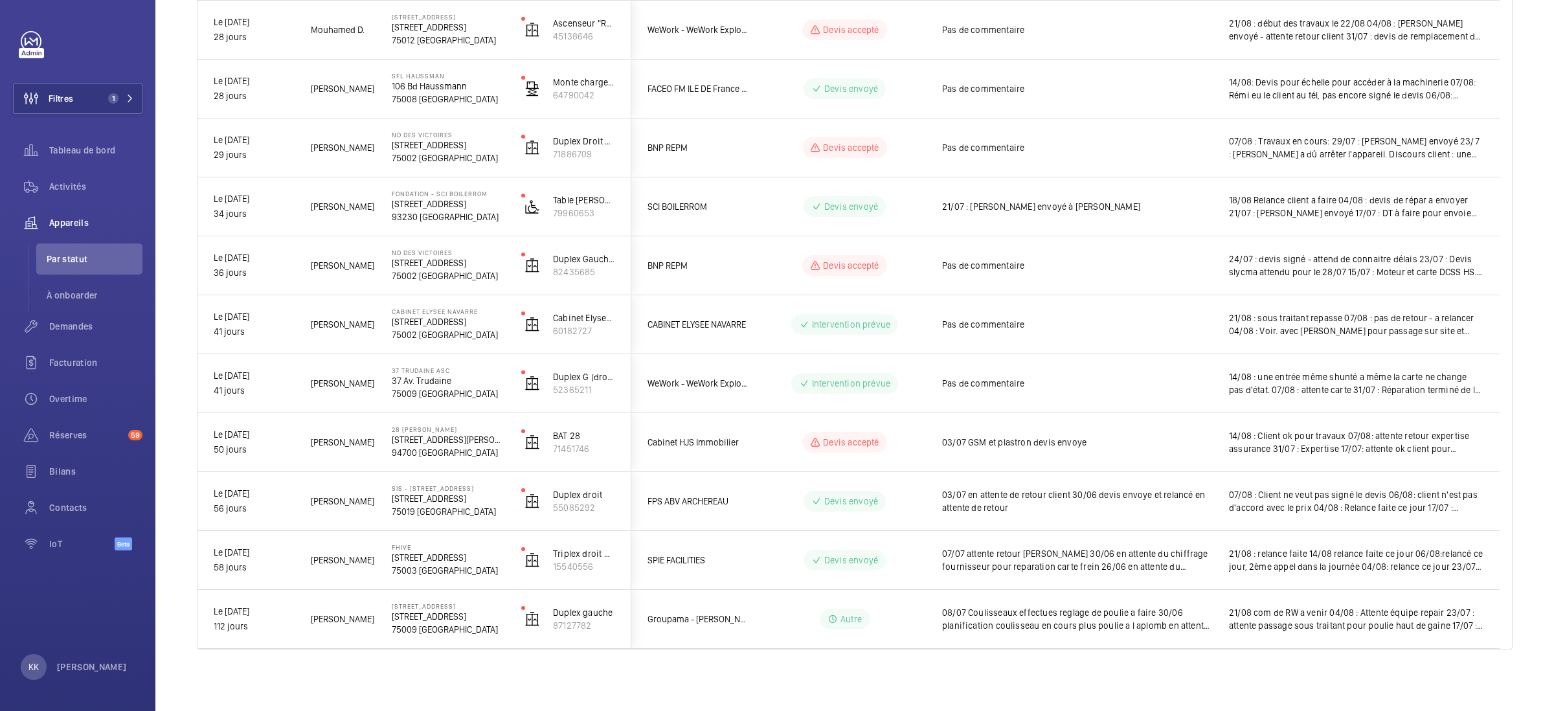
scroll to position [0, 0]
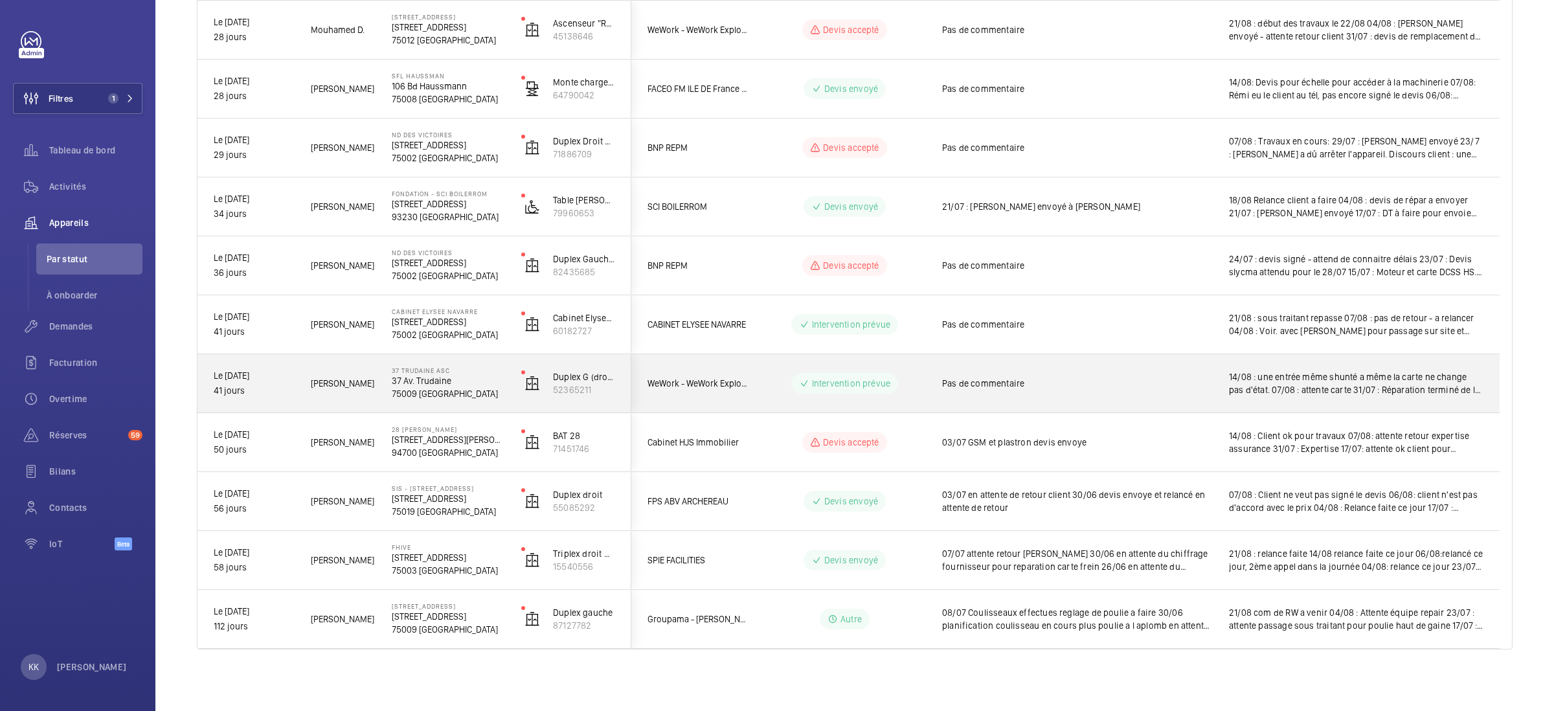
click at [423, 403] on div "[STREET_ADDRESS] [GEOGRAPHIC_DATA]" at bounding box center [440, 383] width 128 height 58
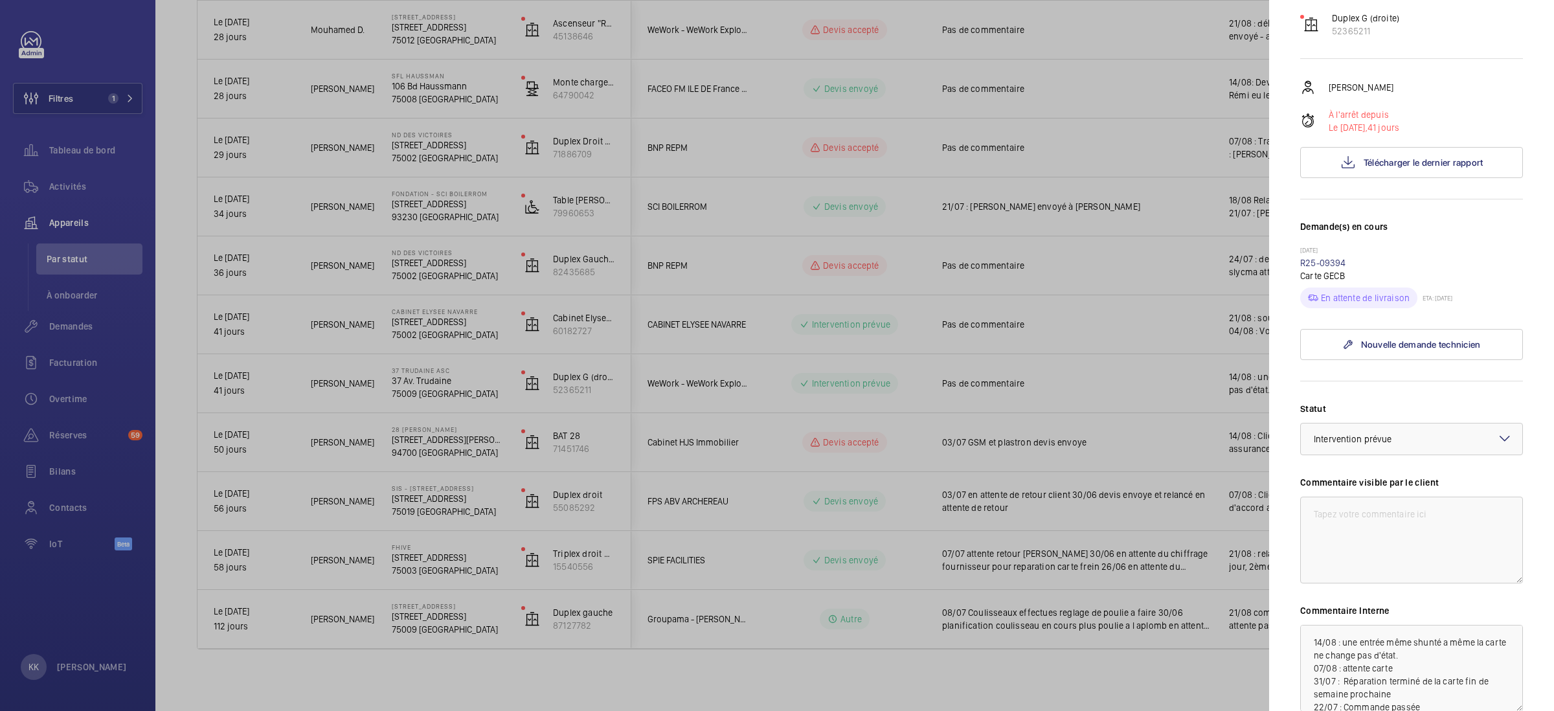
scroll to position [279, 0]
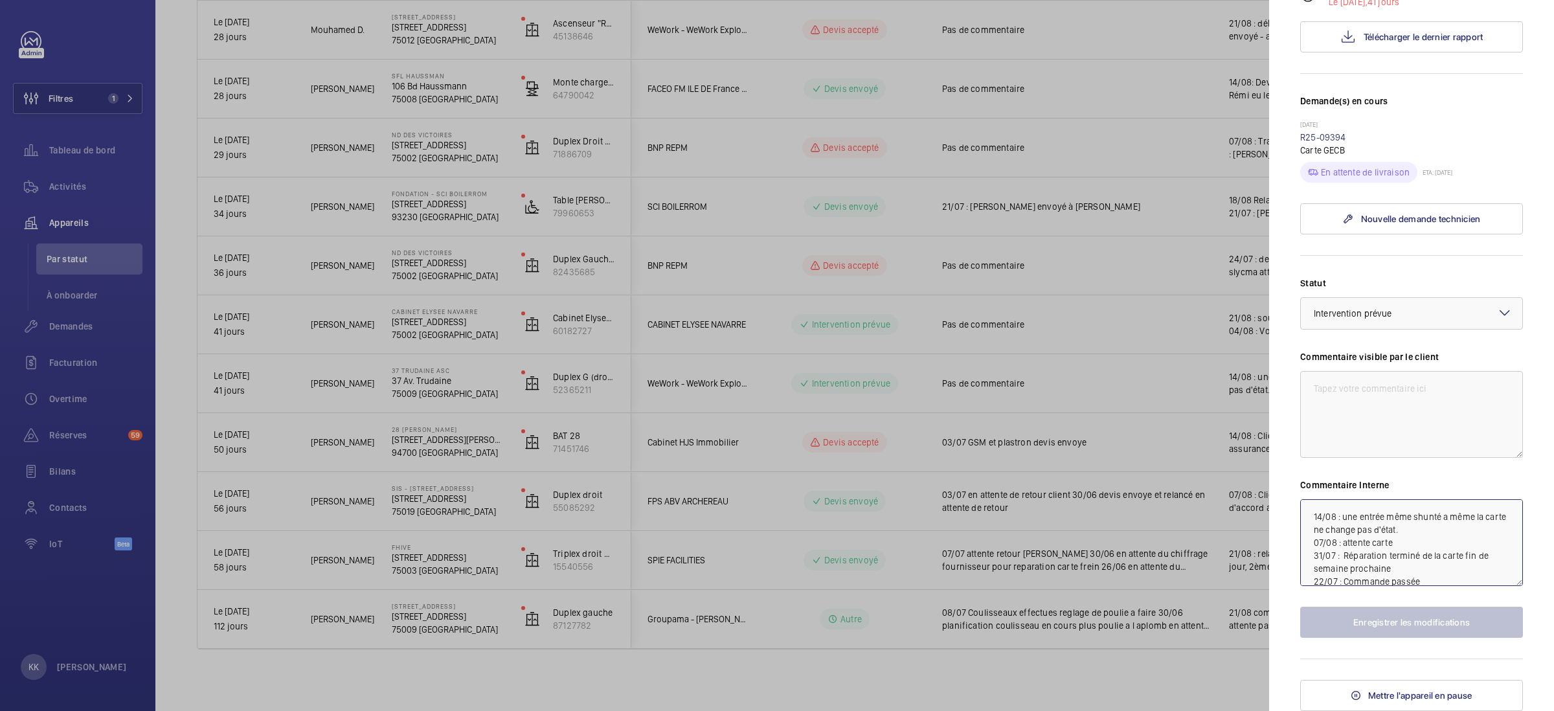
click at [1316, 519] on textarea "14/08 : une entrée même shunté a même la carte ne change pas d'état. 07/08 : at…" at bounding box center [1411, 542] width 223 height 87
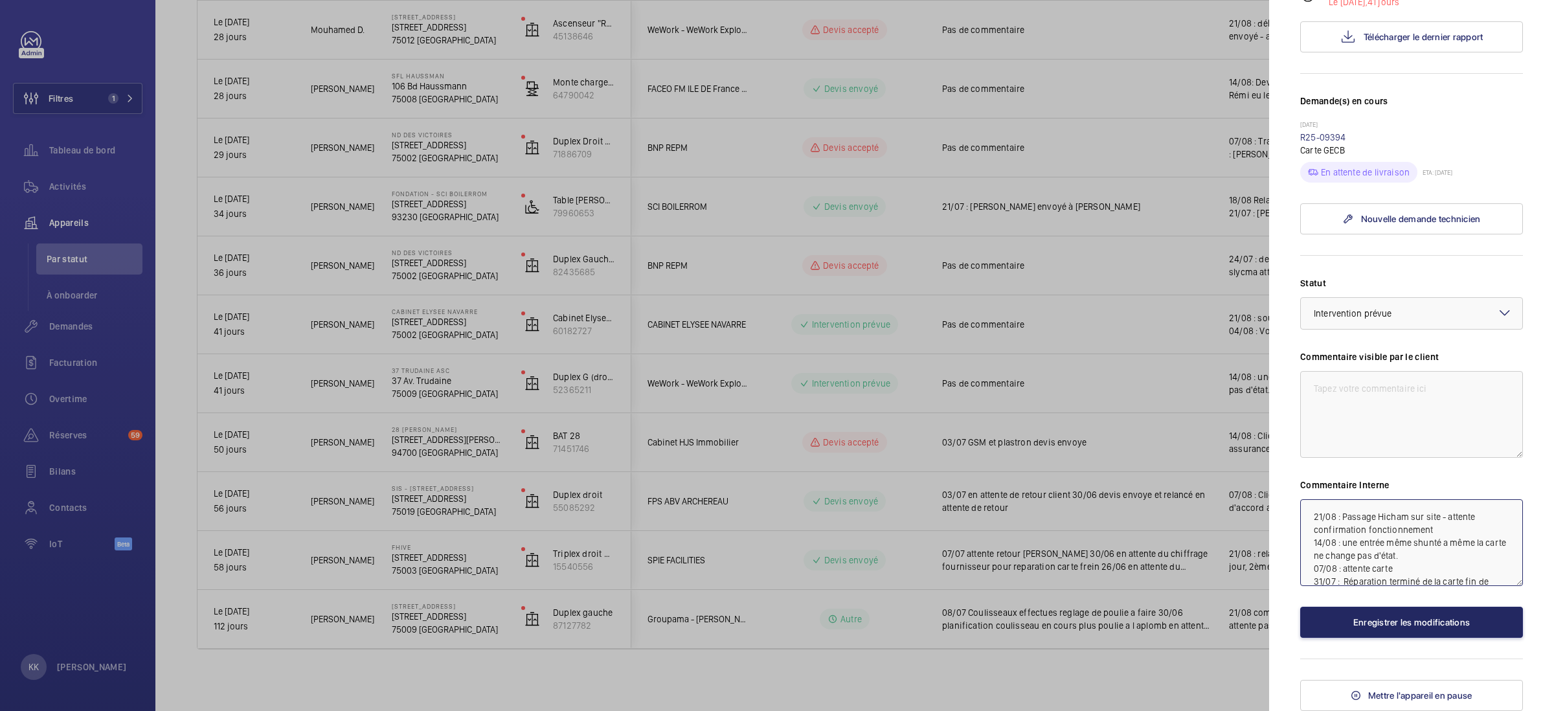
type textarea "21/08 : Passage Hicham sur site - attente confirmation fonctionnement 14/08 : u…"
click at [1318, 625] on button "Enregistrer les modifications" at bounding box center [1411, 622] width 223 height 31
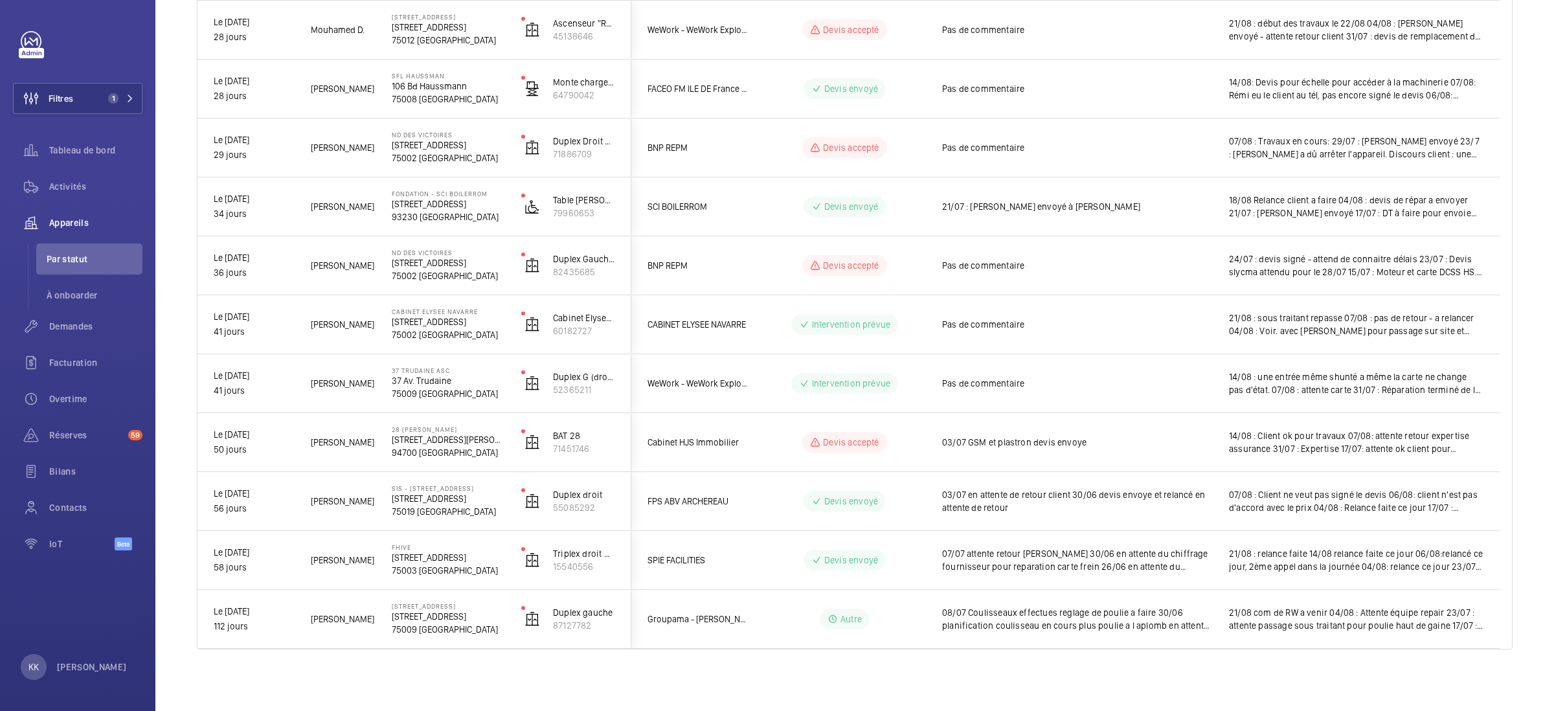
scroll to position [0, 0]
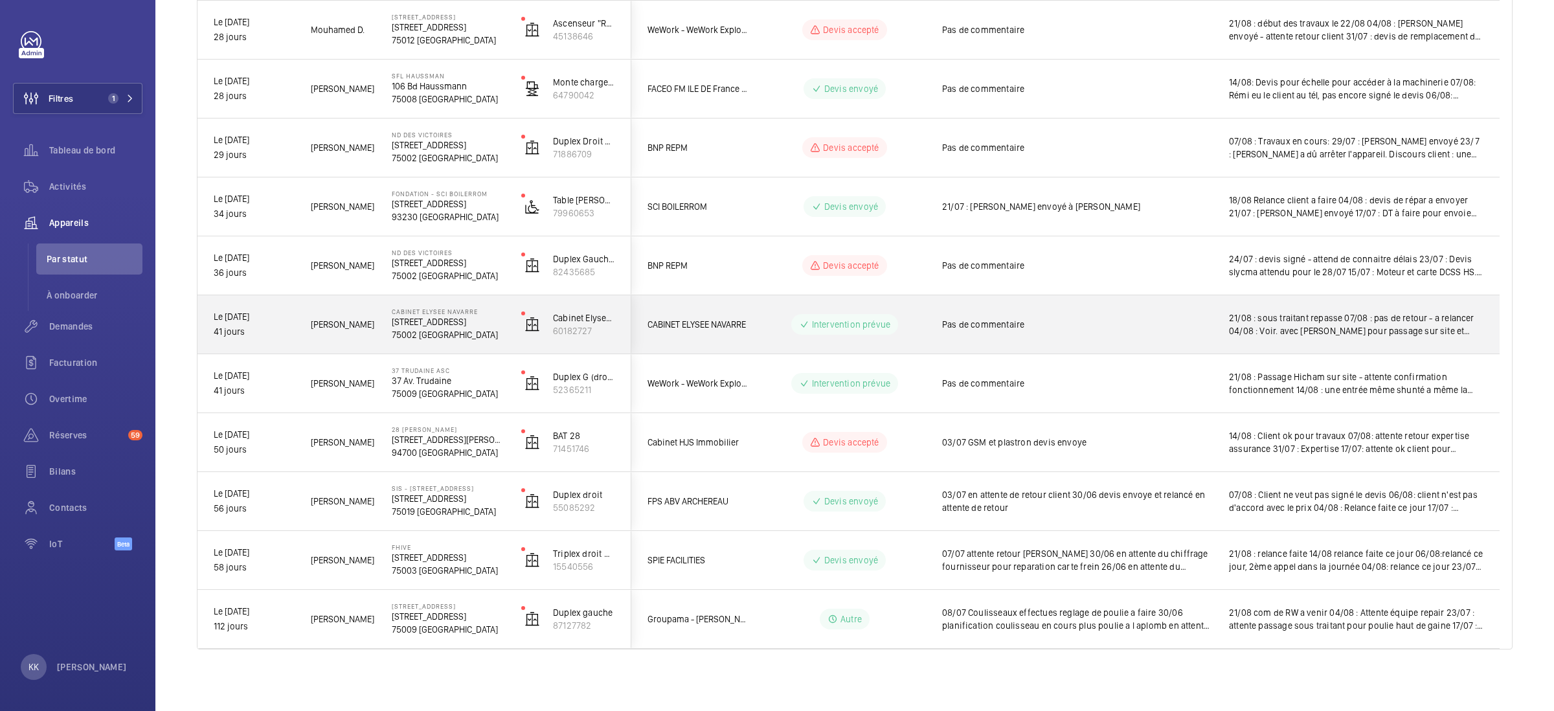
click at [400, 317] on p "[STREET_ADDRESS]" at bounding box center [448, 321] width 113 height 13
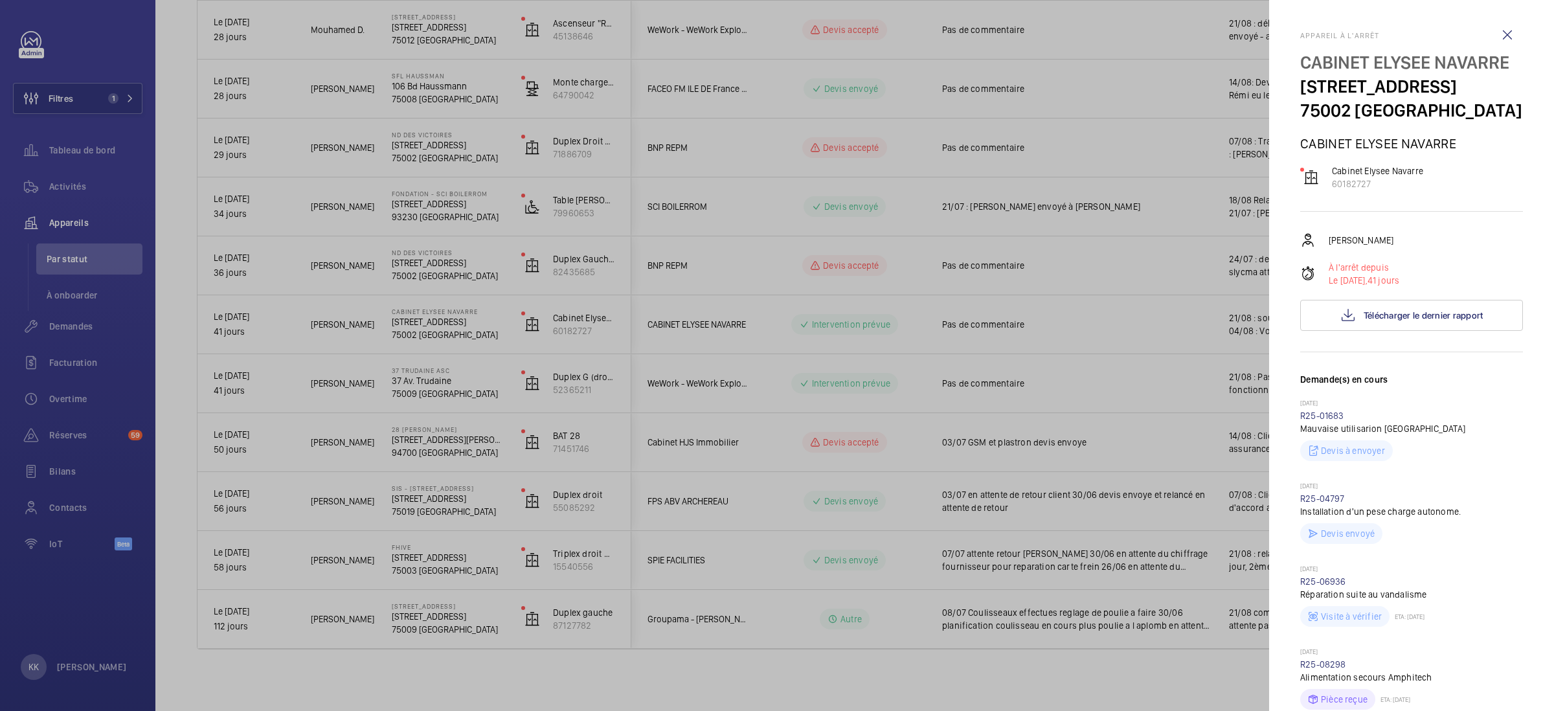
click at [421, 324] on div at bounding box center [777, 355] width 1554 height 711
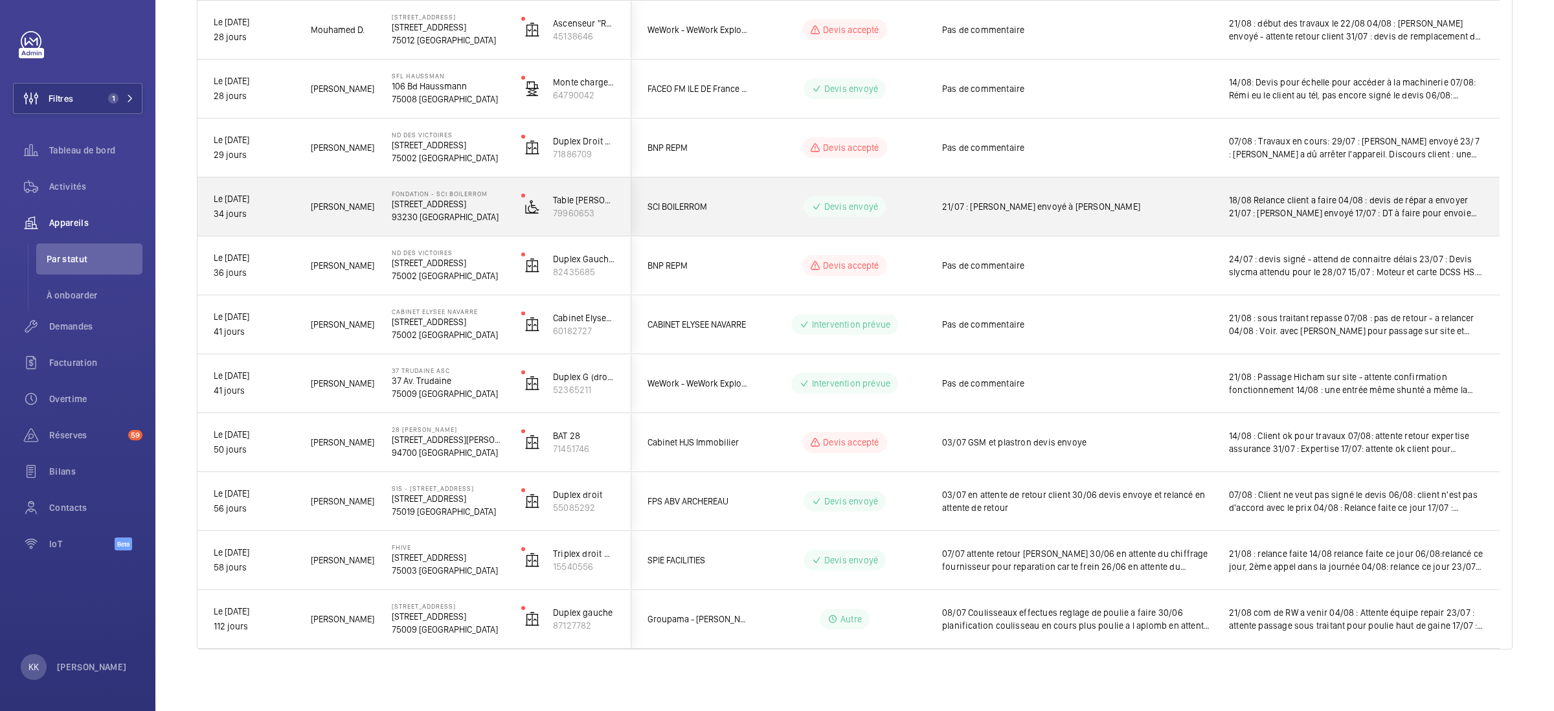
click at [427, 230] on div "Fondation - SCI BOILERROM [STREET_ADDRESS]" at bounding box center [440, 206] width 128 height 58
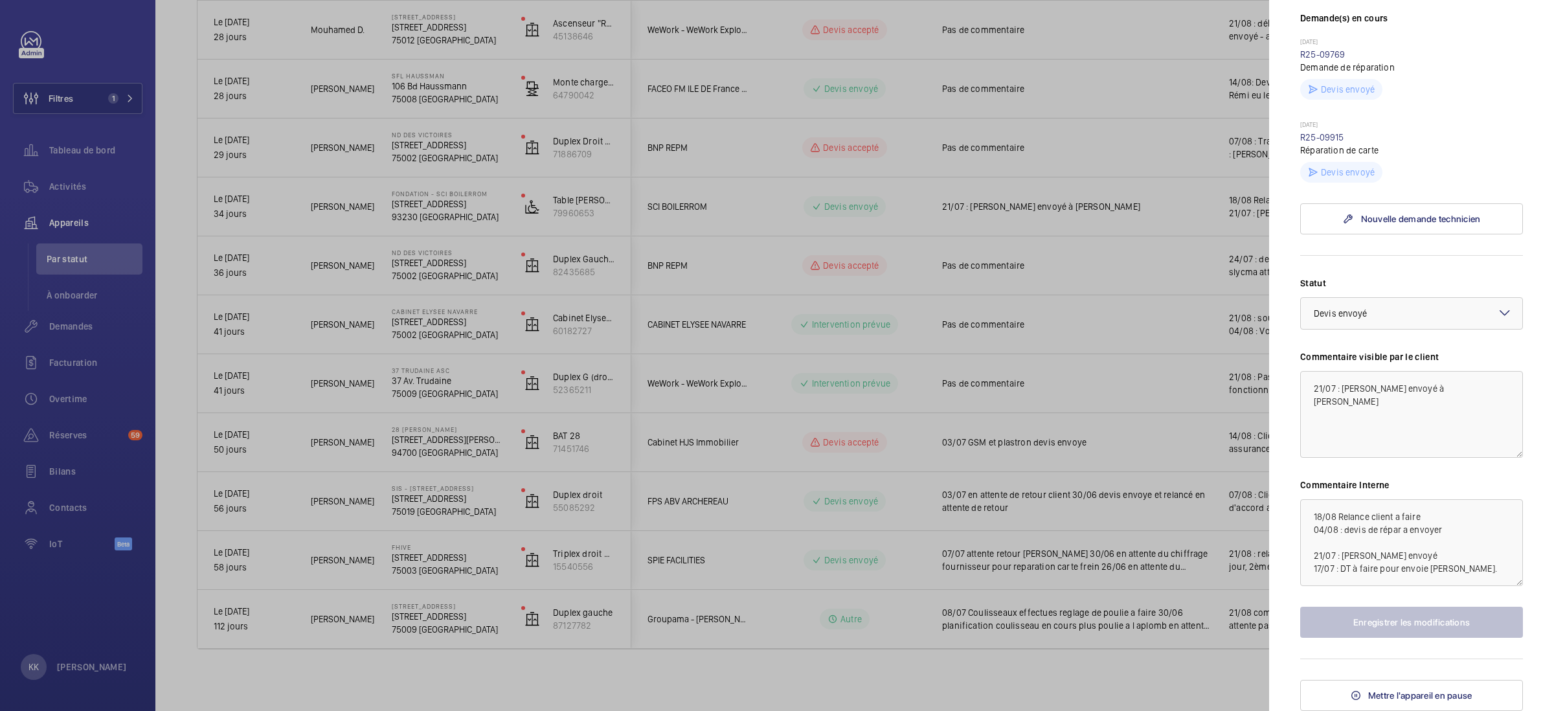
scroll to position [340, 0]
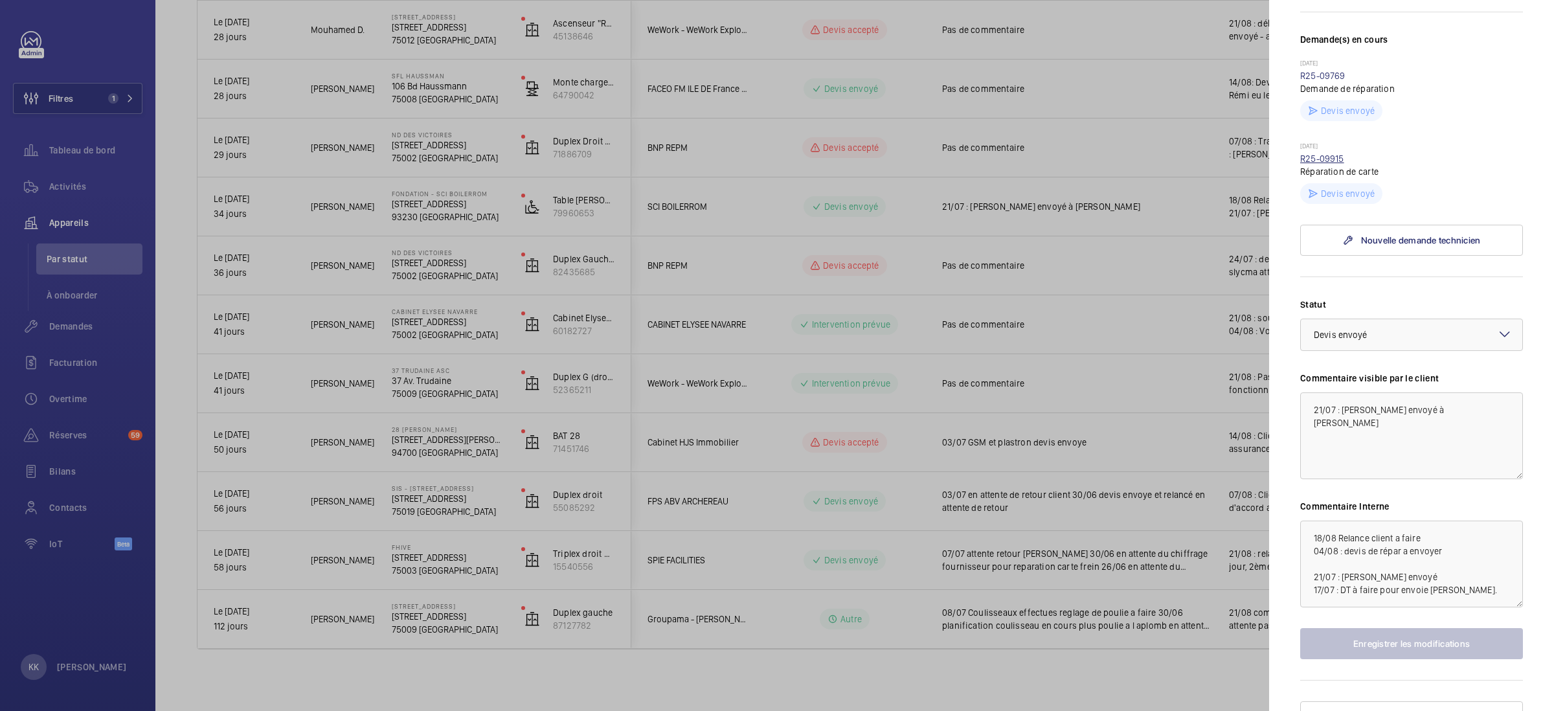
click at [1313, 164] on link "R25-09915" at bounding box center [1322, 158] width 44 height 10
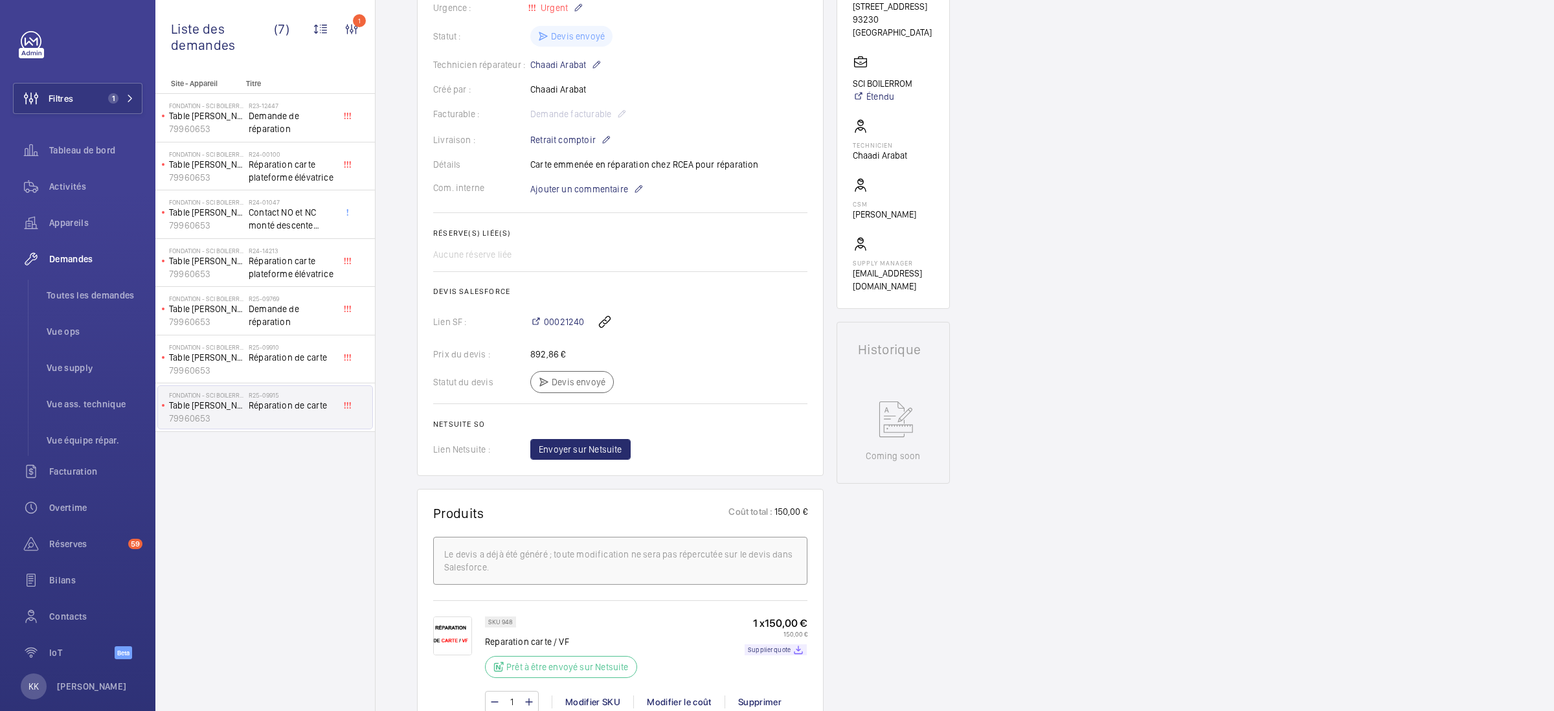
scroll to position [289, 0]
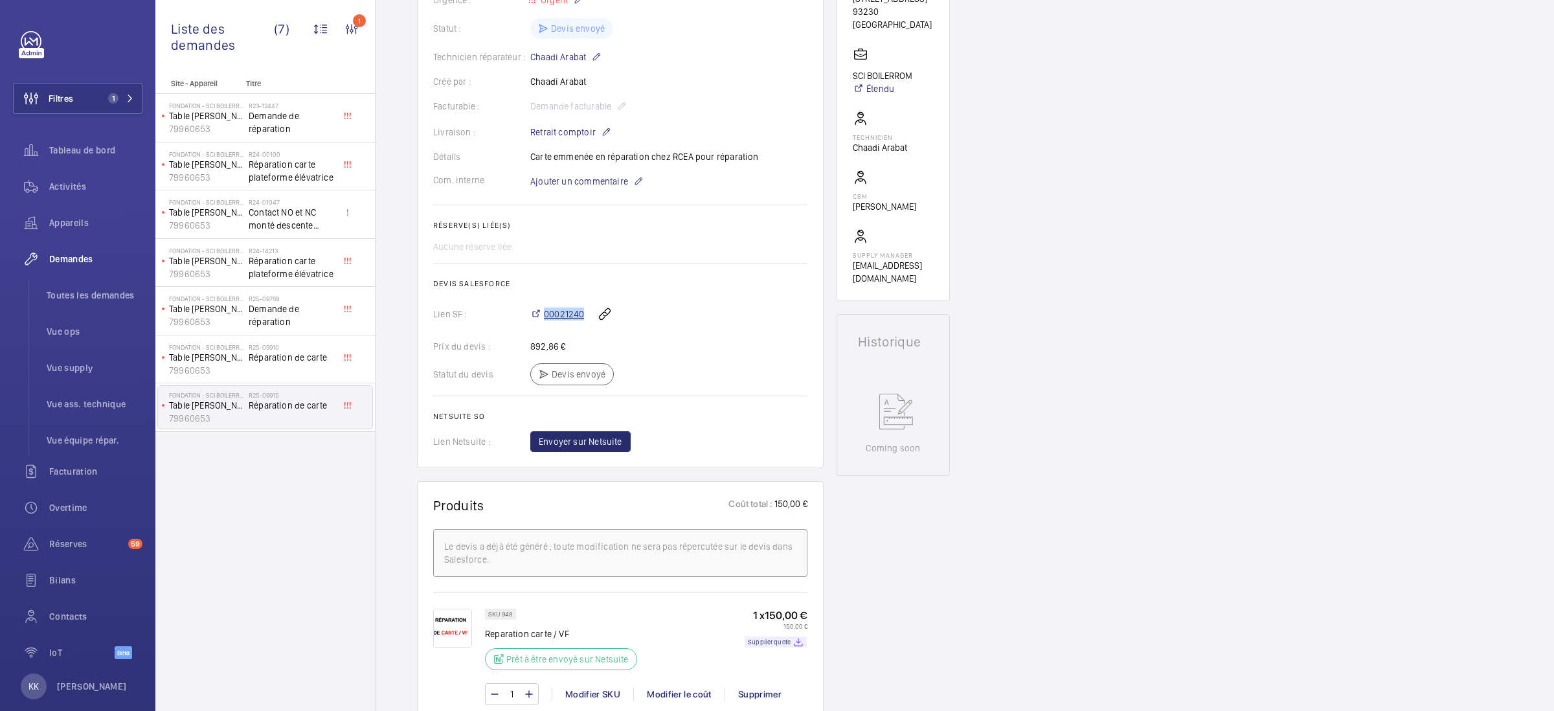
drag, startPoint x: 586, startPoint y: 317, endPoint x: 544, endPoint y: 314, distance: 41.5
click at [544, 314] on div "00021240" at bounding box center [668, 313] width 277 height 31
copy span "00021240"
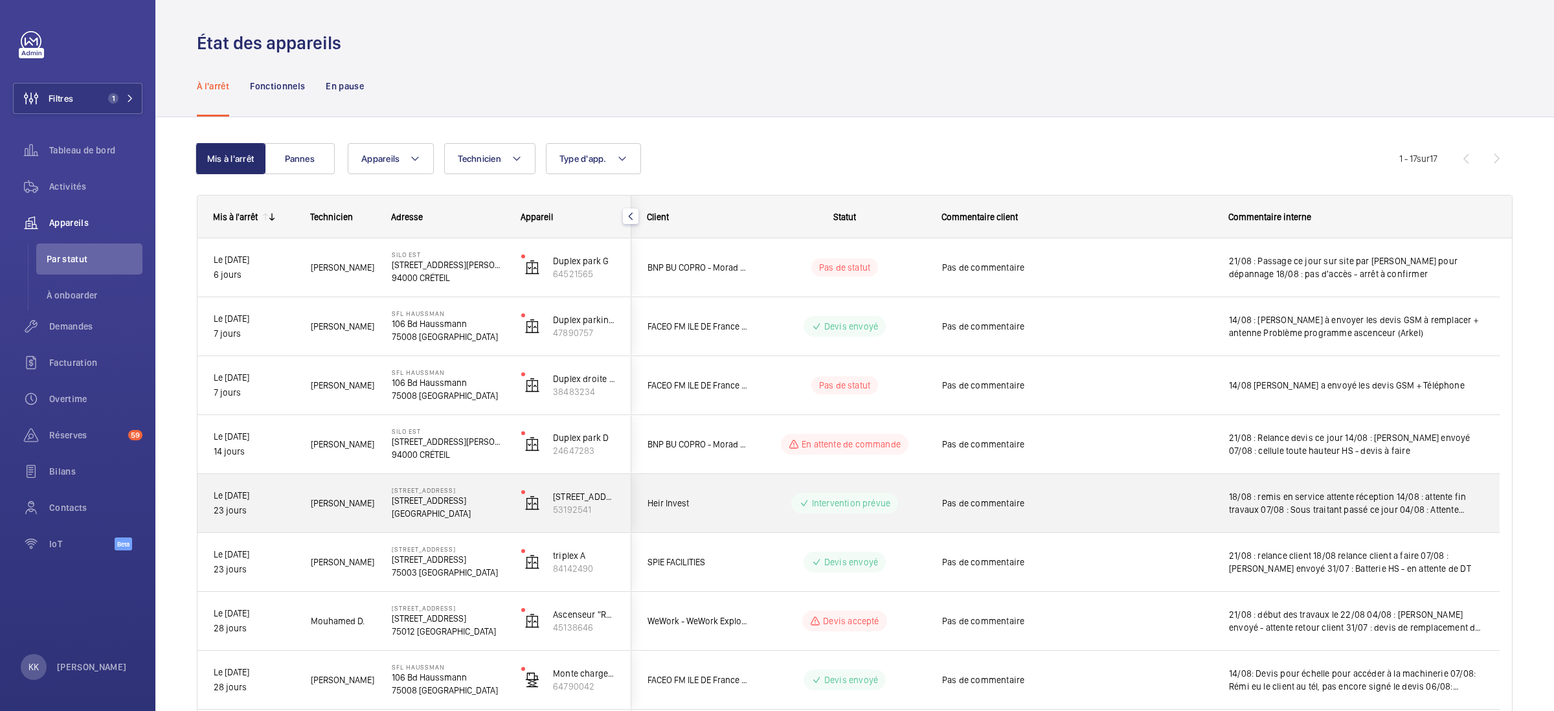
scroll to position [483, 0]
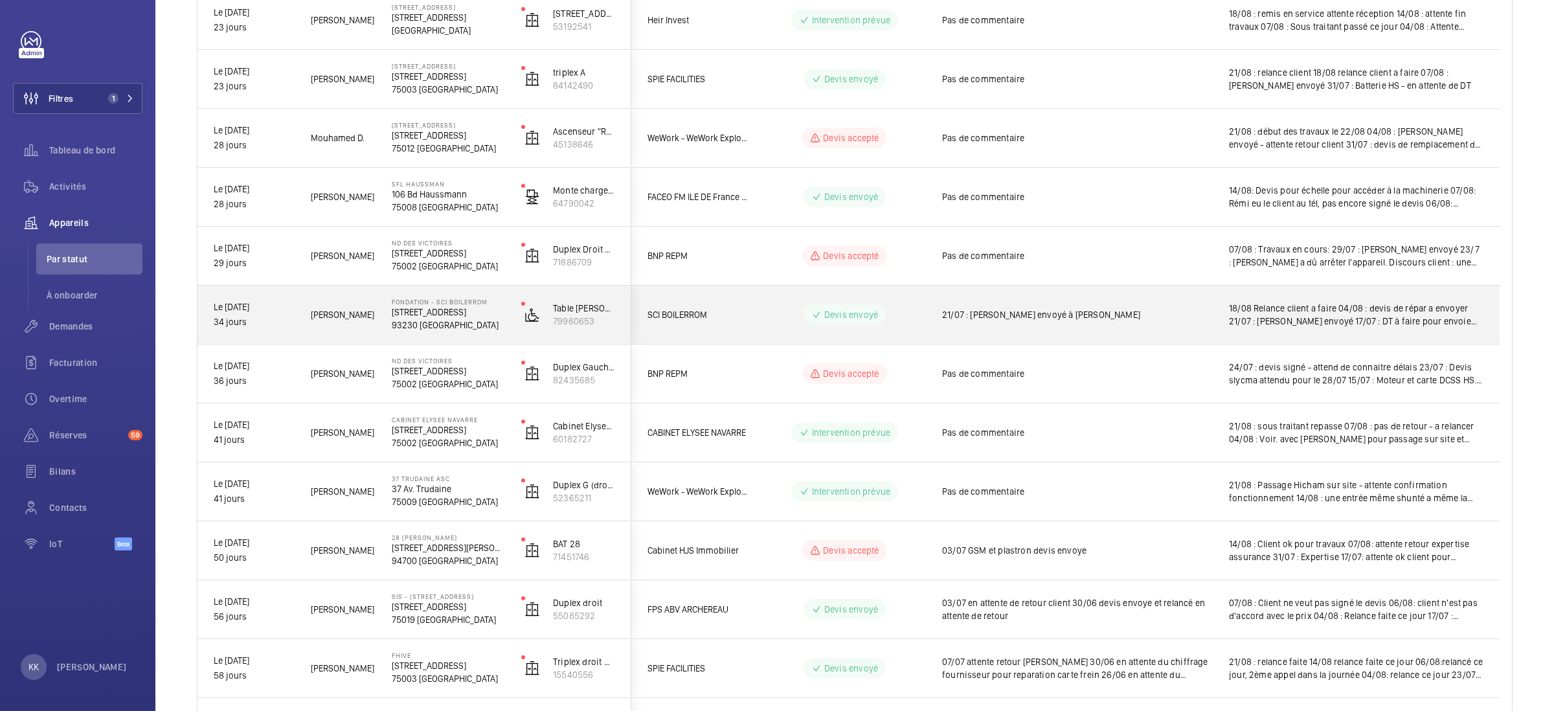
click at [402, 322] on p "93230 [GEOGRAPHIC_DATA]" at bounding box center [448, 325] width 113 height 13
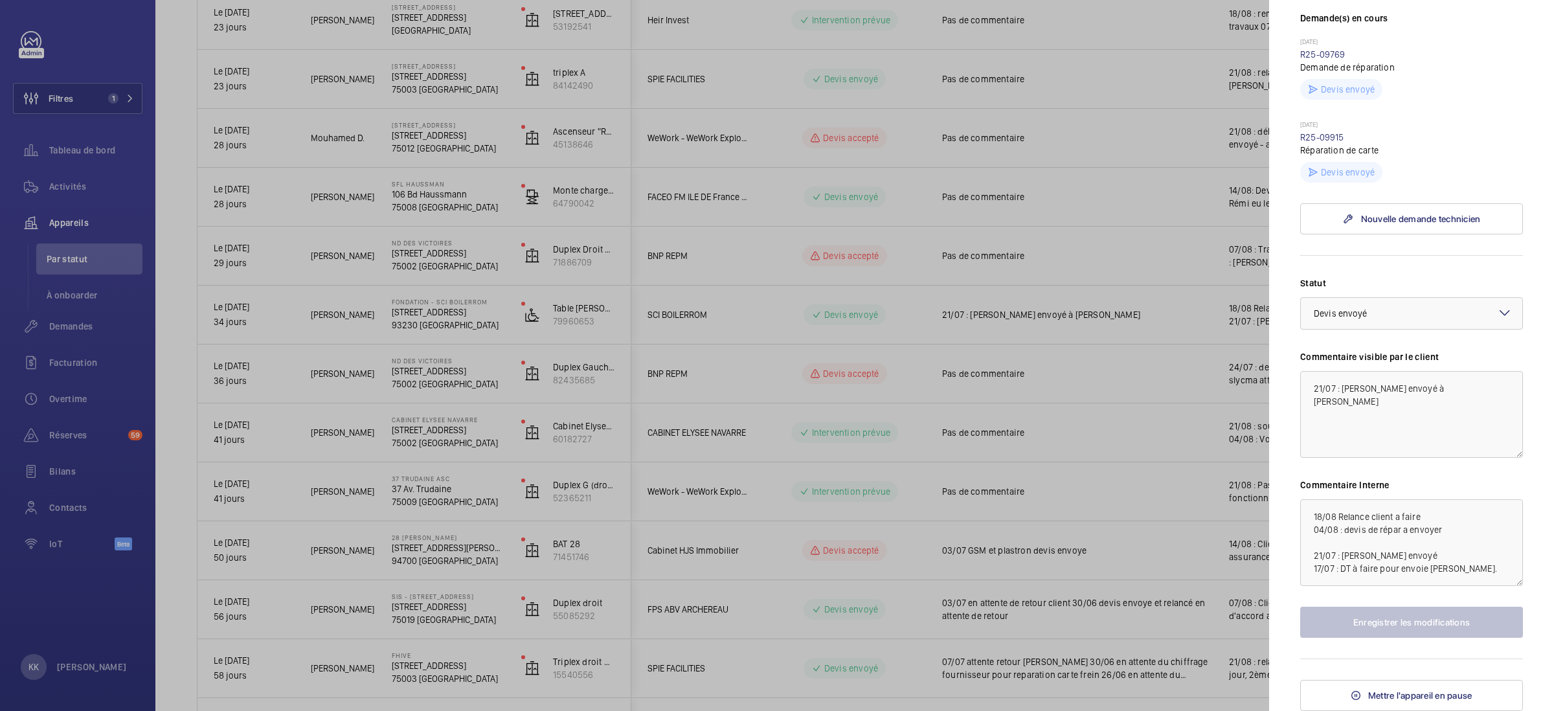
scroll to position [409, 0]
click at [1311, 515] on textarea "18/08 Relance client a faire 04/08 : devis de répar a envoyer 21/07 : [PERSON_N…" at bounding box center [1411, 542] width 223 height 87
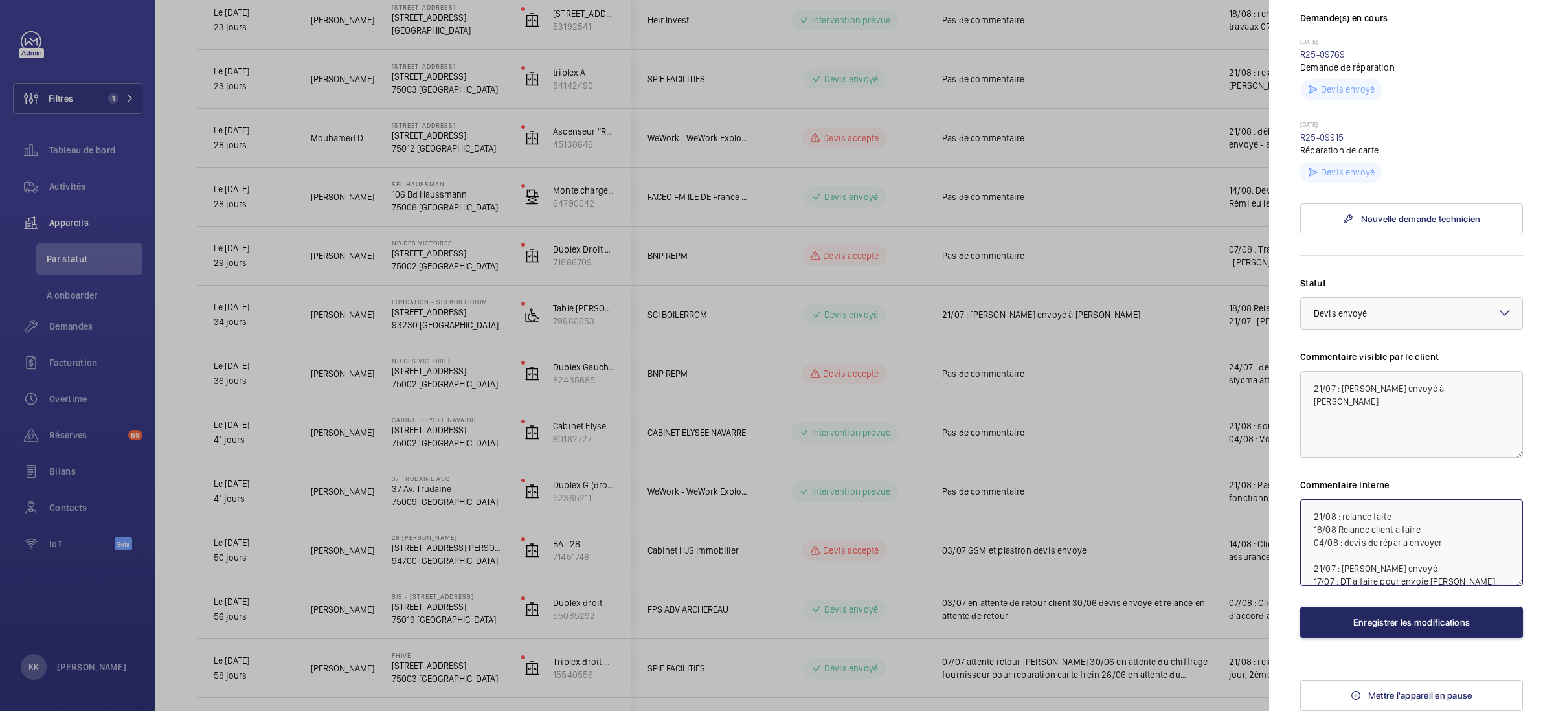
type textarea "21/08 : relance faite 18/08 Relance client a faire 04/08 : devis de répar a env…"
click at [1435, 619] on button "Enregistrer les modifications" at bounding box center [1411, 622] width 223 height 31
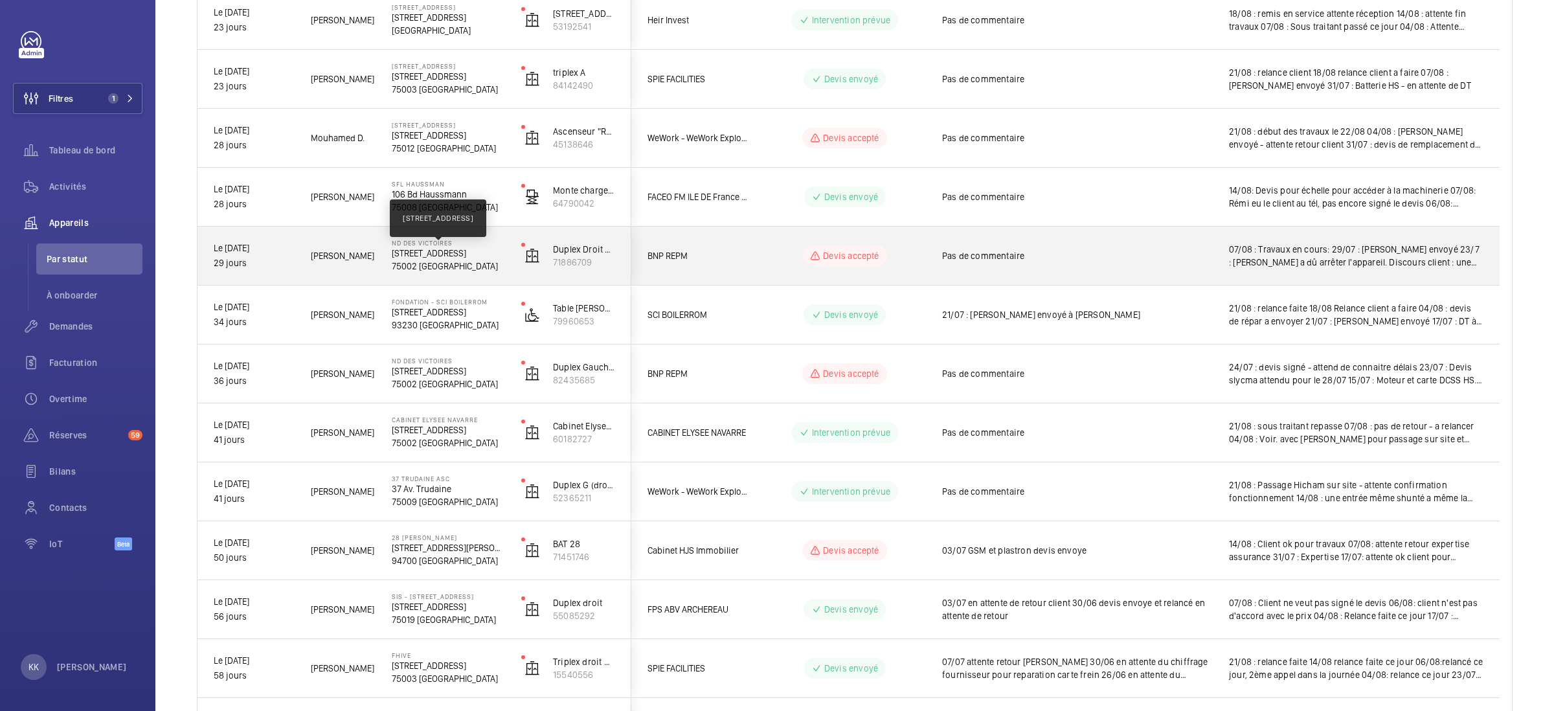
click at [434, 257] on p "[STREET_ADDRESS]" at bounding box center [448, 253] width 113 height 13
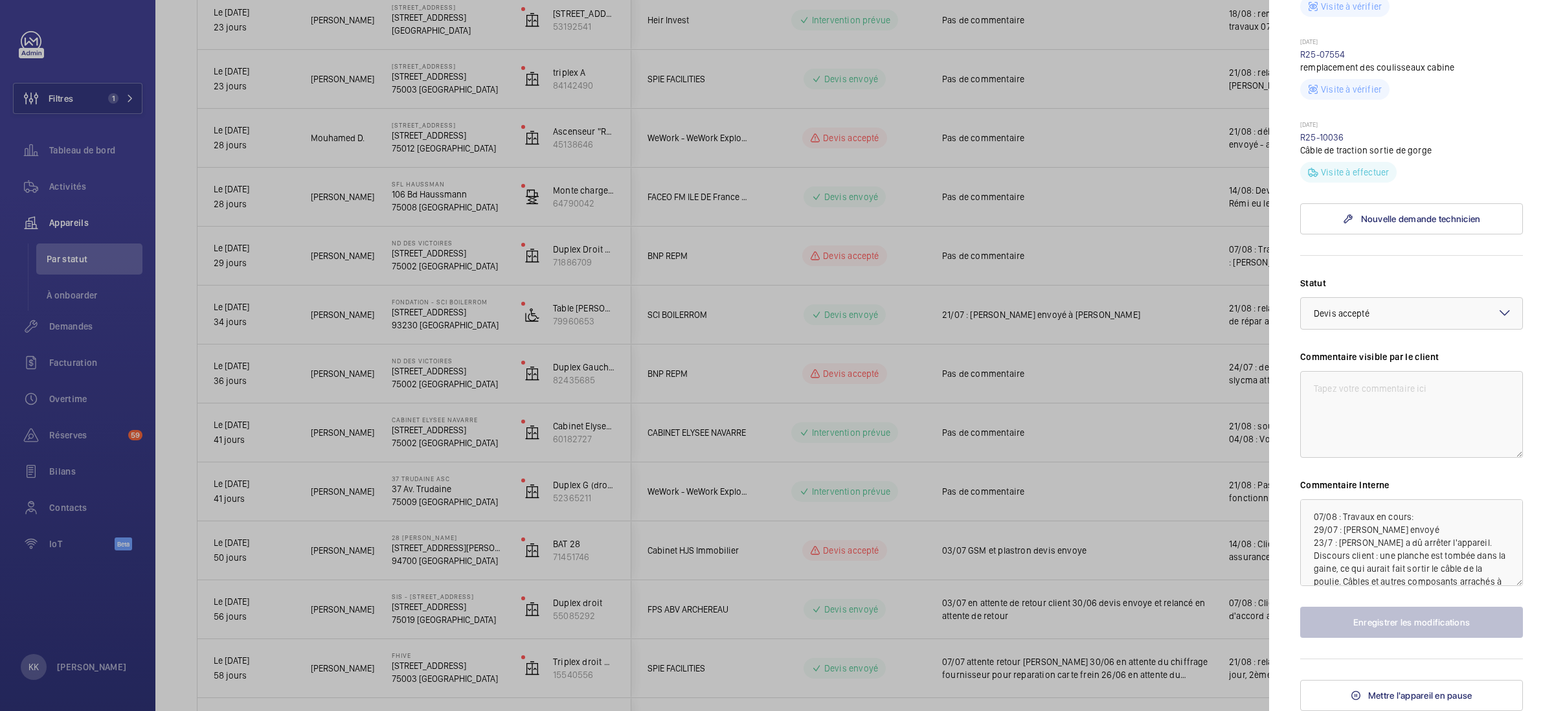
scroll to position [633, 0]
click at [1311, 517] on textarea "07/08 : Travaux en cours: 29/07 : [PERSON_NAME] envoyé 23/7 : [PERSON_NAME] a d…" at bounding box center [1411, 542] width 223 height 87
type textarea "21/08 : appareil tourne 07/08 : Travaux en cours: 29/07 : [PERSON_NAME] envoyé …"
click at [1386, 633] on button "Enregistrer les modifications" at bounding box center [1411, 622] width 223 height 31
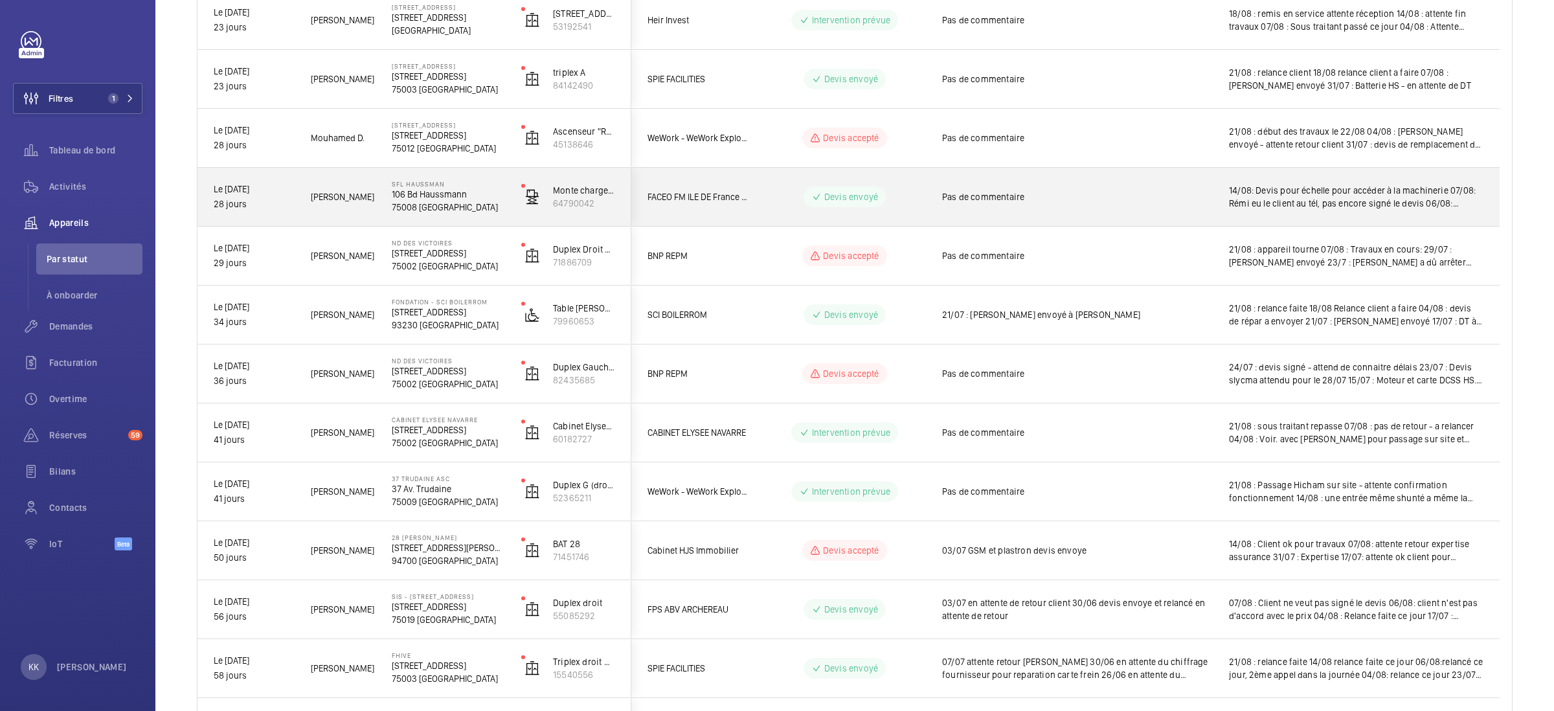
click at [419, 204] on p "75008 [GEOGRAPHIC_DATA]" at bounding box center [448, 207] width 113 height 13
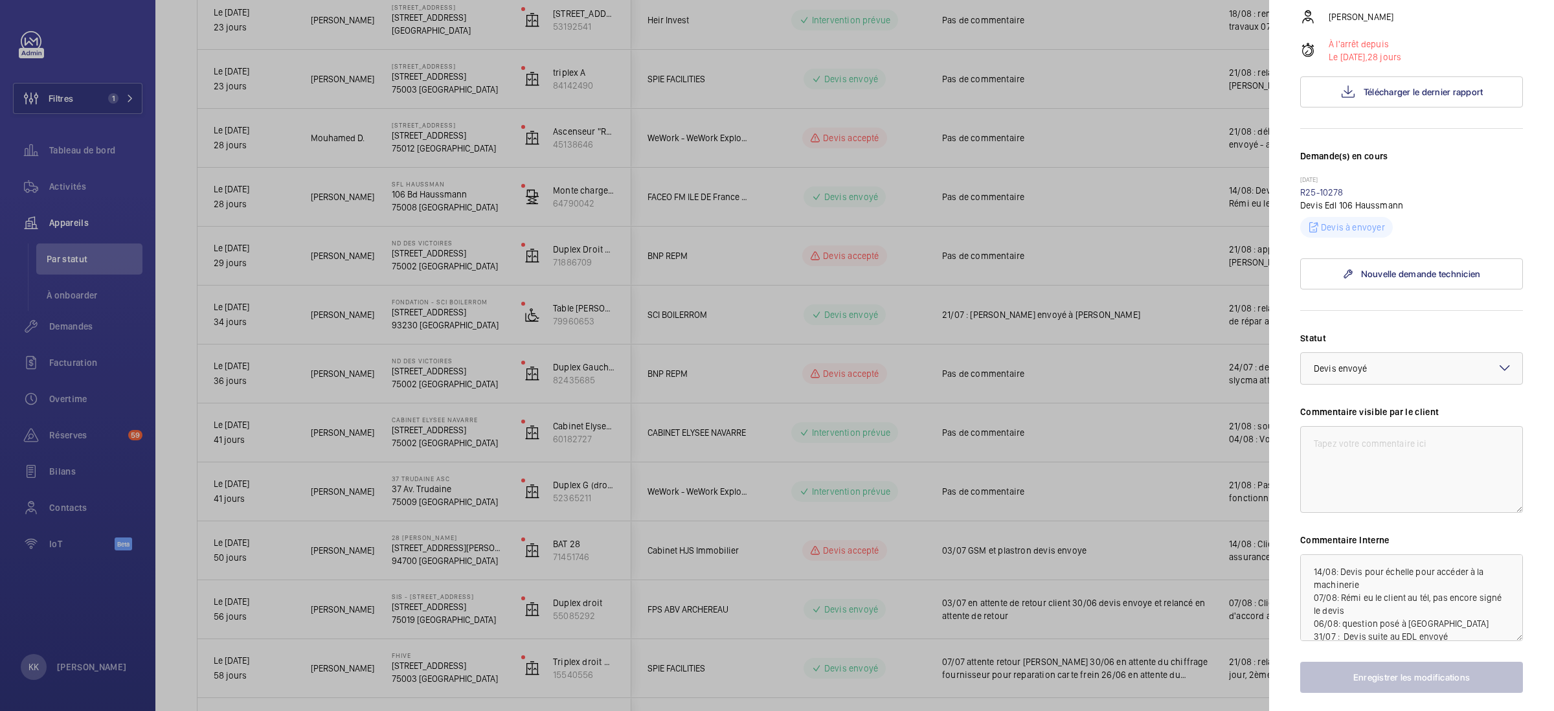
scroll to position [269, 0]
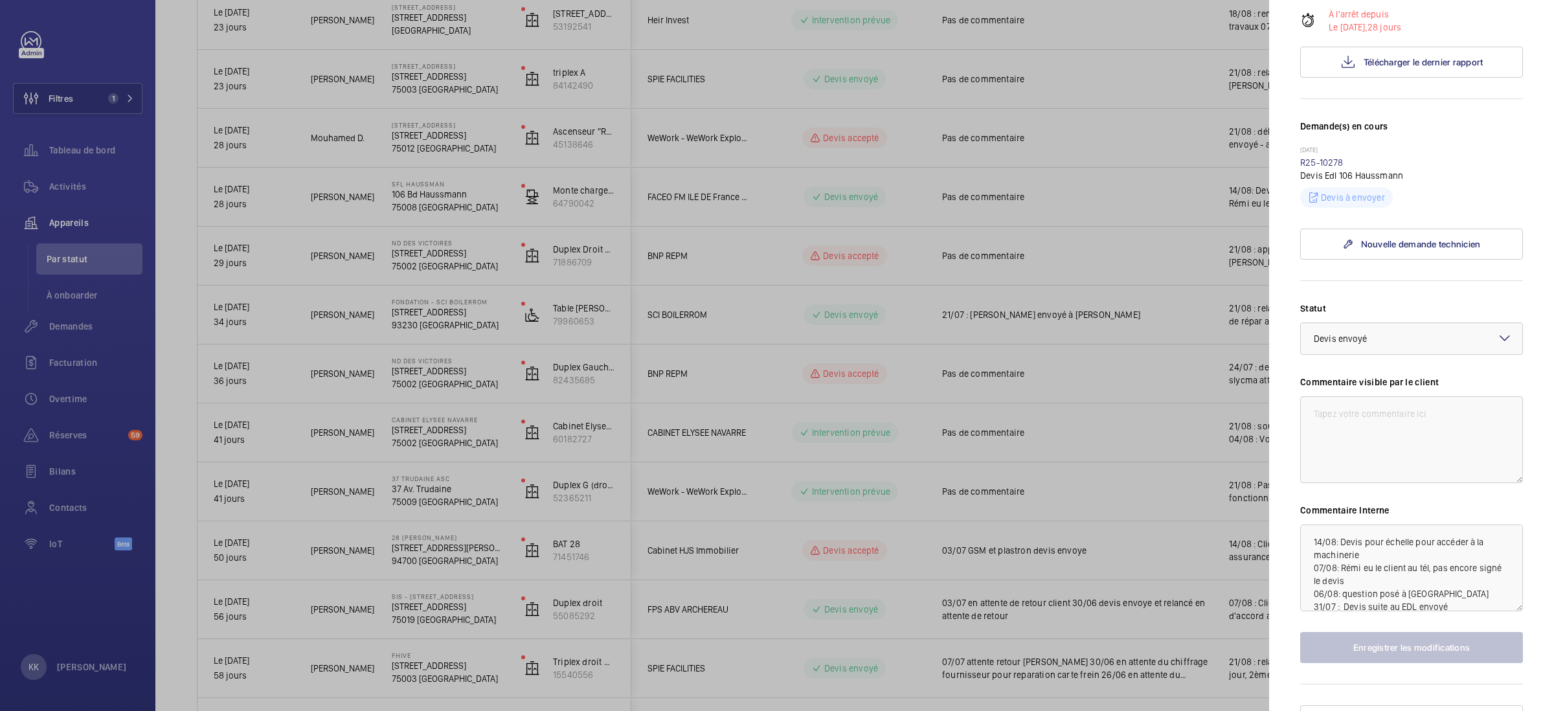
click at [544, 268] on div at bounding box center [777, 355] width 1554 height 711
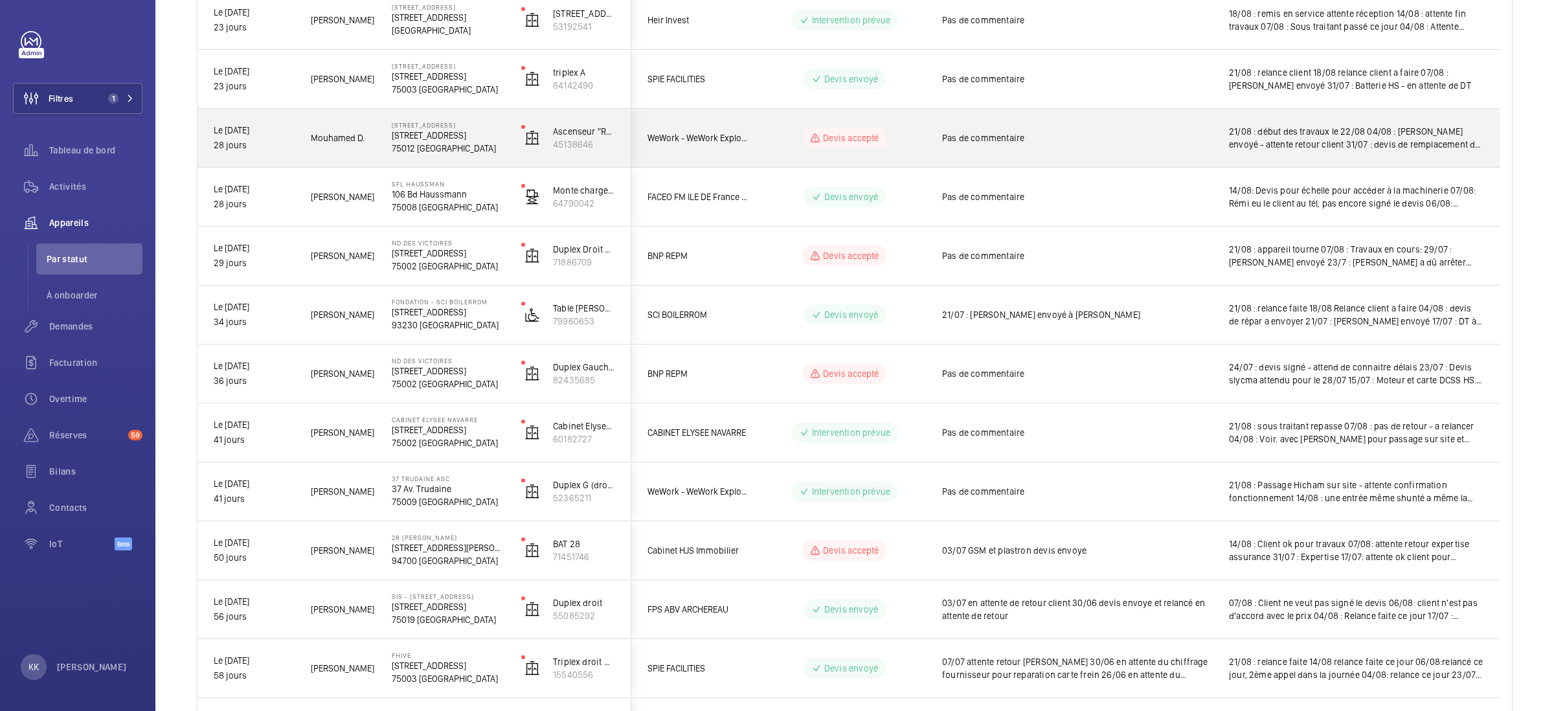
click at [429, 144] on p "75012 [GEOGRAPHIC_DATA]" at bounding box center [448, 148] width 113 height 13
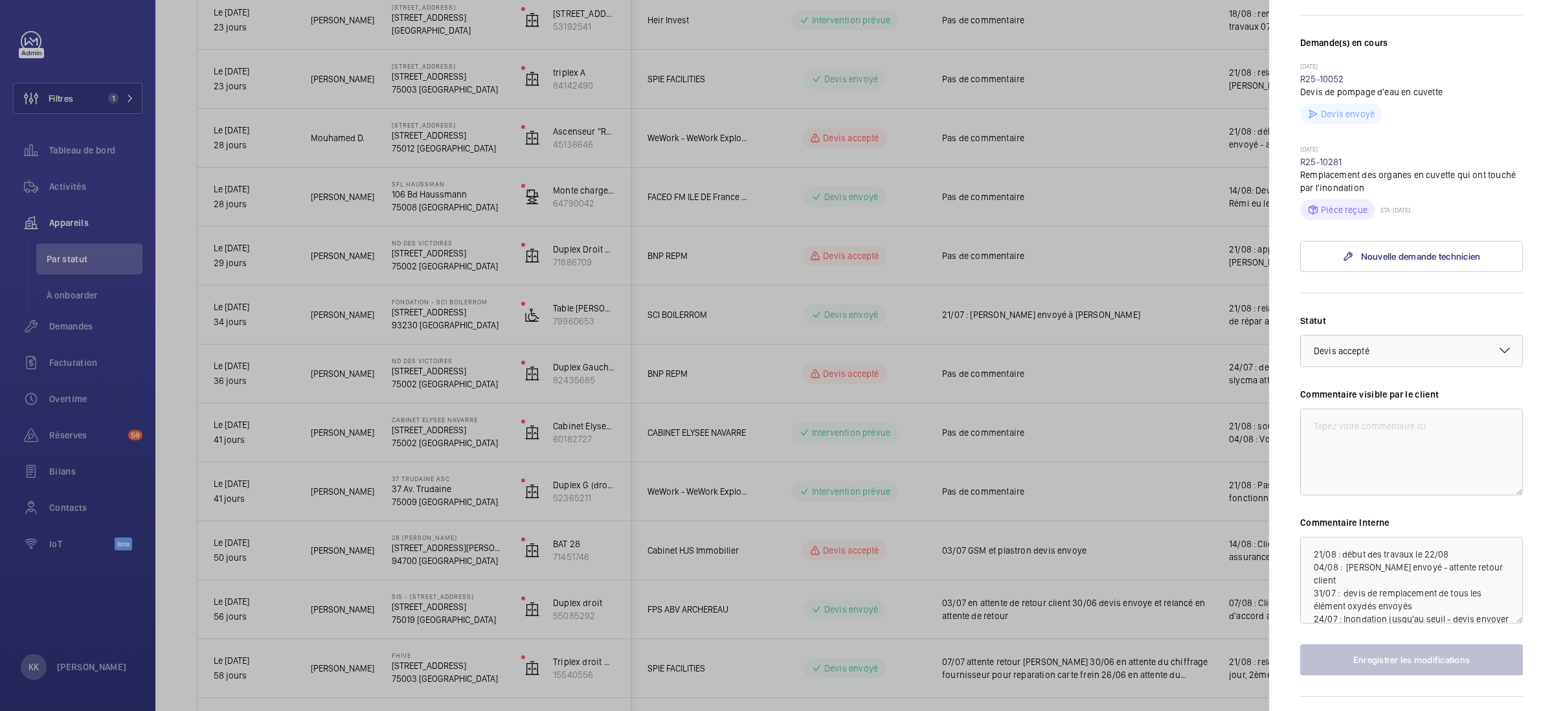
scroll to position [422, 0]
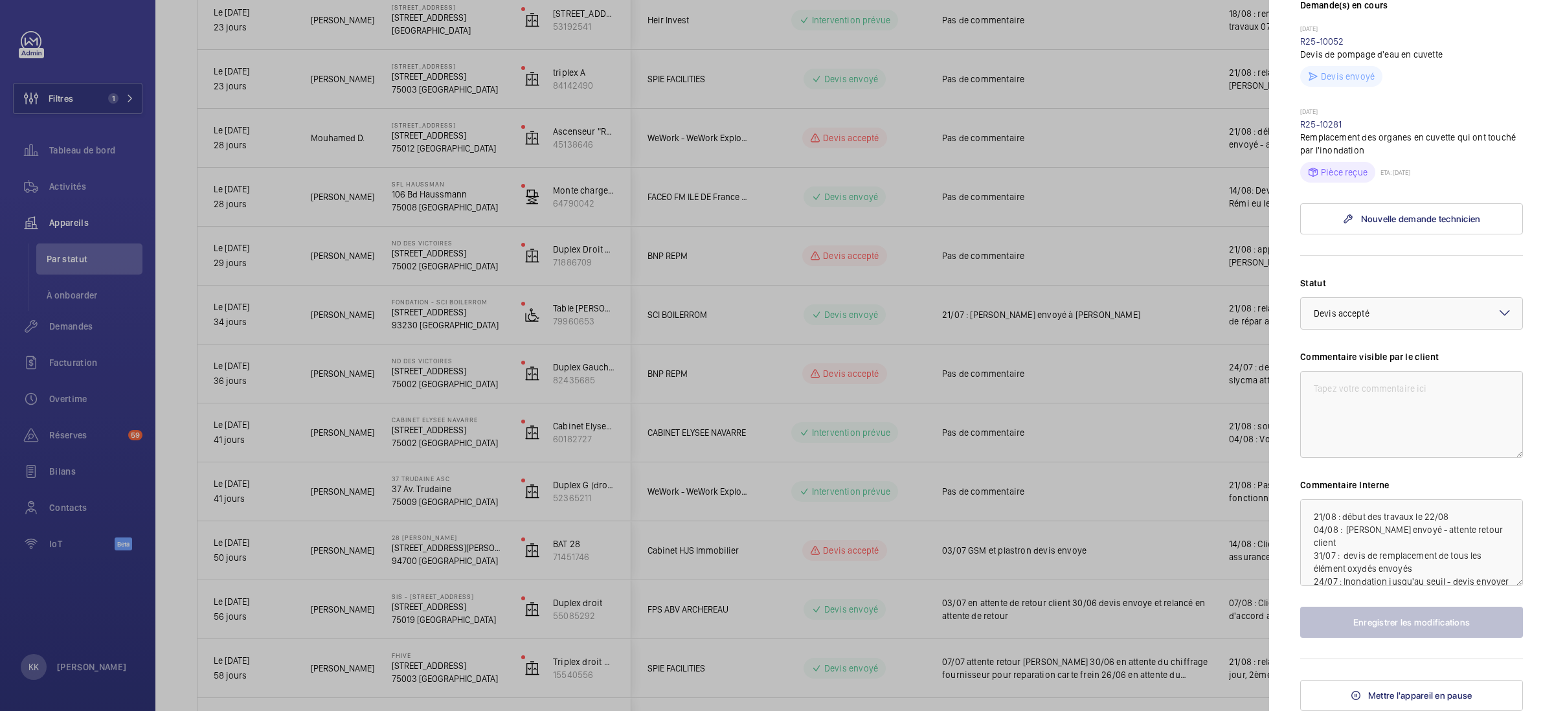
click at [405, 128] on div at bounding box center [777, 355] width 1554 height 711
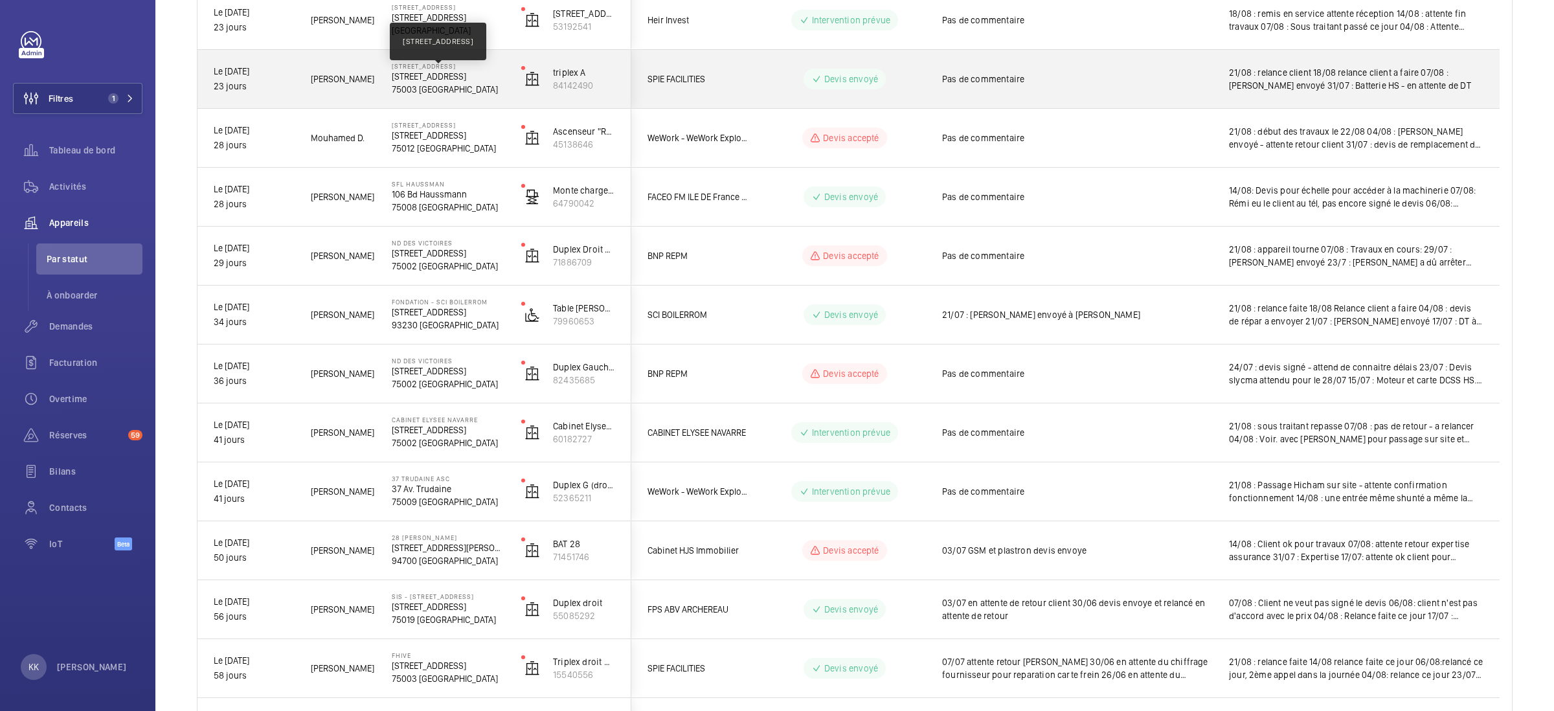
click at [434, 76] on p "[STREET_ADDRESS]" at bounding box center [448, 76] width 113 height 13
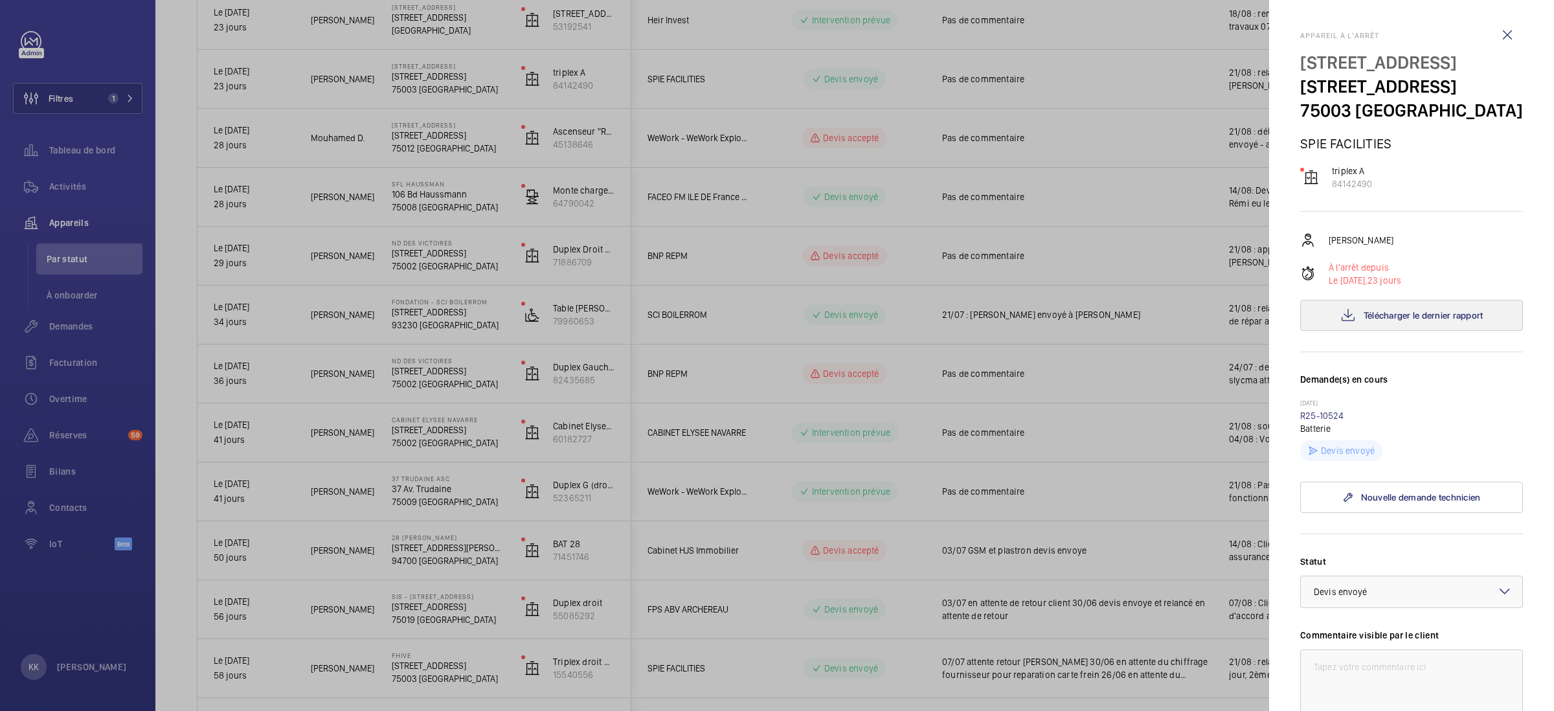
scroll to position [302, 0]
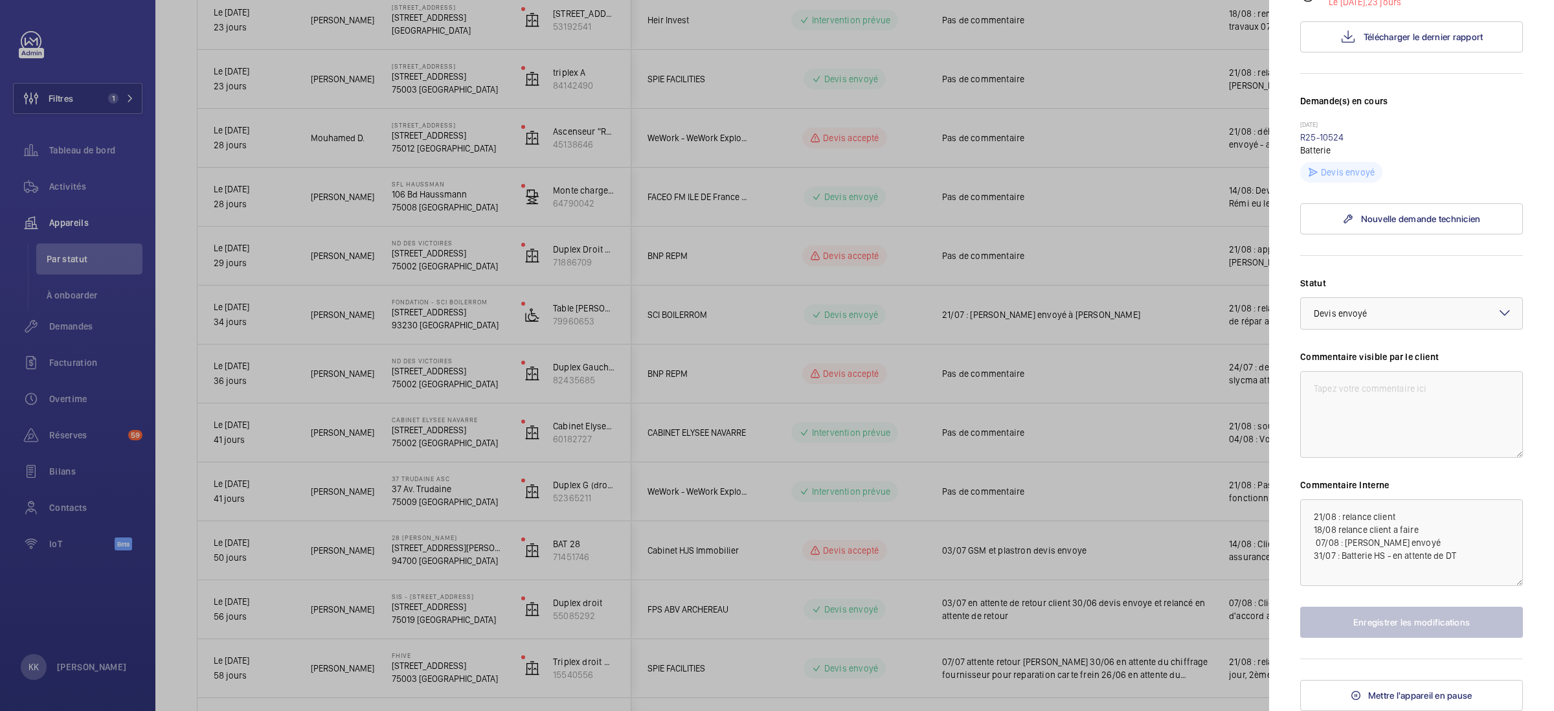
click at [394, 73] on div at bounding box center [777, 355] width 1554 height 711
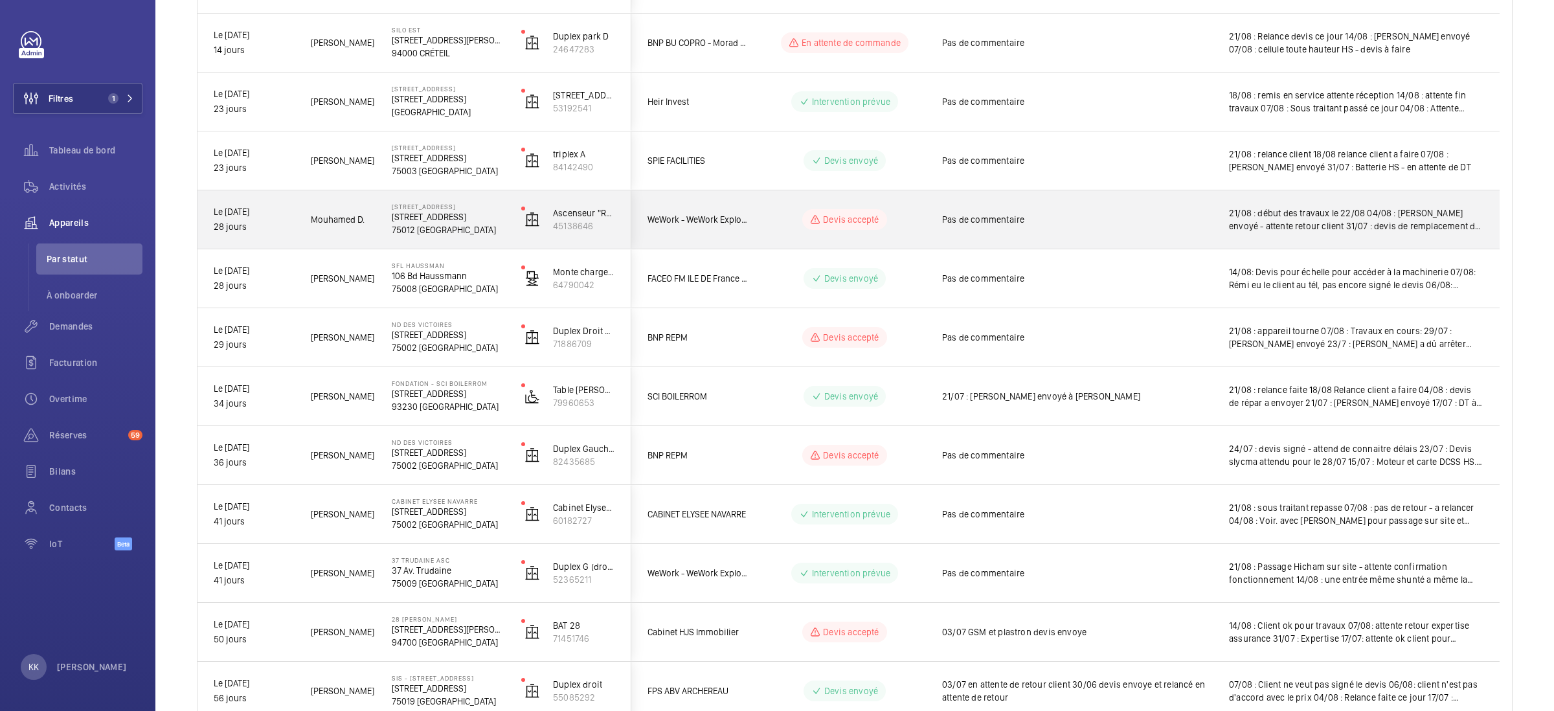
scroll to position [189, 0]
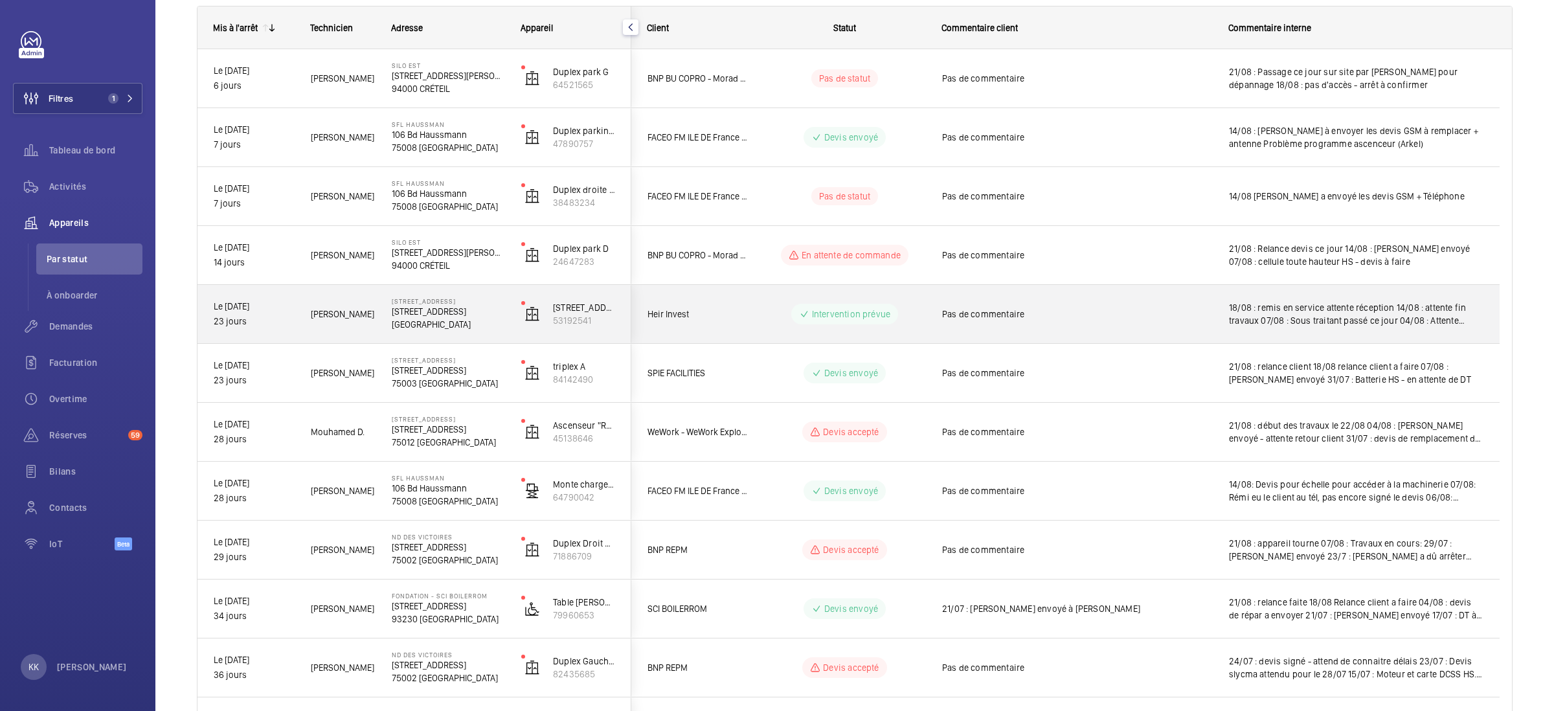
click at [370, 317] on span "[PERSON_NAME]" at bounding box center [343, 314] width 64 height 15
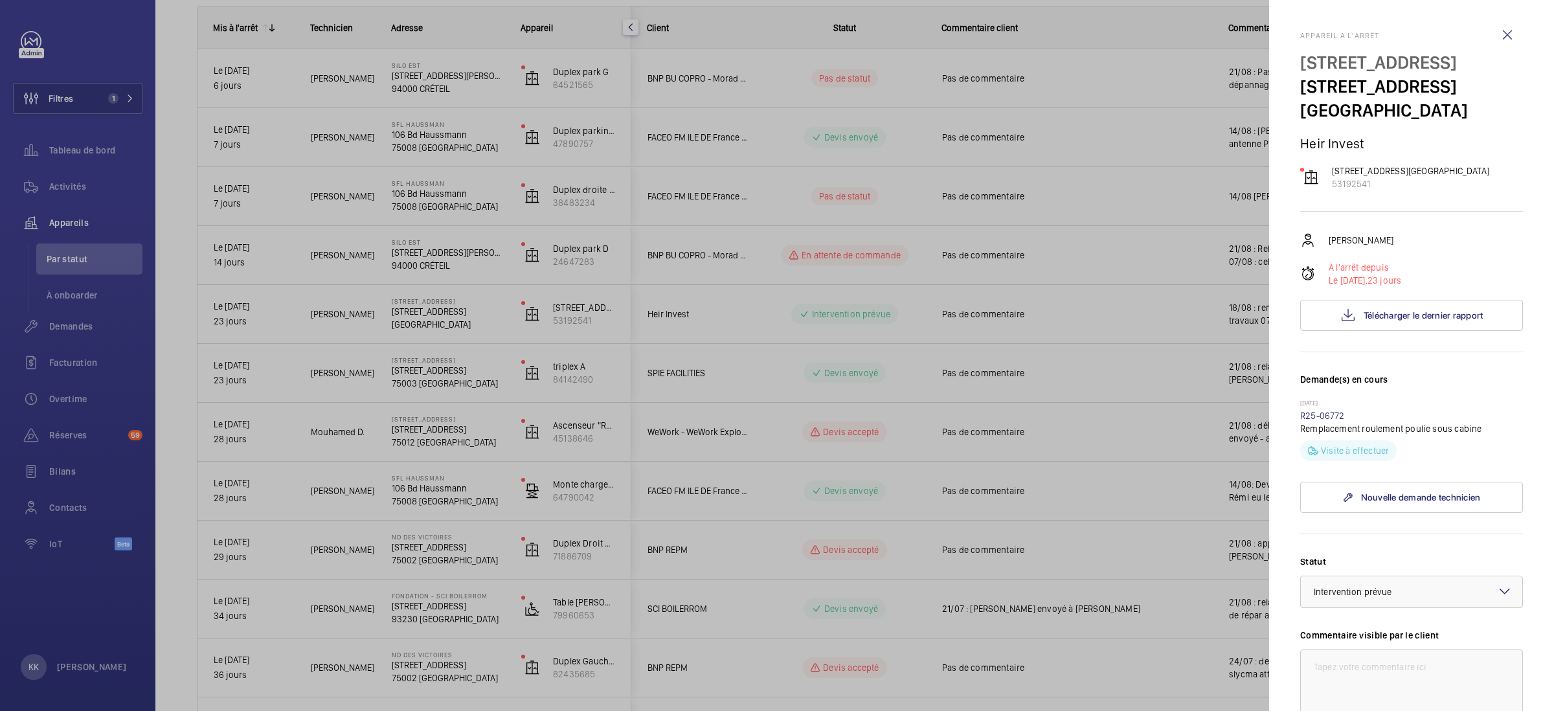
scroll to position [350, 0]
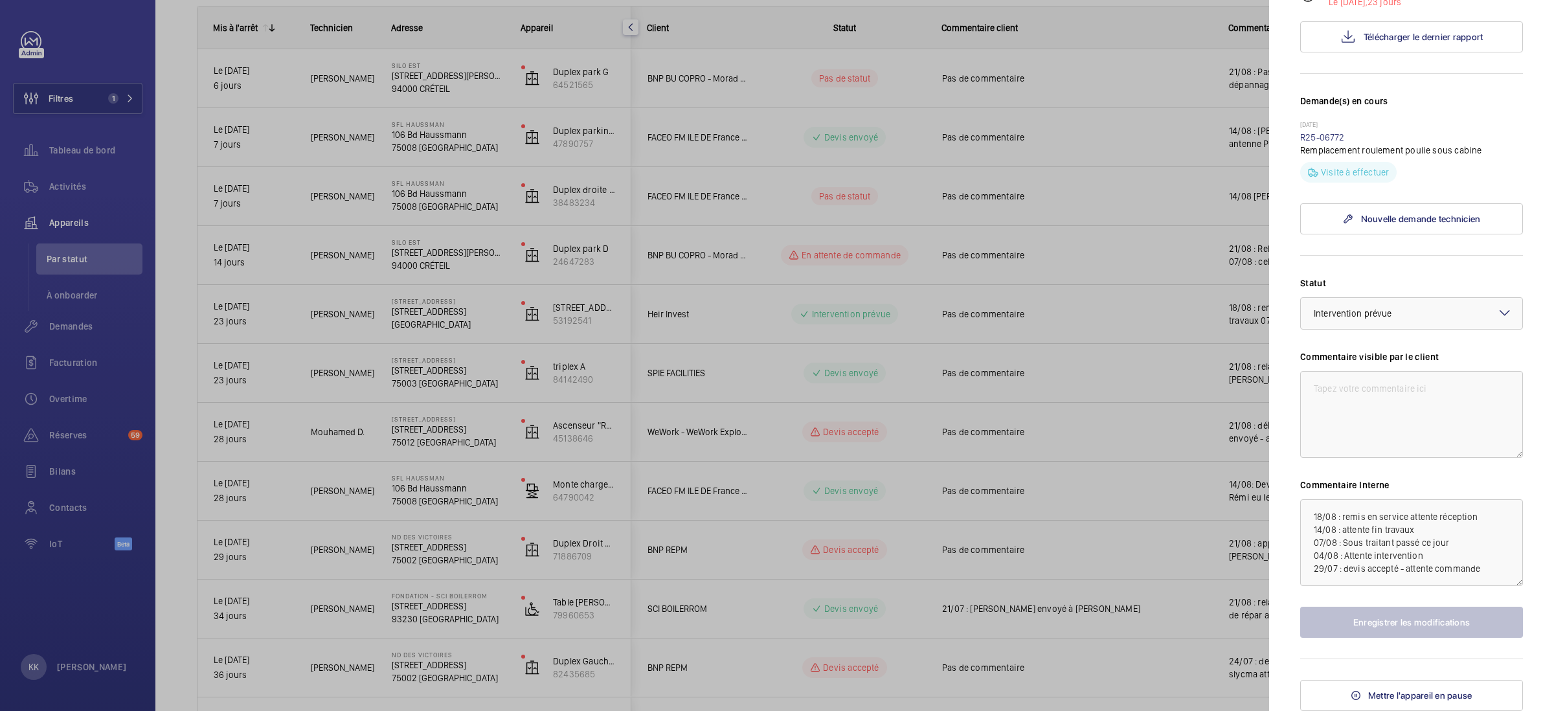
click at [443, 263] on div at bounding box center [777, 355] width 1554 height 711
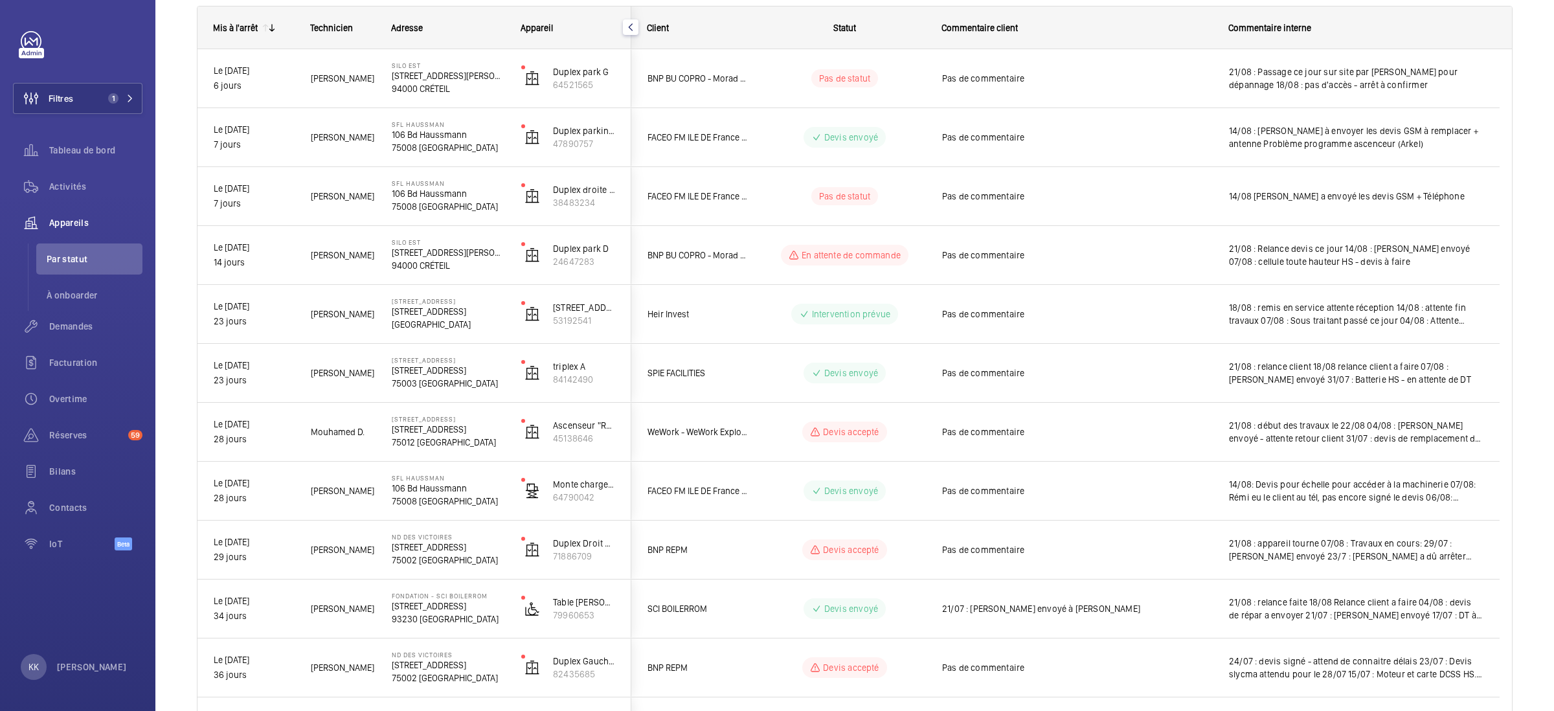
scroll to position [0, 0]
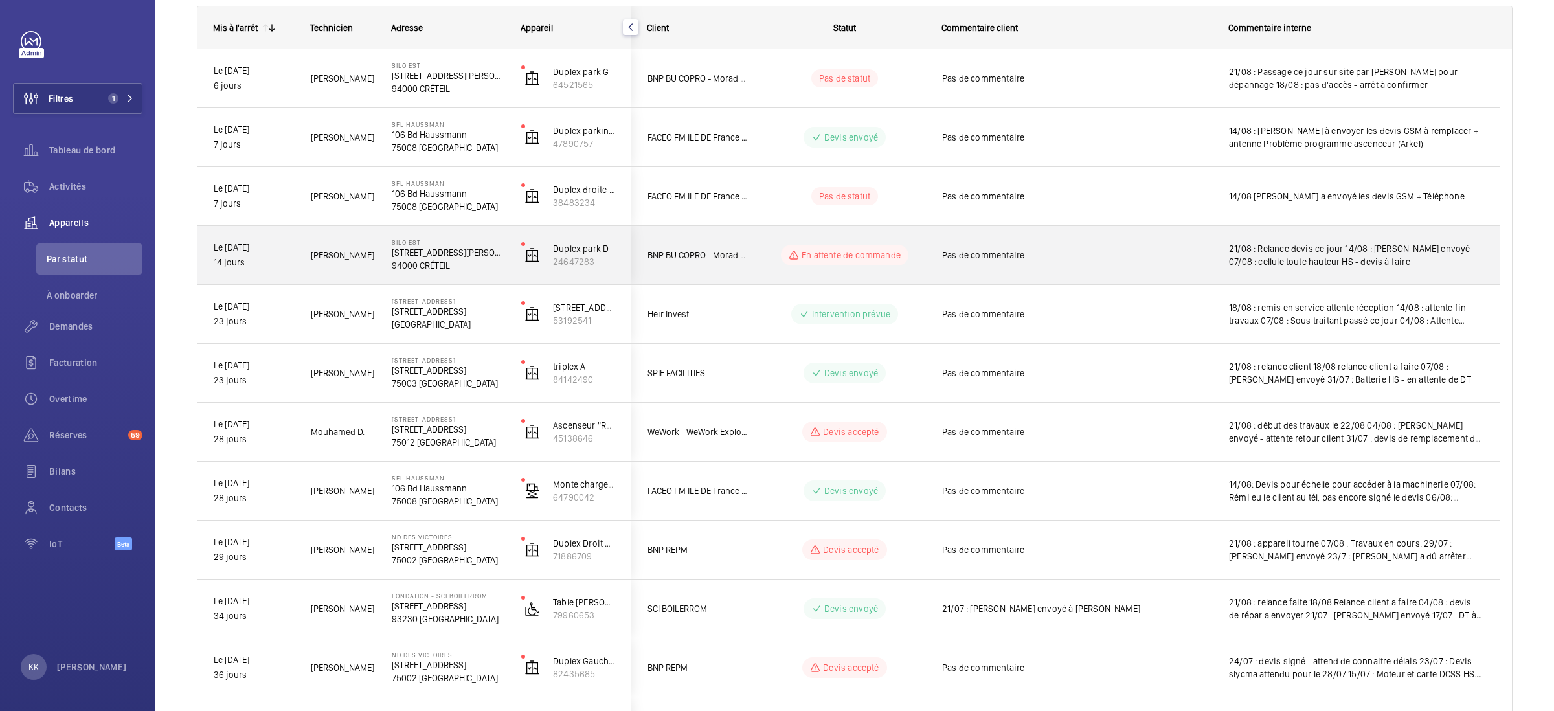
click at [427, 259] on p "94000 CRÉTEIL" at bounding box center [448, 265] width 113 height 13
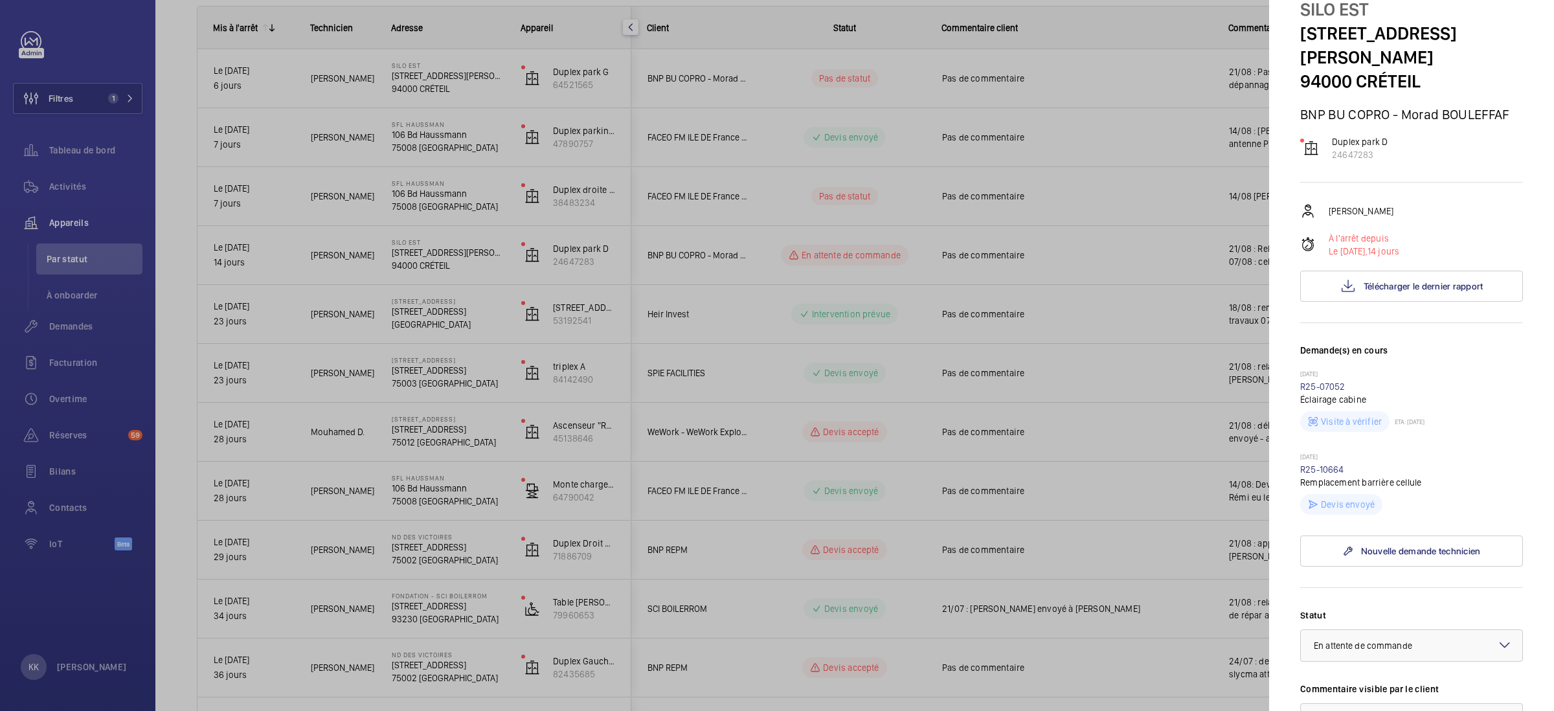
scroll to position [377, 0]
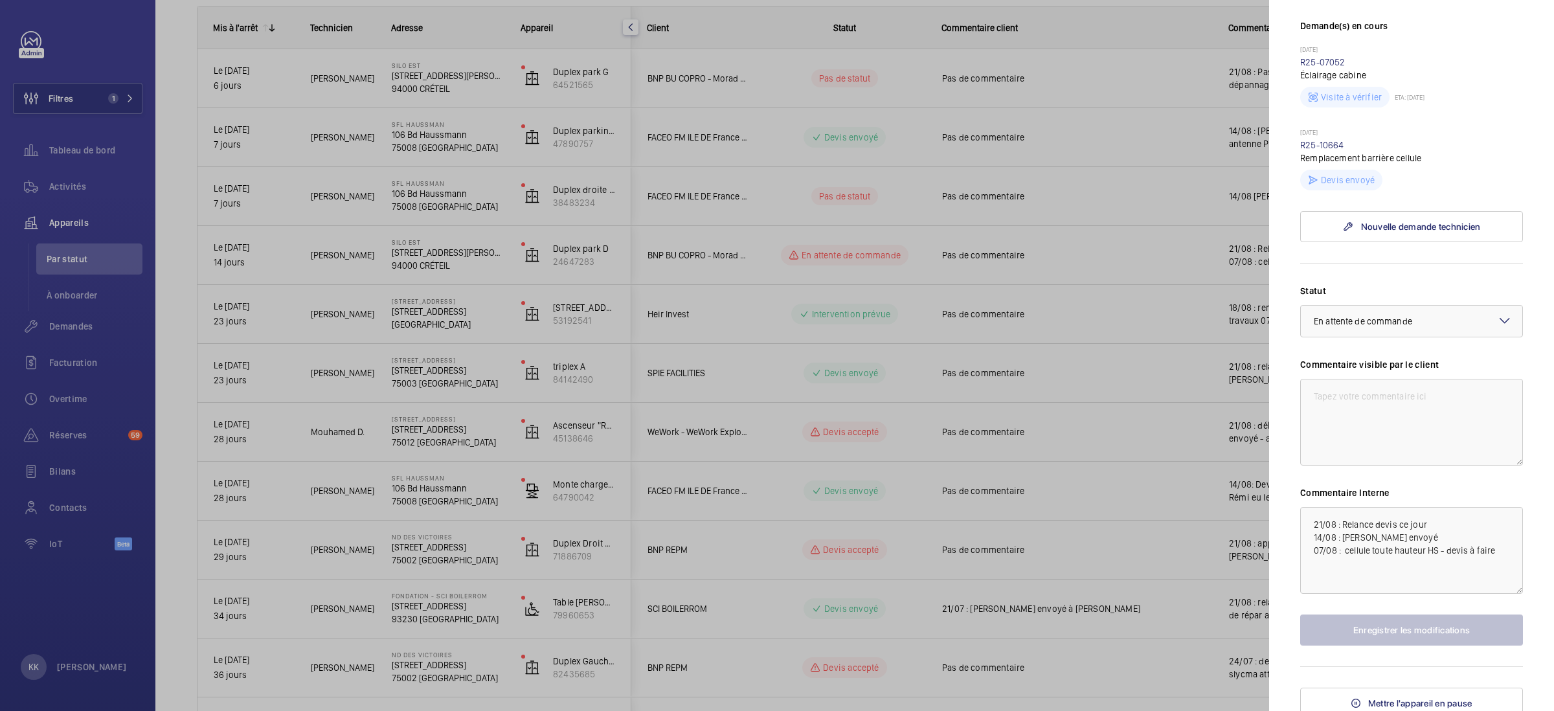
click at [438, 257] on div at bounding box center [777, 355] width 1554 height 711
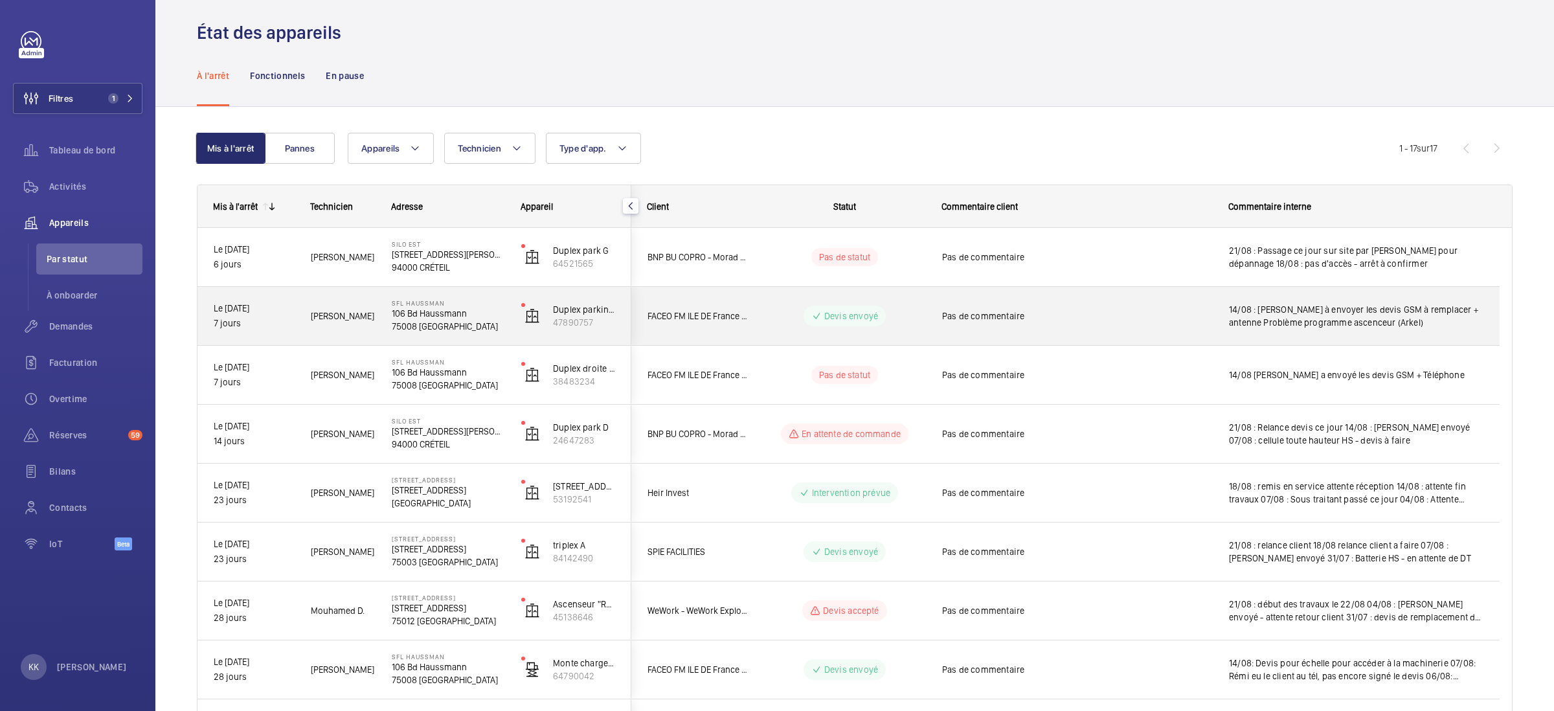
scroll to position [0, 0]
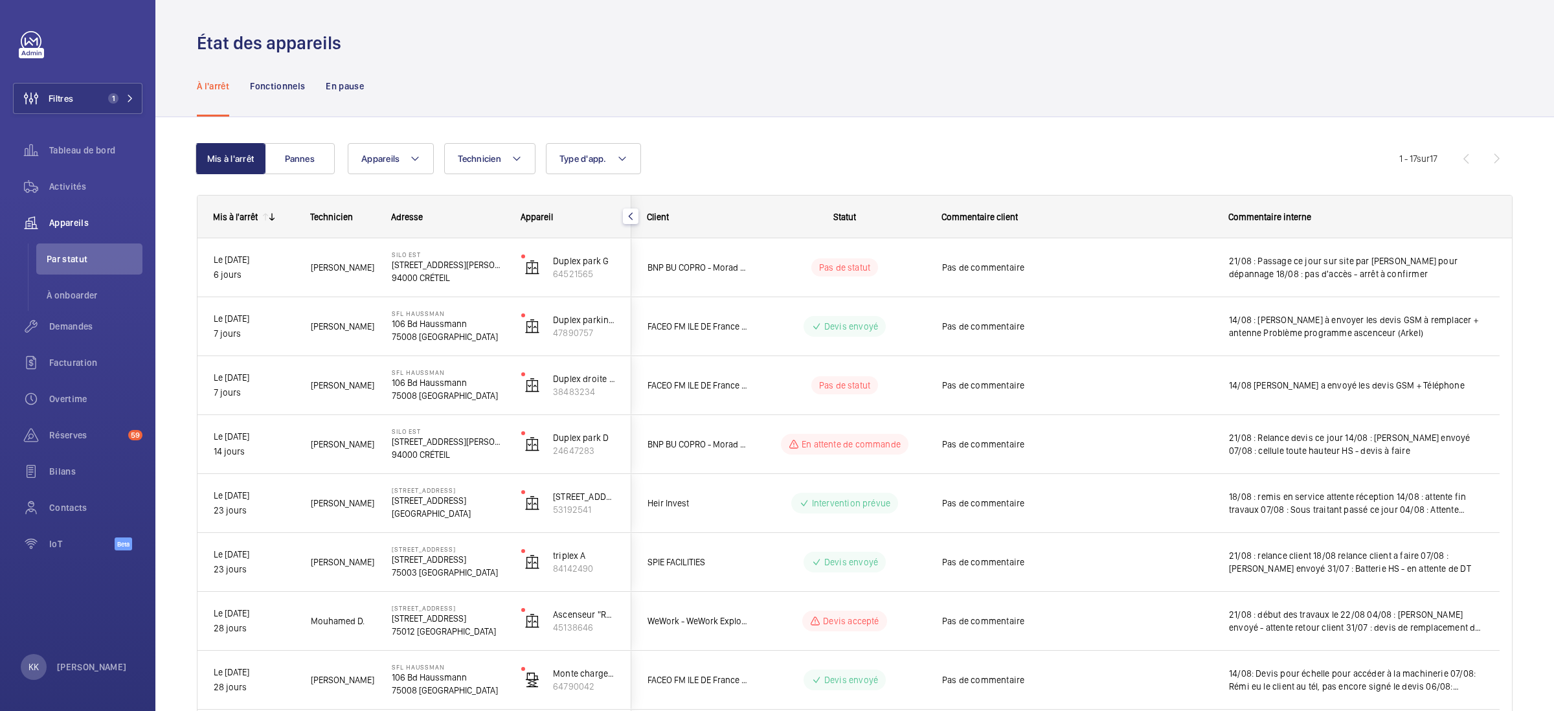
click at [857, 118] on div "Mis à l'arrêt Pannes Appareils Technicien Type d'app. Plus de filtres Réinitial…" at bounding box center [854, 709] width 1398 height 1185
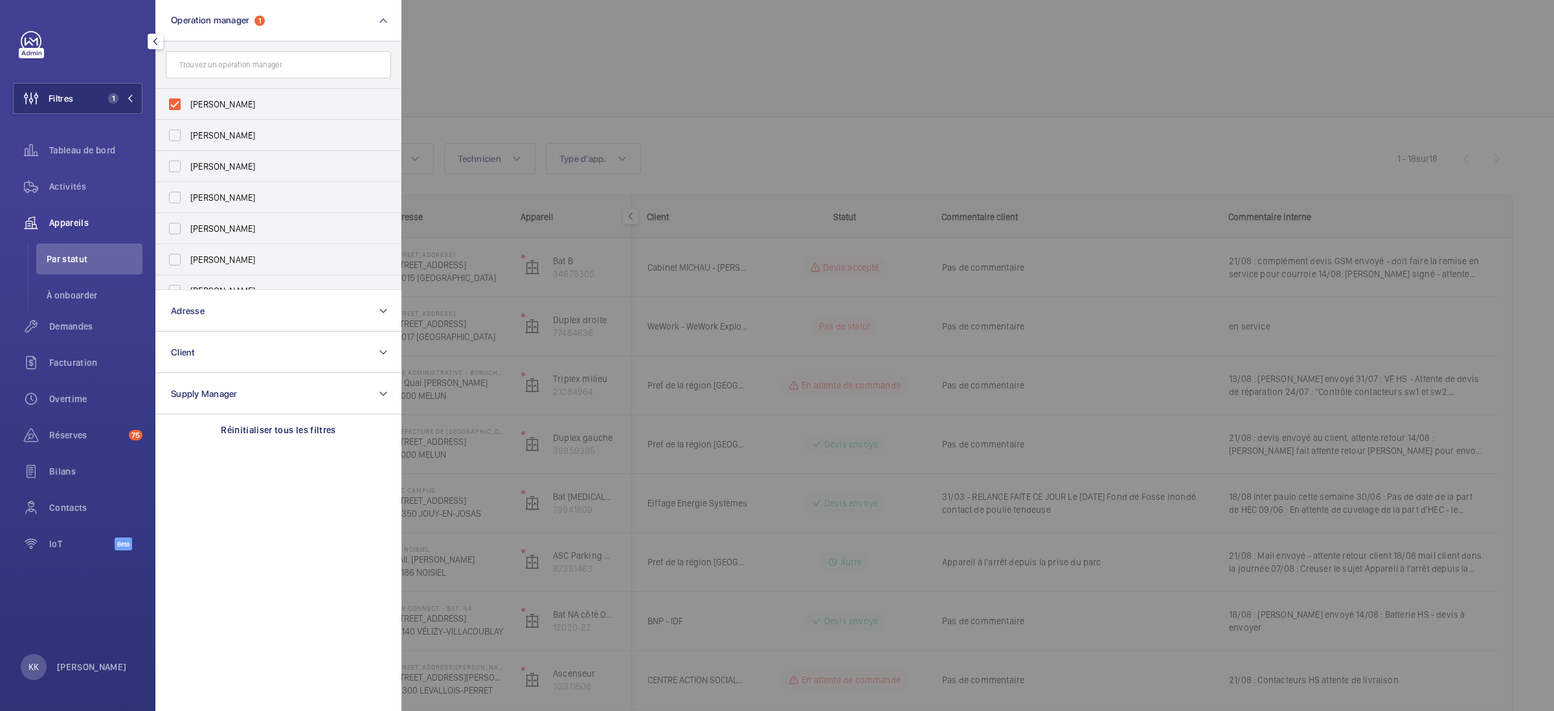
click at [932, 134] on div at bounding box center [1178, 355] width 1554 height 711
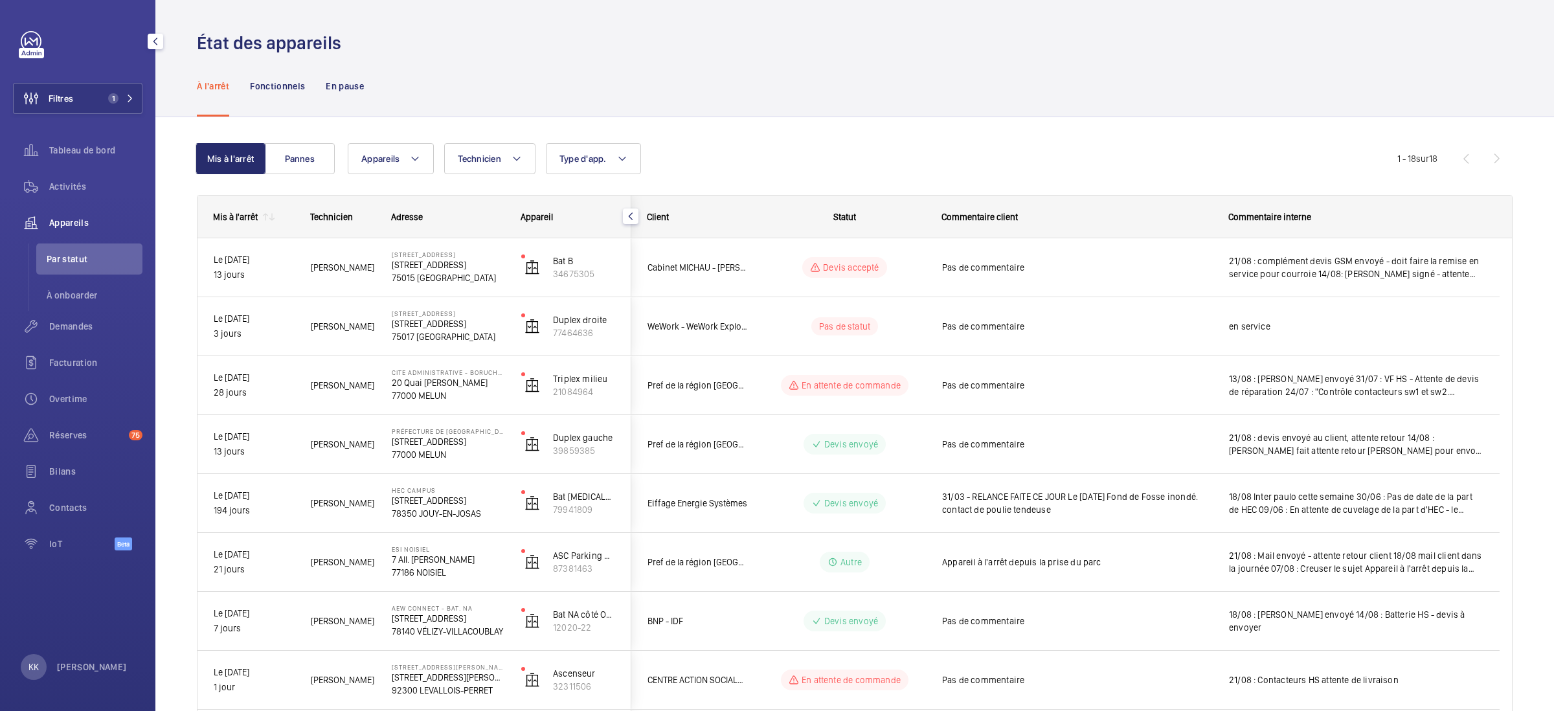
click at [236, 208] on div "Mis à l'arrêt" at bounding box center [227, 216] width 60 height 41
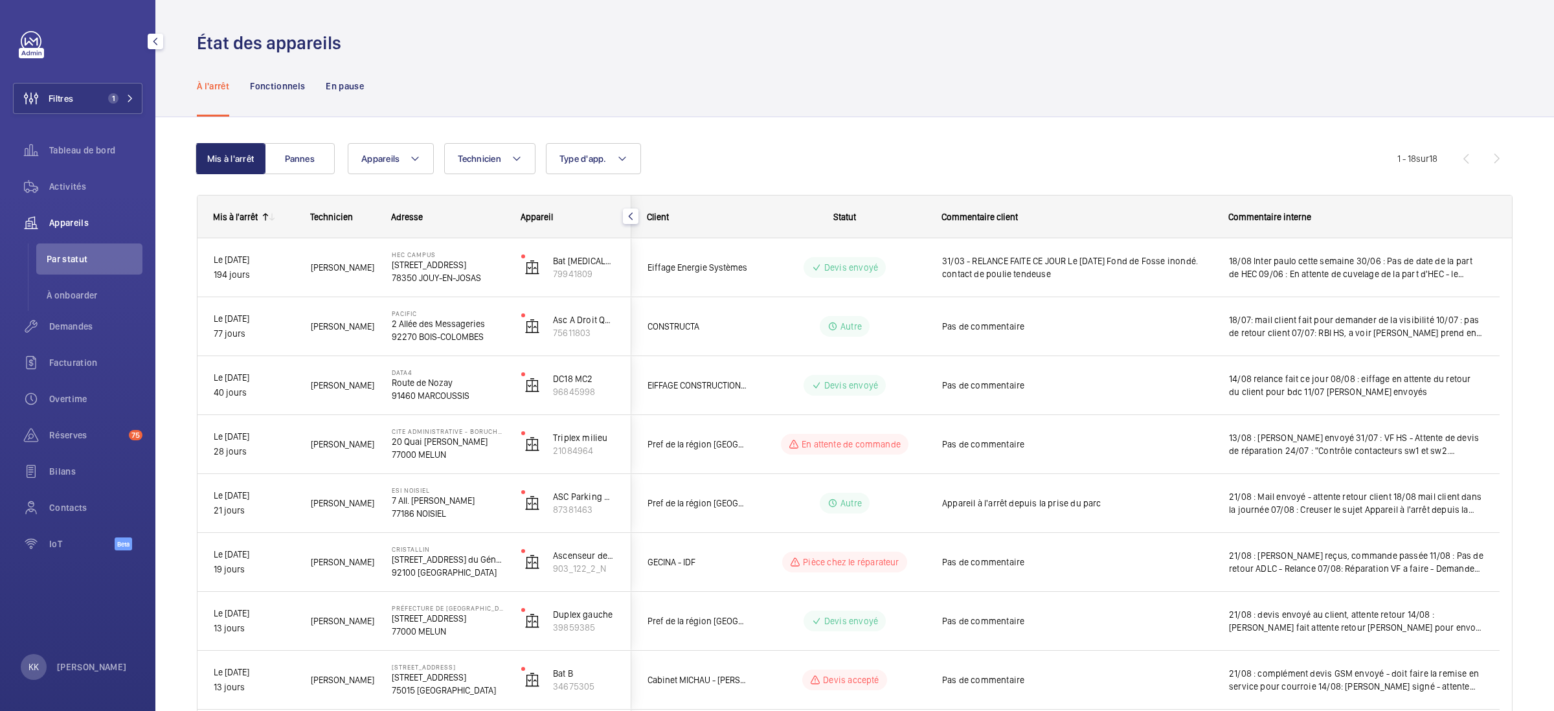
click at [242, 221] on div "Mis à l'arrêt" at bounding box center [235, 217] width 45 height 10
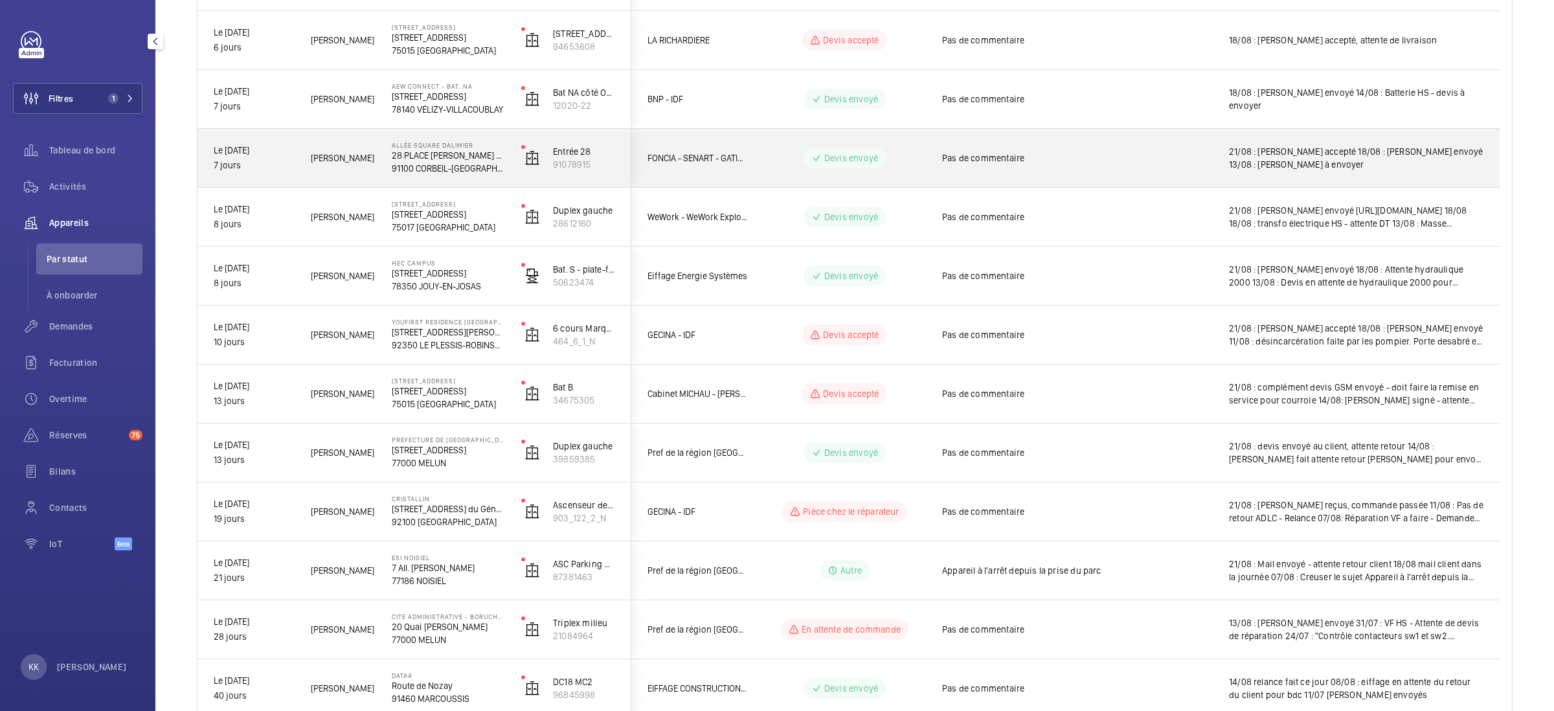
scroll to position [651, 0]
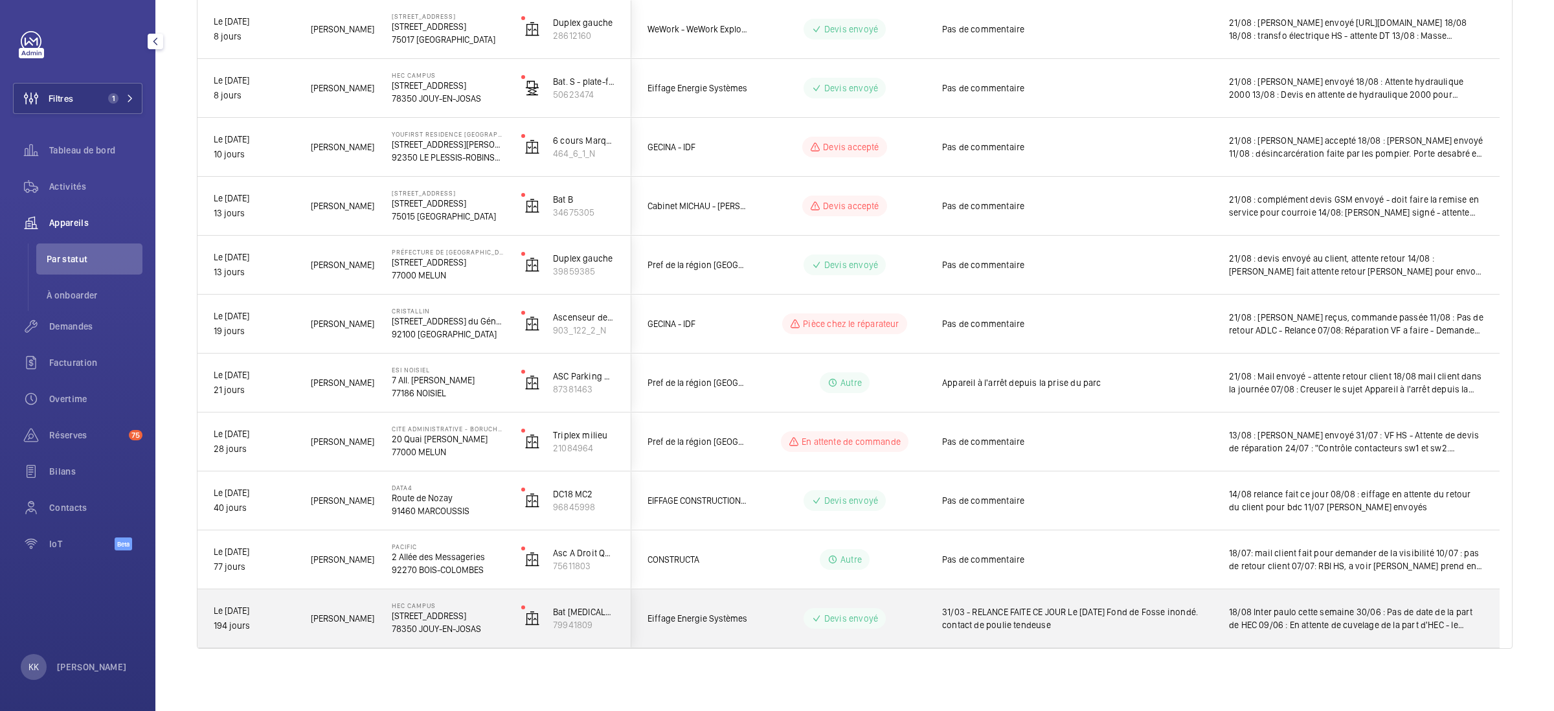
click at [416, 630] on p "78350 JOUY-EN-JOSAS" at bounding box center [448, 628] width 113 height 13
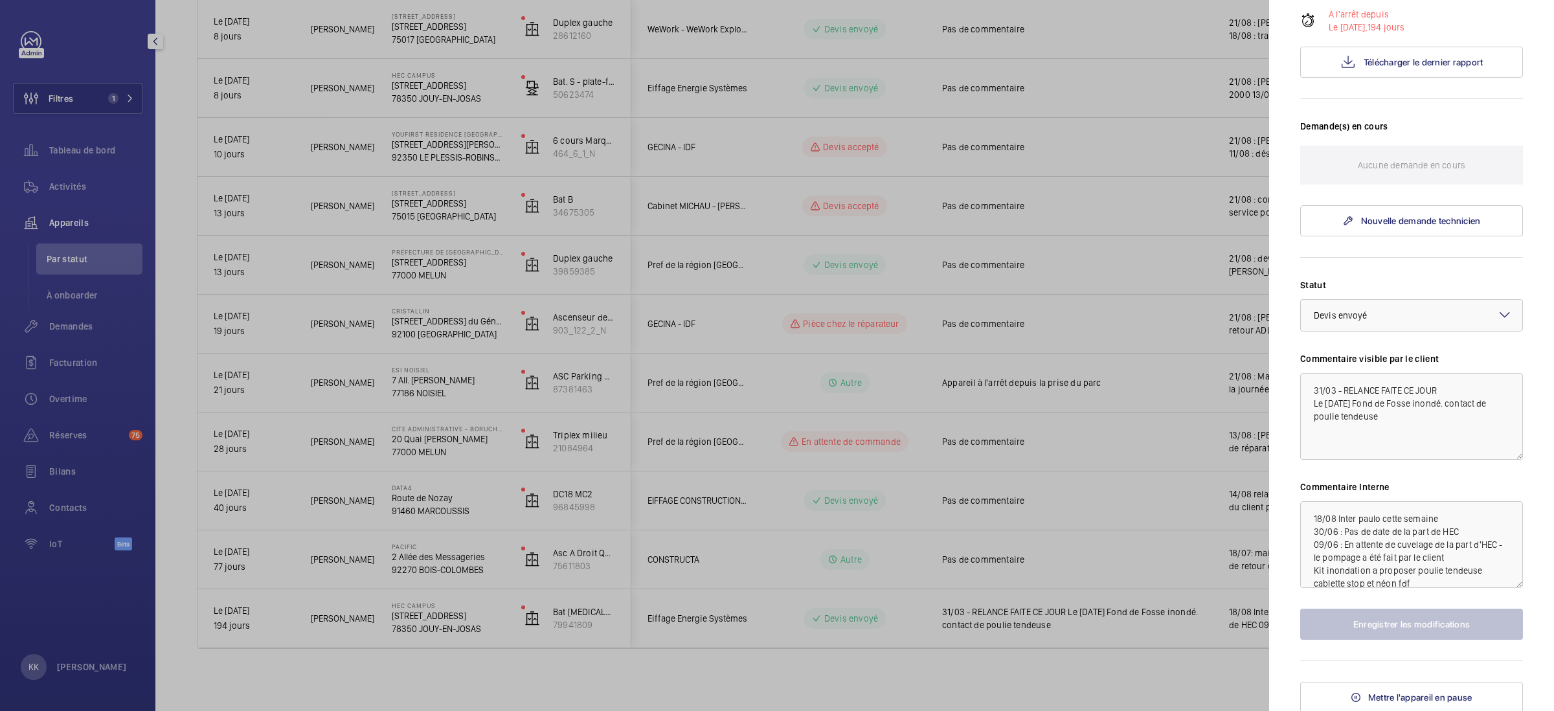
scroll to position [256, 0]
click at [1307, 510] on textarea "18/08 Inter paulo cette semaine 30/06 : Pas de date de la part de HEC 09/06 : E…" at bounding box center [1411, 542] width 223 height 87
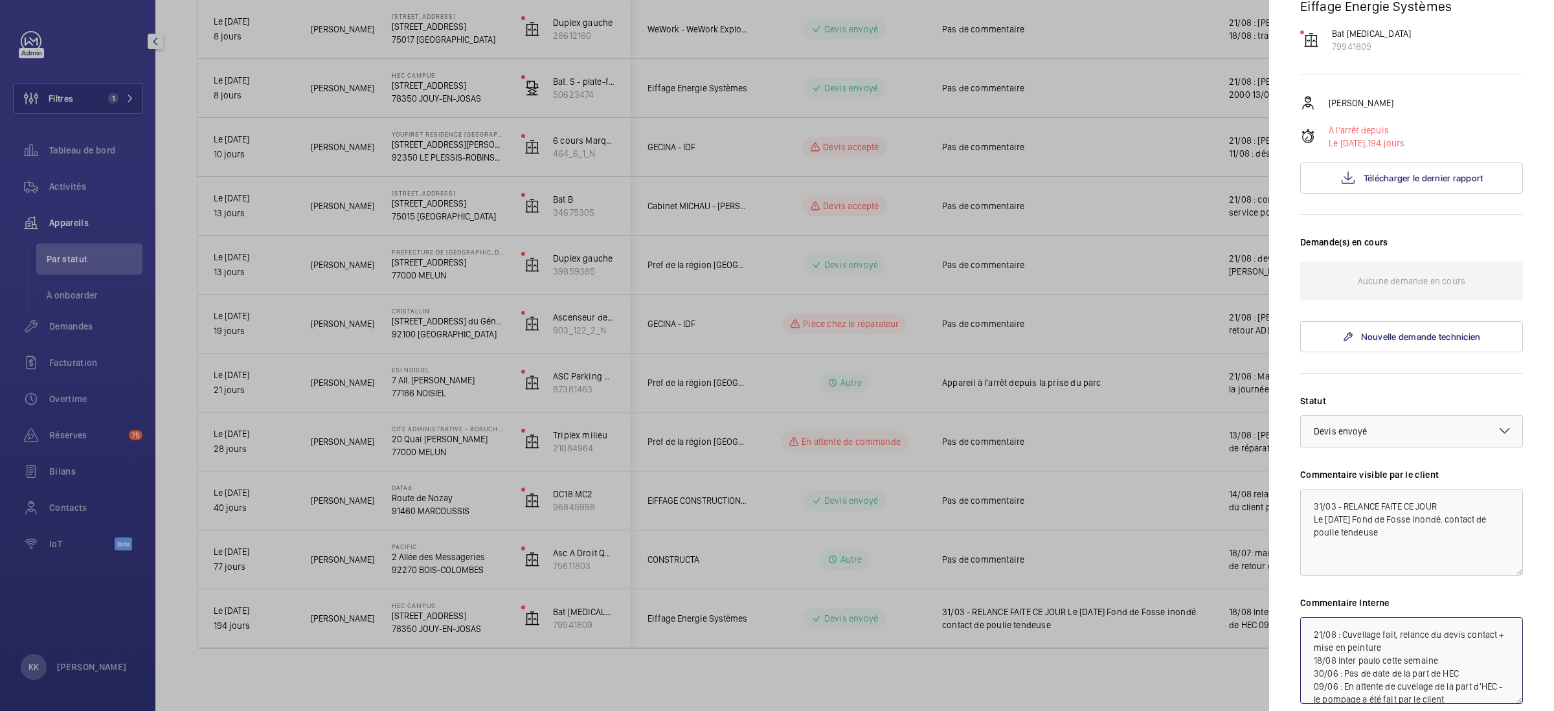
scroll to position [134, 0]
type textarea "21/08 : Cuvellage fait, relance du devis contact + mise en peinture 18/08 Inter…"
click at [1357, 240] on h3 "Demande(s) en cours" at bounding box center [1411, 252] width 223 height 26
click at [1355, 253] on h3 "Demande(s) en cours" at bounding box center [1411, 252] width 223 height 26
click at [1363, 282] on p "Aucune demande en cours" at bounding box center [1411, 284] width 107 height 39
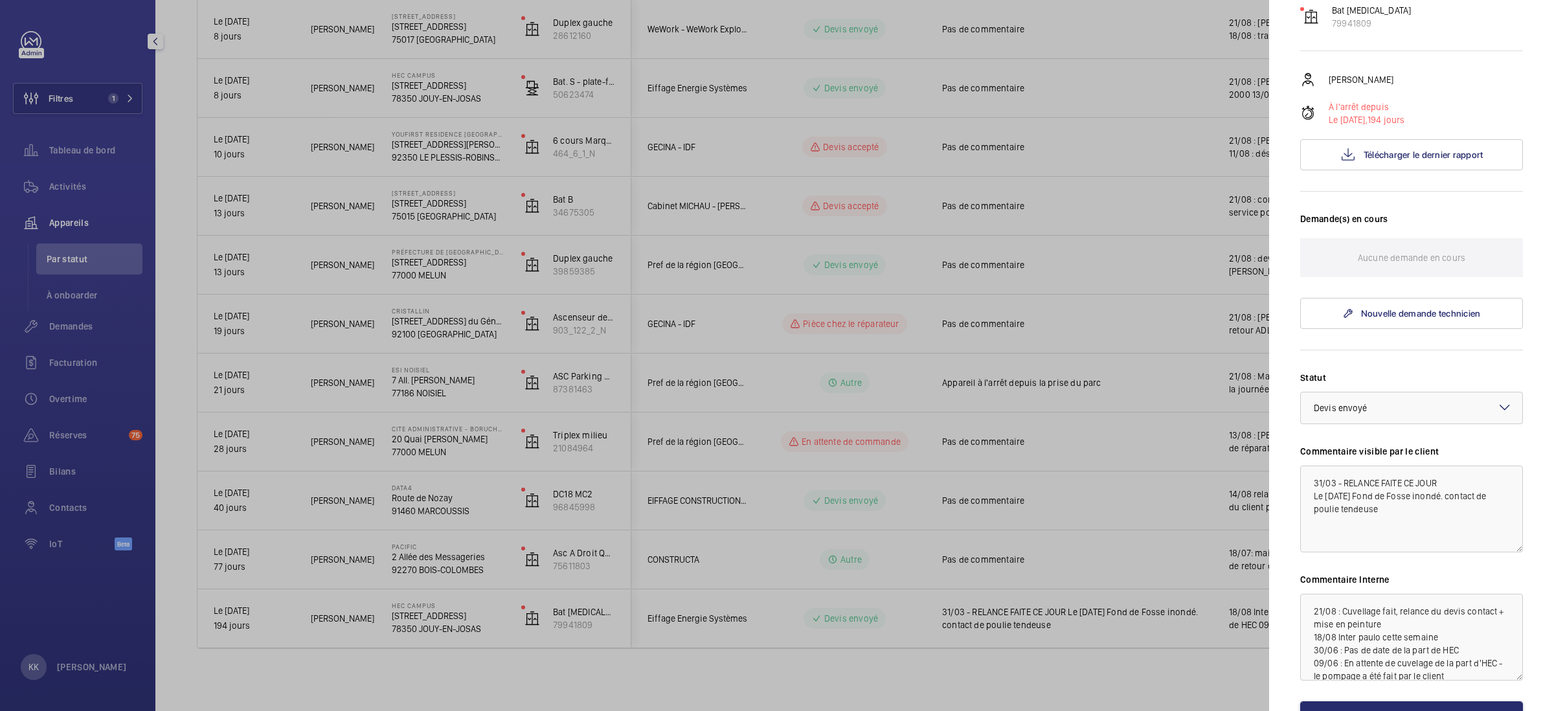
scroll to position [256, 0]
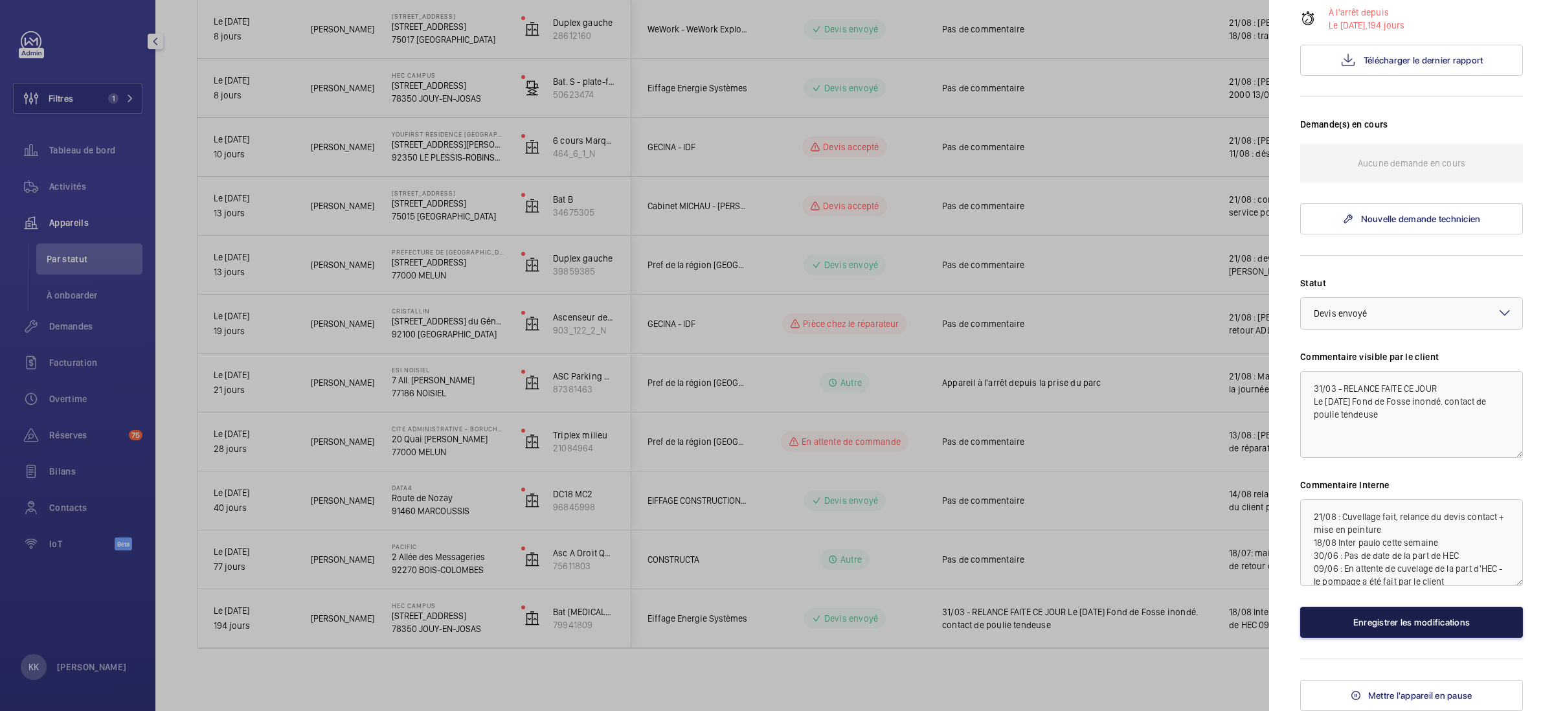
click at [1385, 613] on button "Enregistrer les modifications" at bounding box center [1411, 622] width 223 height 31
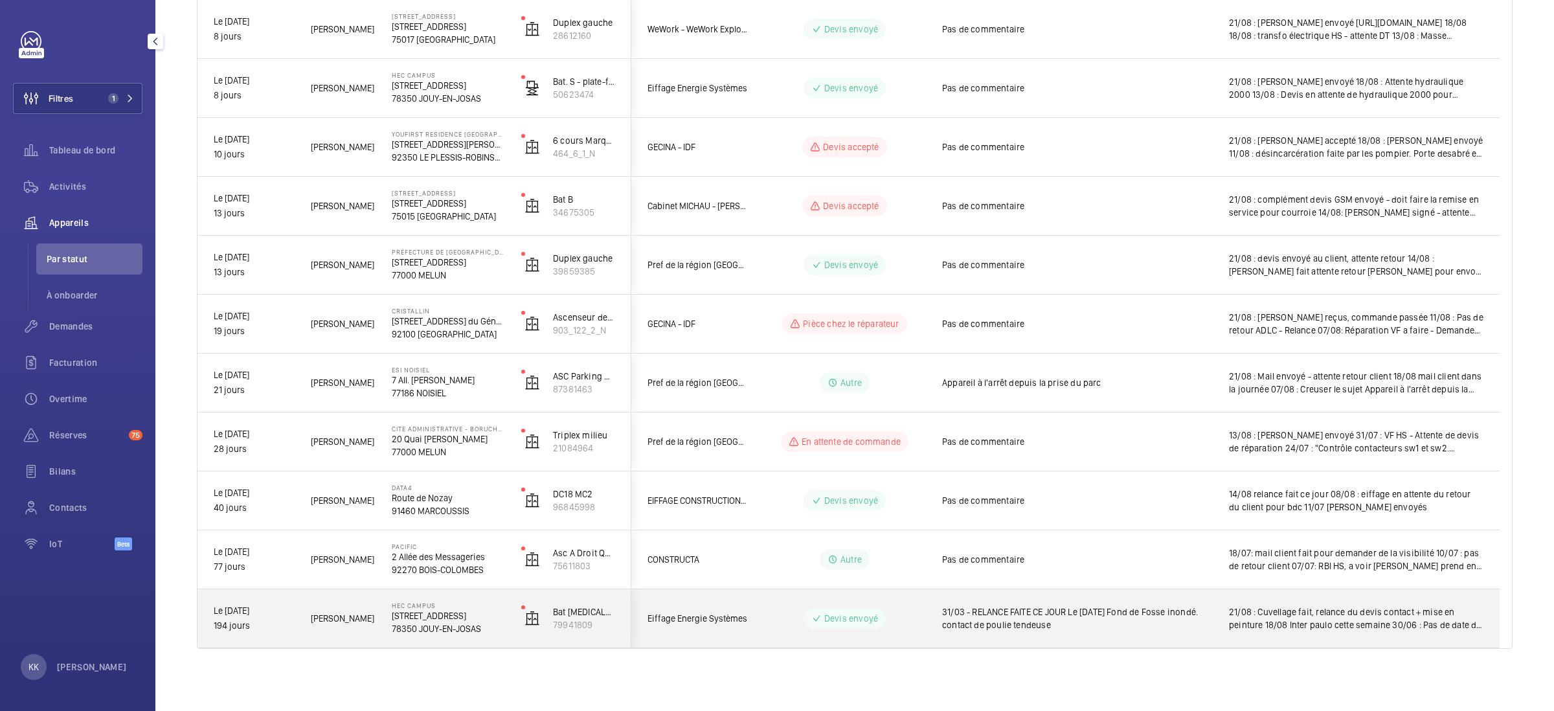
click at [460, 634] on div "HEC CAMPUS 1 Rue de la Libération 78350 JOUY-EN-JOSAS" at bounding box center [440, 618] width 128 height 58
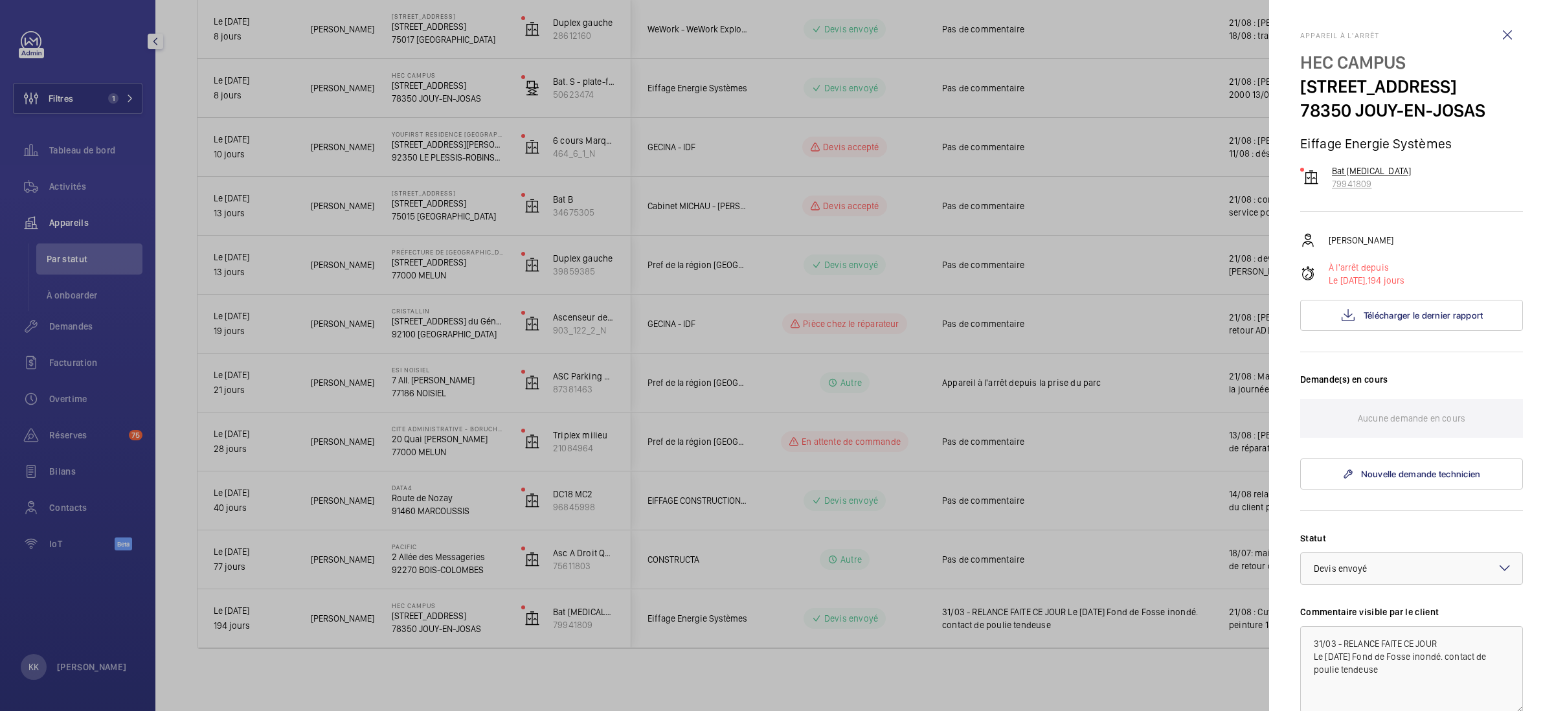
click at [1351, 177] on p "79941809" at bounding box center [1371, 183] width 79 height 13
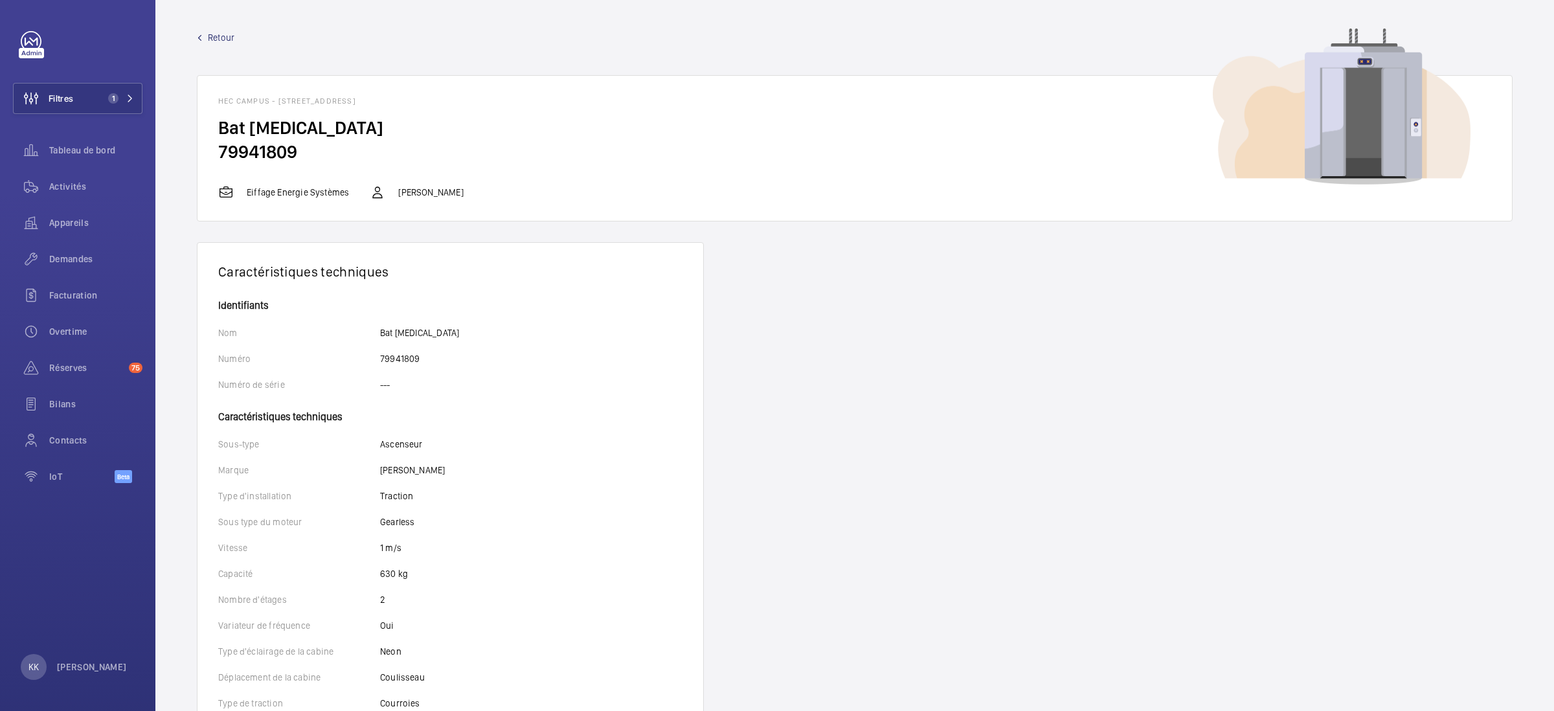
click at [236, 137] on h2 "Bat T3" at bounding box center [854, 128] width 1273 height 24
click at [243, 126] on h2 "Bat T3" at bounding box center [854, 128] width 1273 height 24
drag, startPoint x: 301, startPoint y: 149, endPoint x: 219, endPoint y: 155, distance: 82.4
click at [219, 155] on h2 "79941809" at bounding box center [854, 152] width 1273 height 24
copy h2 "79941809"
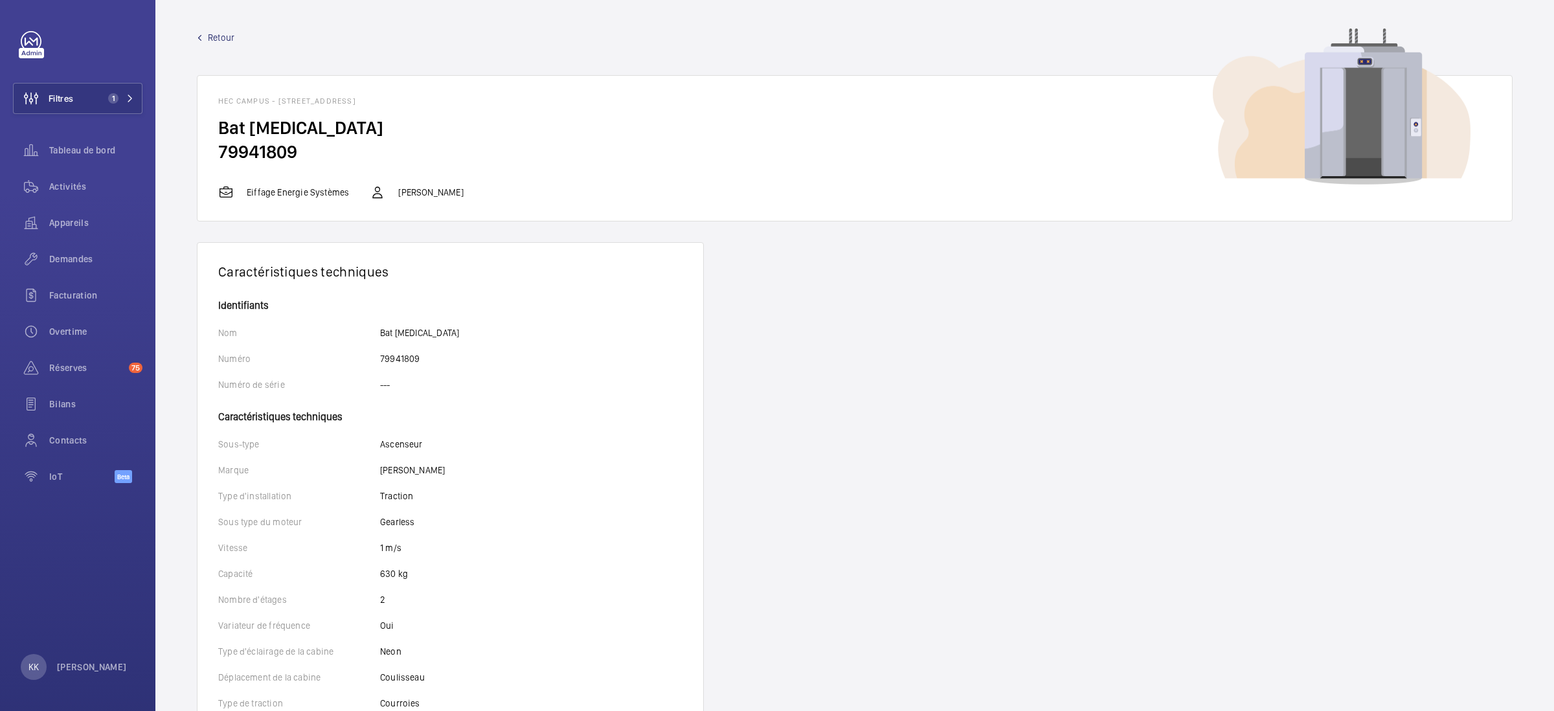
click at [221, 41] on span "Retour" at bounding box center [221, 37] width 27 height 13
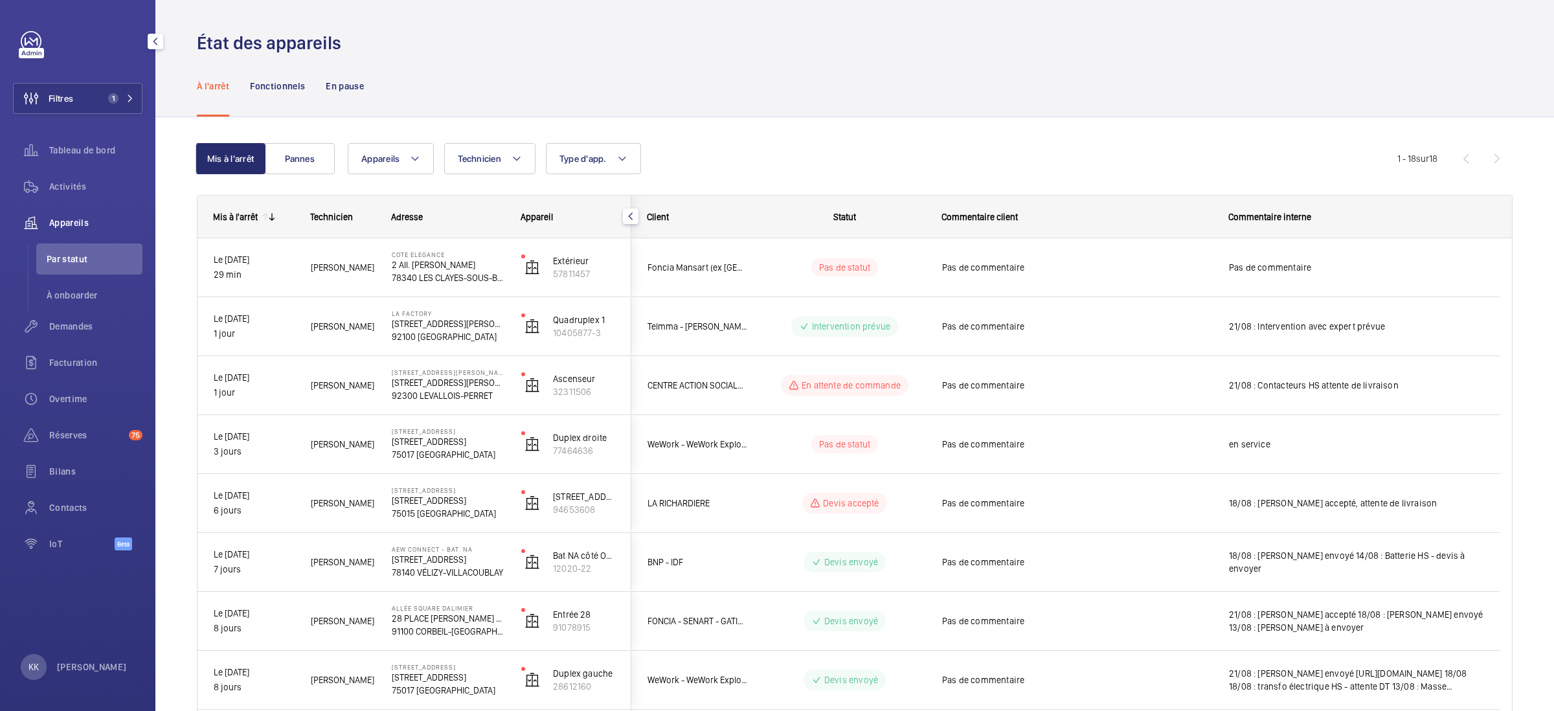
click at [58, 344] on div "Demandes" at bounding box center [77, 329] width 129 height 36
click at [65, 328] on span "Demandes" at bounding box center [95, 326] width 93 height 13
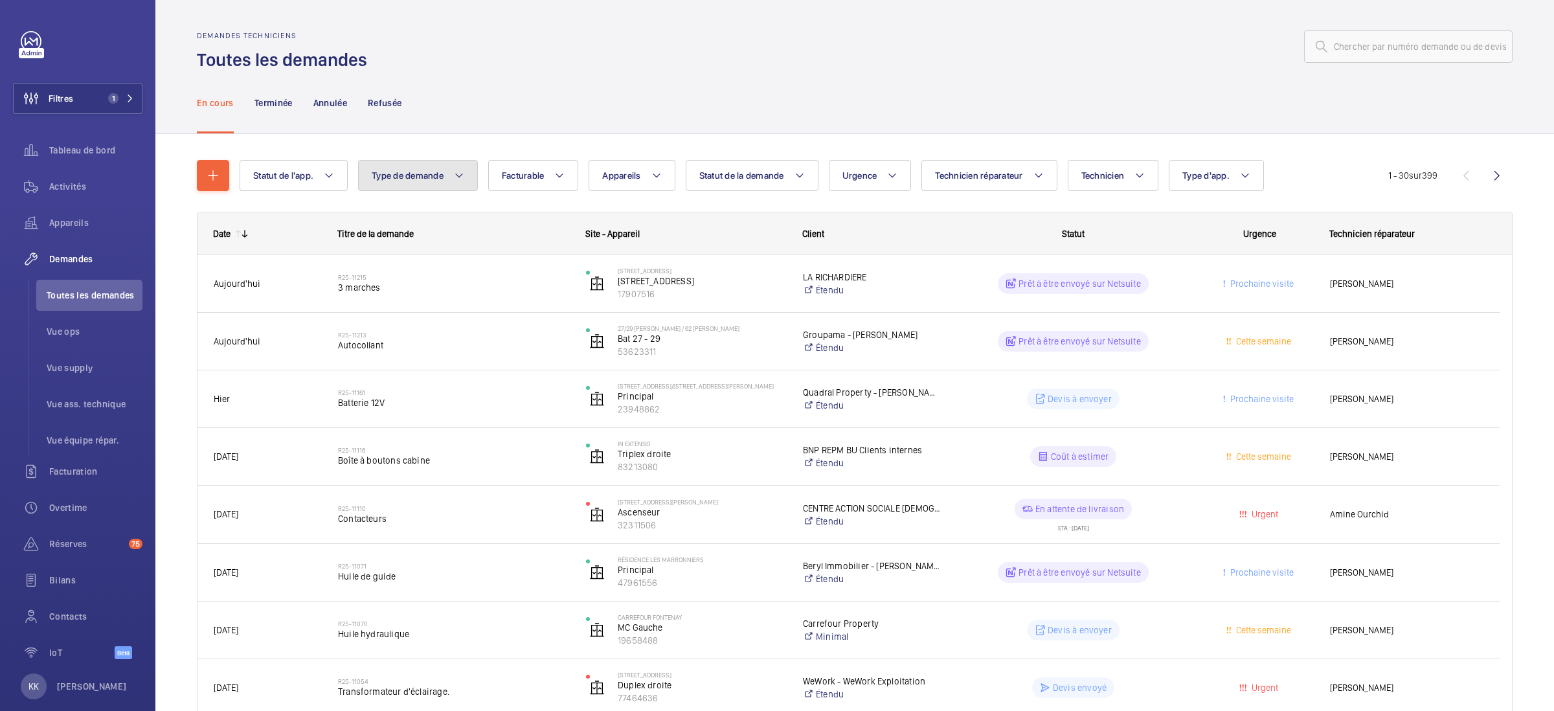
click at [409, 187] on button "Type de demande" at bounding box center [418, 175] width 120 height 31
click at [818, 86] on div "En cours Terminée Annulée Refusée" at bounding box center [855, 103] width 1316 height 62
click at [622, 168] on button "Appareils" at bounding box center [632, 175] width 86 height 31
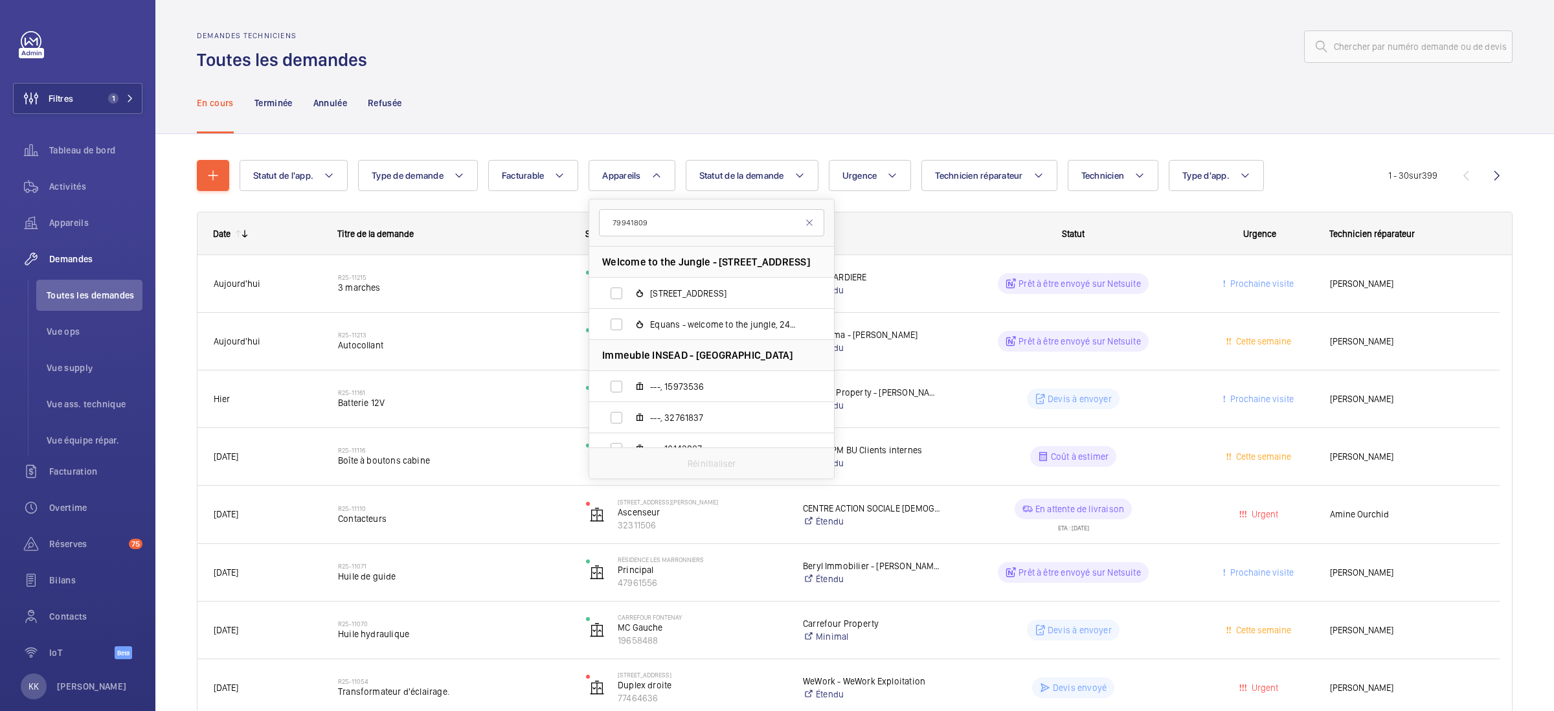
type input "79941809"
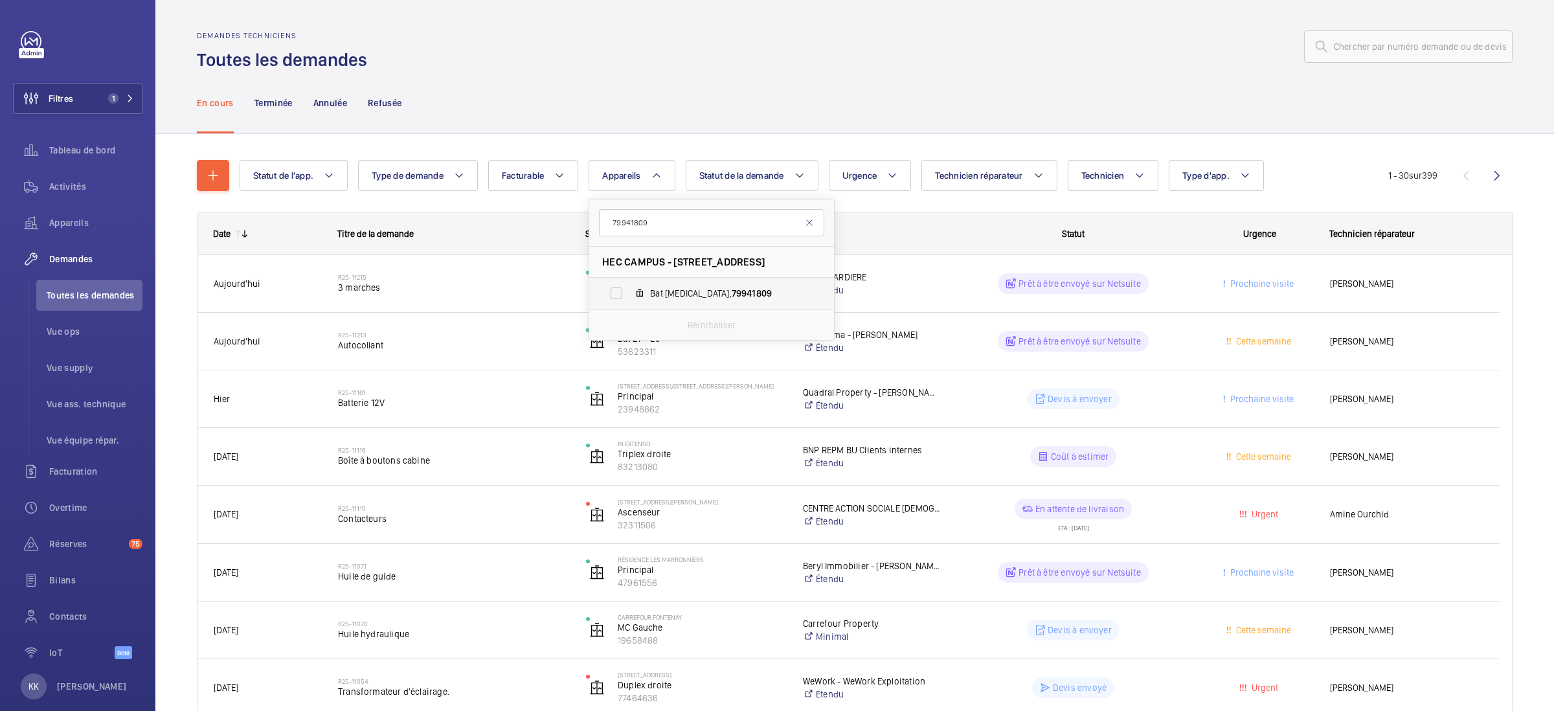
click at [745, 284] on label "Bat T3, 79941809" at bounding box center [701, 293] width 224 height 31
click at [629, 284] on input "Bat T3, 79941809" at bounding box center [616, 293] width 26 height 26
checkbox input "true"
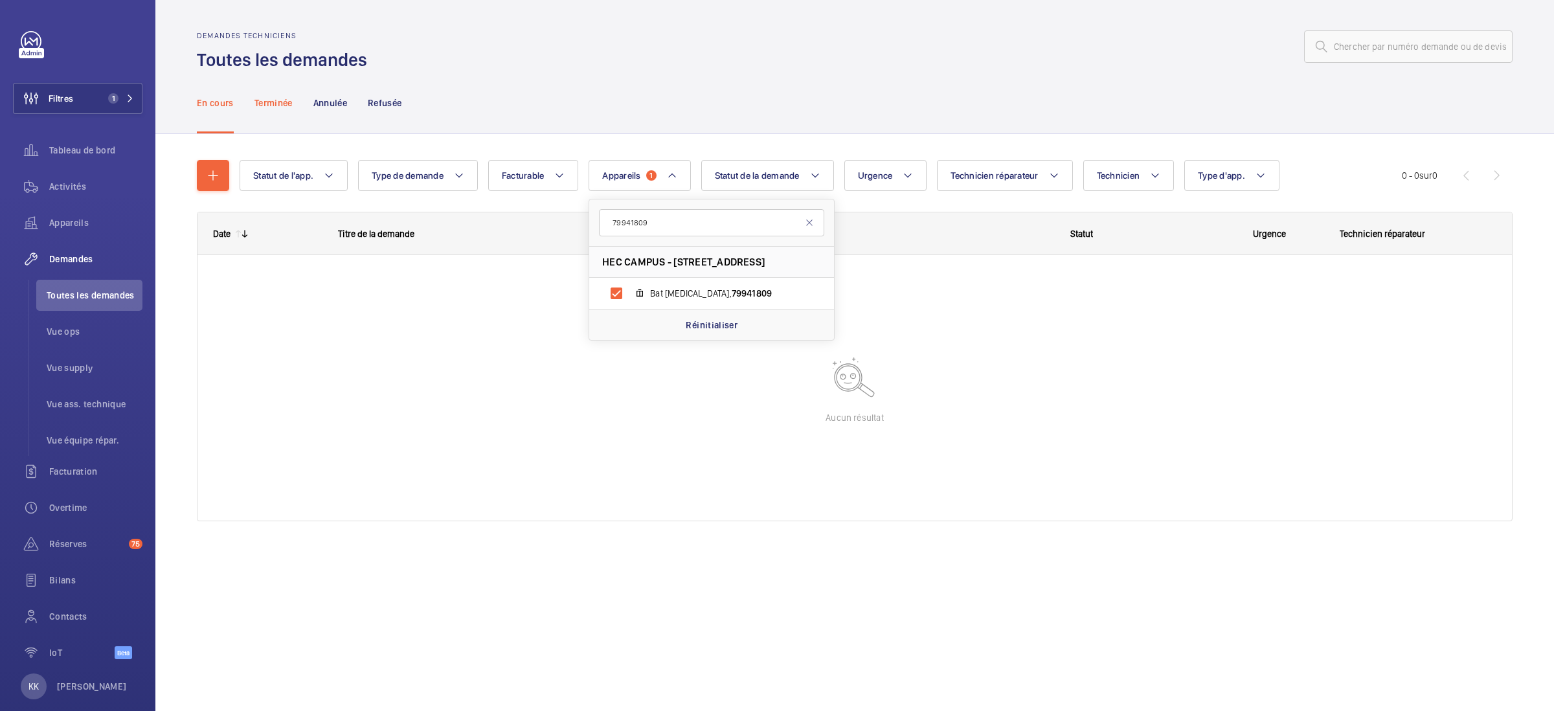
click at [276, 98] on p "Terminée" at bounding box center [273, 102] width 38 height 13
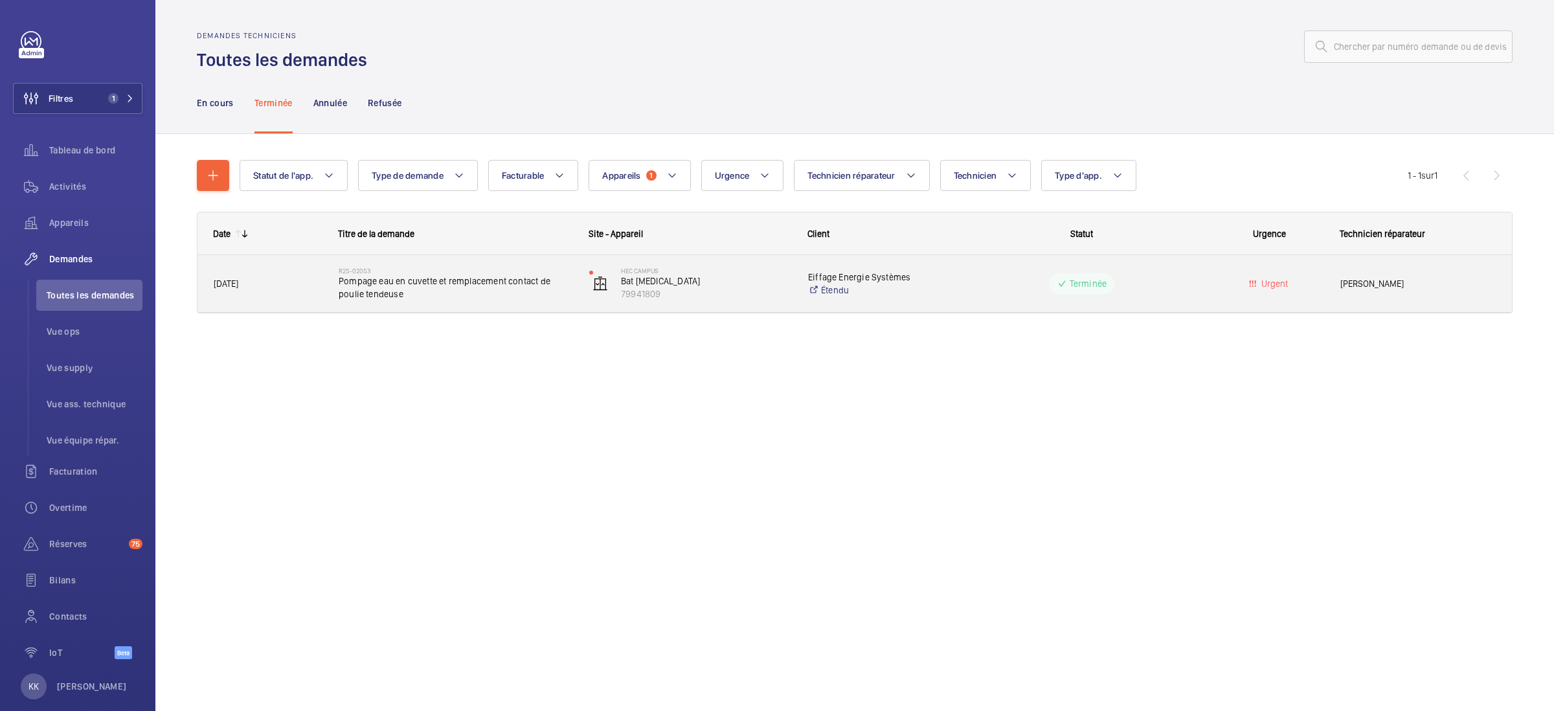
click at [416, 283] on span "Pompage eau en cuvette et remplacement contact de poulie tendeuse" at bounding box center [456, 288] width 234 height 26
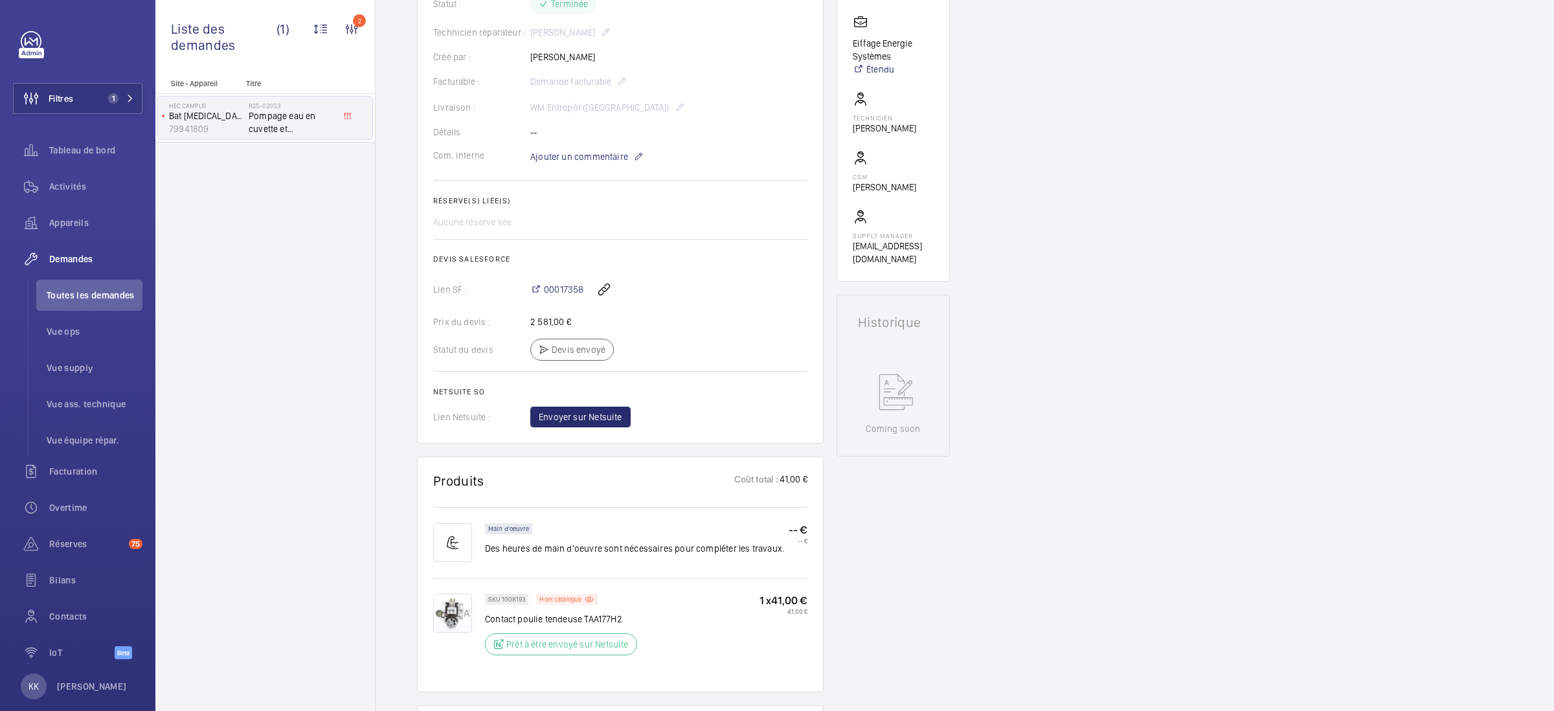
scroll to position [374, 0]
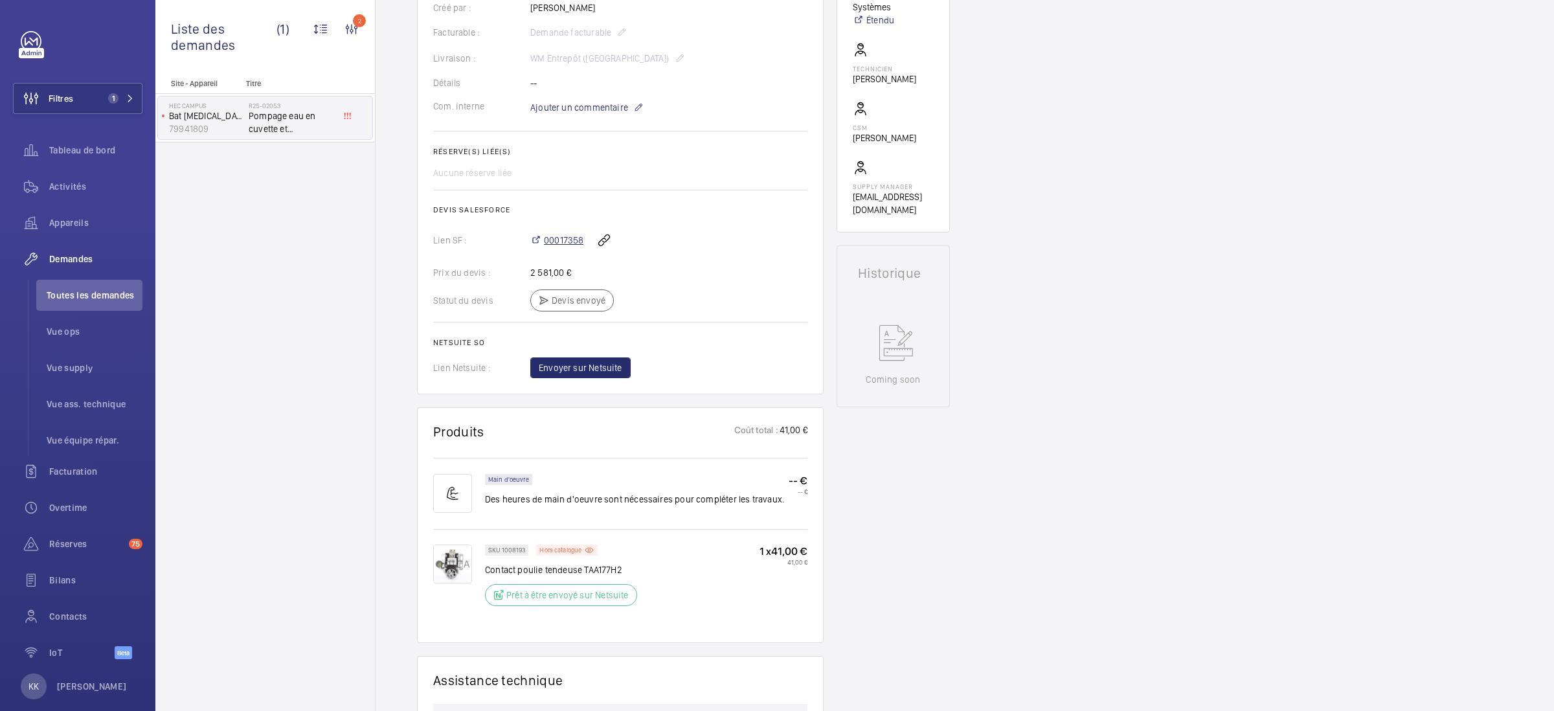
click at [572, 247] on span "00017358" at bounding box center [563, 240] width 39 height 13
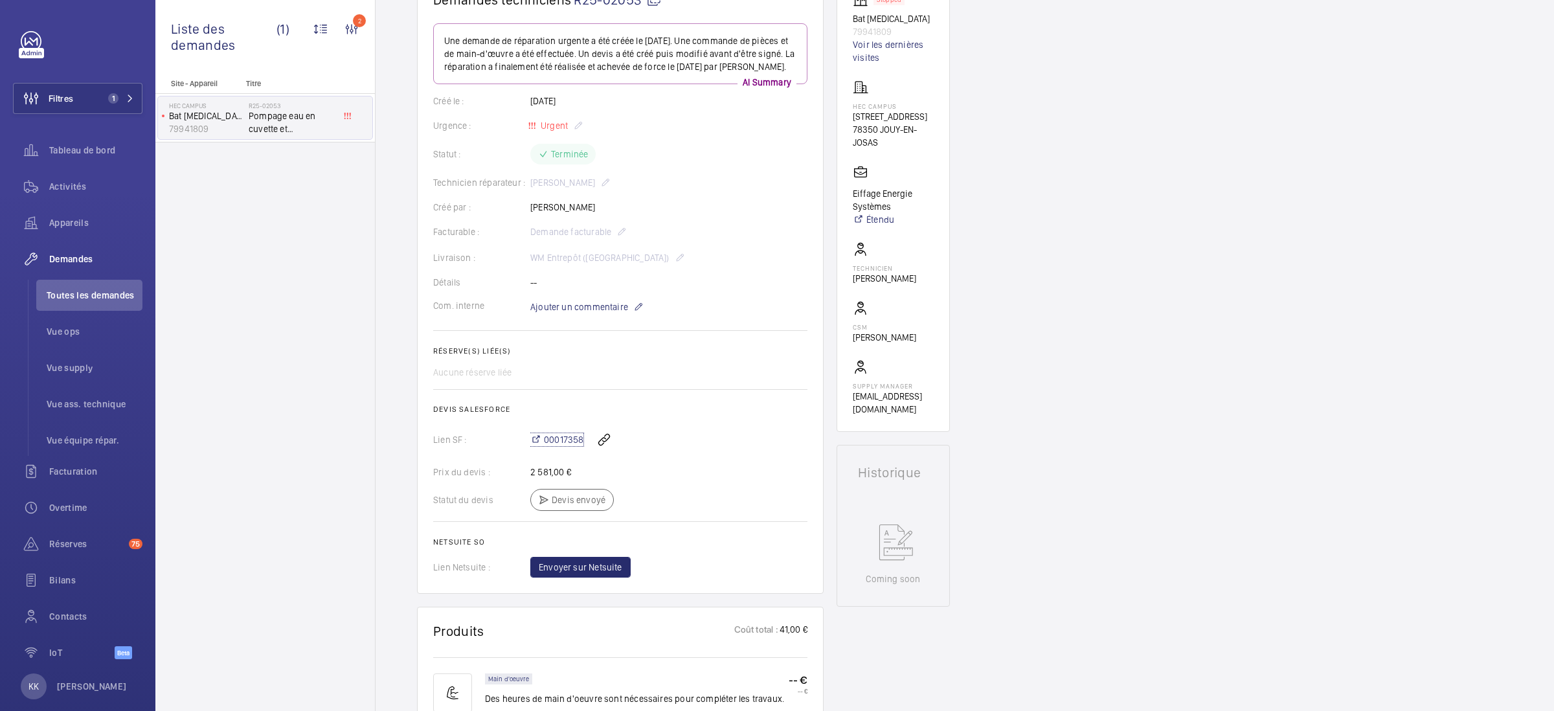
scroll to position [0, 0]
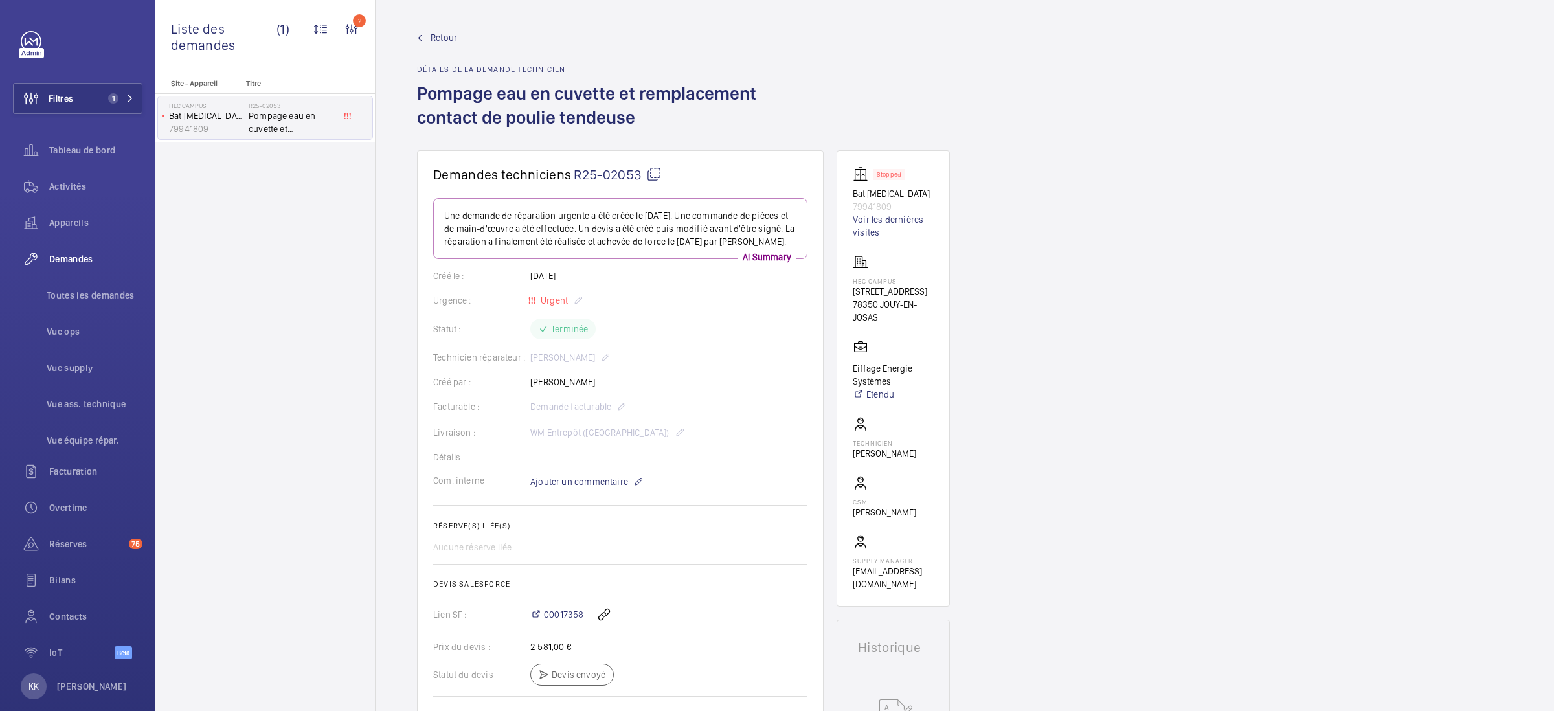
click at [447, 41] on span "Retour" at bounding box center [444, 37] width 27 height 13
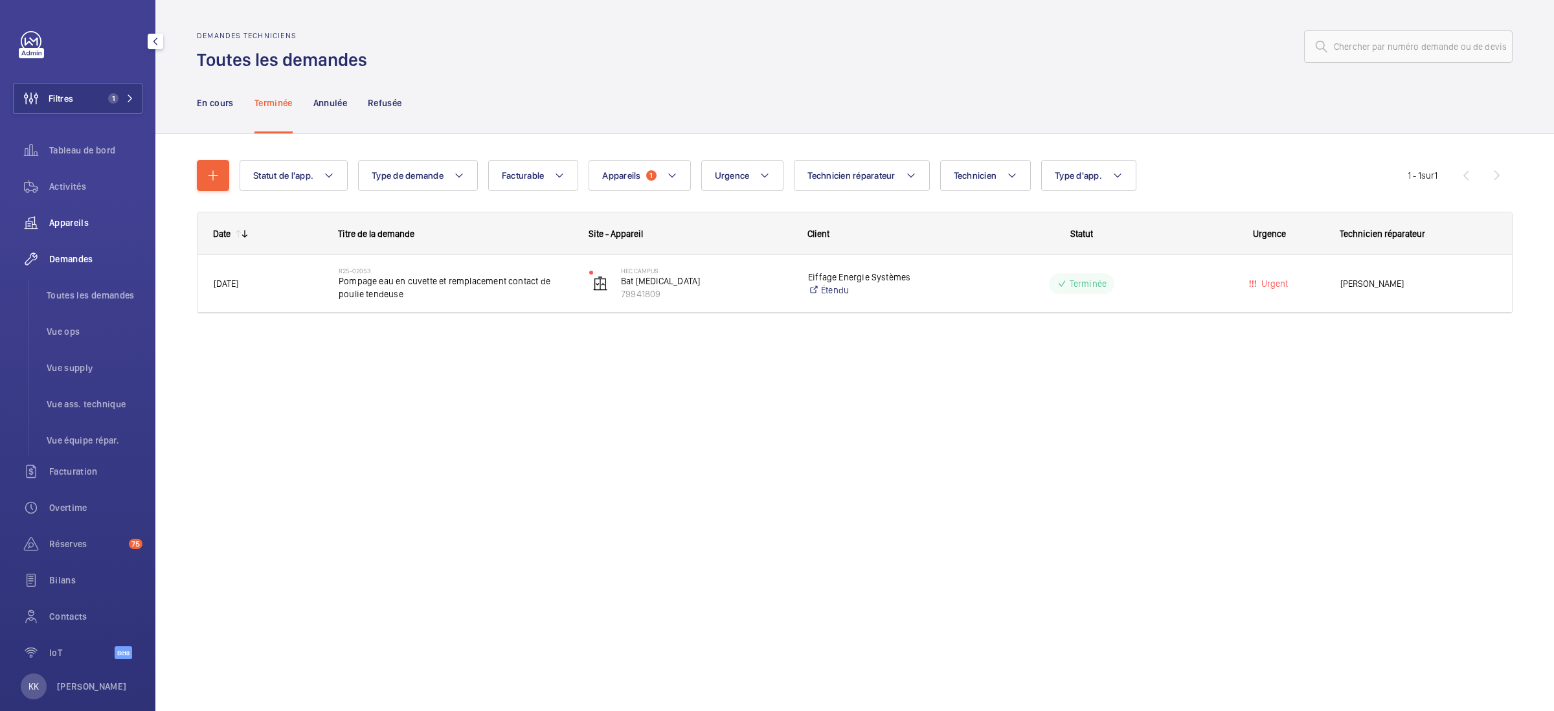
click at [63, 218] on span "Appareils" at bounding box center [95, 222] width 93 height 13
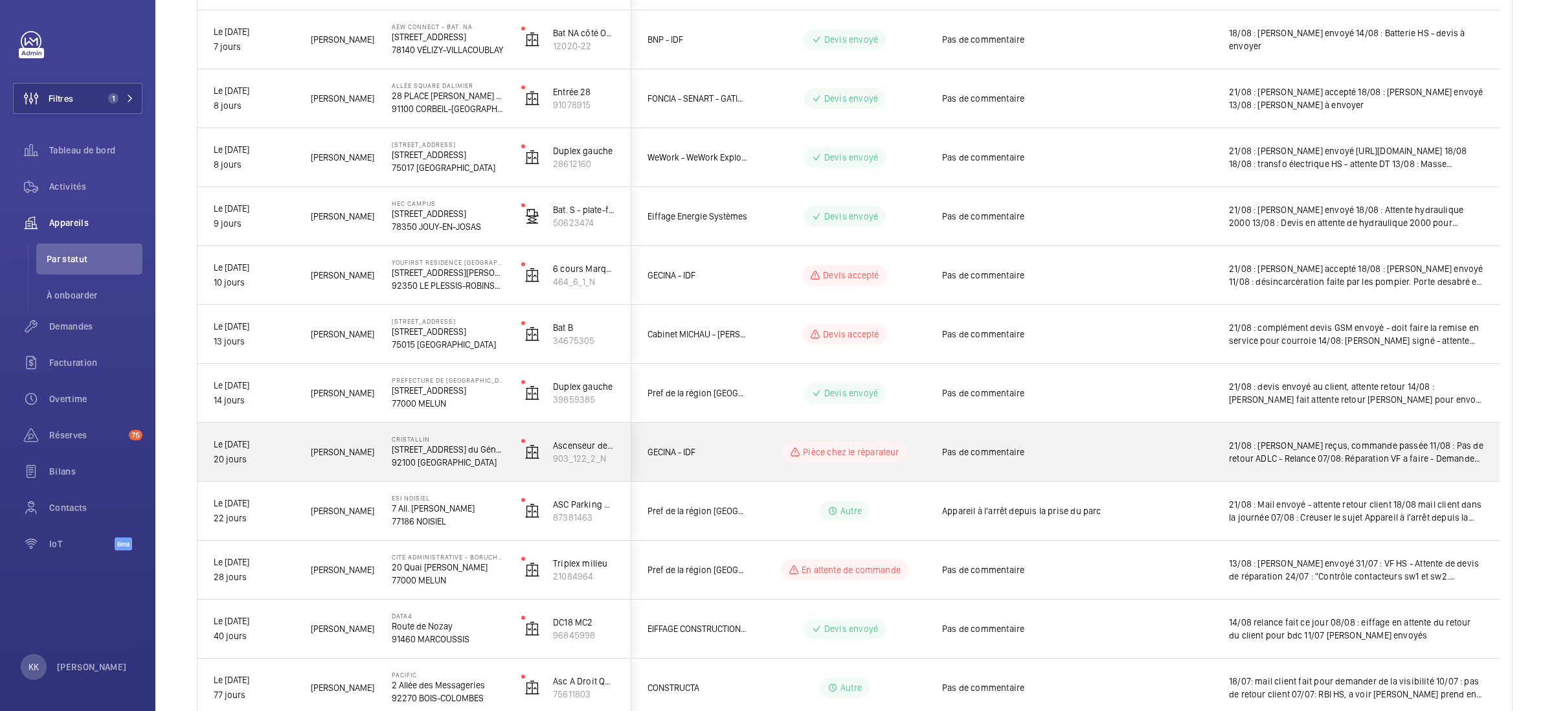
scroll to position [651, 0]
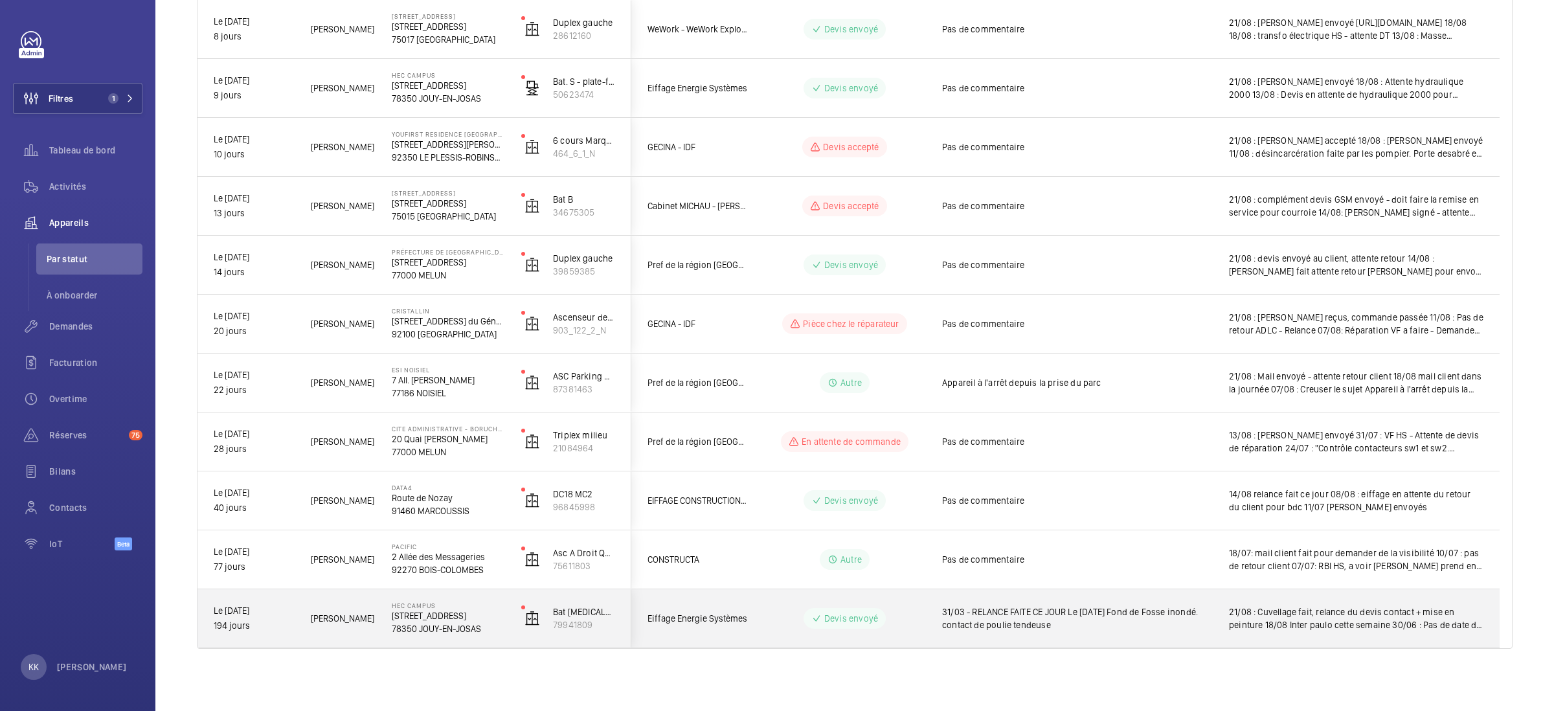
click at [383, 619] on div "HEC CAMPUS 1 Rue de la Libération 78350 JOUY-EN-JOSAS" at bounding box center [440, 618] width 128 height 58
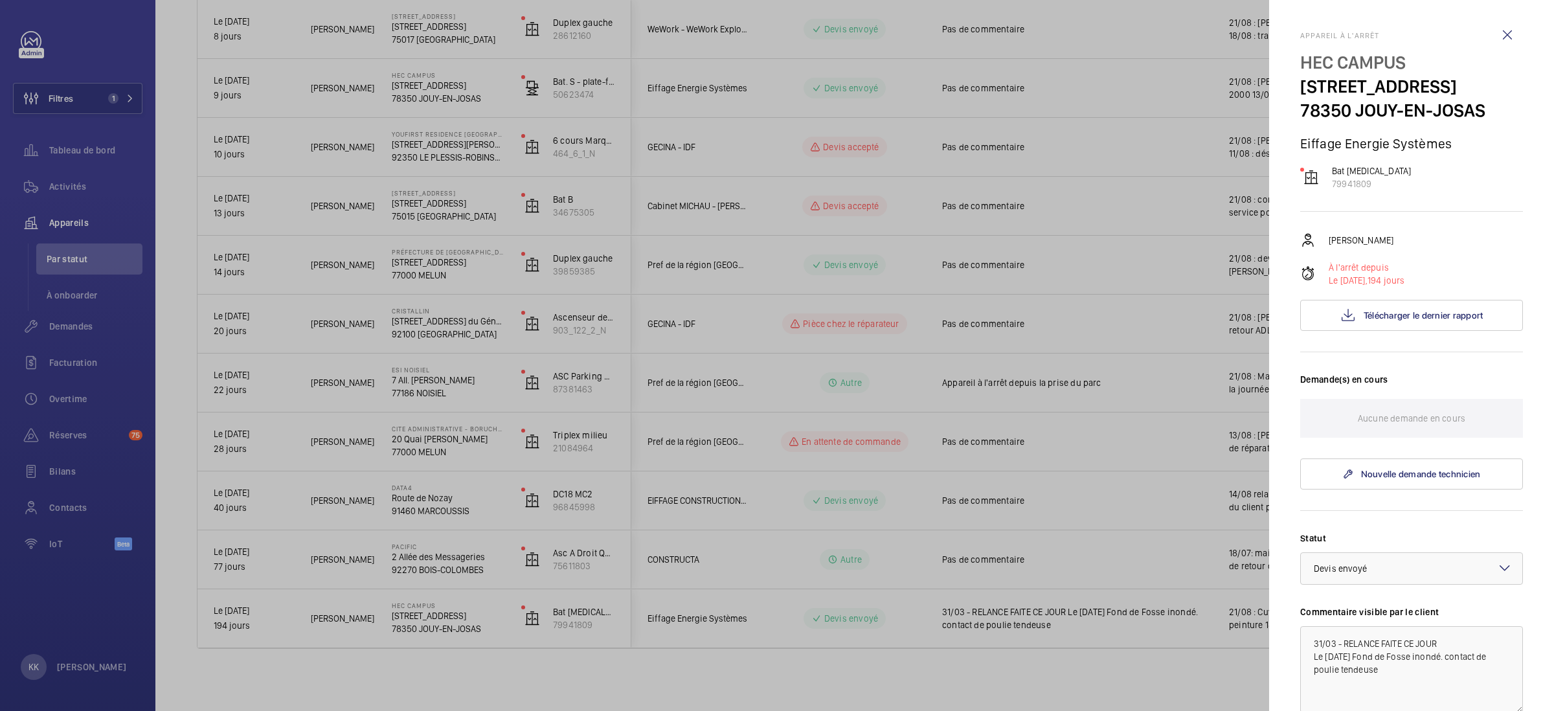
scroll to position [256, 0]
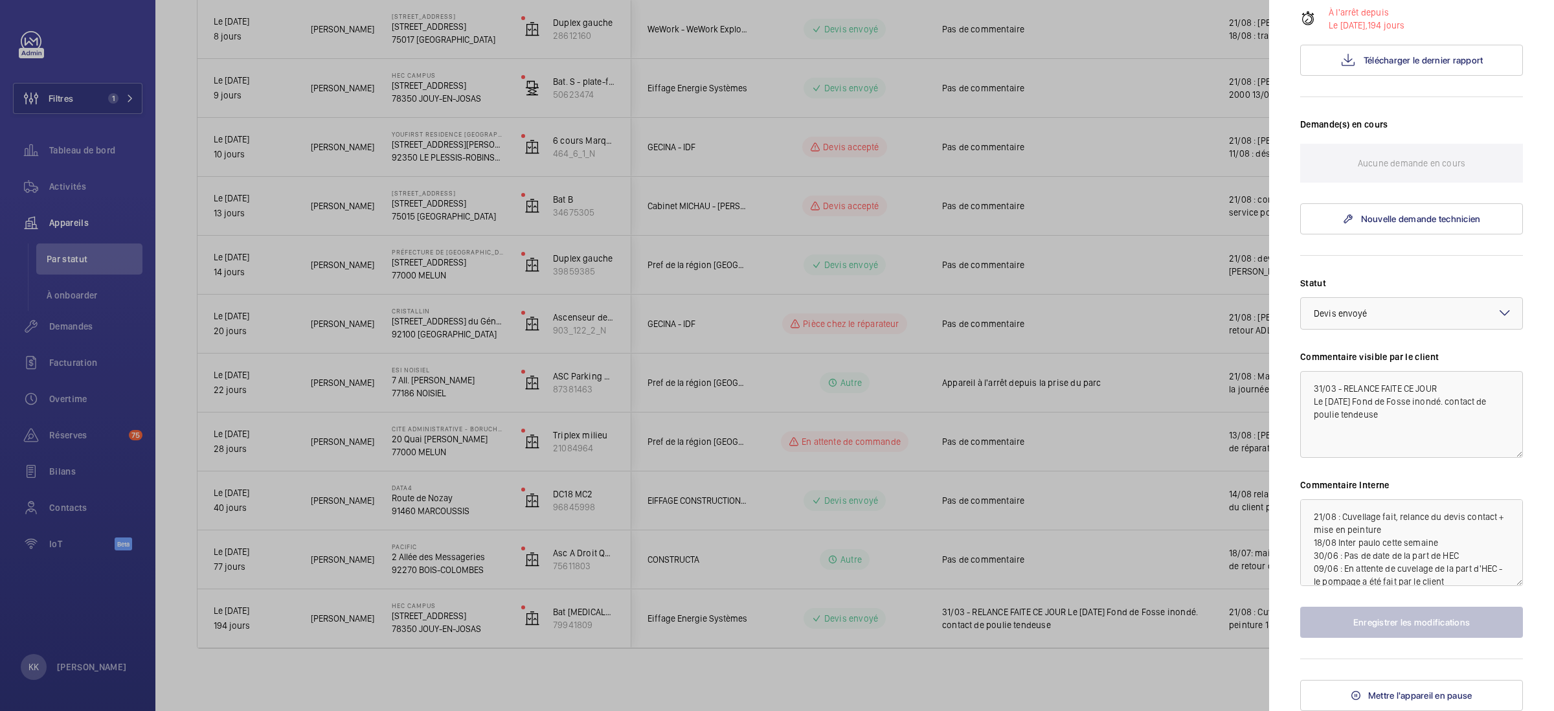
click at [747, 381] on div at bounding box center [777, 355] width 1554 height 711
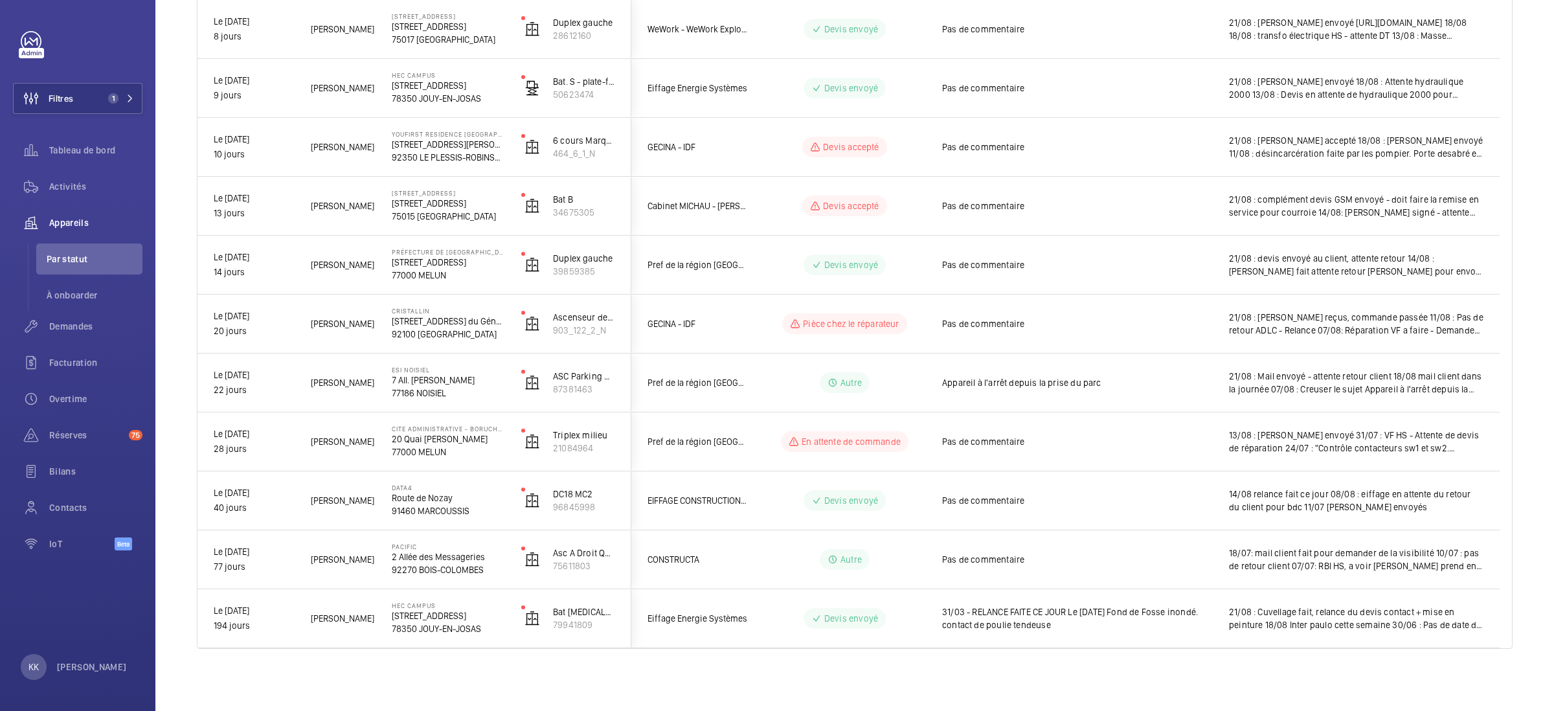
scroll to position [0, 0]
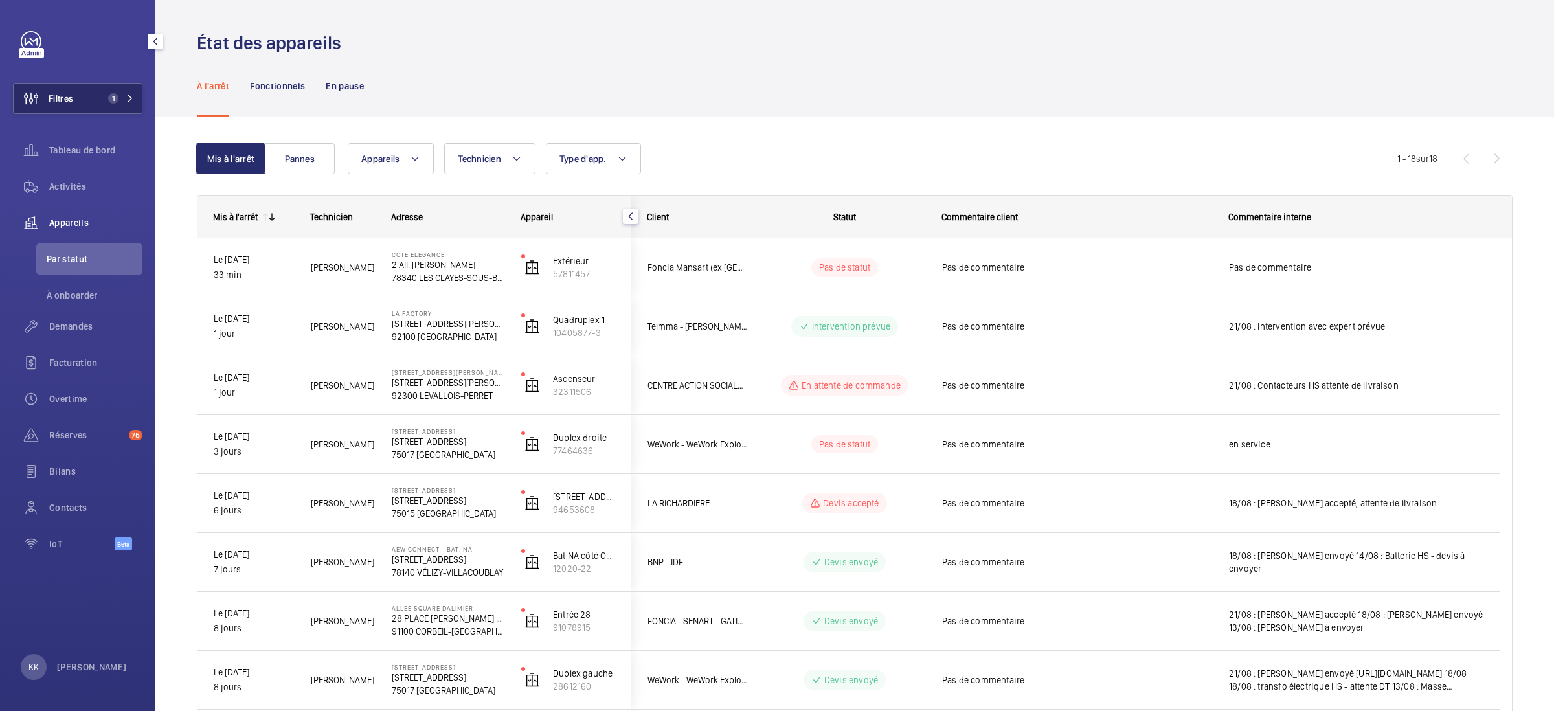
click at [61, 99] on span "Filtres" at bounding box center [61, 98] width 25 height 13
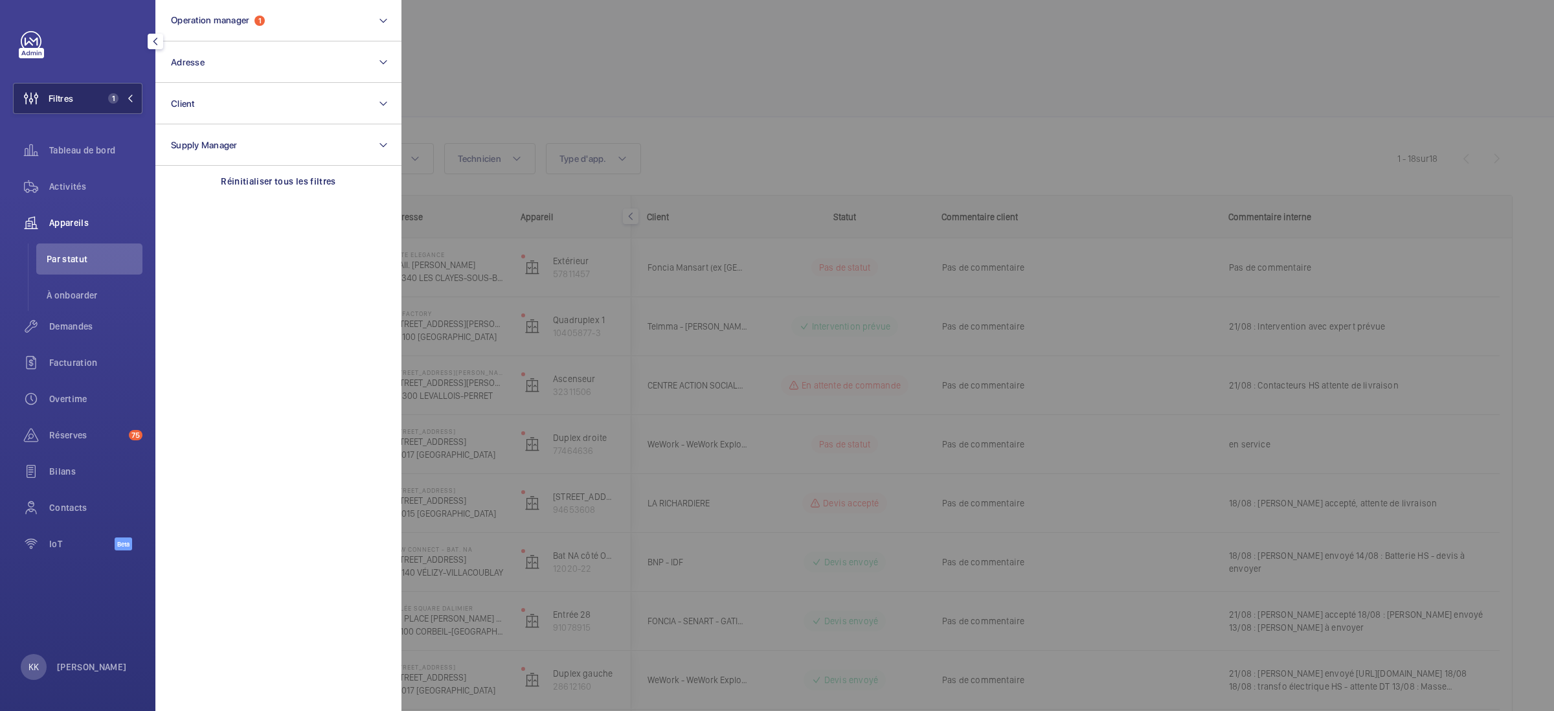
click at [61, 99] on span "Filtres" at bounding box center [61, 98] width 25 height 13
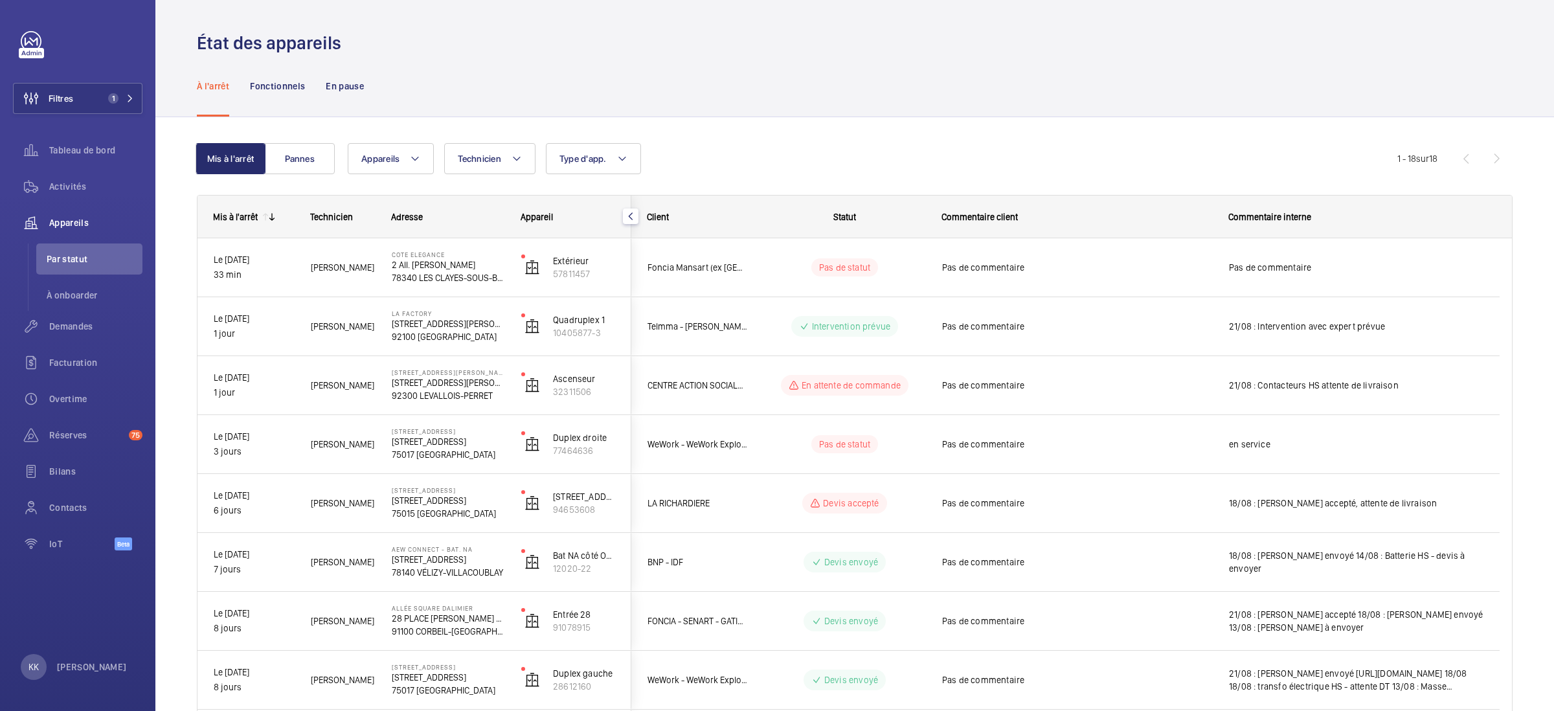
click at [792, 163] on div "Appareils Technicien Type d'app. Plus de filtres Réinitialiser tous les filtres" at bounding box center [872, 158] width 1049 height 31
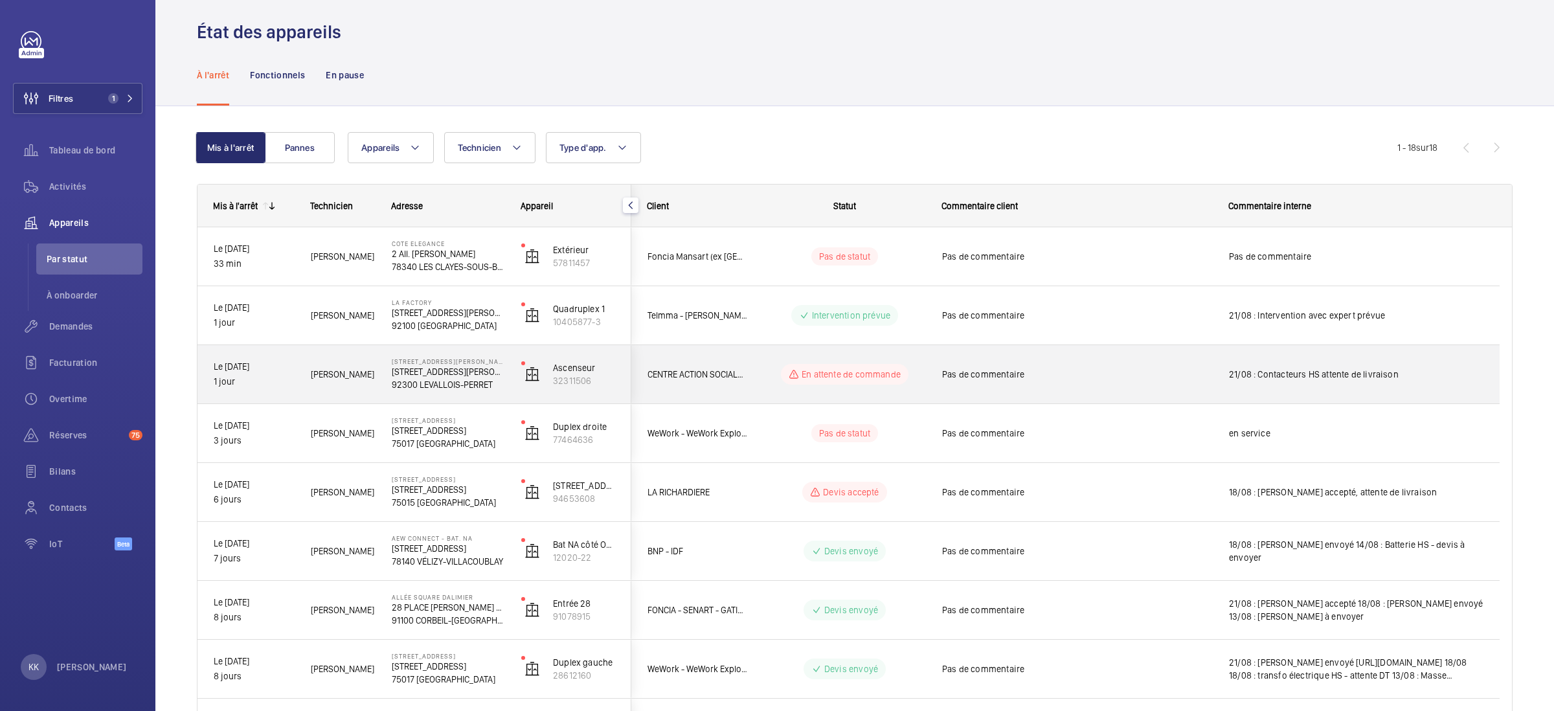
scroll to position [3, 0]
